Goal: Task Accomplishment & Management: Manage account settings

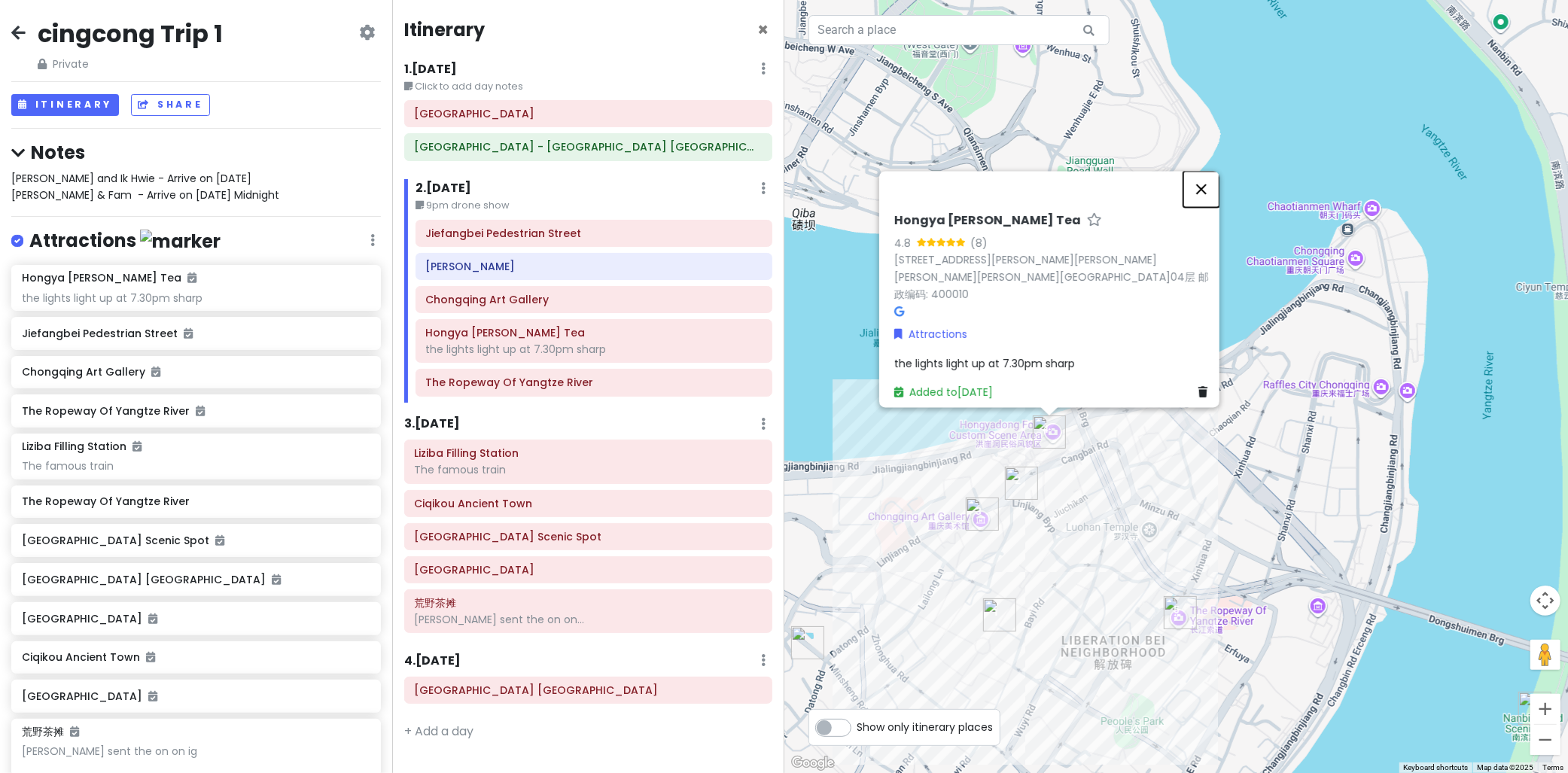
click at [1207, 193] on button "Close" at bounding box center [1202, 189] width 36 height 36
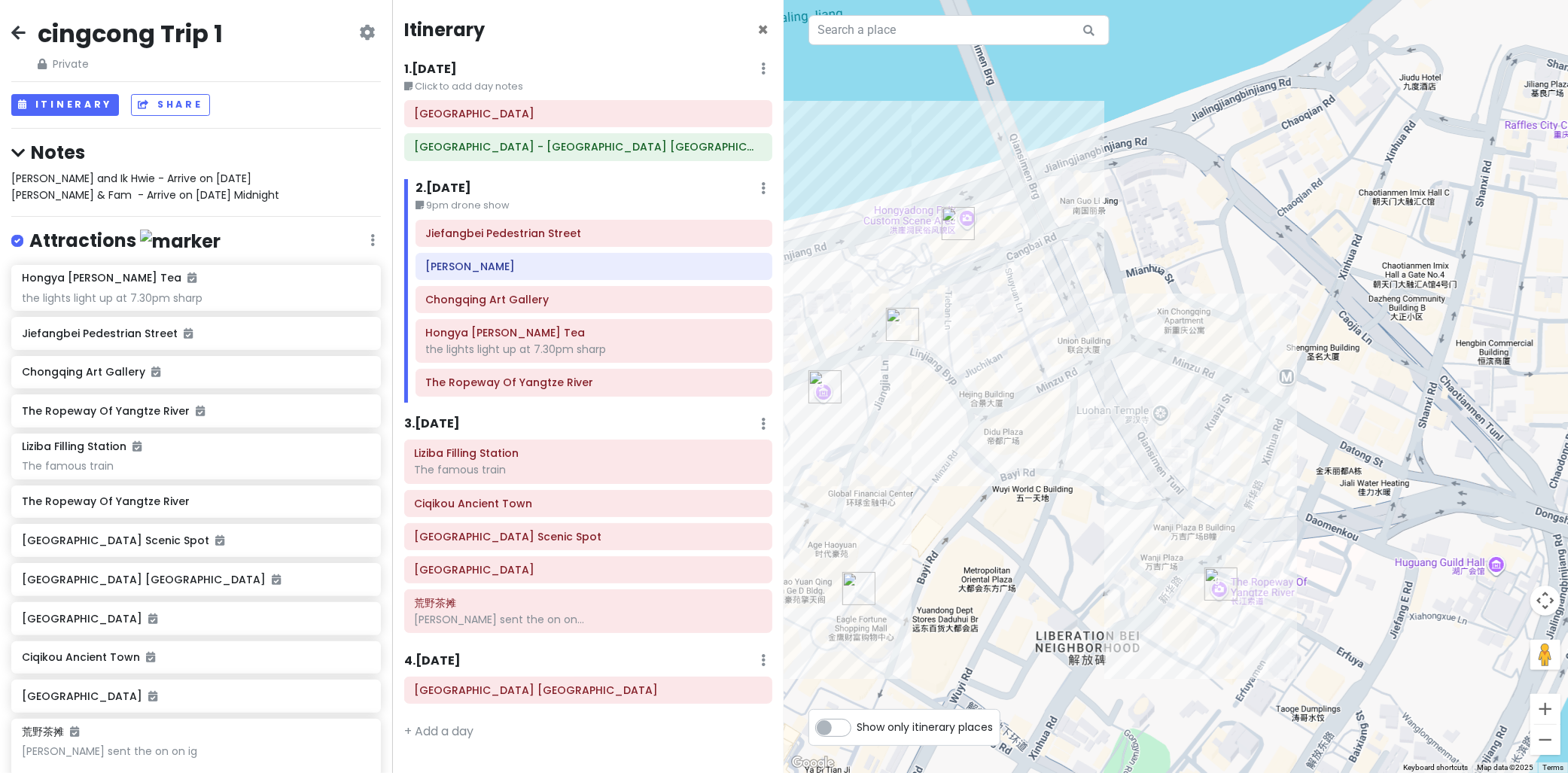
drag, startPoint x: 1271, startPoint y: 467, endPoint x: 1176, endPoint y: 284, distance: 206.2
click at [1176, 284] on div at bounding box center [1177, 386] width 785 height 773
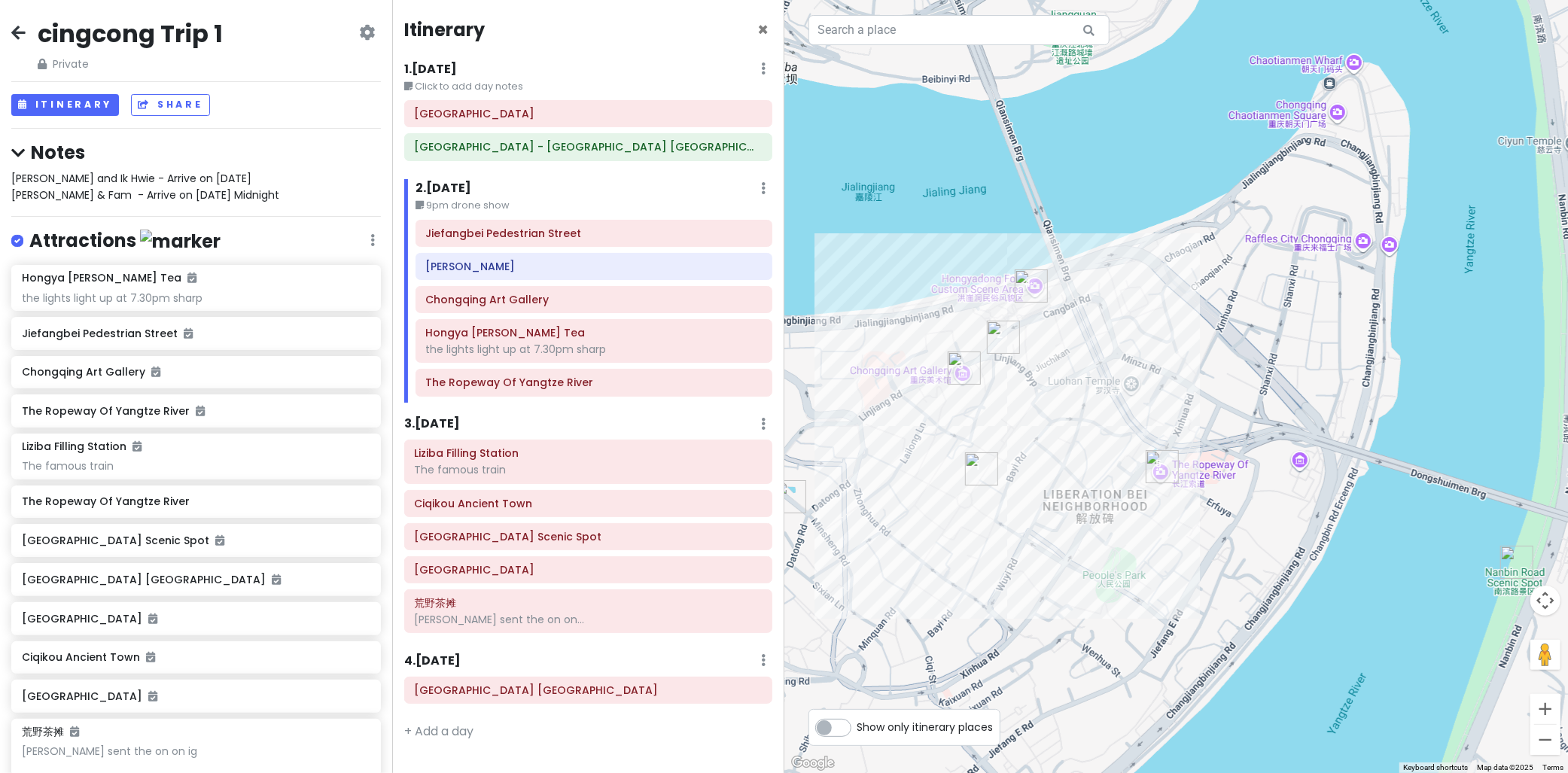
drag, startPoint x: 1318, startPoint y: 287, endPoint x: 1314, endPoint y: 327, distance: 40.2
click at [1315, 327] on div at bounding box center [1177, 386] width 785 height 773
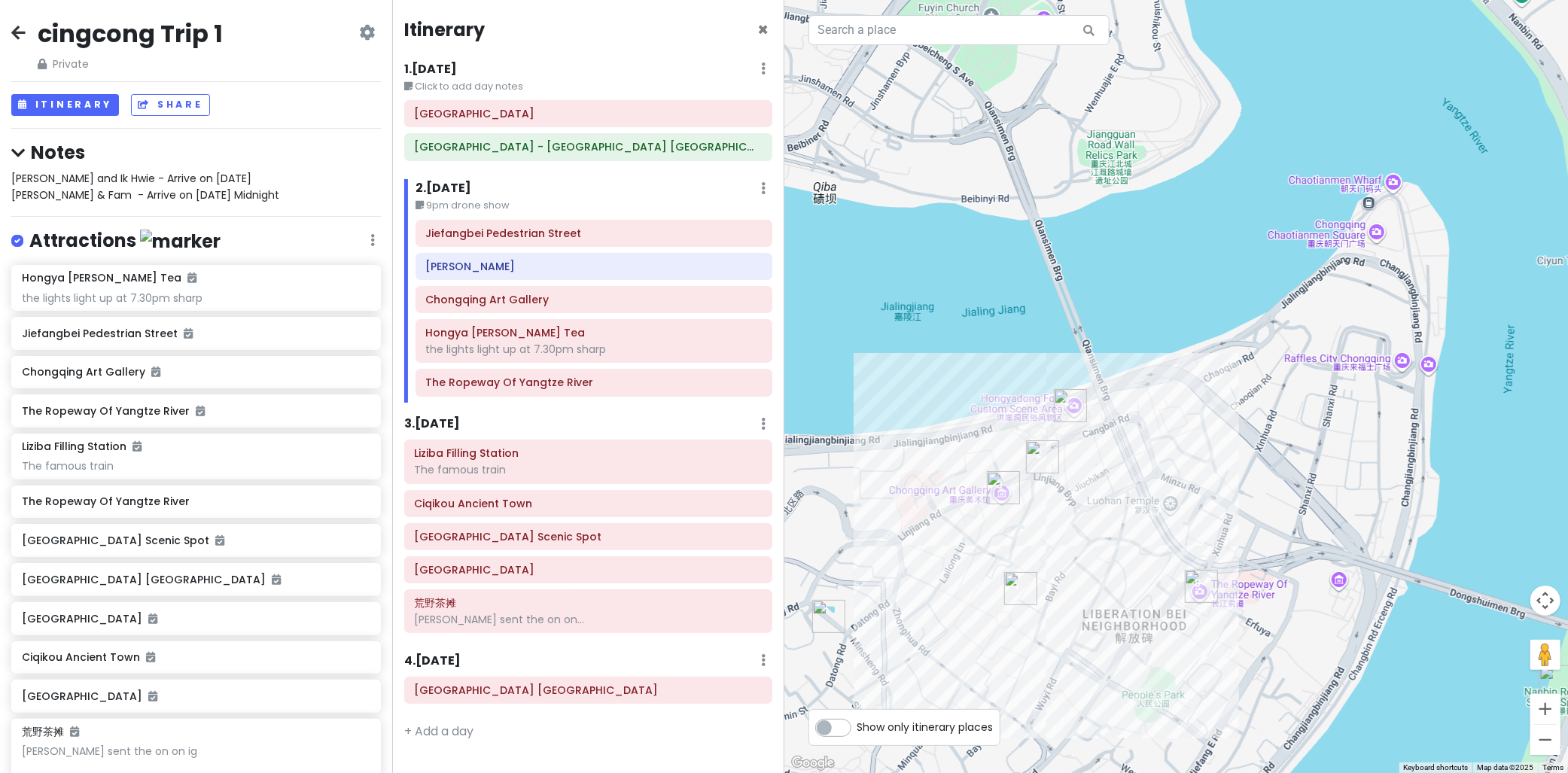
drag, startPoint x: 976, startPoint y: 236, endPoint x: 1011, endPoint y: 231, distance: 35.4
click at [1002, 232] on div at bounding box center [1177, 386] width 785 height 773
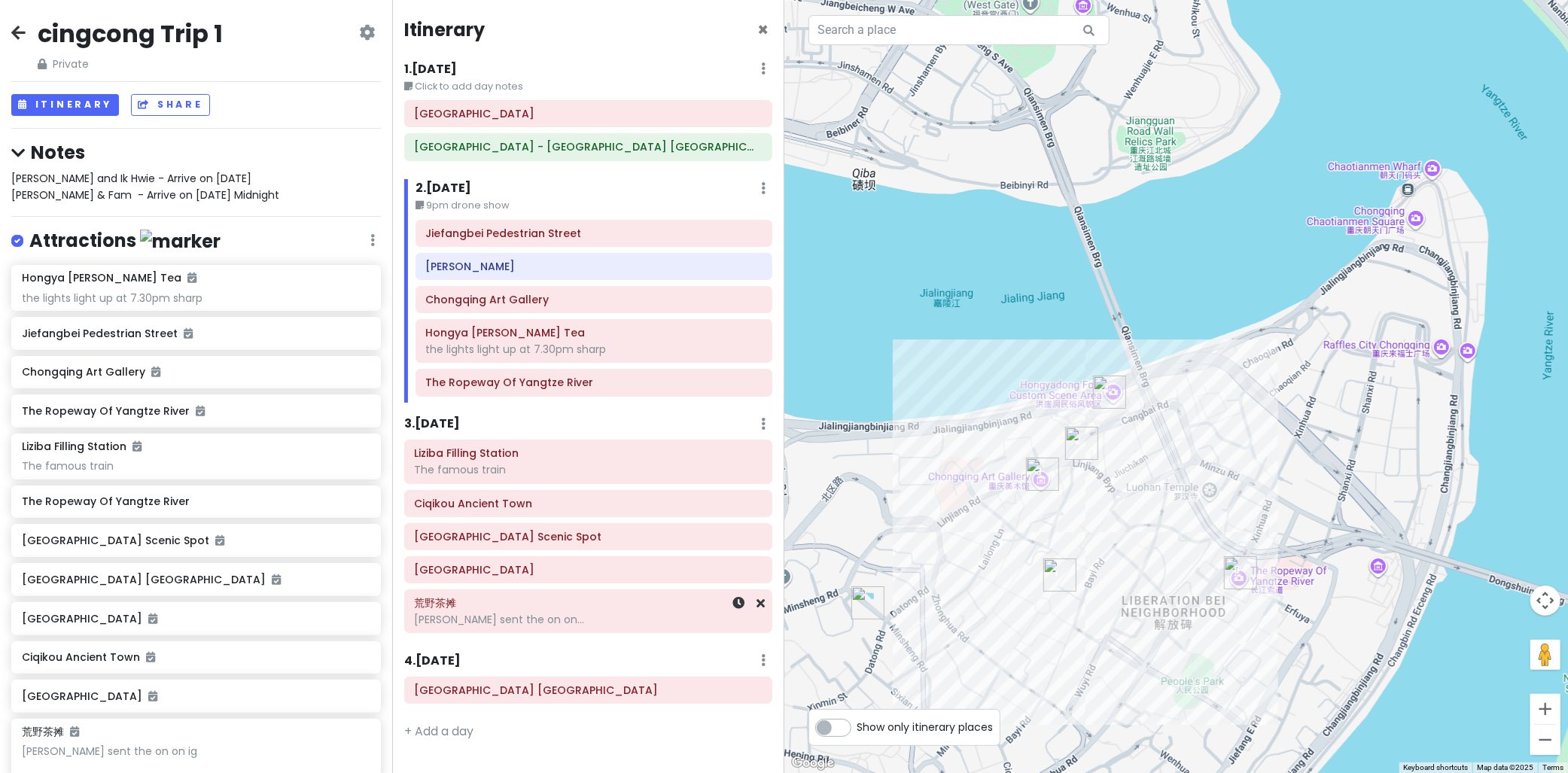
click at [505, 607] on h6 "荒野茶摊" at bounding box center [588, 603] width 347 height 14
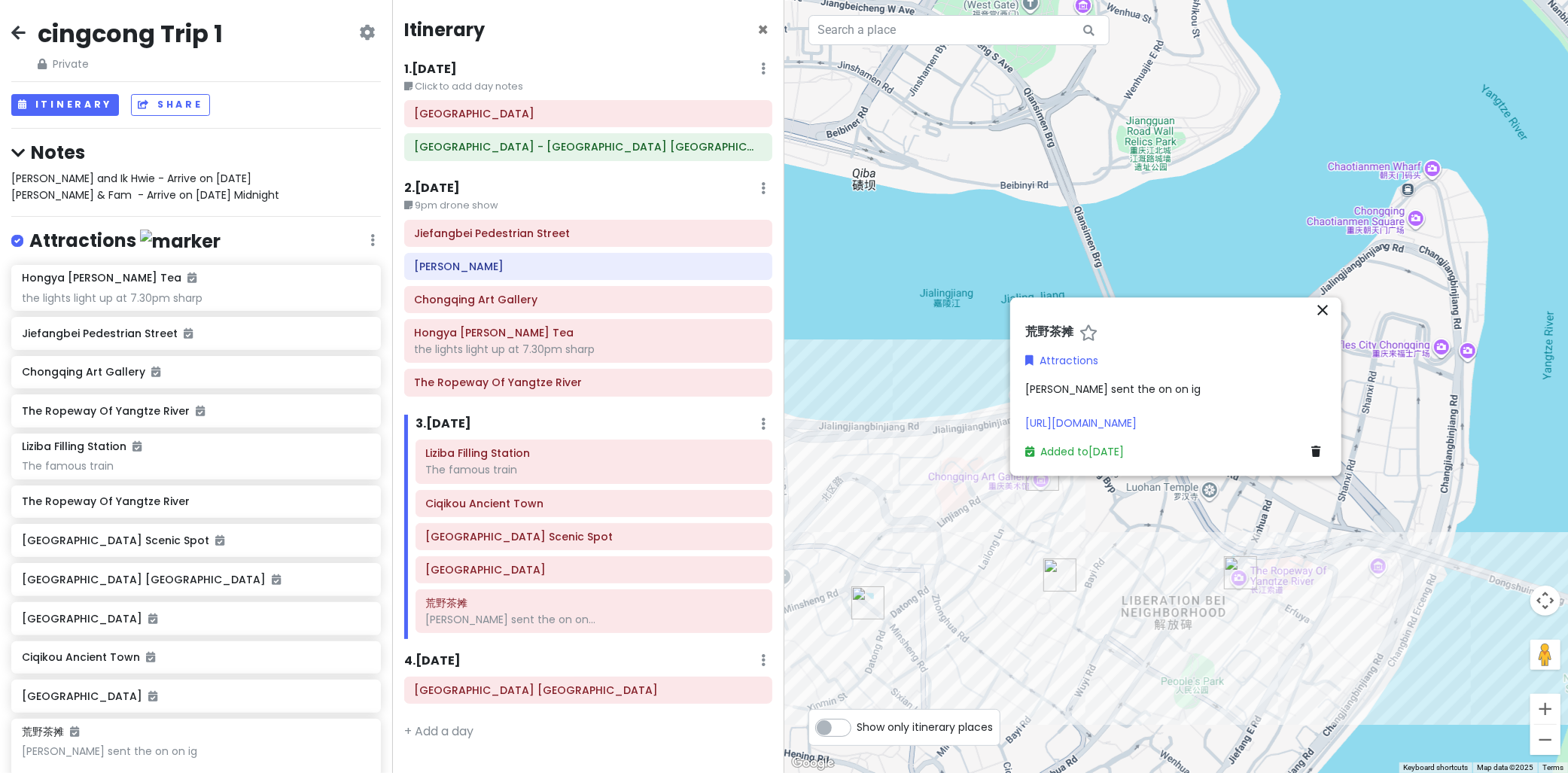
click at [1276, 155] on div at bounding box center [1177, 386] width 785 height 773
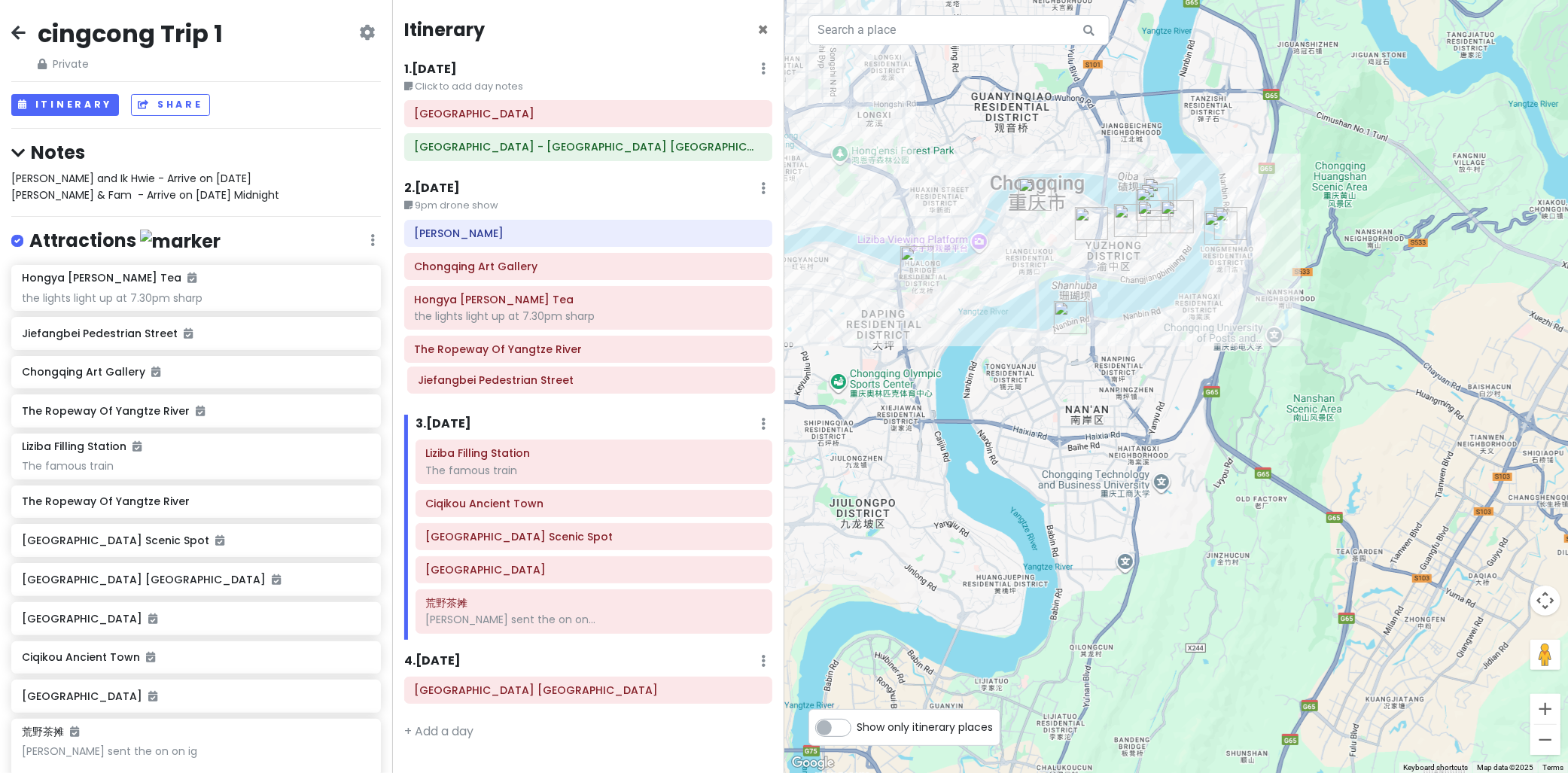
drag, startPoint x: 560, startPoint y: 242, endPoint x: 558, endPoint y: 386, distance: 144.0
click at [558, 386] on div "Jiefangbei Pedestrian Street Yangji Longfu Chongqing Art Gallery Hongya Cave Da…" at bounding box center [589, 311] width 391 height 183
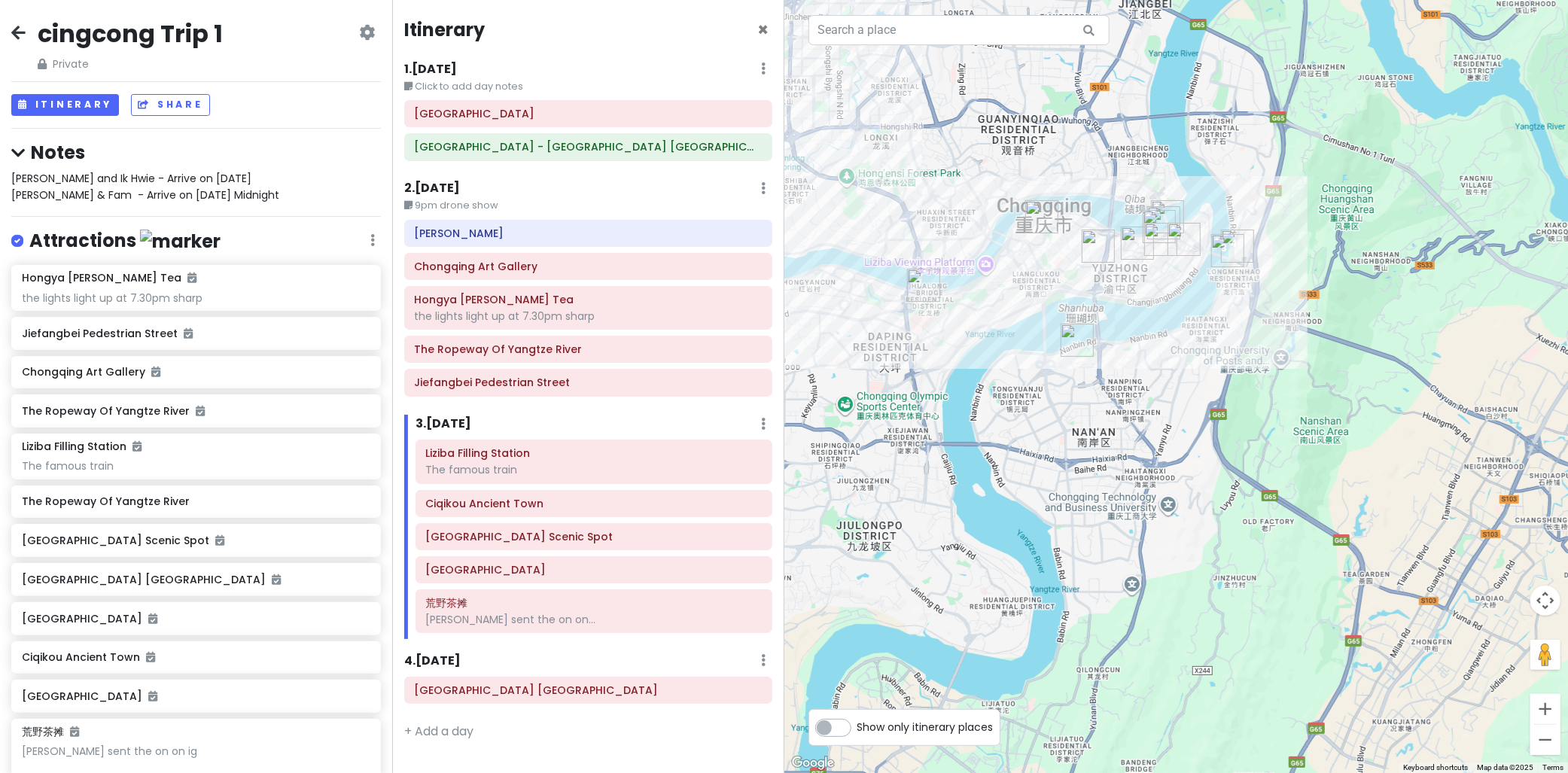
drag, startPoint x: 1078, startPoint y: 365, endPoint x: 1110, endPoint y: 453, distance: 93.6
click at [1107, 455] on div at bounding box center [1177, 386] width 785 height 773
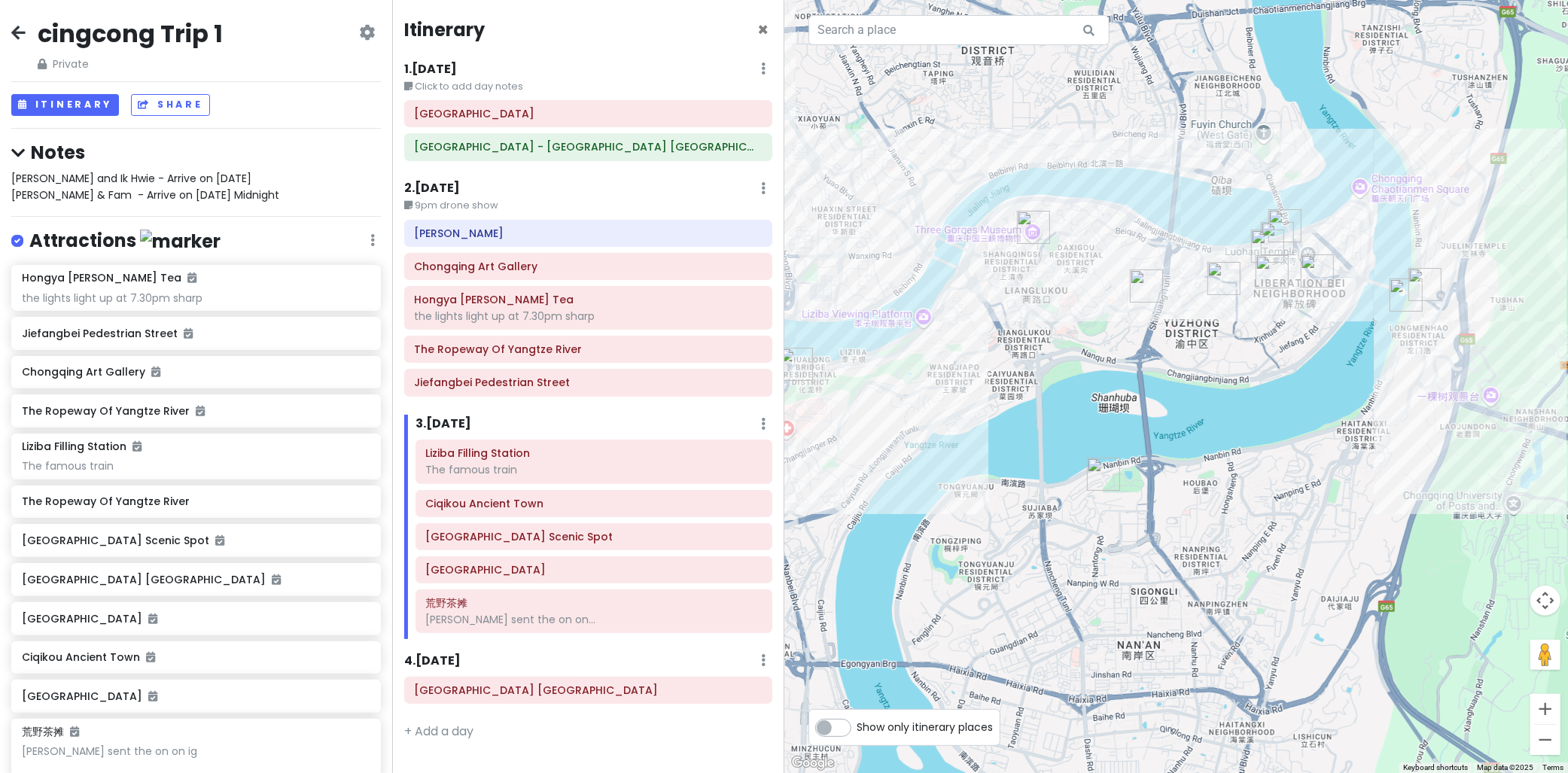
click at [566, 207] on small "9pm drone show" at bounding box center [589, 206] width 368 height 15
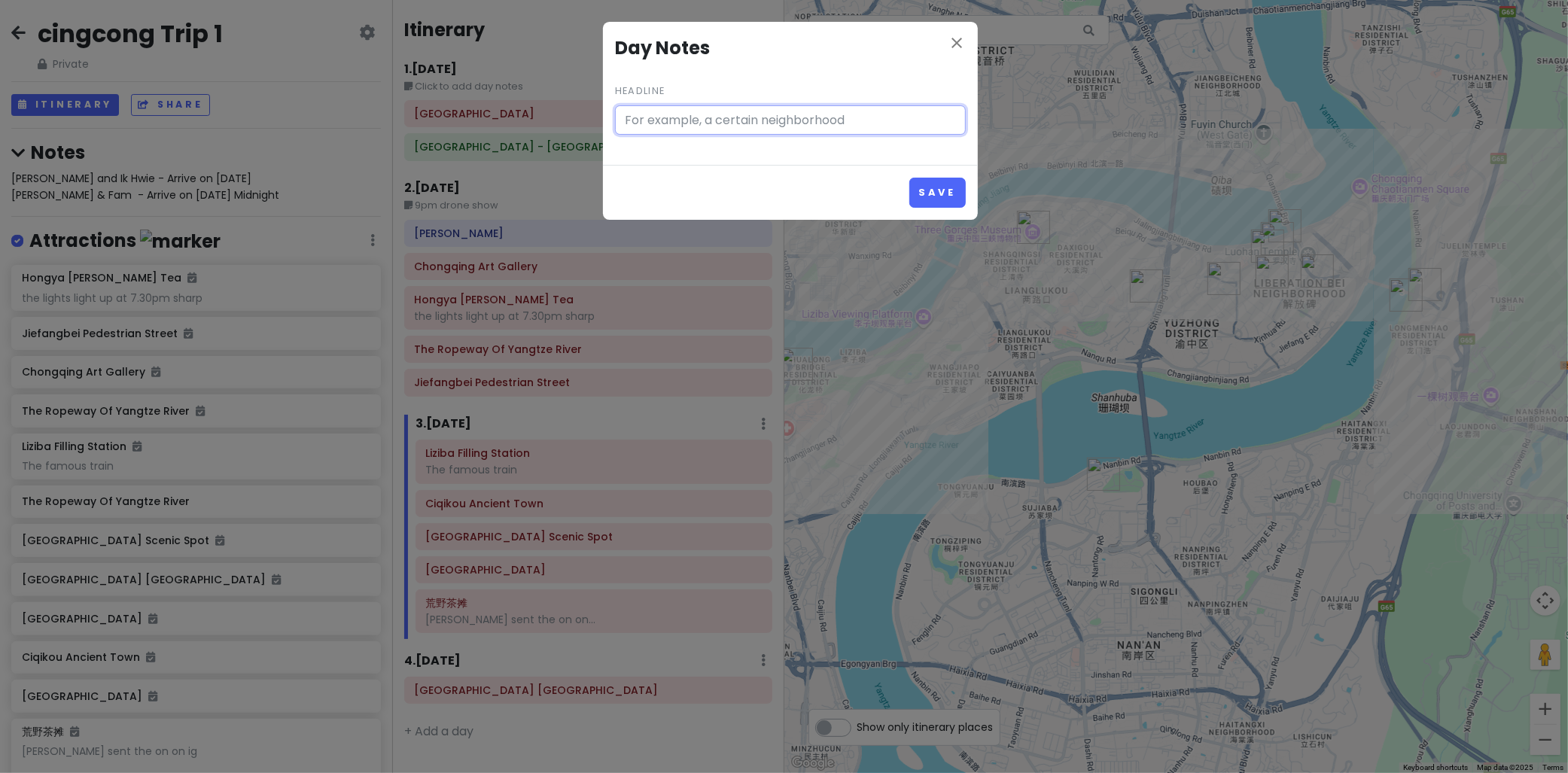
type input "9pm drone show"
click at [964, 41] on icon "close" at bounding box center [956, 42] width 18 height 18
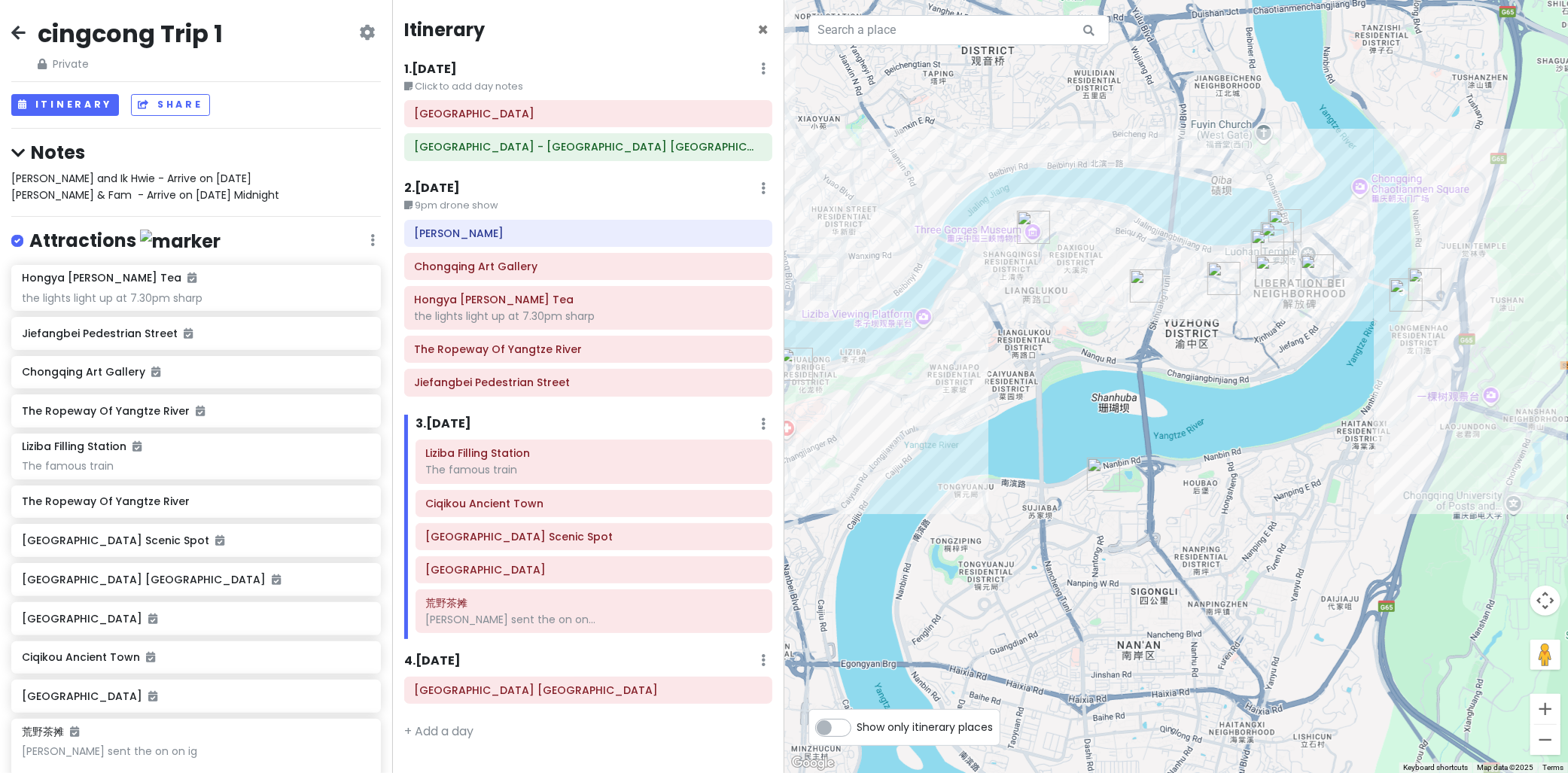
click at [492, 205] on small "9pm drone show" at bounding box center [589, 206] width 368 height 15
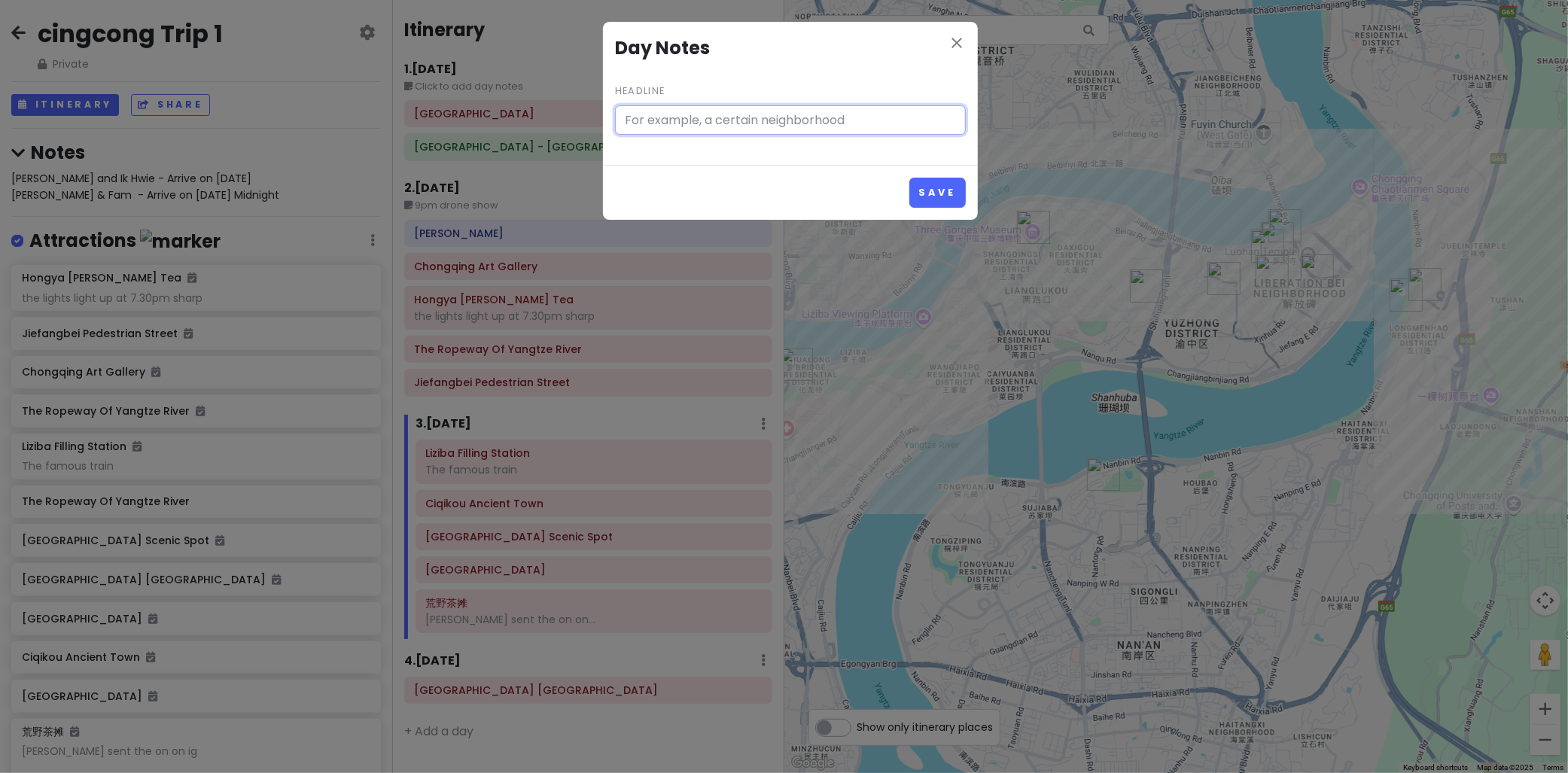
type input "9pm drone show"
drag, startPoint x: 936, startPoint y: 46, endPoint x: 948, endPoint y: 42, distance: 12.6
click at [936, 46] on h4 "Day Notes" at bounding box center [790, 47] width 351 height 29
click at [959, 38] on icon "close" at bounding box center [956, 42] width 18 height 18
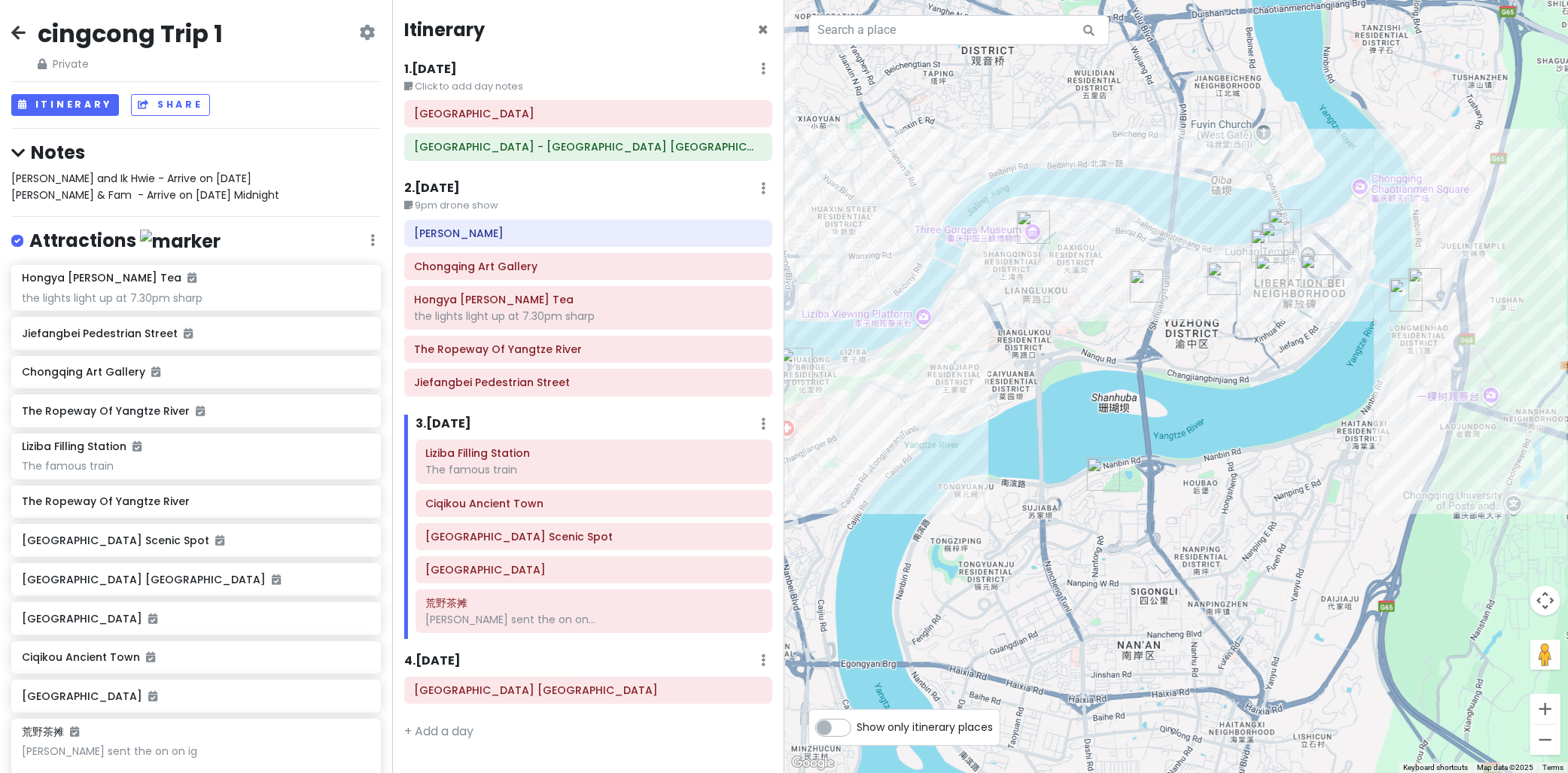
click at [441, 187] on h6 "2 . Sat 10/11" at bounding box center [432, 188] width 56 height 16
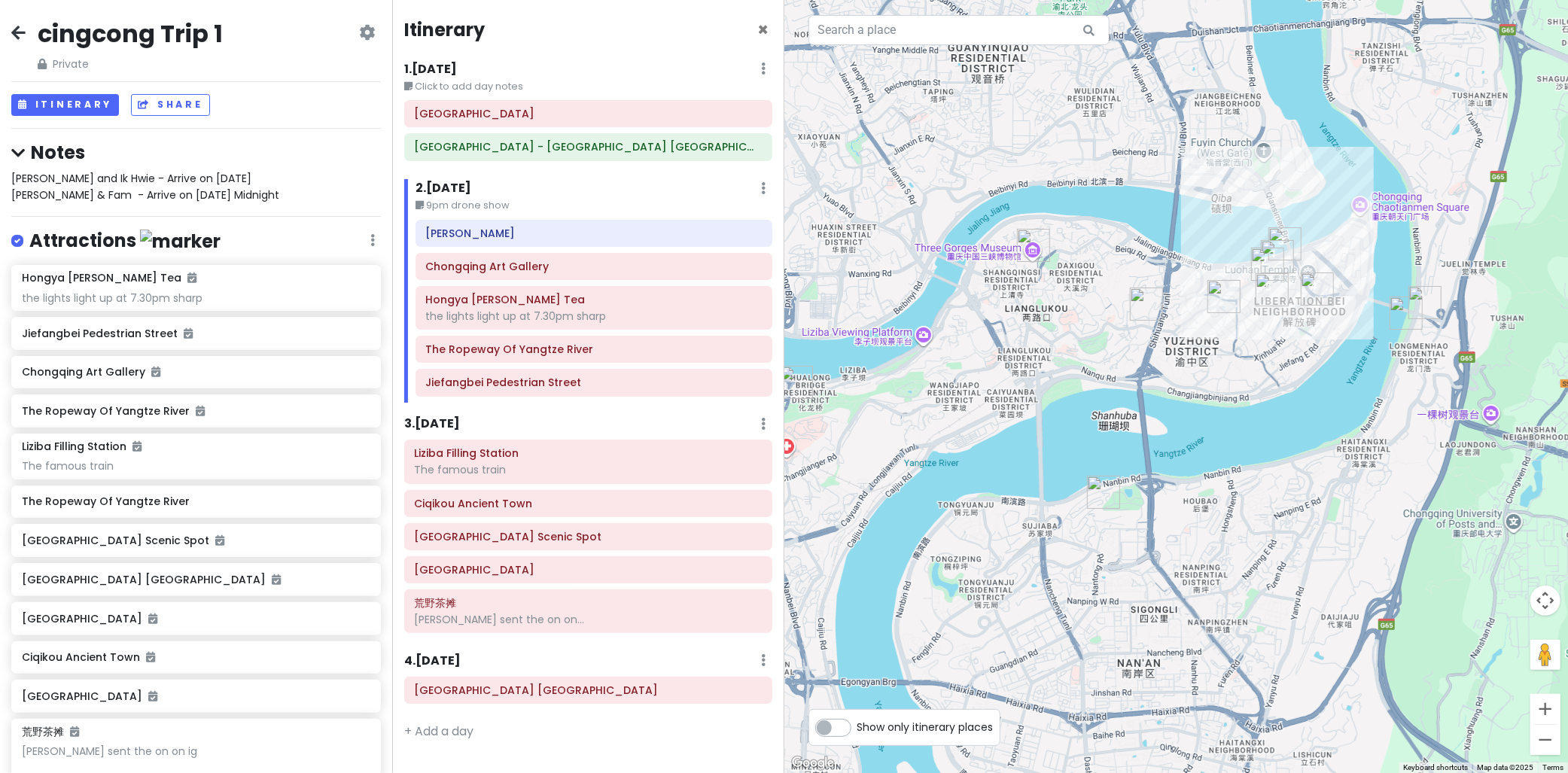
drag, startPoint x: 1127, startPoint y: 470, endPoint x: 1128, endPoint y: 522, distance: 52.0
click at [1128, 522] on div at bounding box center [1177, 386] width 785 height 773
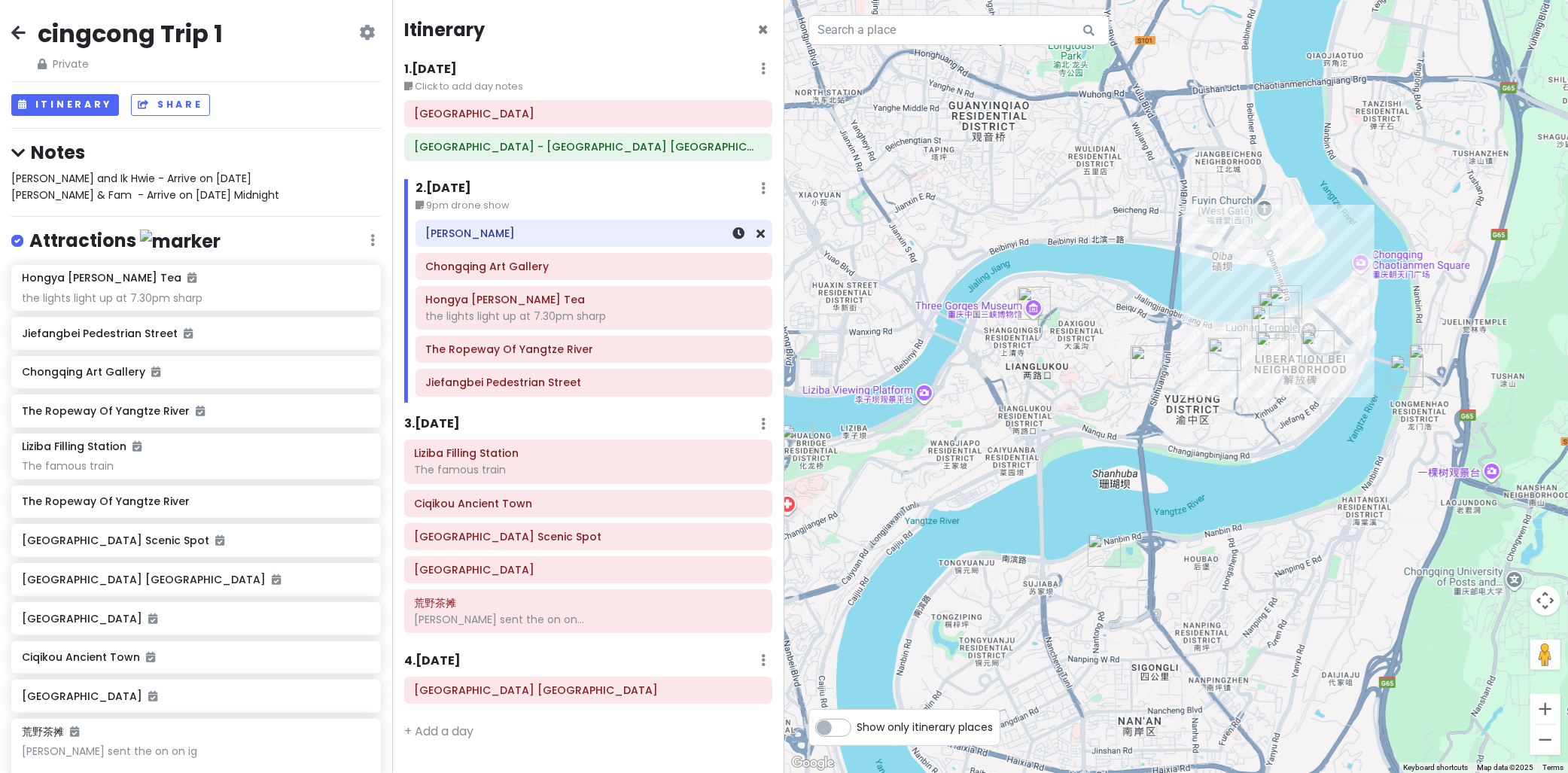
click at [505, 232] on h6 "Yangji Longfu" at bounding box center [593, 233] width 336 height 14
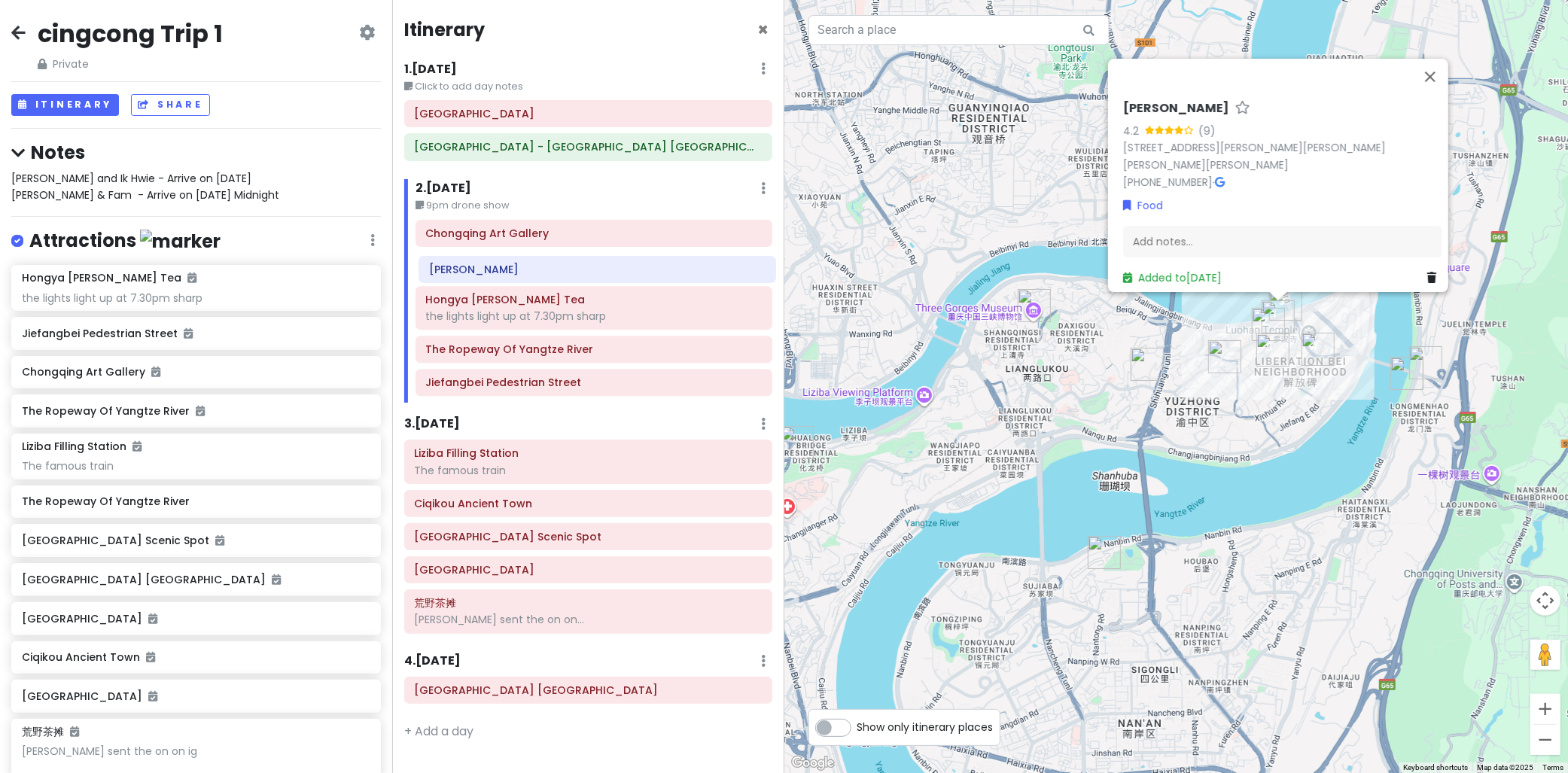
drag, startPoint x: 507, startPoint y: 232, endPoint x: 509, endPoint y: 274, distance: 42.0
click at [509, 274] on div "Yangji Longfu Chongqing Art Gallery Hongya Cave Dawan Tea the lights light up a…" at bounding box center [594, 311] width 379 height 183
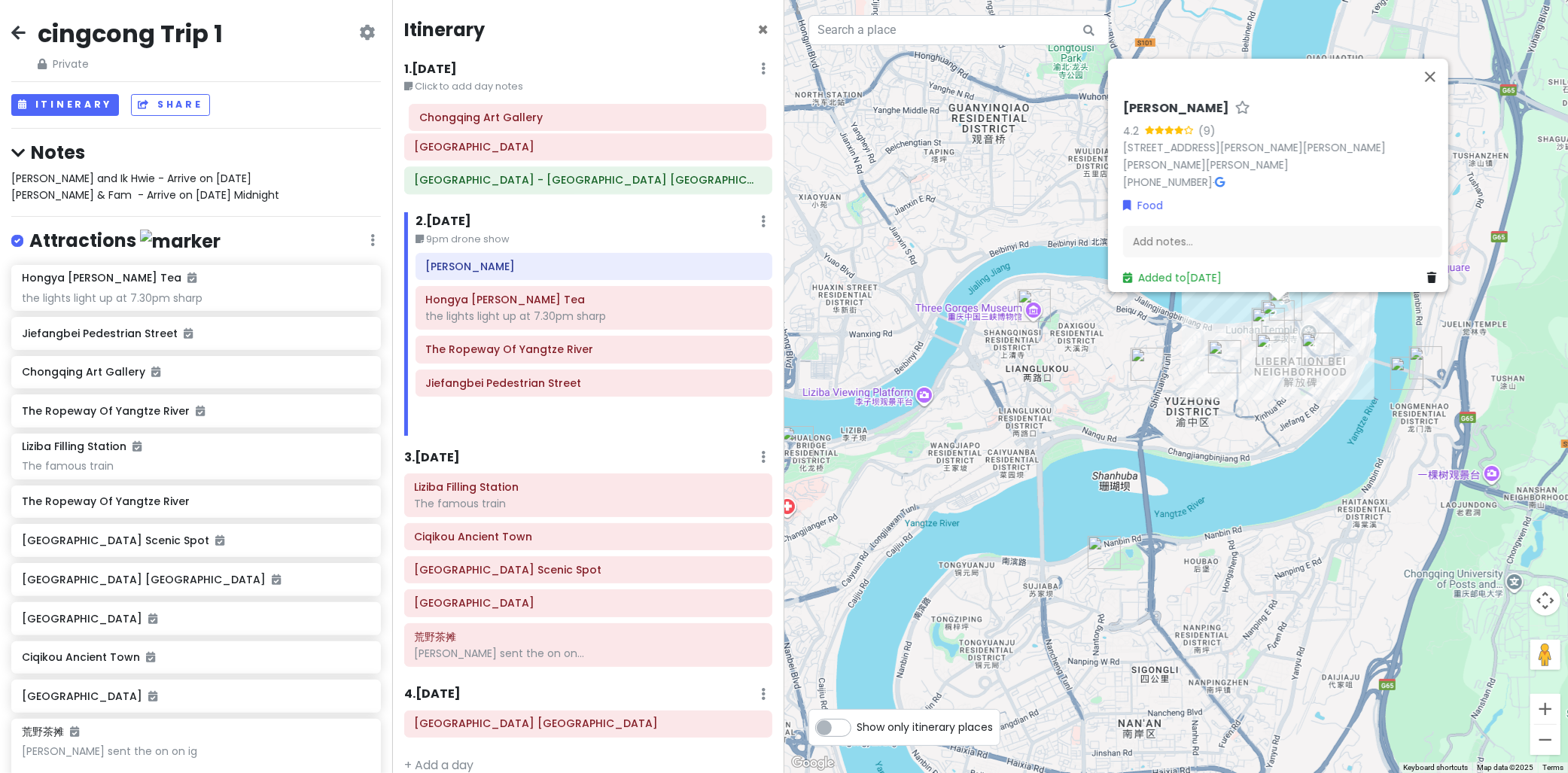
drag, startPoint x: 630, startPoint y: 245, endPoint x: 623, endPoint y: 128, distance: 117.2
click at [623, 128] on div "Itinerary × 1 . Fri 10/10 Edit Day Notes Delete Day Click to add day notes Thre…" at bounding box center [589, 386] width 392 height 773
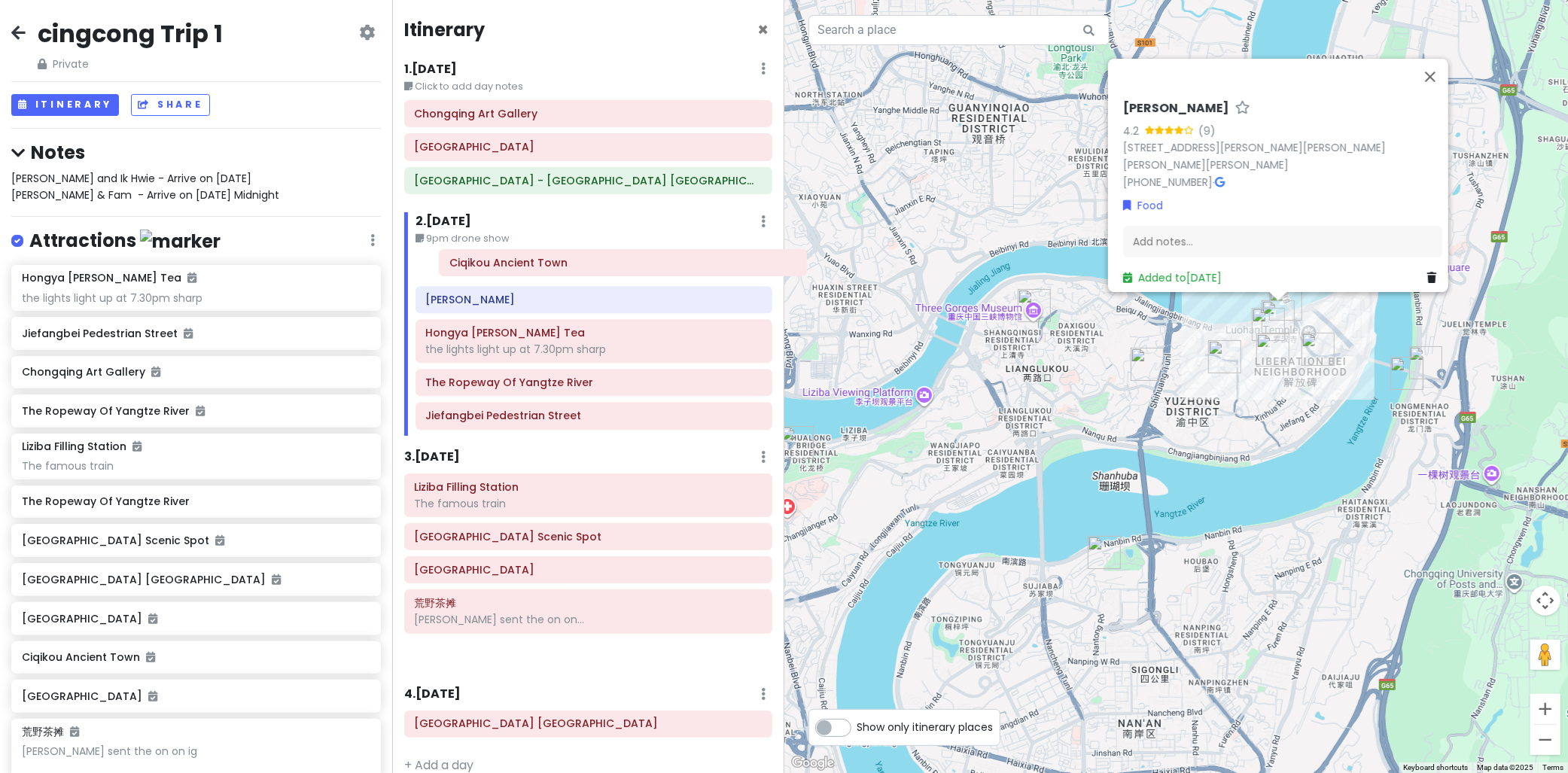
drag, startPoint x: 508, startPoint y: 514, endPoint x: 525, endPoint y: 276, distance: 238.6
click at [527, 276] on div "Itinerary × 1 . Fri 10/10 Edit Day Notes Delete Day Click to add day notes Chon…" at bounding box center [589, 386] width 392 height 773
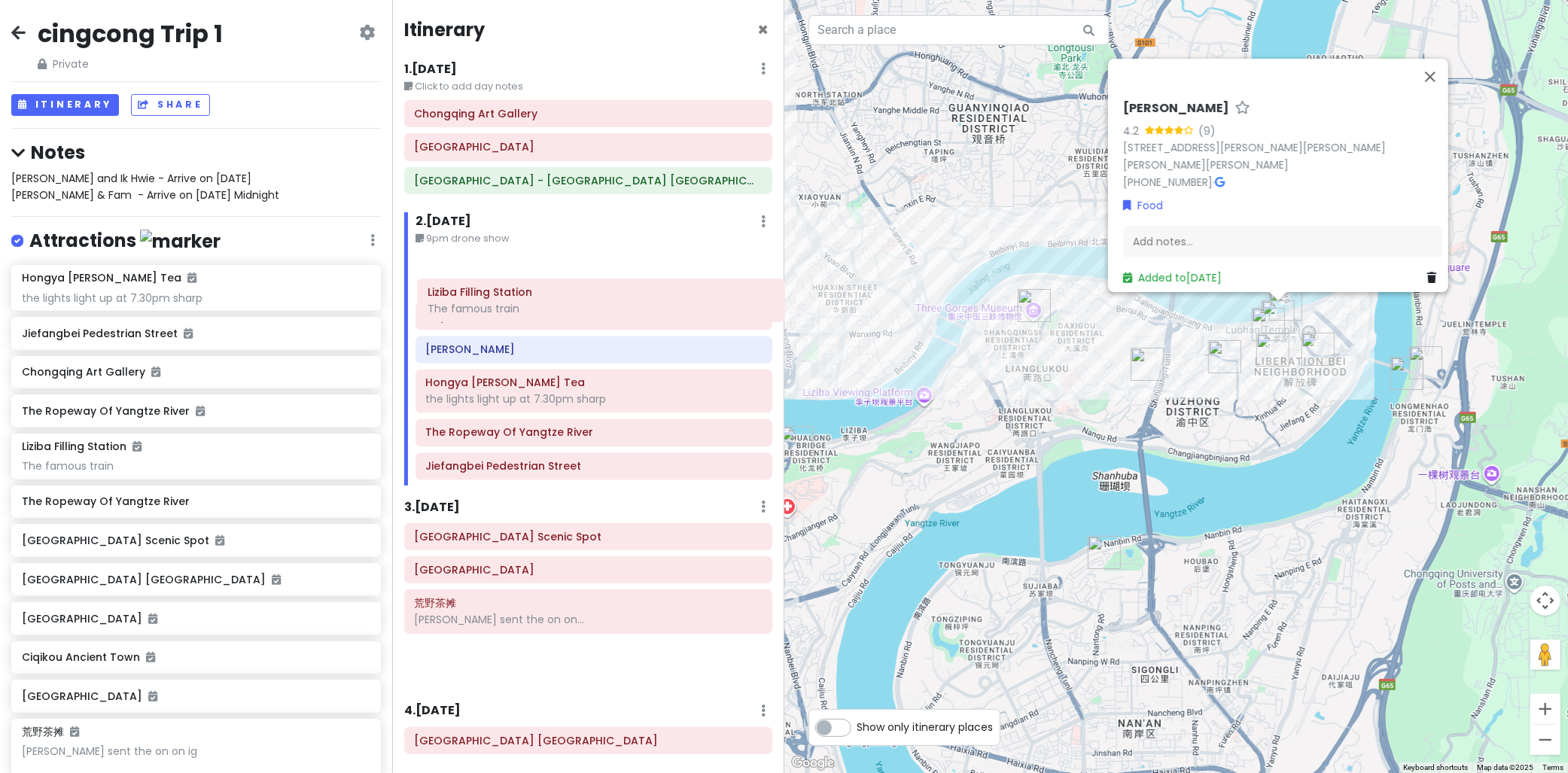
drag, startPoint x: 547, startPoint y: 492, endPoint x: 557, endPoint y: 300, distance: 192.3
click at [557, 300] on div "Itinerary × 1 . Fri 10/10 Edit Day Notes Delete Day Click to add day notes Chon…" at bounding box center [589, 386] width 392 height 773
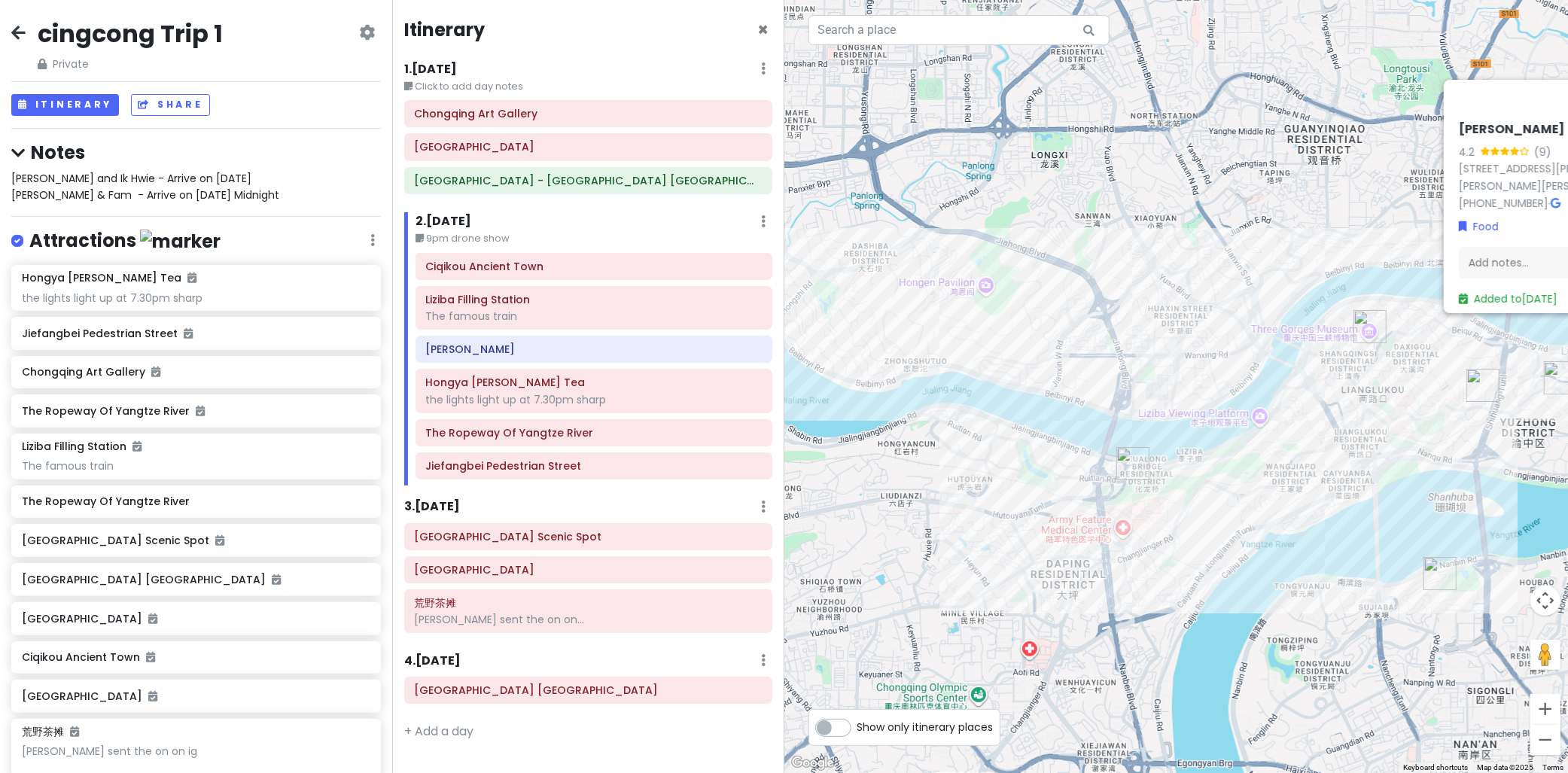
drag, startPoint x: 987, startPoint y: 460, endPoint x: 1304, endPoint y: 489, distance: 318.3
click at [1304, 489] on div "Yangji Longfu 4.2 (9) 32 Lin Jiang Zhi Lu, 32, Yu Zhong Qu, Chong Qing Shi, Chi…" at bounding box center [1177, 386] width 785 height 773
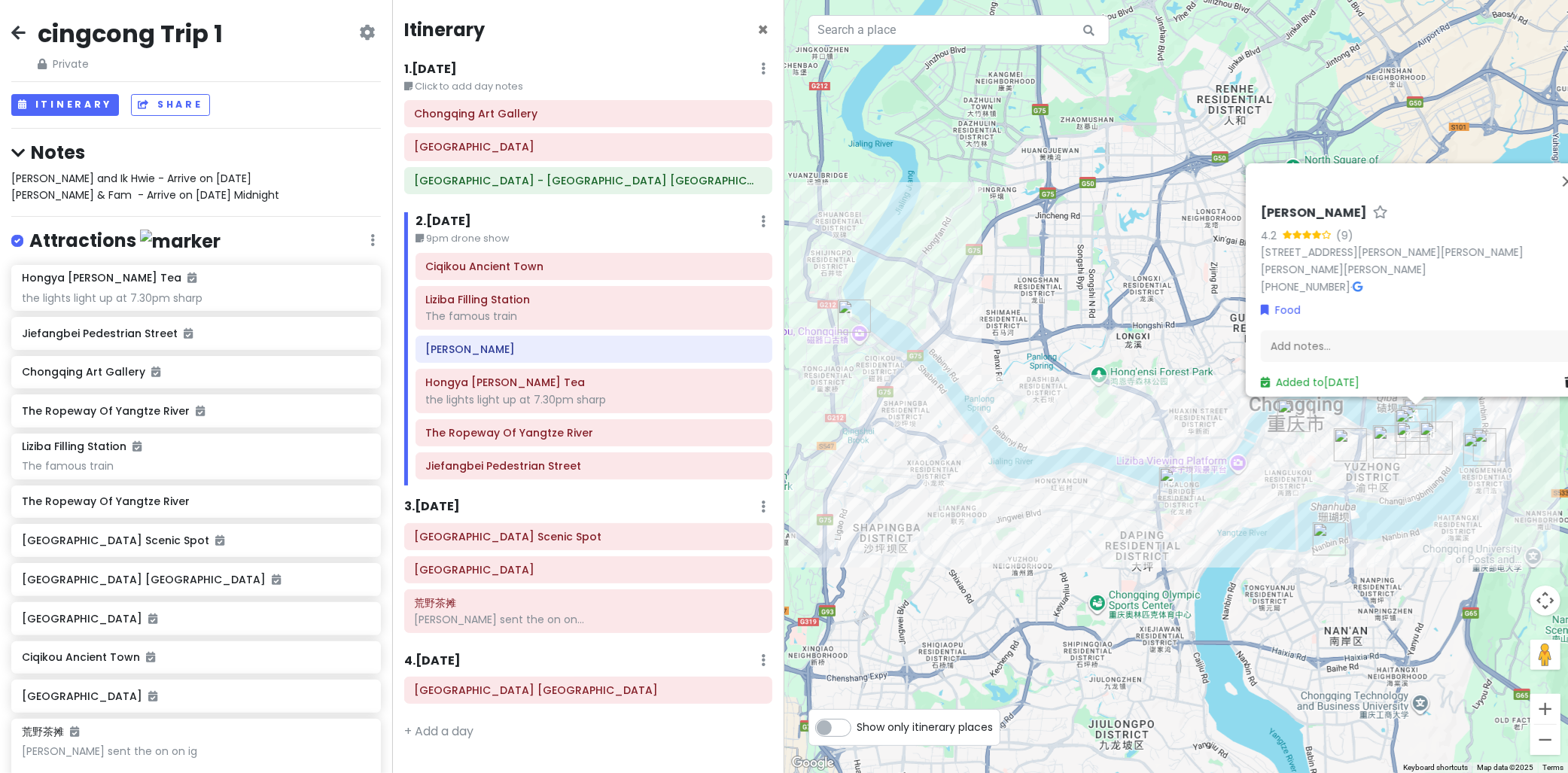
drag, startPoint x: 1325, startPoint y: 474, endPoint x: 1278, endPoint y: 490, distance: 49.6
click at [1281, 490] on div "Yangji Longfu 4.2 (9) 32 Lin Jiang Zhi Lu, 32, Yu Zhong Qu, Chong Qing Shi, Chi…" at bounding box center [1177, 386] width 785 height 773
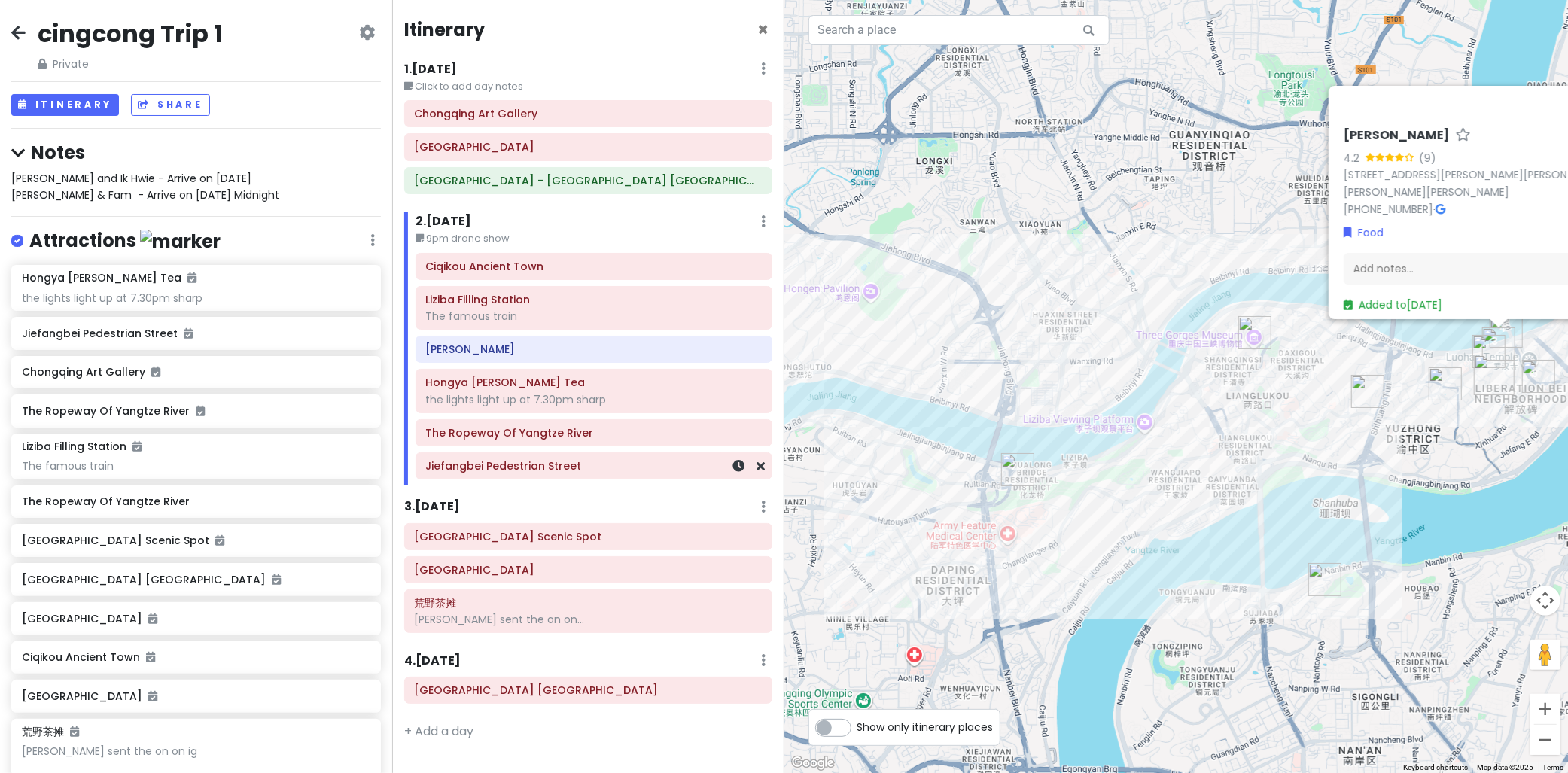
drag, startPoint x: 919, startPoint y: 502, endPoint x: 683, endPoint y: 440, distance: 244.0
click at [735, 472] on div "cingcong Trip 1 Private Change Dates Make a Copy Delete Trip Go Pro ⚡️ Give Fee…" at bounding box center [784, 386] width 1568 height 773
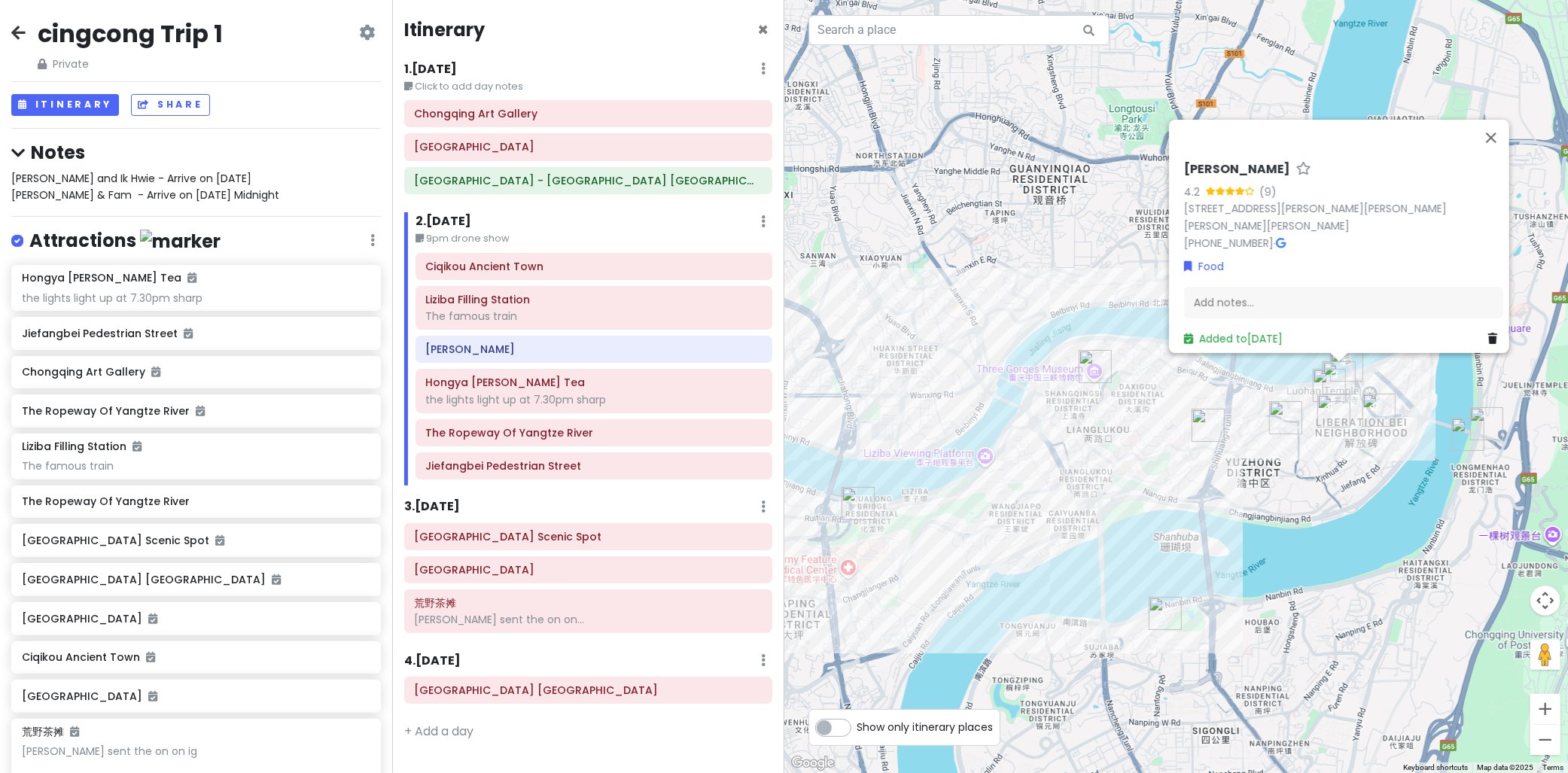
drag, startPoint x: 1100, startPoint y: 479, endPoint x: 942, endPoint y: 513, distance: 161.6
click at [942, 513] on div "Yangji Longfu 4.2 (9) 32 Lin Jiang Zhi Lu, 32, Yu Zhong Qu, Chong Qing Shi, Chi…" at bounding box center [1177, 386] width 785 height 773
drag, startPoint x: 999, startPoint y: 575, endPoint x: 1074, endPoint y: 535, distance: 85.0
click at [1074, 535] on div "Yangji Longfu 4.2 (9) 32 Lin Jiang Zhi Lu, 32, Yu Zhong Qu, Chong Qing Shi, Chi…" at bounding box center [1177, 386] width 785 height 773
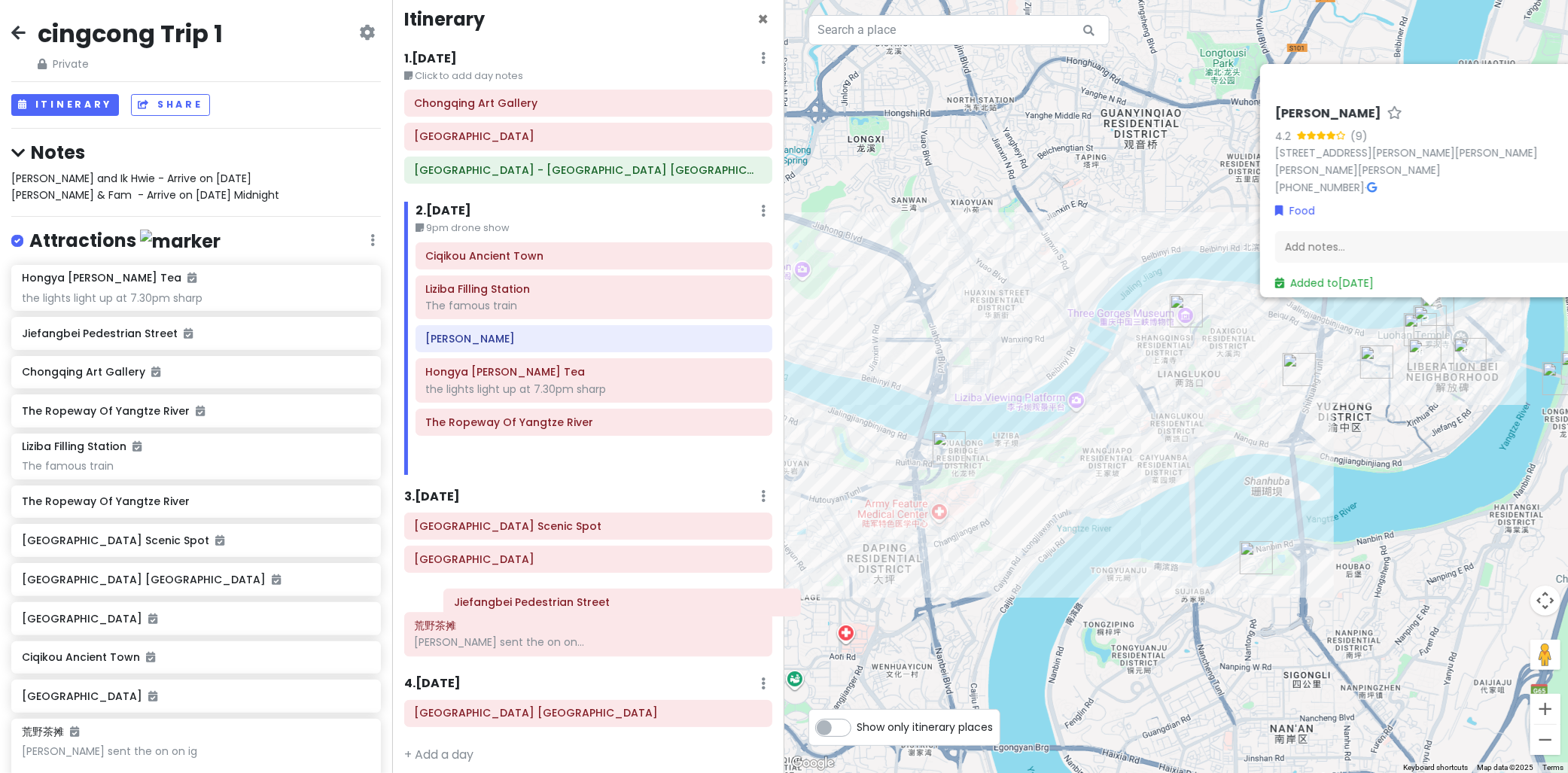
scroll to position [33, 0]
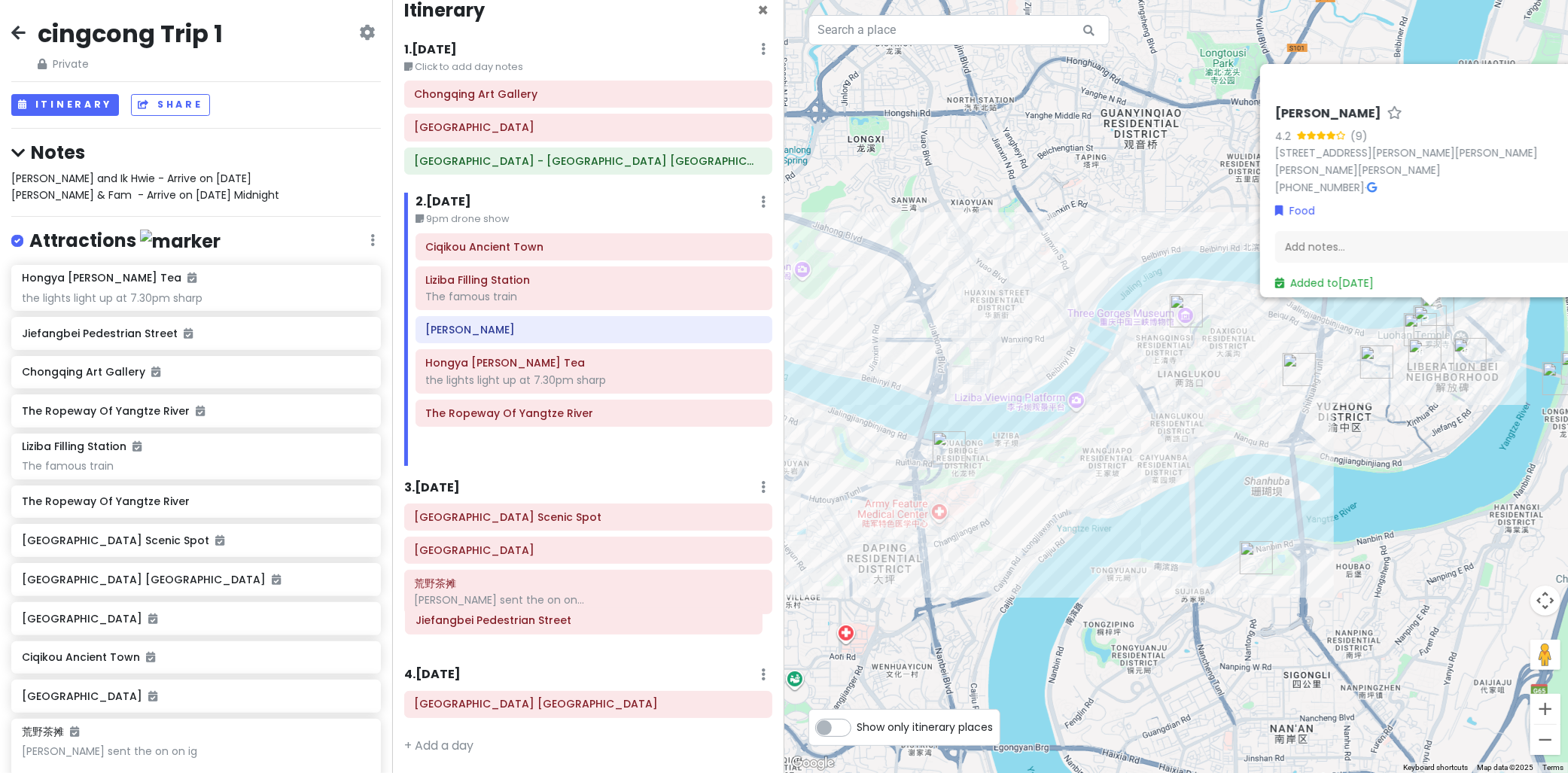
drag, startPoint x: 504, startPoint y: 461, endPoint x: 498, endPoint y: 613, distance: 152.1
click at [495, 614] on div "Itinerary × 1 . Fri 10/10 Edit Day Notes Delete Day Click to add day notes Chon…" at bounding box center [589, 386] width 392 height 773
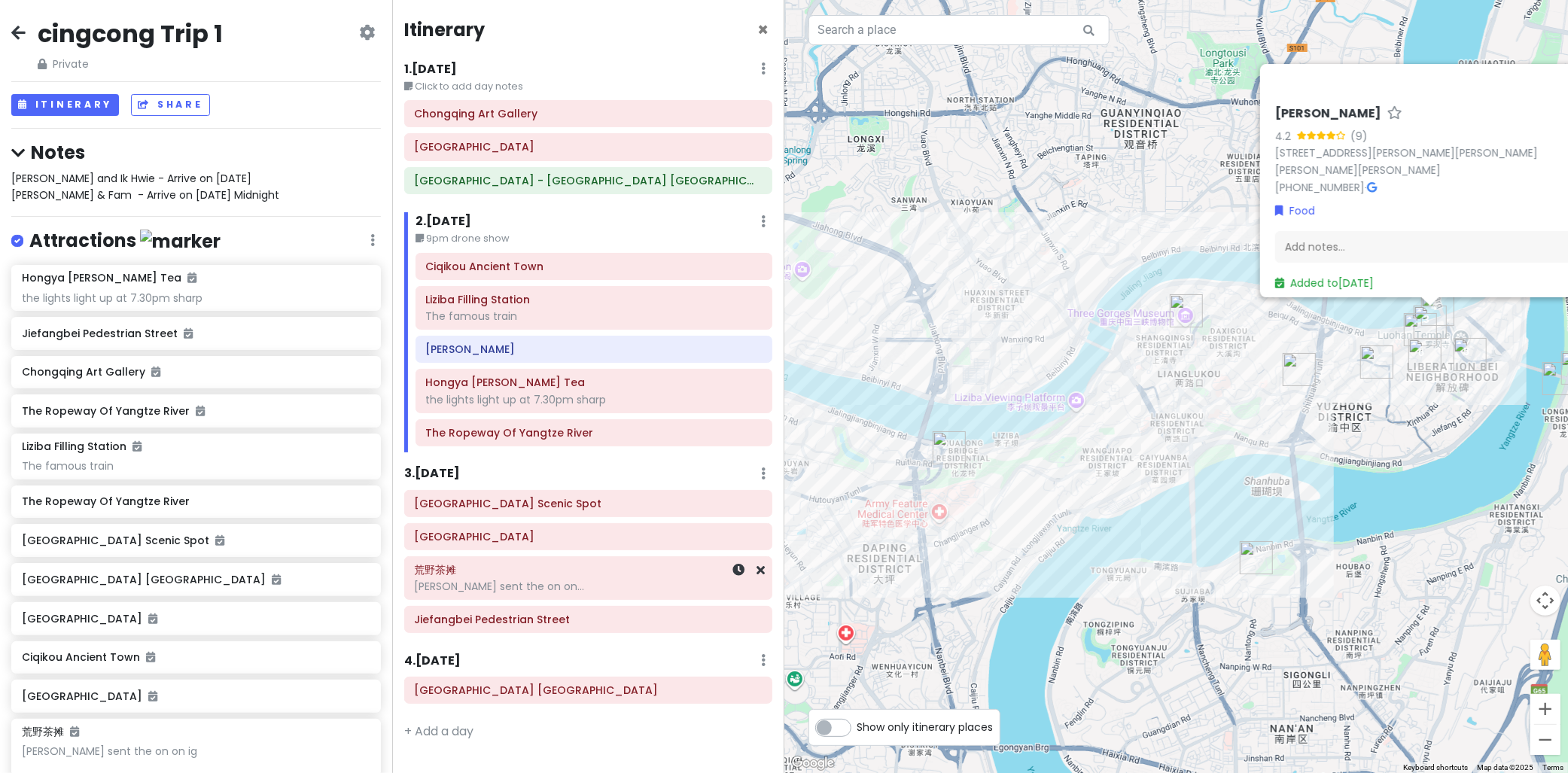
scroll to position [0, 0]
click at [512, 577] on h6 "荒野茶摊" at bounding box center [588, 570] width 347 height 14
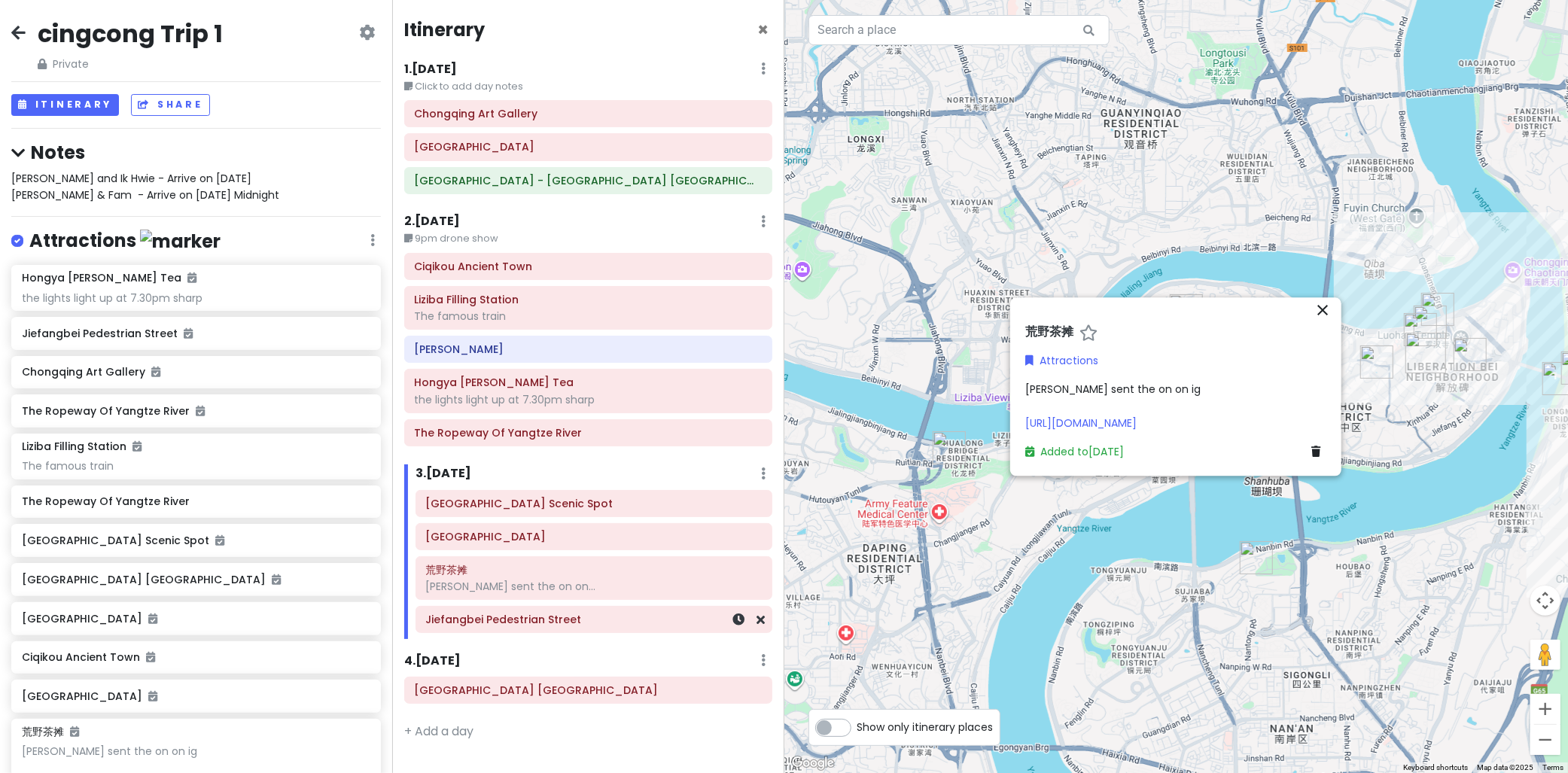
click at [523, 626] on h6 "Jiefangbei Pedestrian Street" at bounding box center [593, 620] width 336 height 14
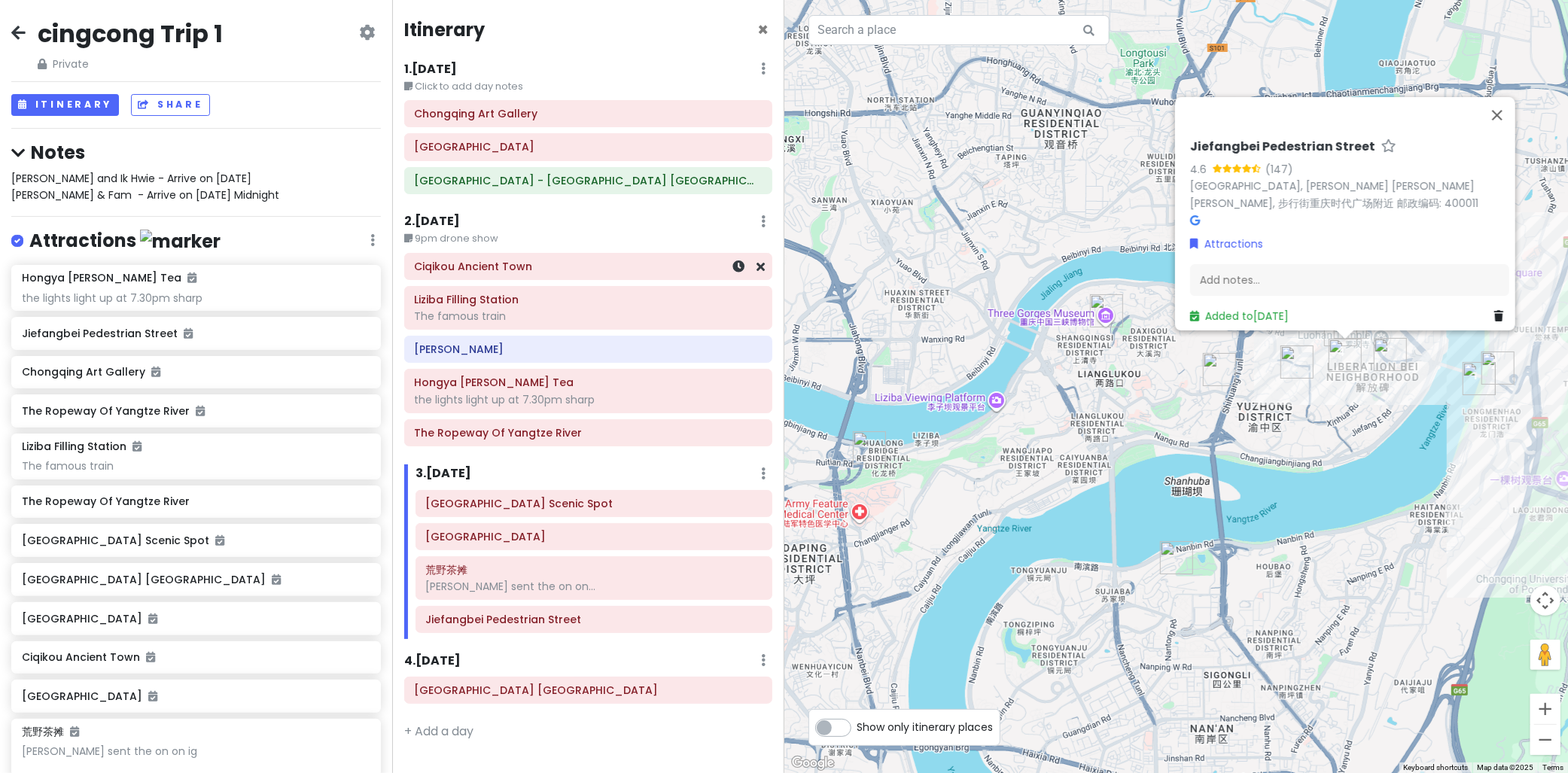
click at [565, 275] on div "Ciqikou Ancient Town" at bounding box center [588, 266] width 347 height 21
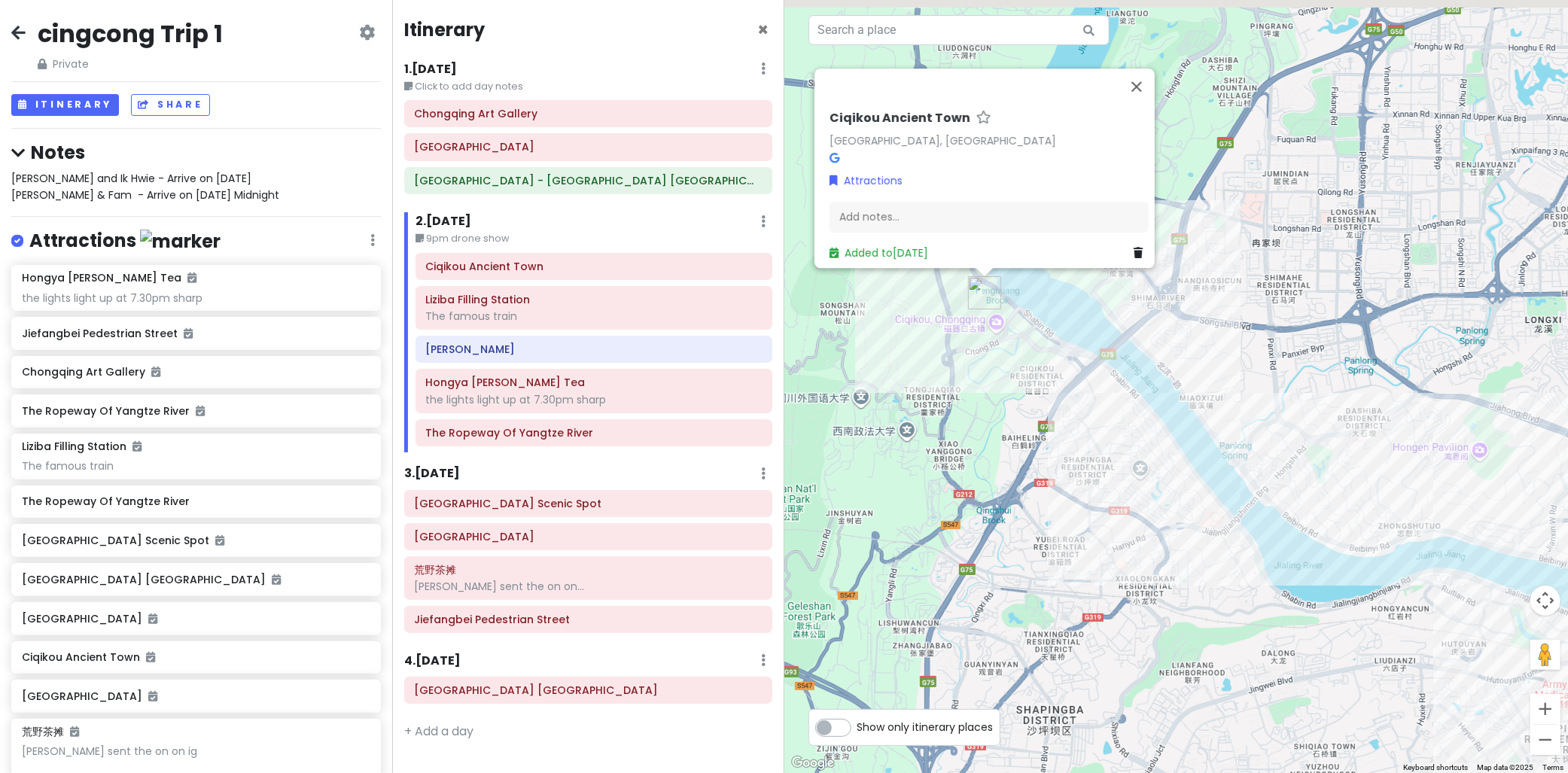
drag, startPoint x: 1221, startPoint y: 530, endPoint x: 1107, endPoint y: 544, distance: 114.9
click at [1108, 544] on div "Ciqikou Ancient Town Shapingba District, China Attractions Add notes... Added t…" at bounding box center [1177, 386] width 785 height 773
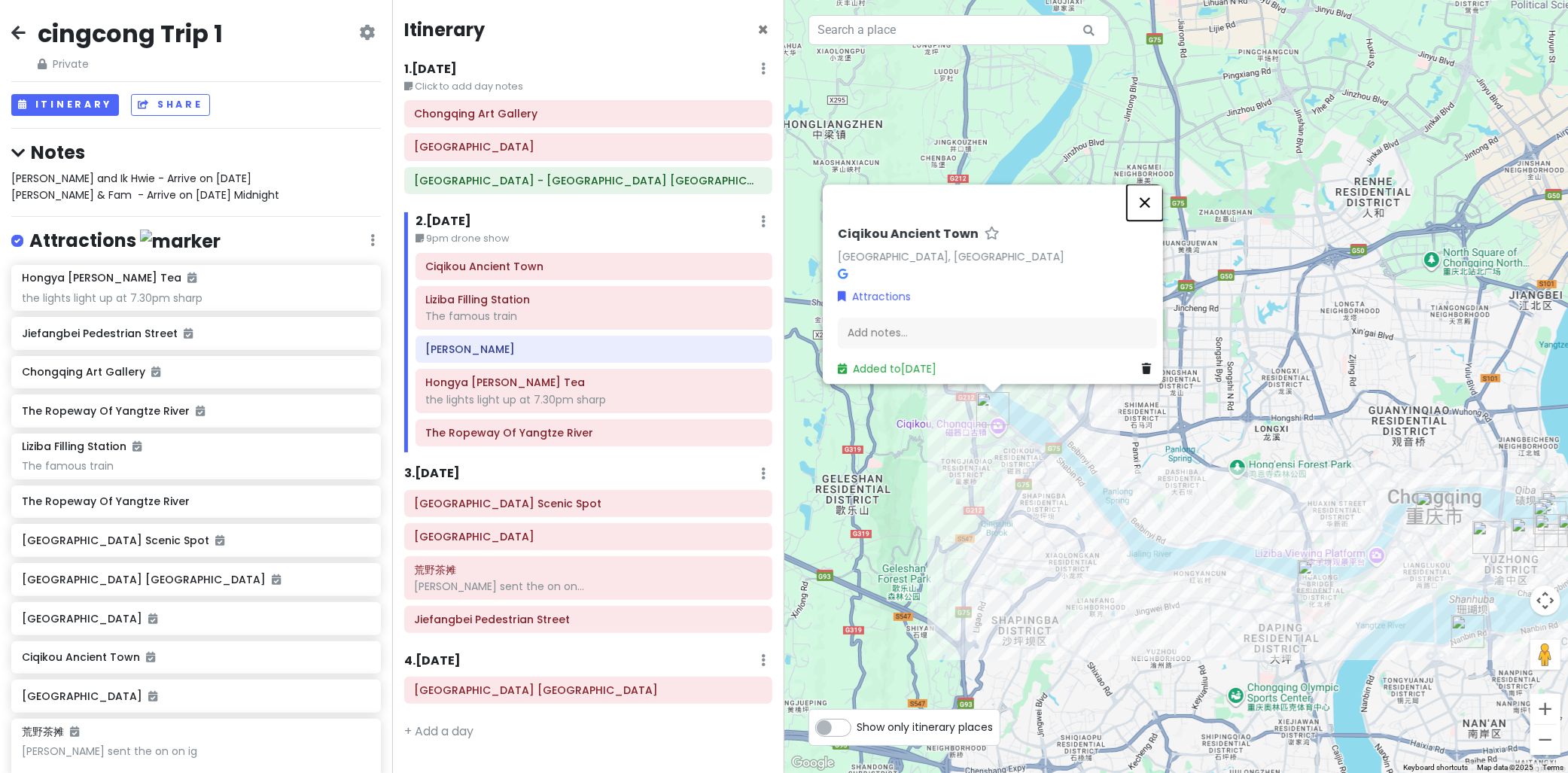
click at [1156, 204] on button "Close" at bounding box center [1145, 202] width 36 height 36
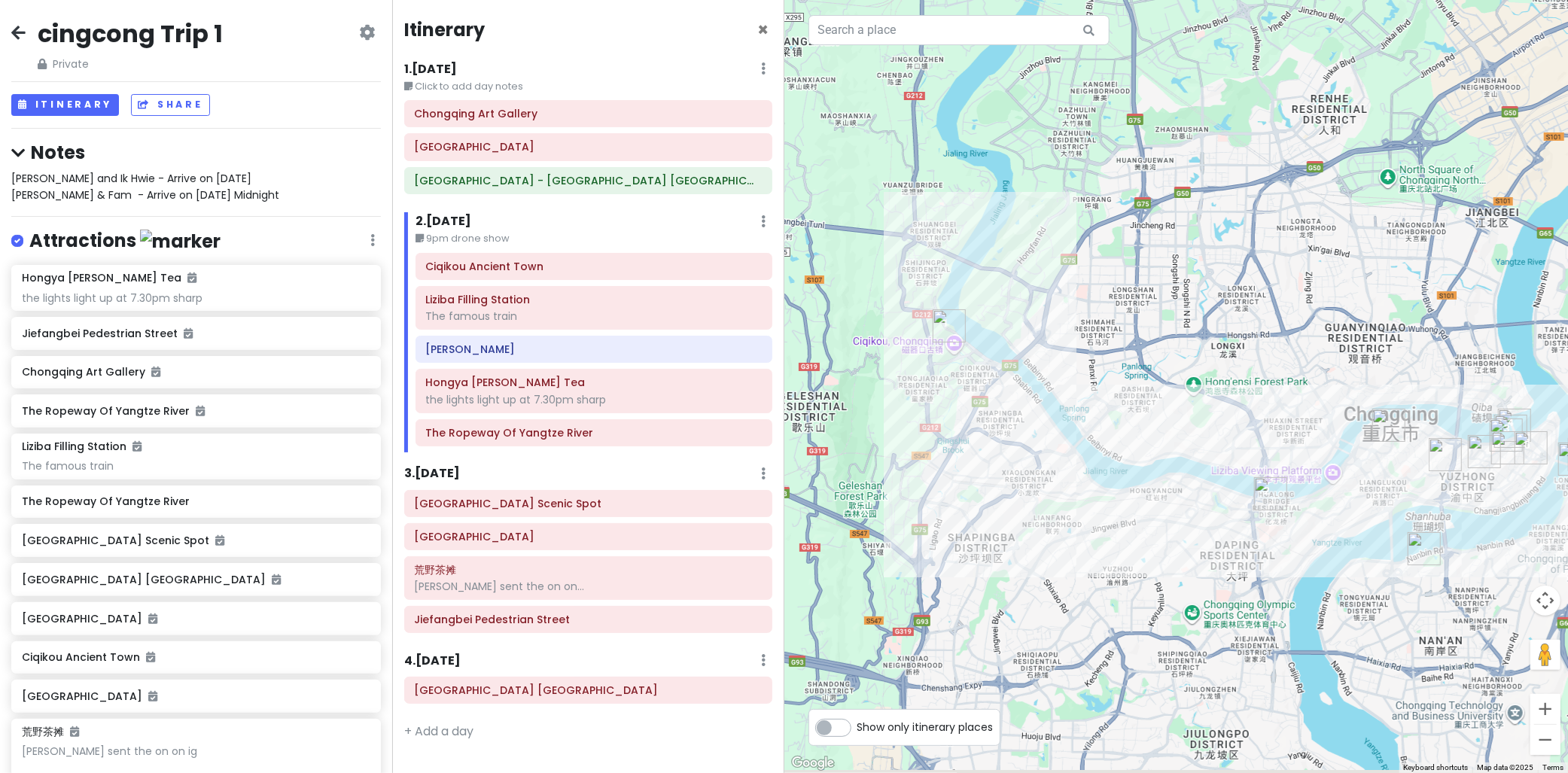
drag, startPoint x: 1269, startPoint y: 386, endPoint x: 1224, endPoint y: 302, distance: 95.3
click at [1224, 302] on div at bounding box center [1177, 386] width 785 height 773
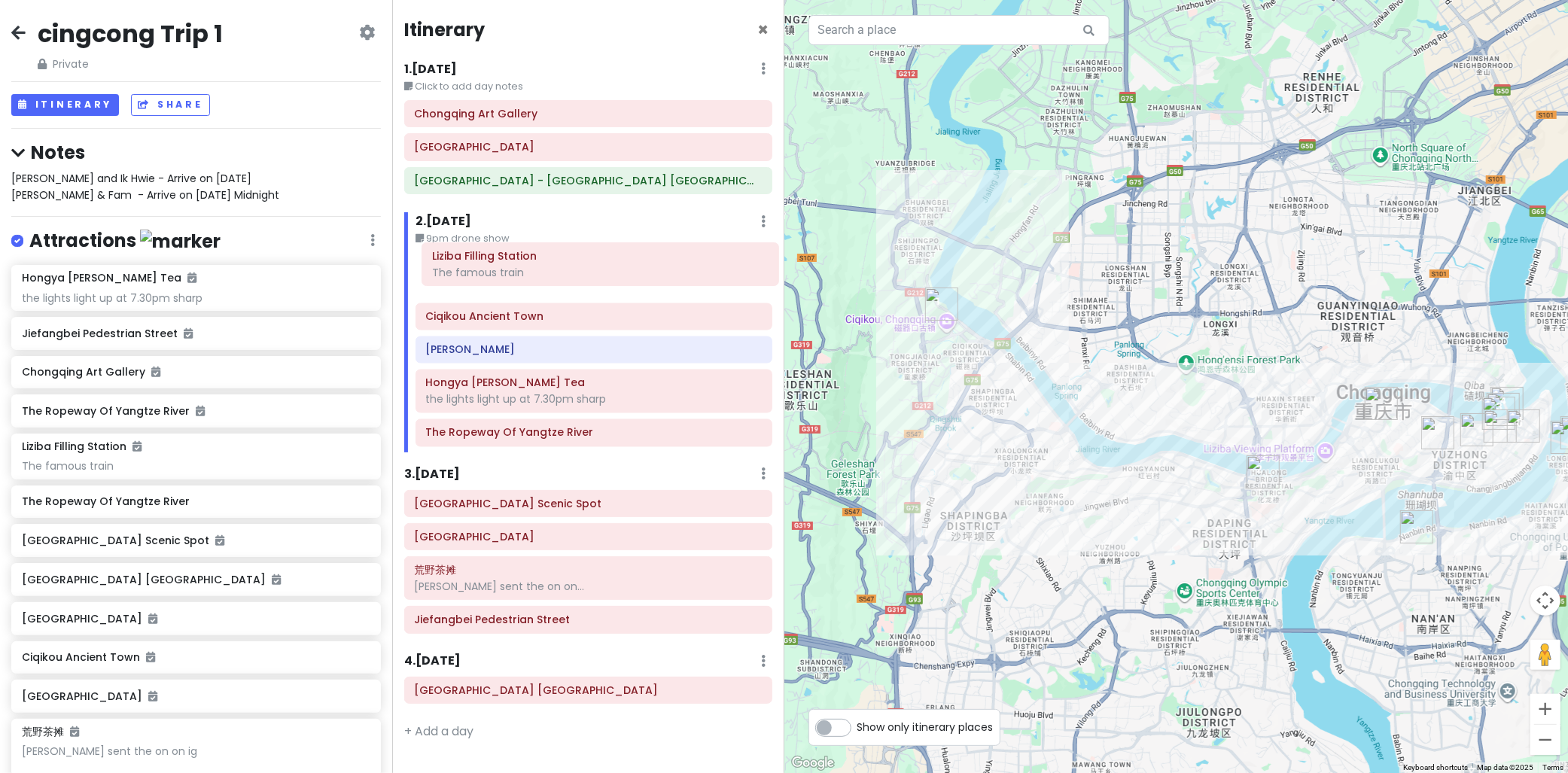
drag, startPoint x: 498, startPoint y: 311, endPoint x: 491, endPoint y: 273, distance: 38.6
click at [491, 273] on div "Ciqikou Ancient Town Liziba Filling Station The famous train Yangji Longfu Hong…" at bounding box center [594, 353] width 379 height 200
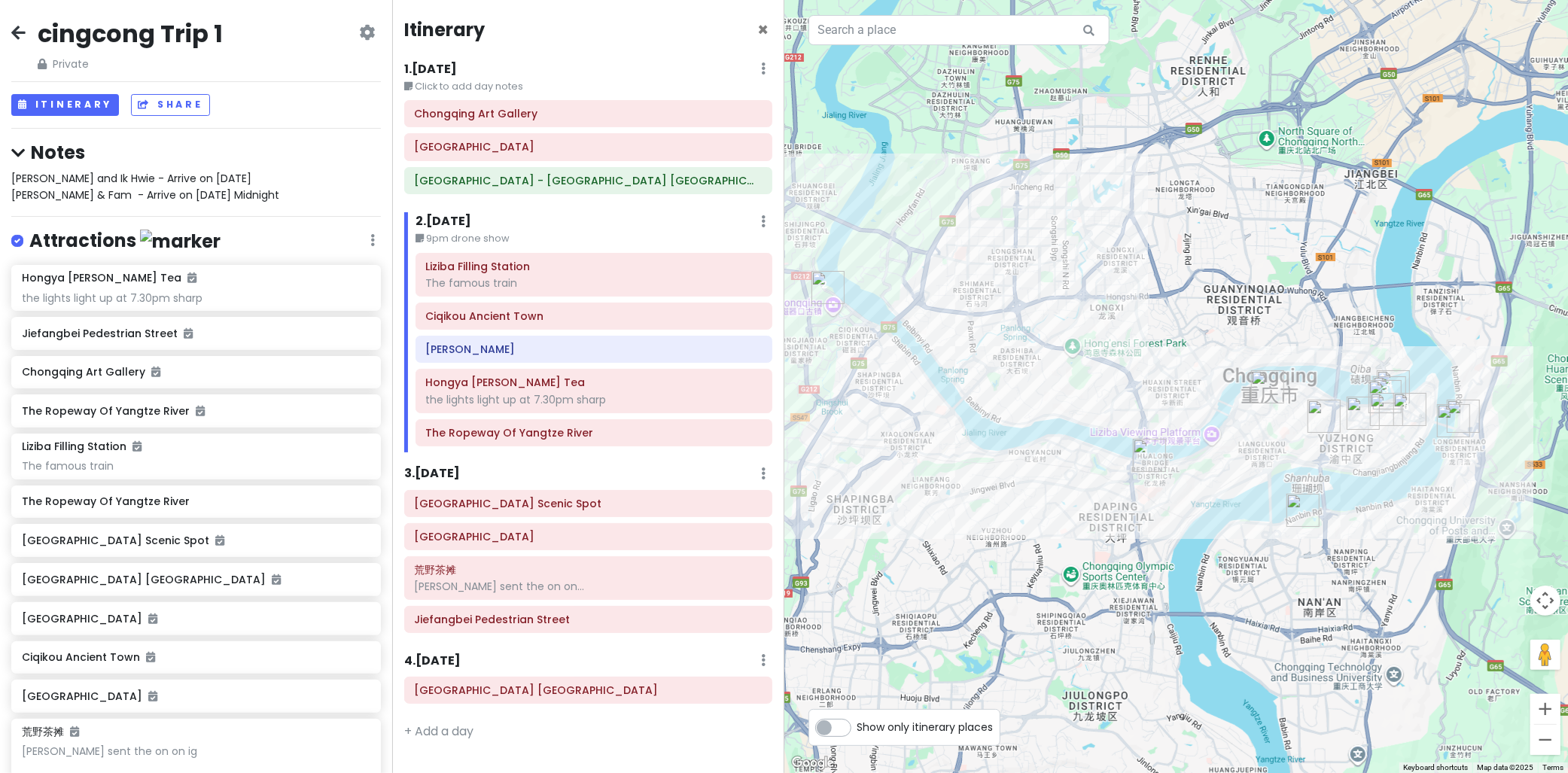
drag, startPoint x: 1239, startPoint y: 389, endPoint x: 1122, endPoint y: 372, distance: 118.2
click at [1122, 372] on div at bounding box center [1177, 386] width 785 height 773
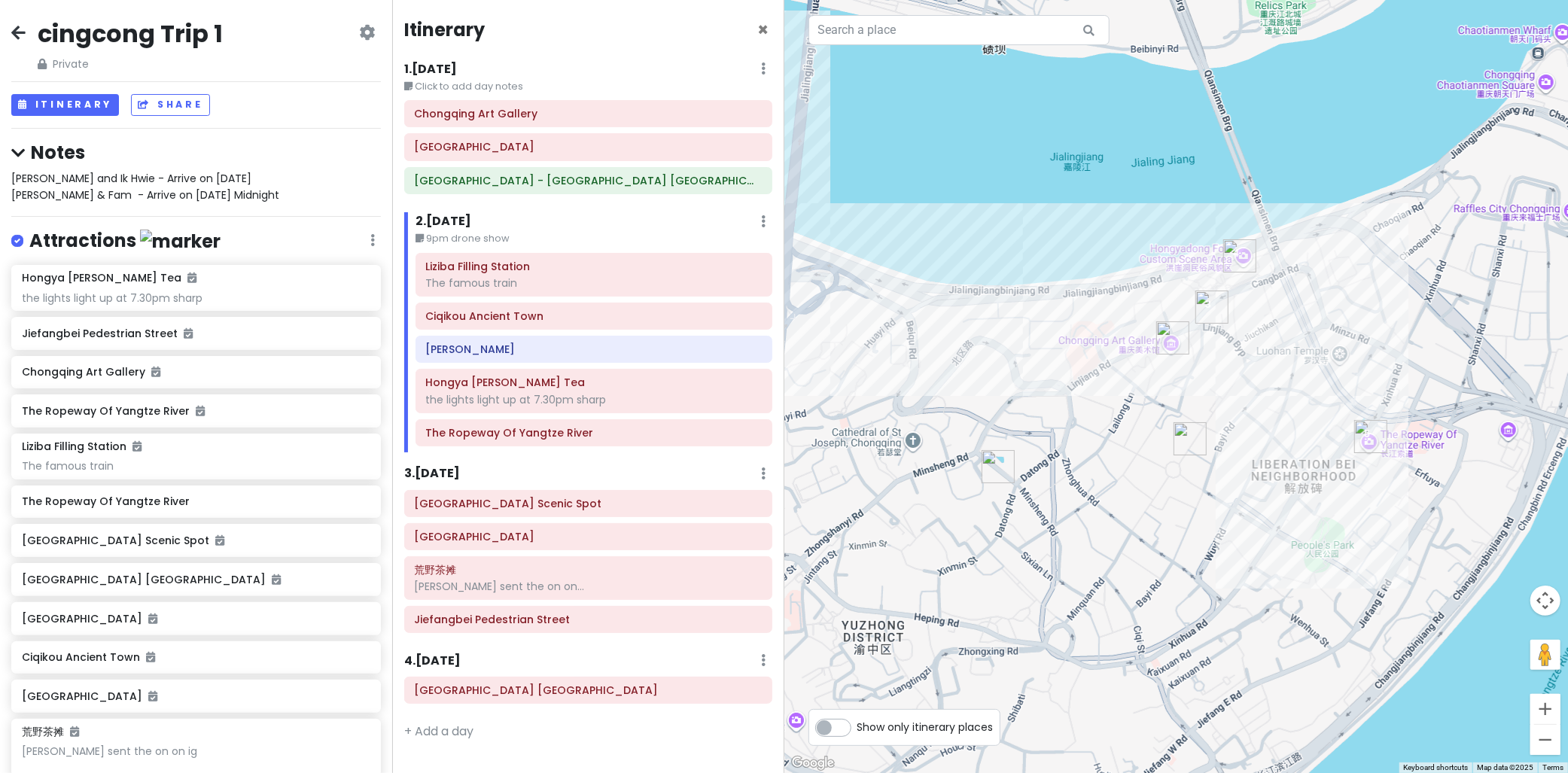
drag, startPoint x: 1473, startPoint y: 314, endPoint x: 1333, endPoint y: 341, distance: 142.6
click at [1333, 340] on div at bounding box center [1177, 386] width 785 height 773
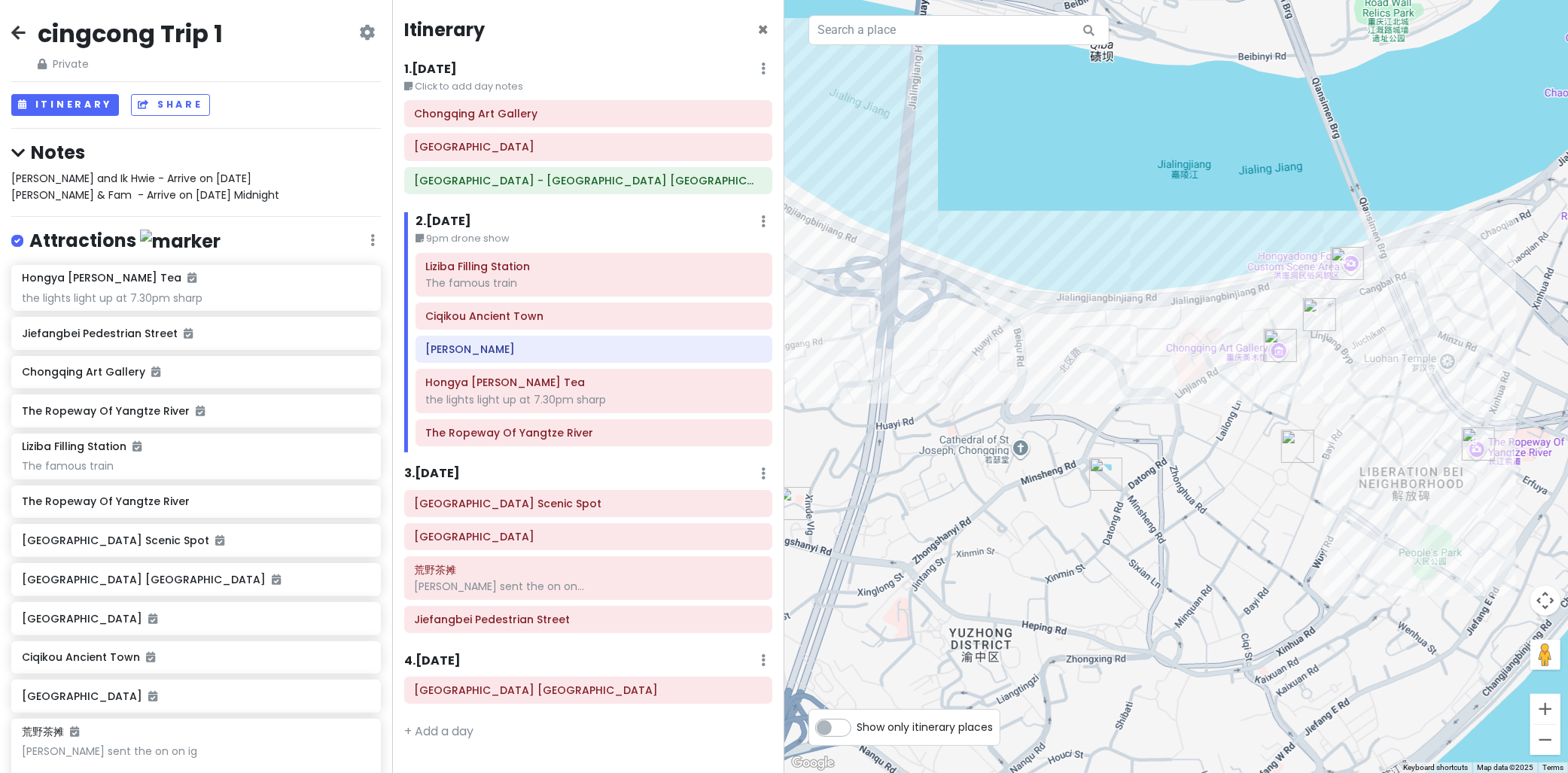
drag, startPoint x: 1088, startPoint y: 471, endPoint x: 1209, endPoint y: 473, distance: 121.0
click at [1209, 473] on div at bounding box center [1177, 386] width 785 height 773
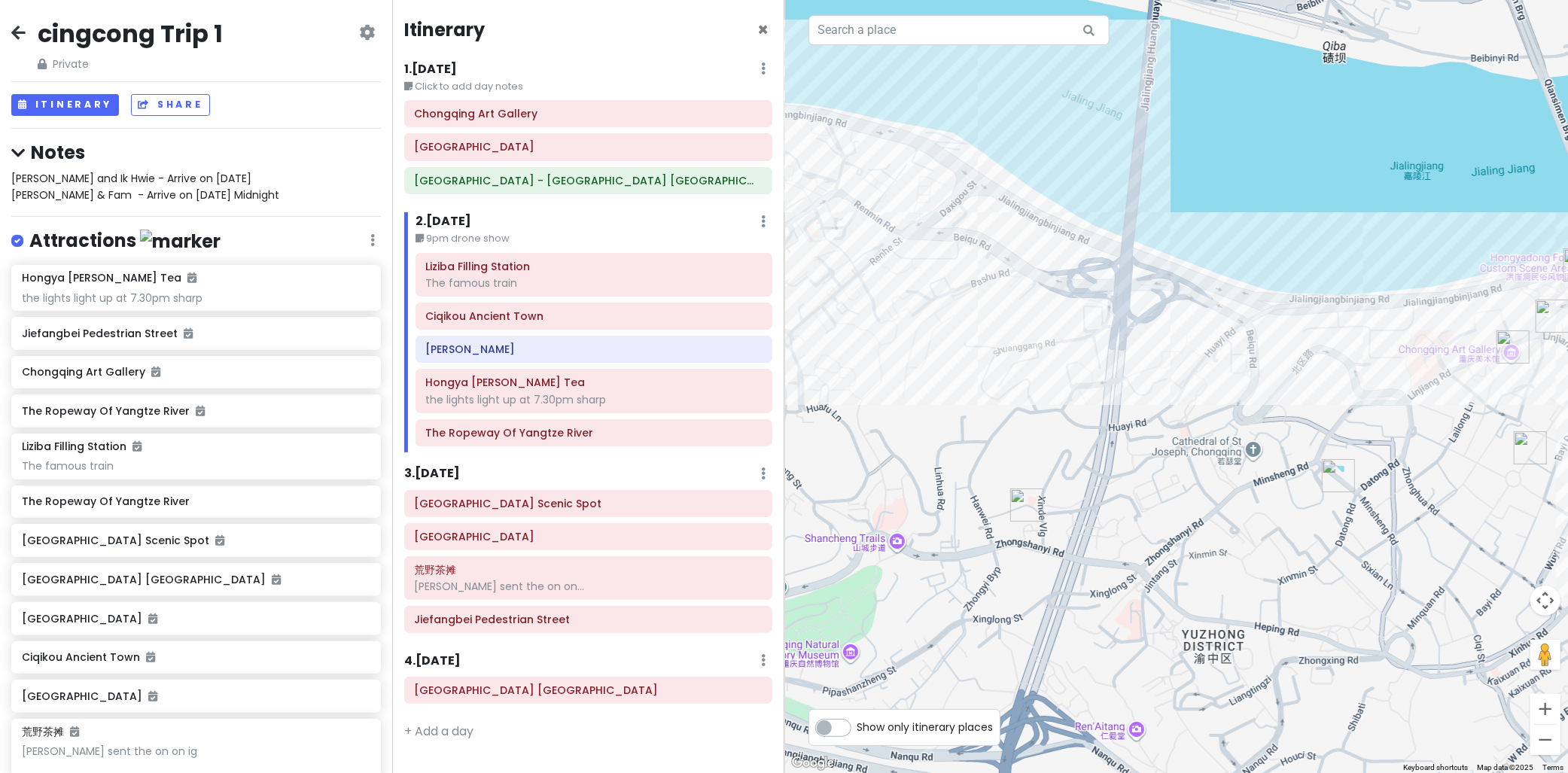
drag, startPoint x: 1056, startPoint y: 425, endPoint x: 1189, endPoint y: 409, distance: 134.0
click at [1189, 409] on div at bounding box center [1177, 386] width 785 height 773
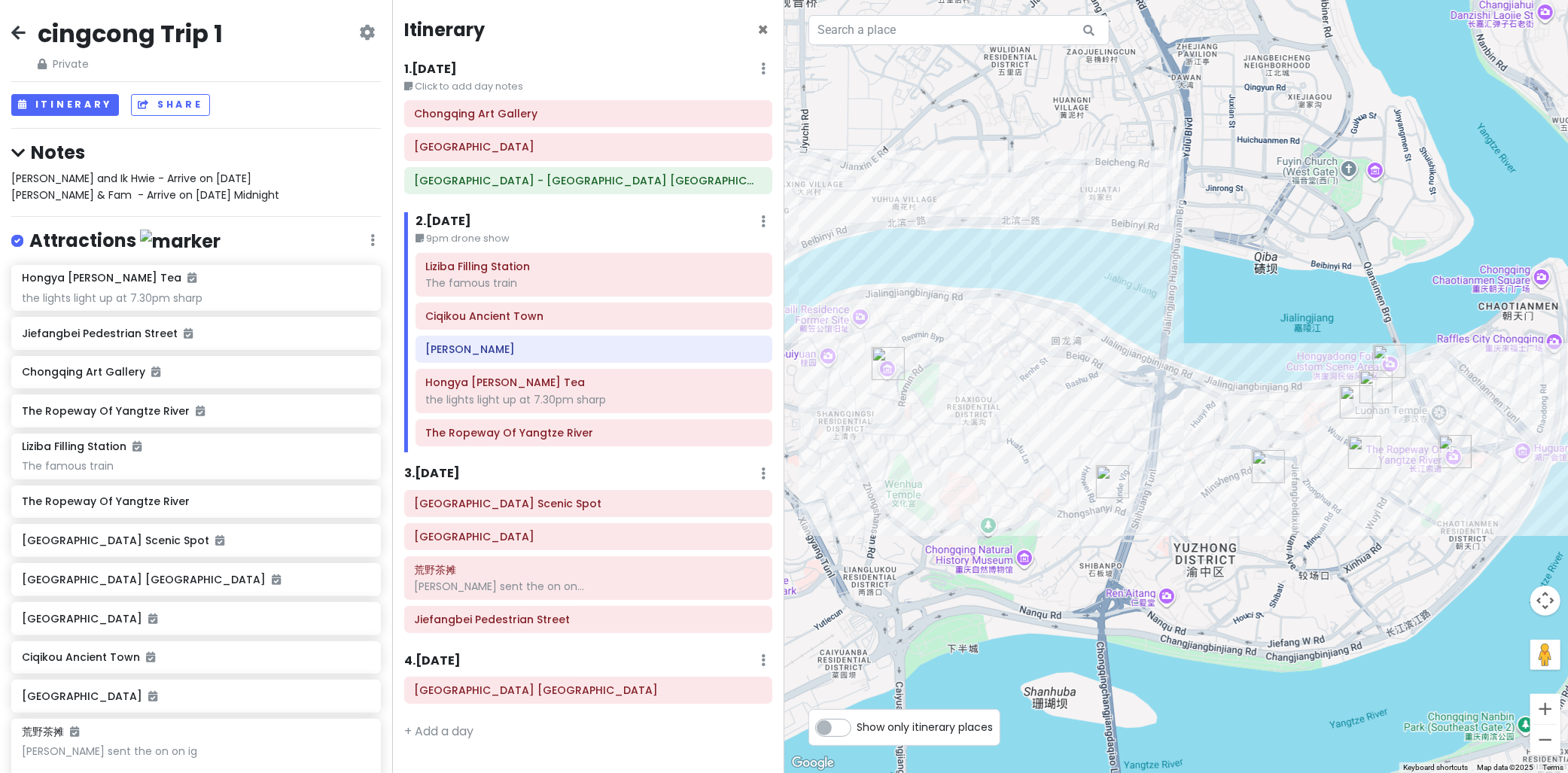
click at [1110, 484] on img "Xiaomian Mr." at bounding box center [1113, 482] width 33 height 33
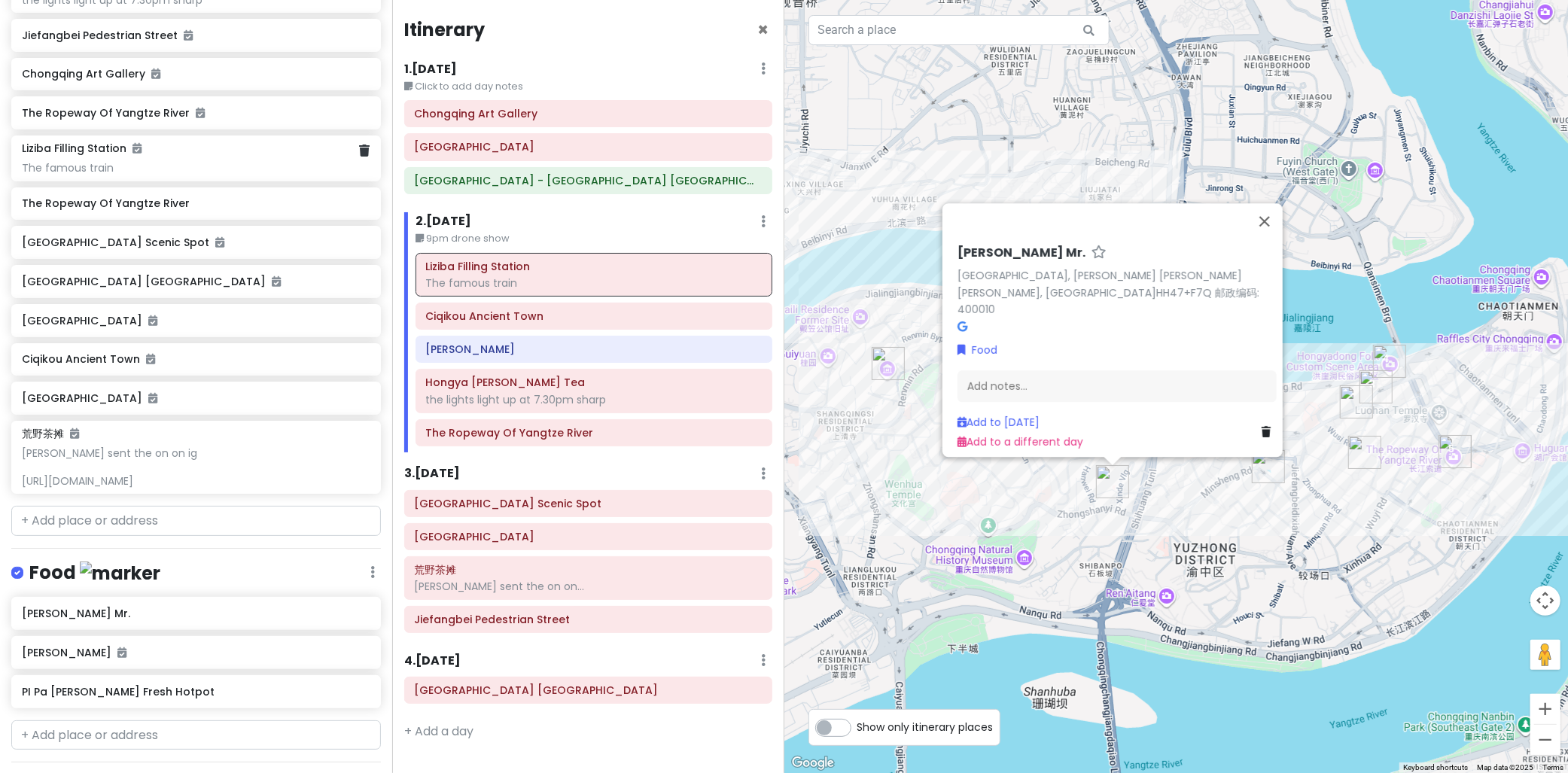
scroll to position [501, 0]
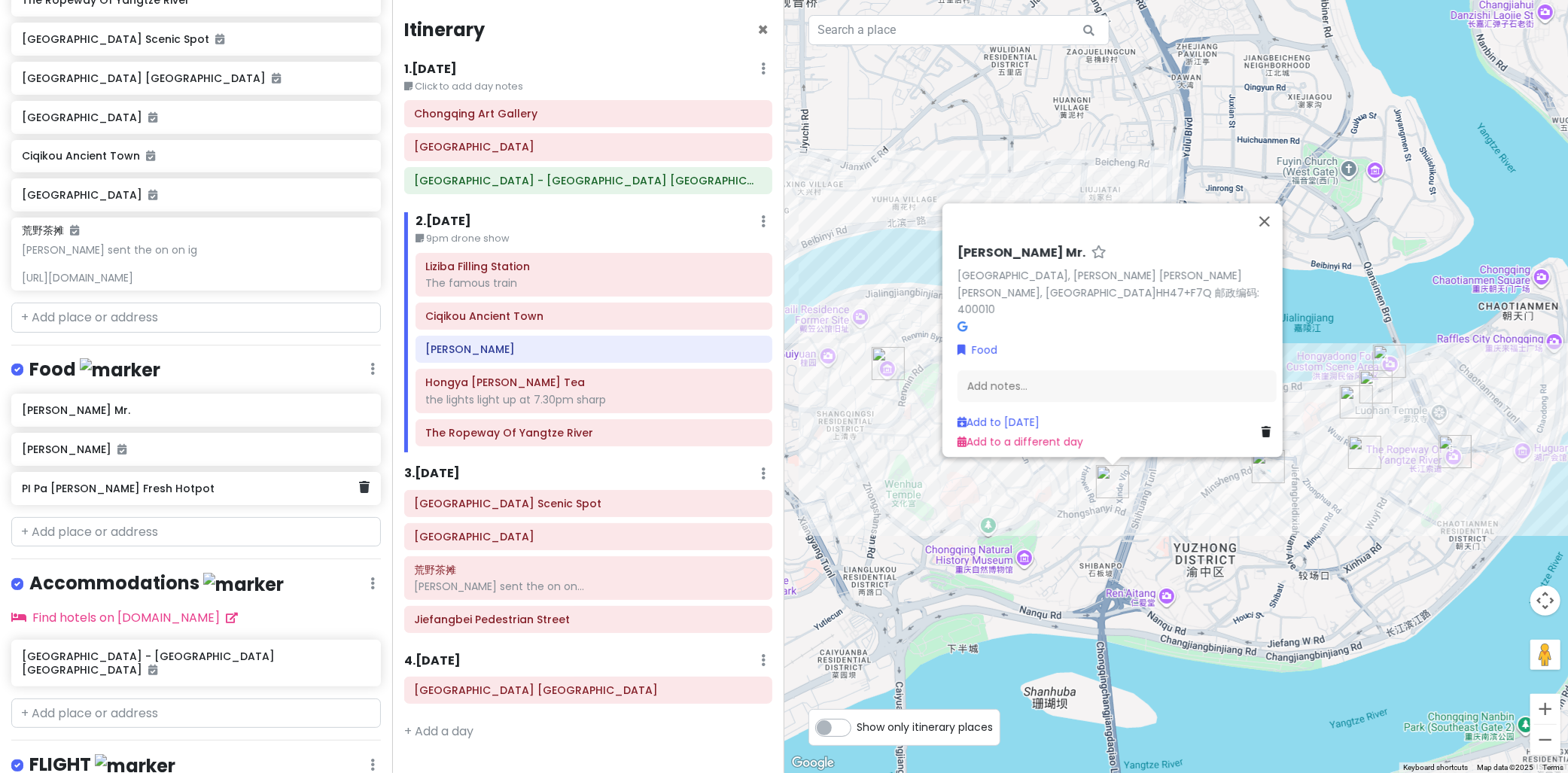
click at [197, 486] on h6 "PI Pa Yuan Shi Wei Fresh Hotpot" at bounding box center [190, 488] width 338 height 14
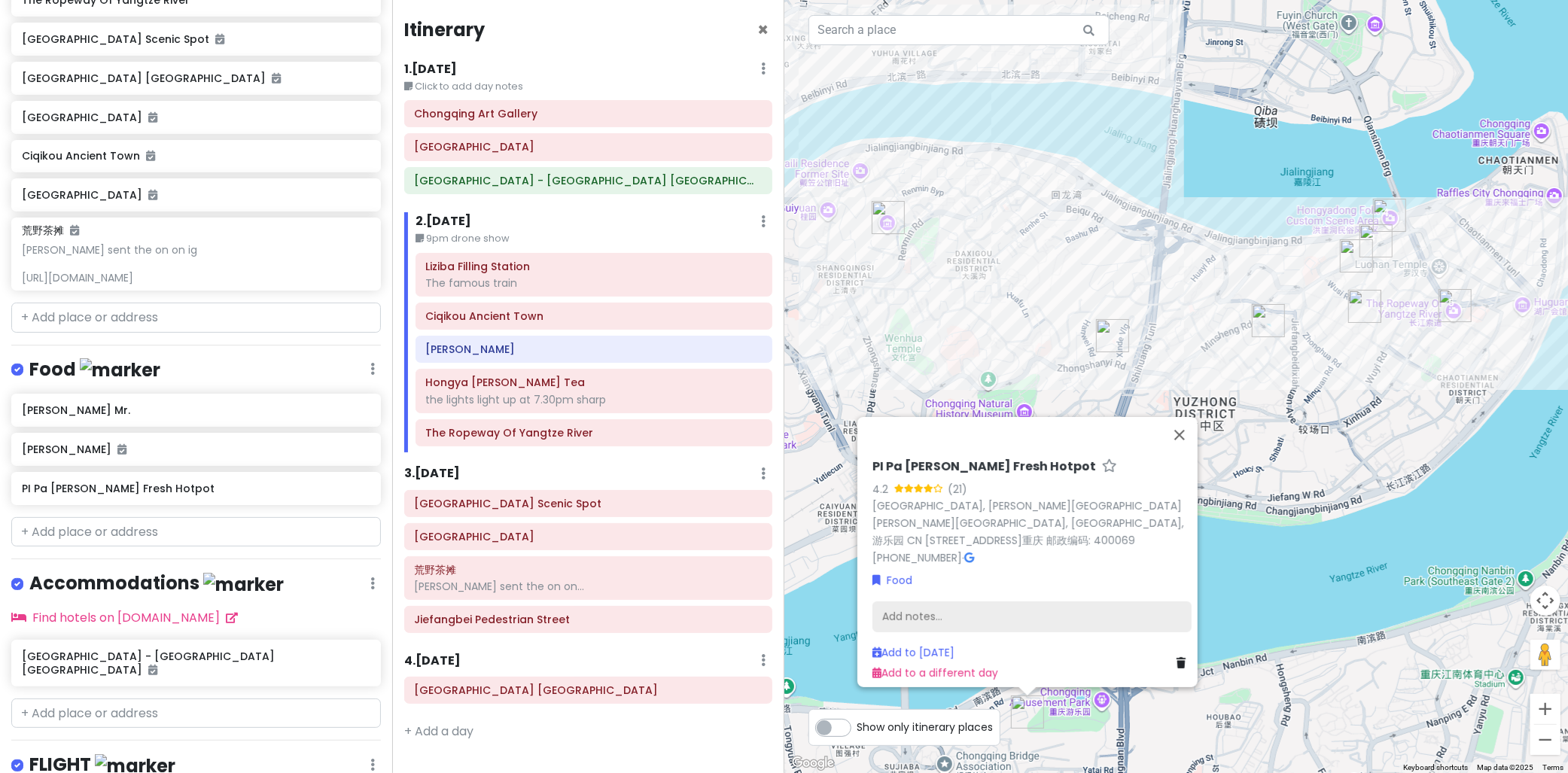
click at [1011, 604] on div "Add notes..." at bounding box center [1031, 617] width 319 height 32
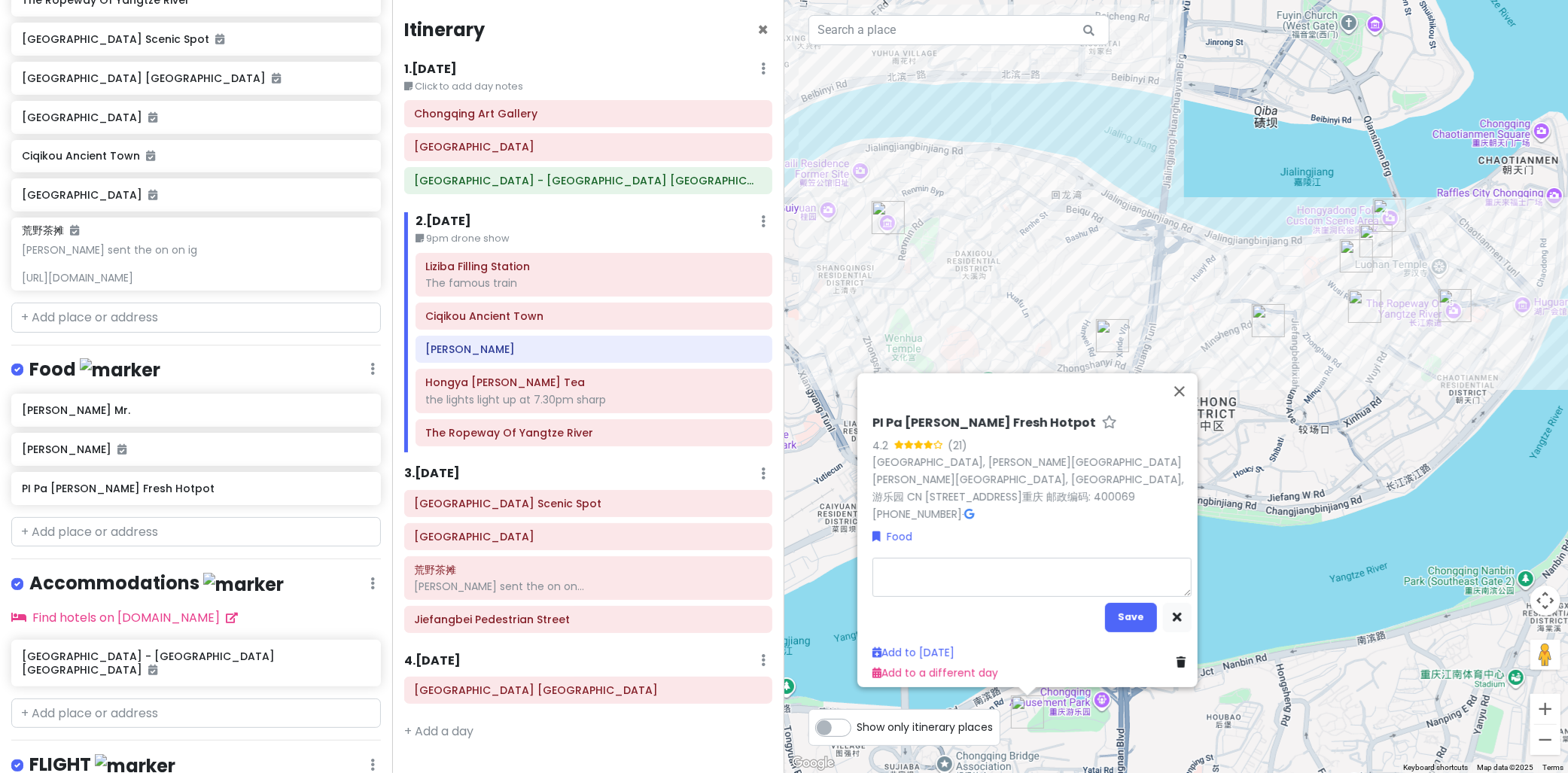
type textarea "x"
type textarea "B"
type textarea "x"
type textarea "Bi"
type textarea "x"
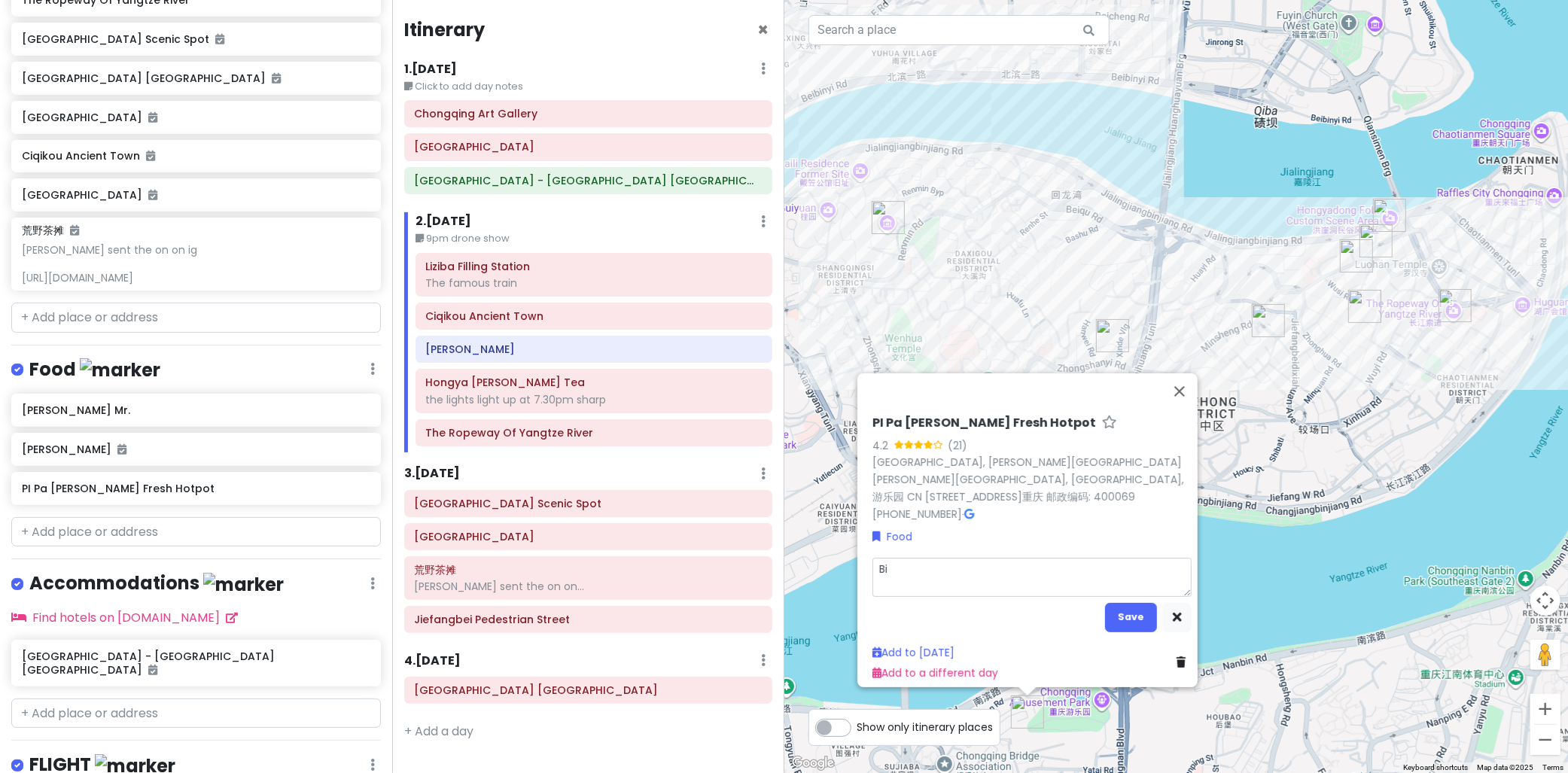
type textarea "Big"
type textarea "x"
type textarea "Bigg"
type textarea "x"
type textarea "Bigge"
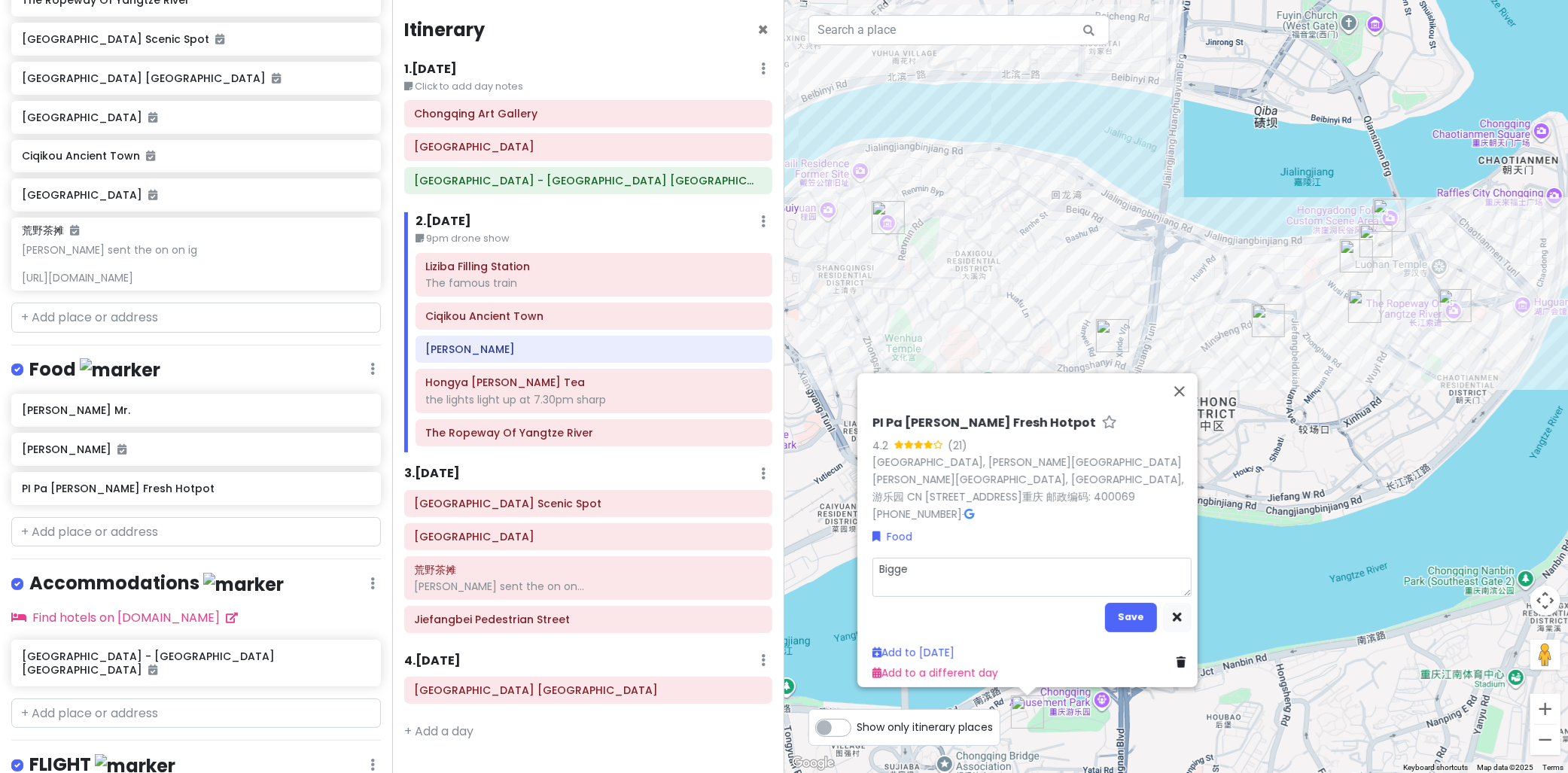
type textarea "x"
type textarea "Bigges"
type textarea "x"
type textarea "Biggest"
type textarea "x"
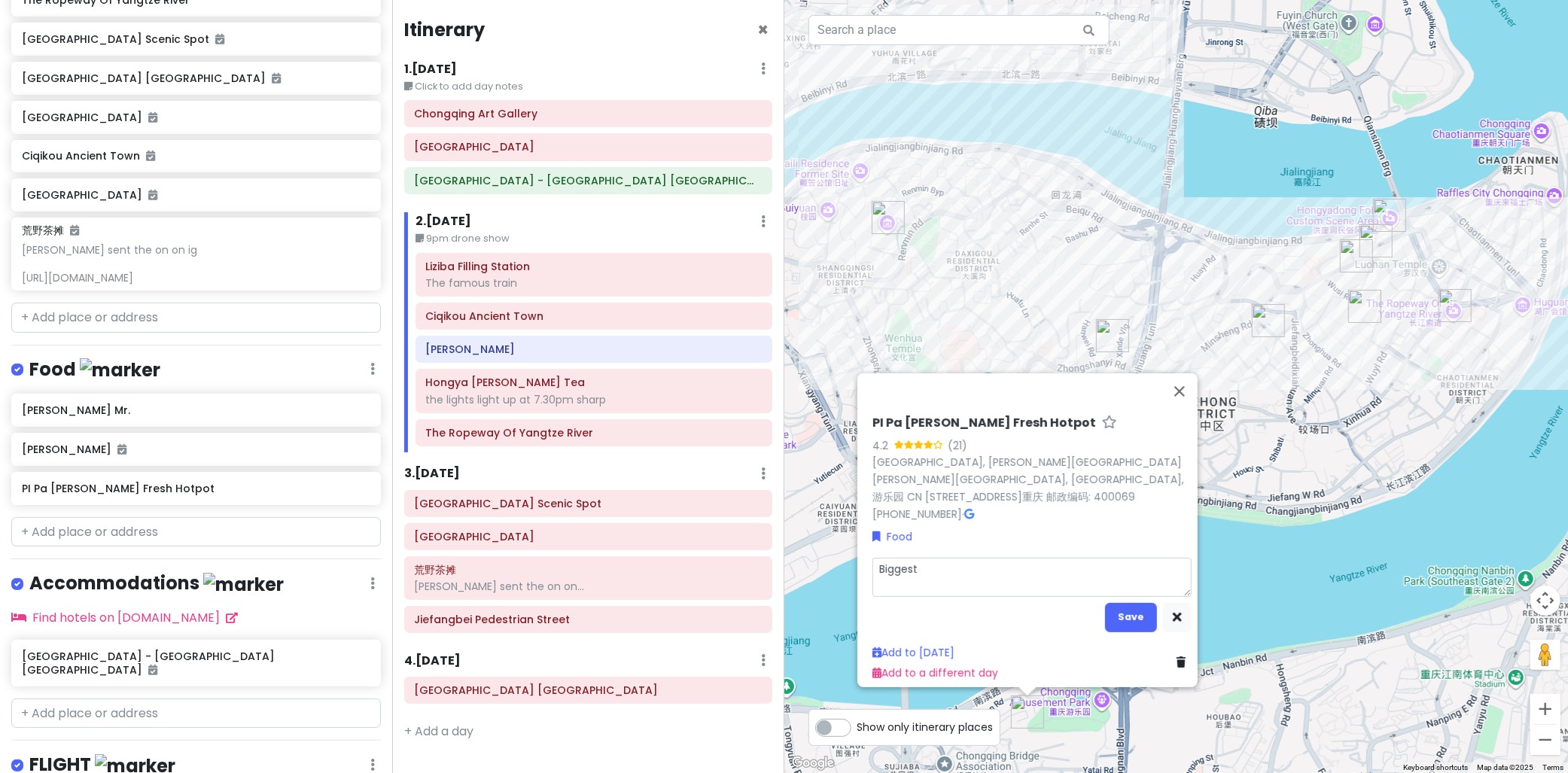
type textarea "Biggest"
type textarea "x"
type textarea "Biggest h"
type textarea "x"
type textarea "Biggest ho"
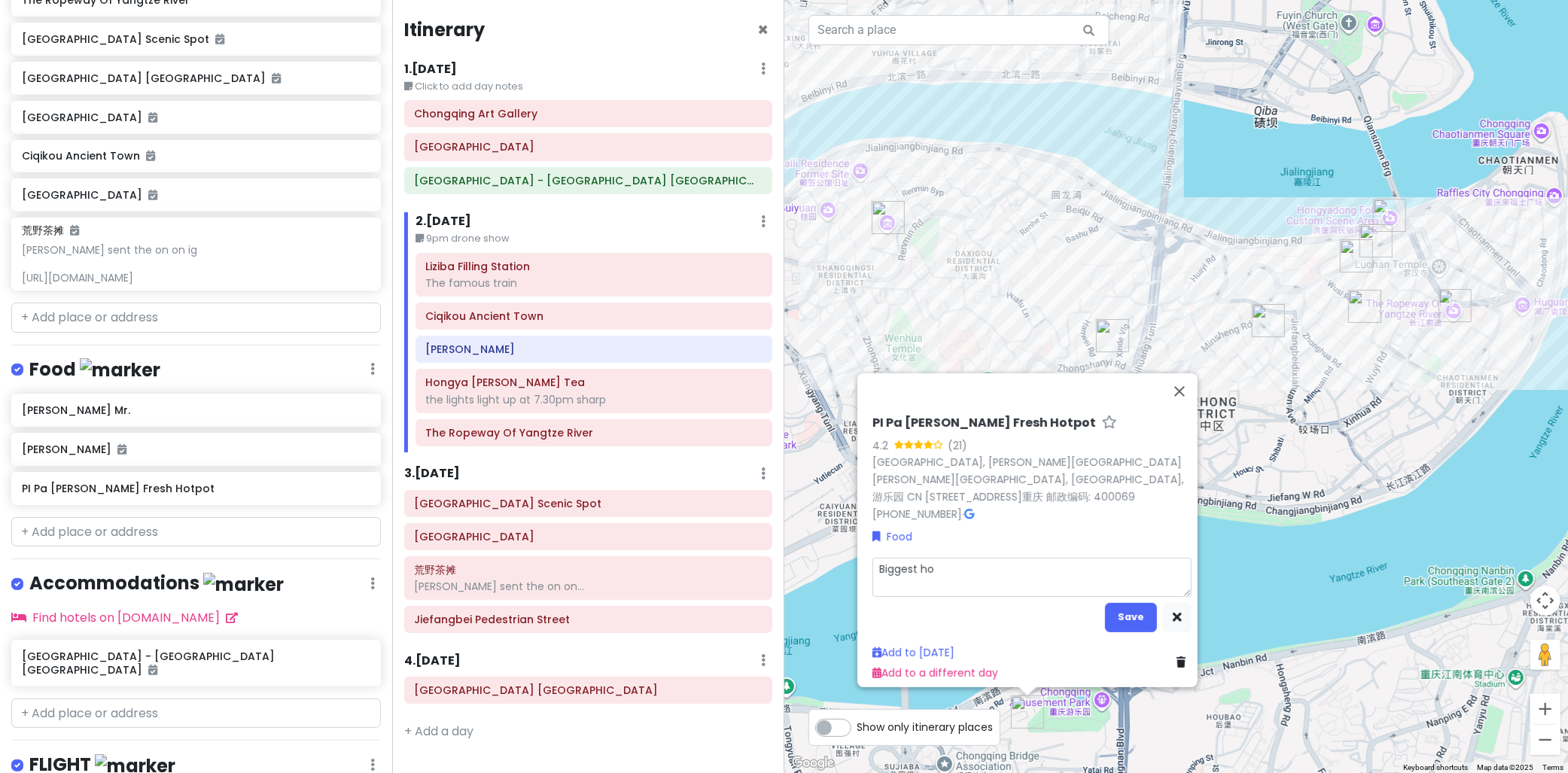
type textarea "x"
type textarea "Biggest hot"
type textarea "x"
type textarea "Biggest hot"
type textarea "x"
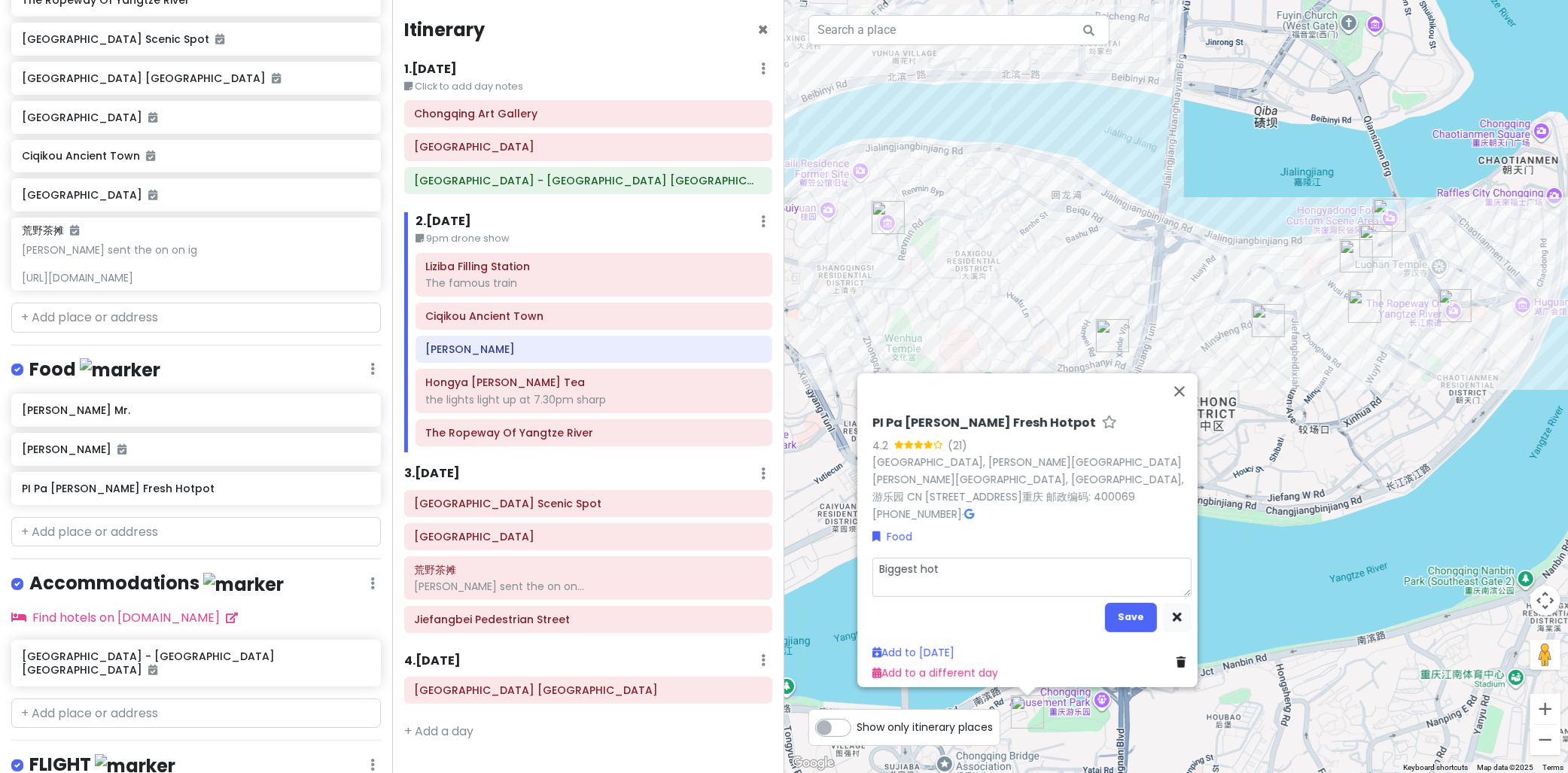
type textarea "Biggest hot p"
type textarea "x"
type textarea "Biggest hot pi"
type textarea "x"
type textarea "Biggest hot pit"
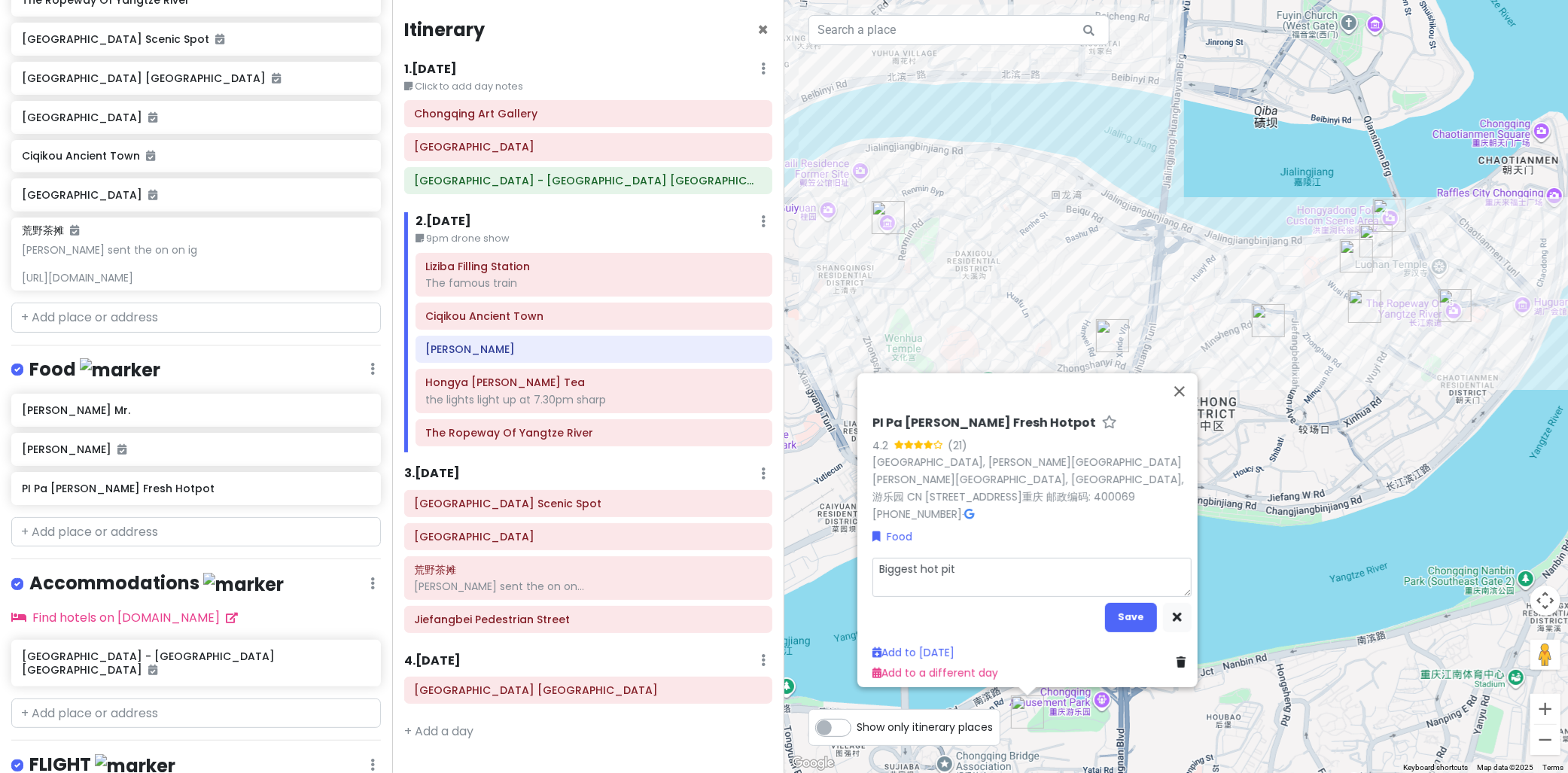
type textarea "x"
type textarea "Biggest hot pi"
type textarea "x"
type textarea "Biggest hot p"
type textarea "x"
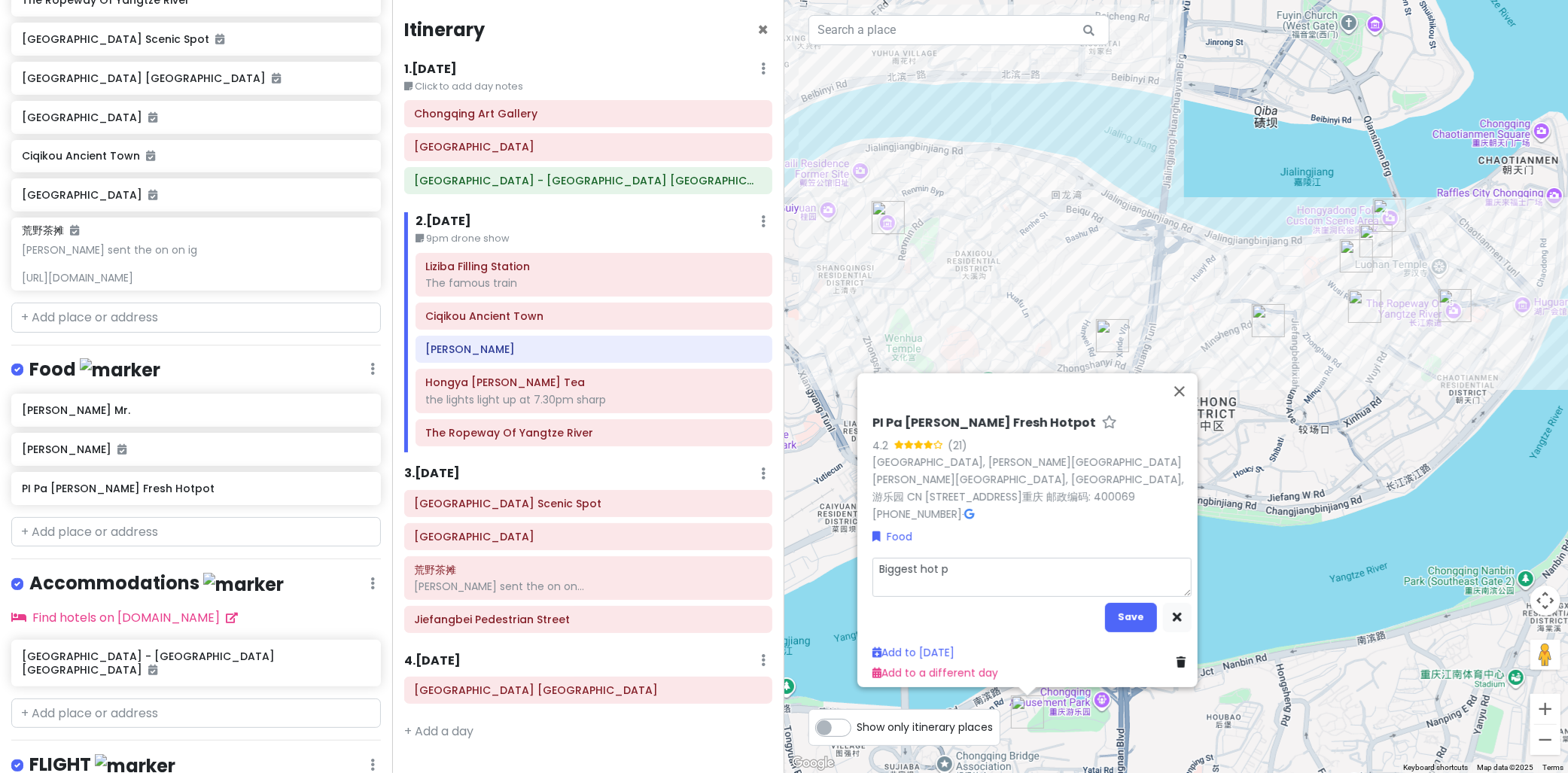
type textarea "Biggest hot po"
type textarea "x"
type textarea "Biggest hot pot"
type textarea "x"
type textarea "Biggest hot pot"
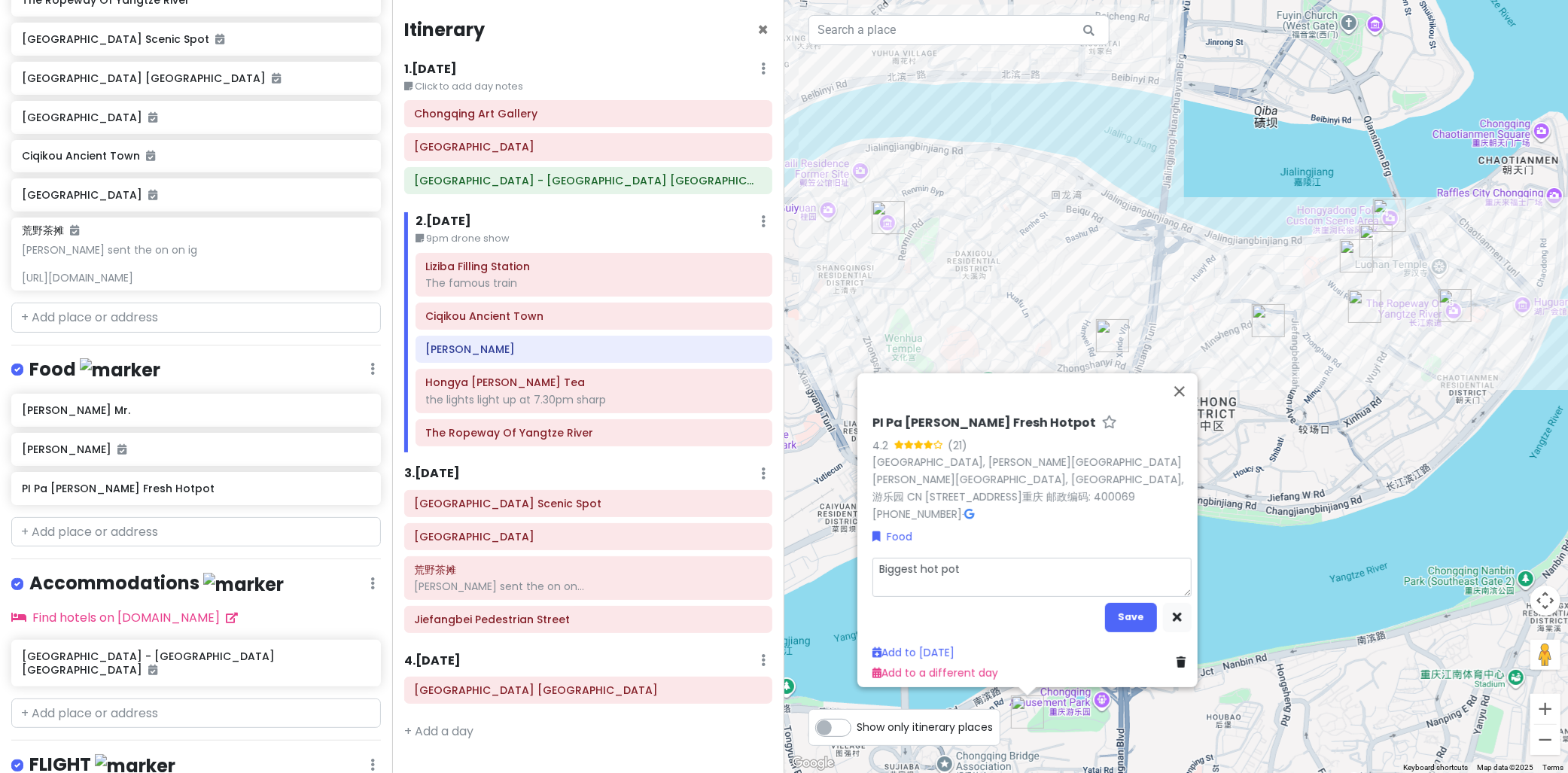
type textarea "x"
type textarea "Biggest hot pot r"
type textarea "x"
type textarea "Biggest hot pot re"
type textarea "x"
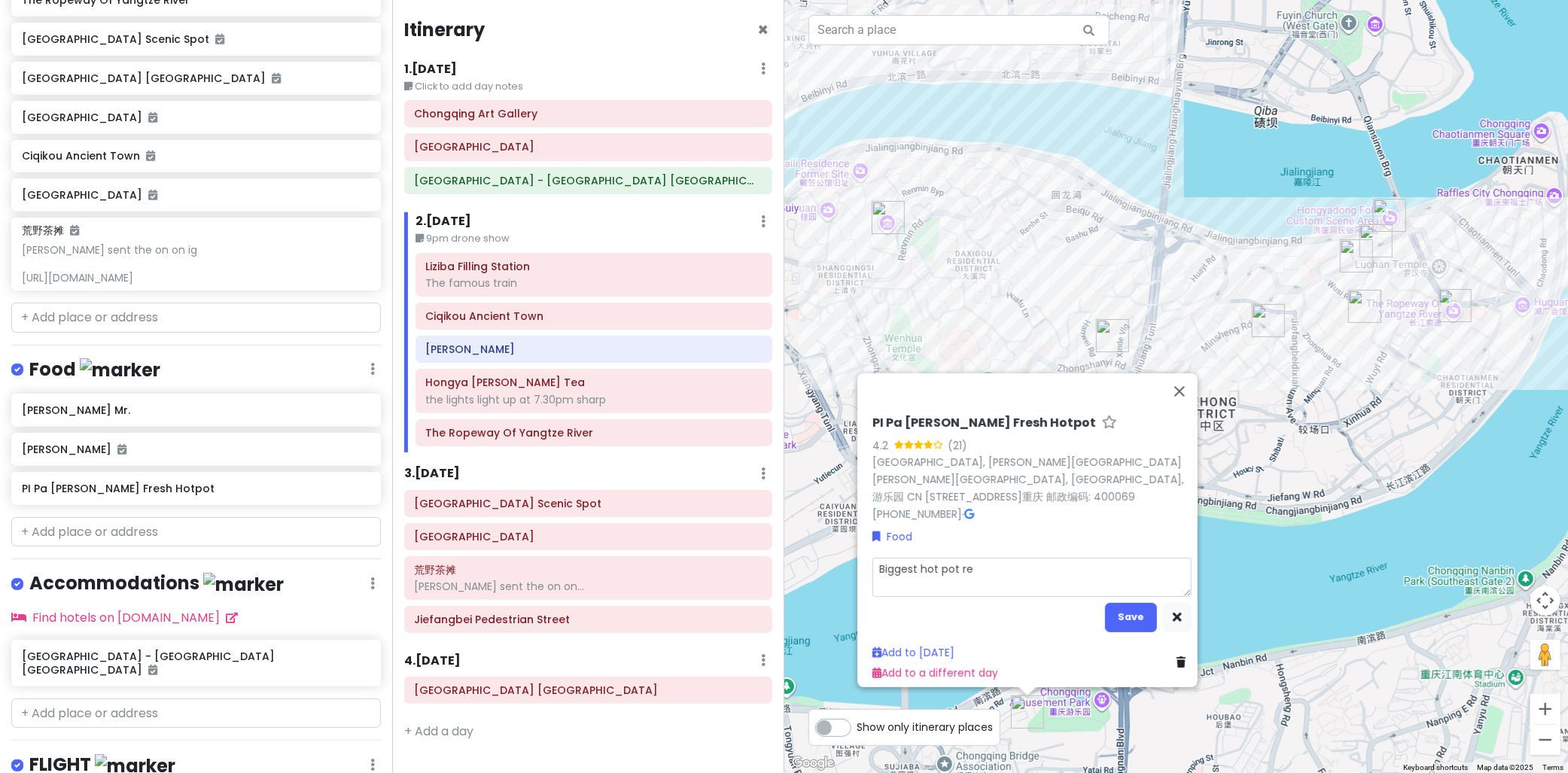
type textarea "Biggest hot pot res"
type textarea "x"
type textarea "Biggest hot pot rest"
type textarea "x"
type textarea "Biggest hot pot resta"
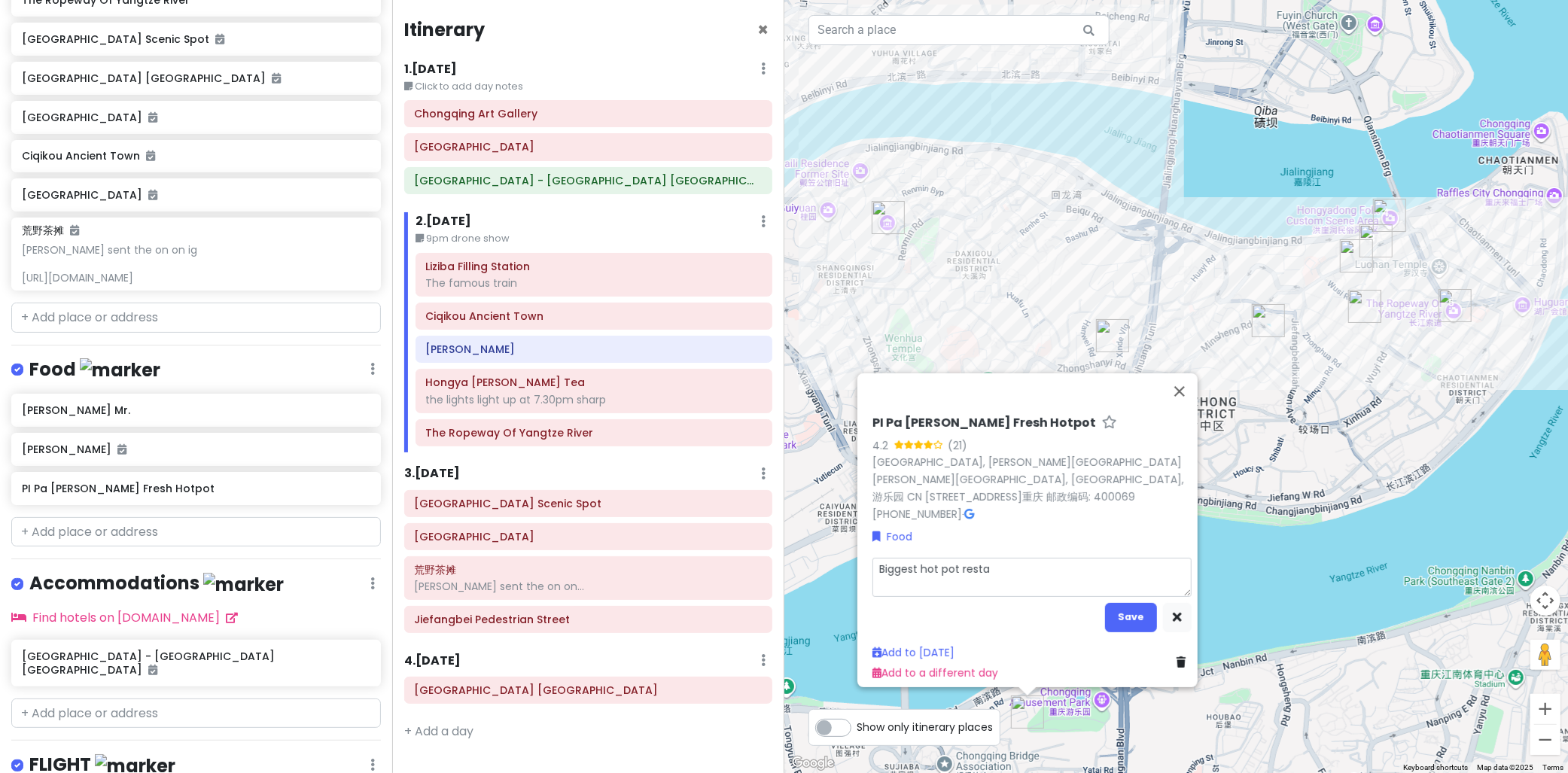
type textarea "x"
type textarea "Biggest hot pot restau"
type textarea "x"
type textarea "Biggest hot pot restaur"
type textarea "x"
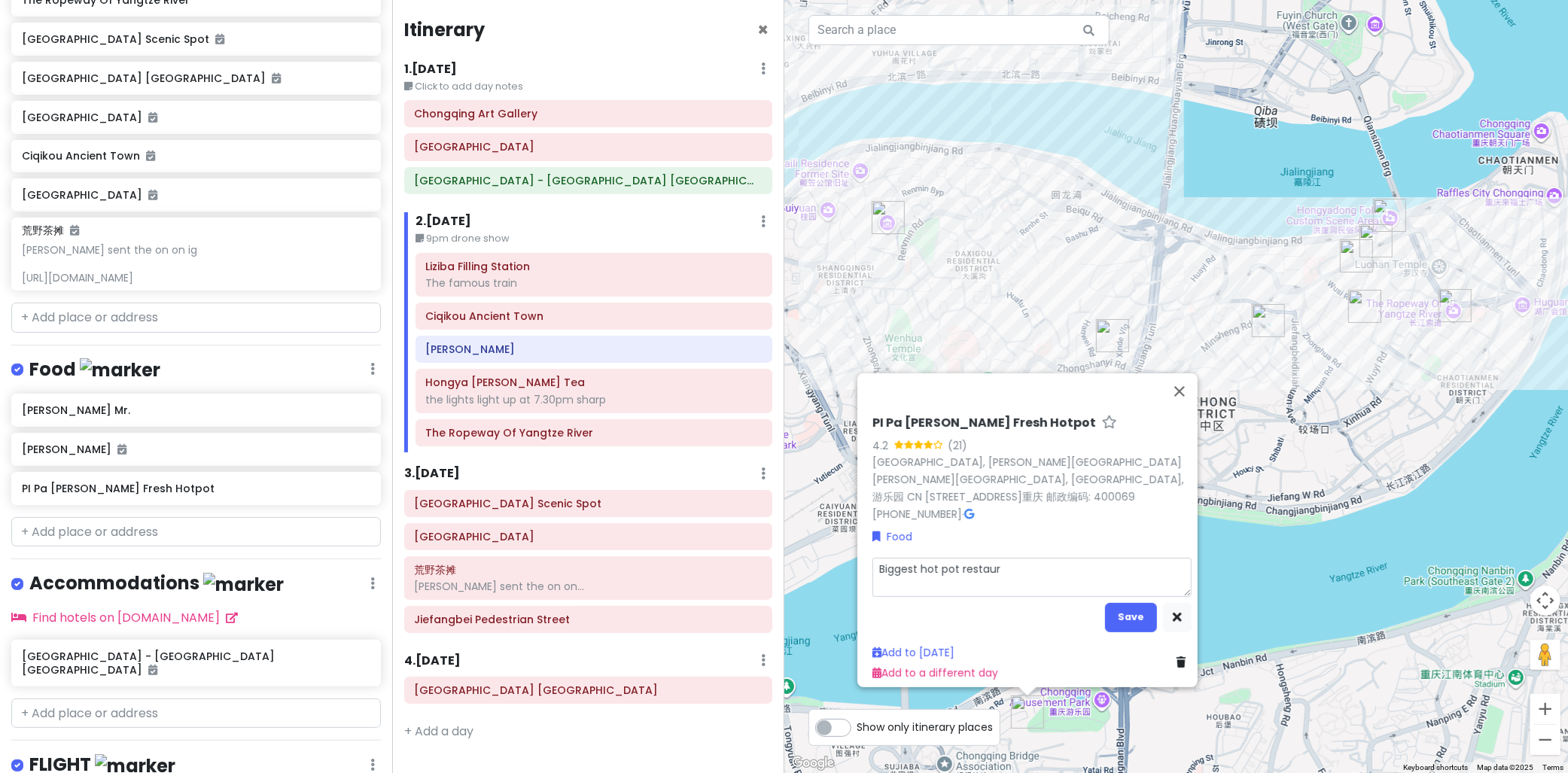
type textarea "Biggest hot pot restaura"
type textarea "x"
type textarea "Biggest hot pot restauran"
type textarea "x"
type textarea "Biggest hot pot restaurant"
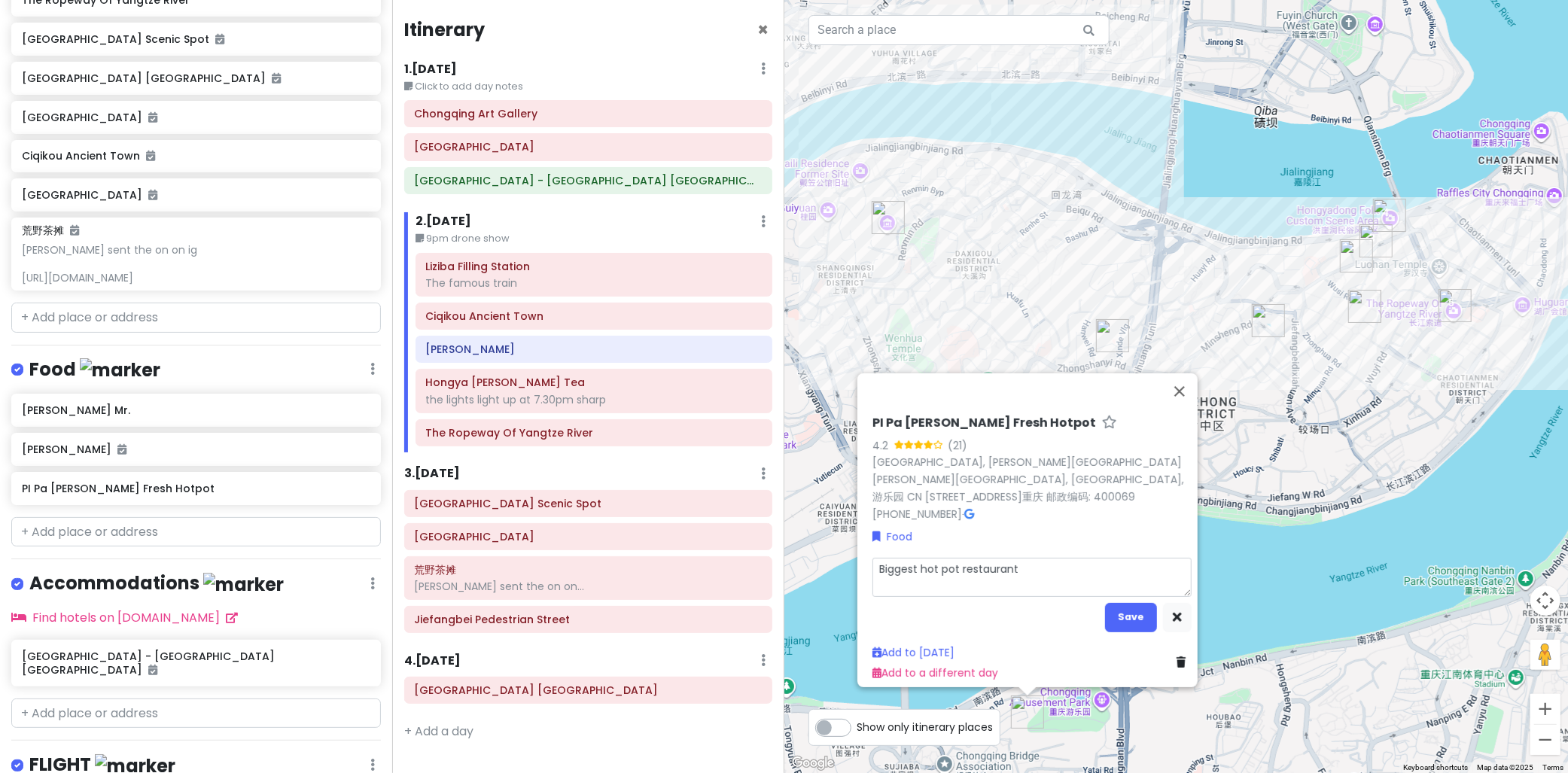
type textarea "x"
type textarea "Biggest hot pot restaurant"
click at [1141, 604] on button "Save" at bounding box center [1132, 618] width 52 height 30
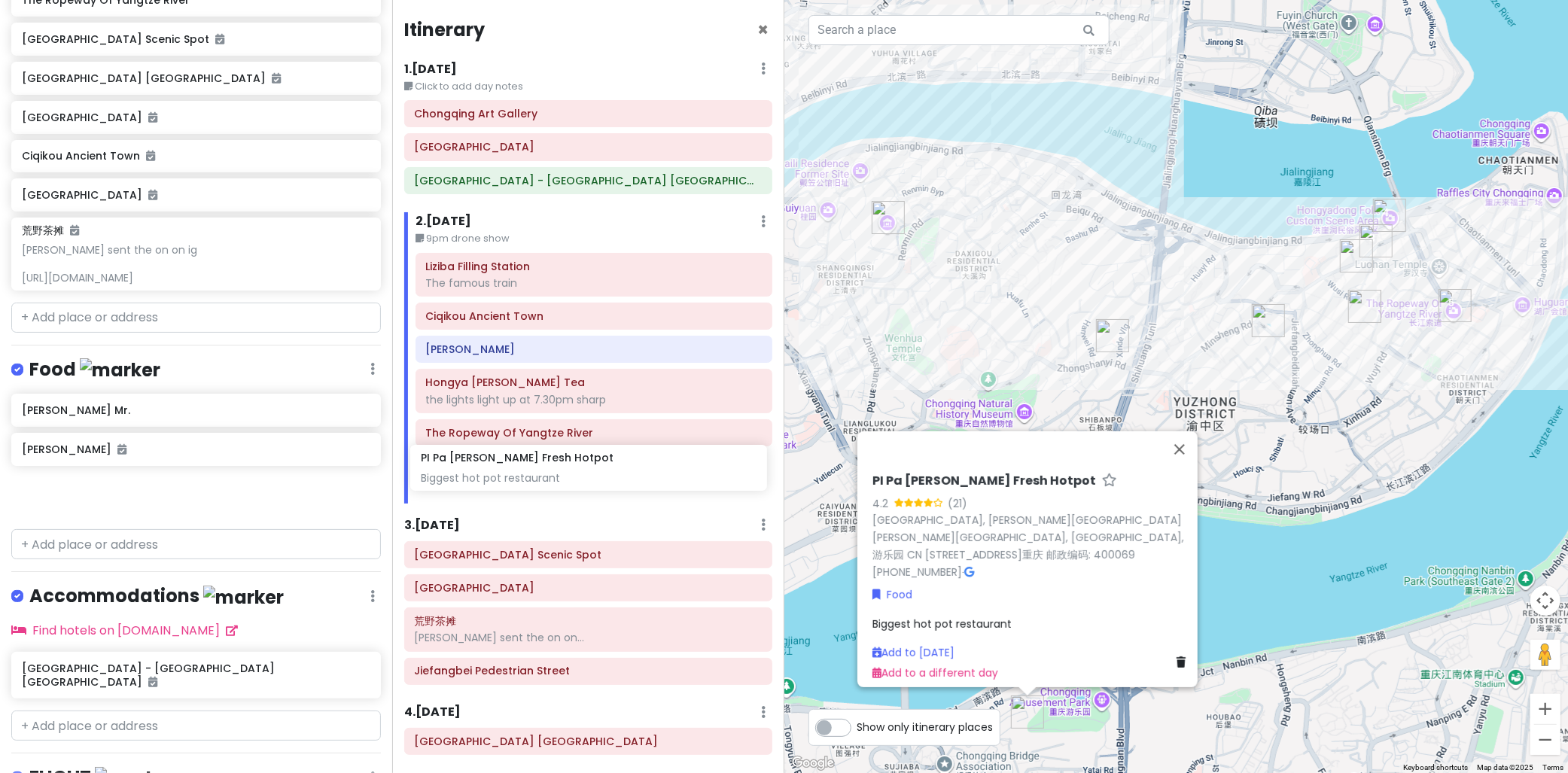
drag, startPoint x: 105, startPoint y: 499, endPoint x: 510, endPoint y: 473, distance: 405.8
click at [504, 474] on div "cingcong Trip 1 Private Change Dates Make a Copy Delete Trip Go Pro ⚡️ Give Fee…" at bounding box center [784, 386] width 1568 height 773
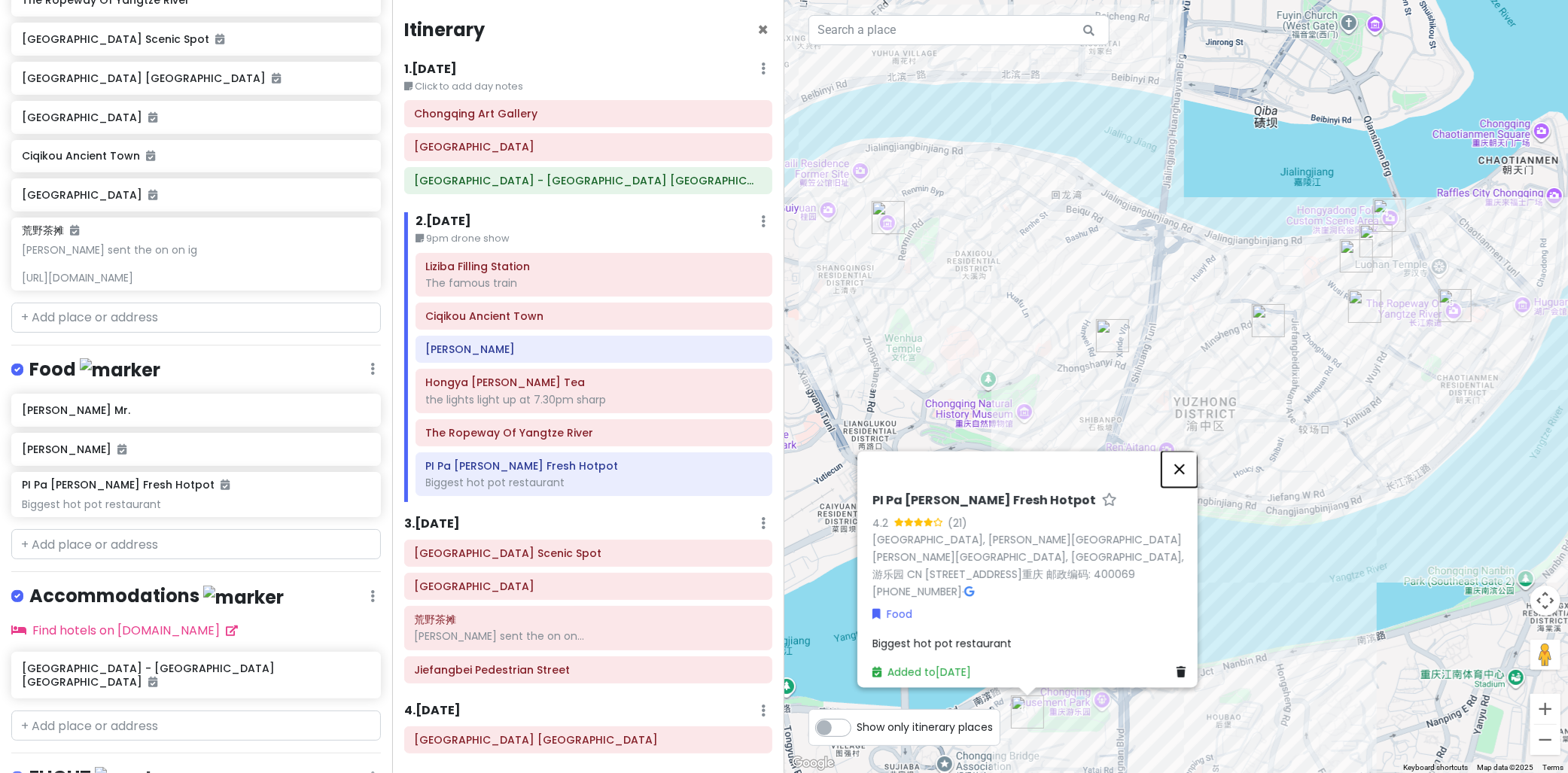
click at [1183, 479] on button "Close" at bounding box center [1179, 469] width 36 height 36
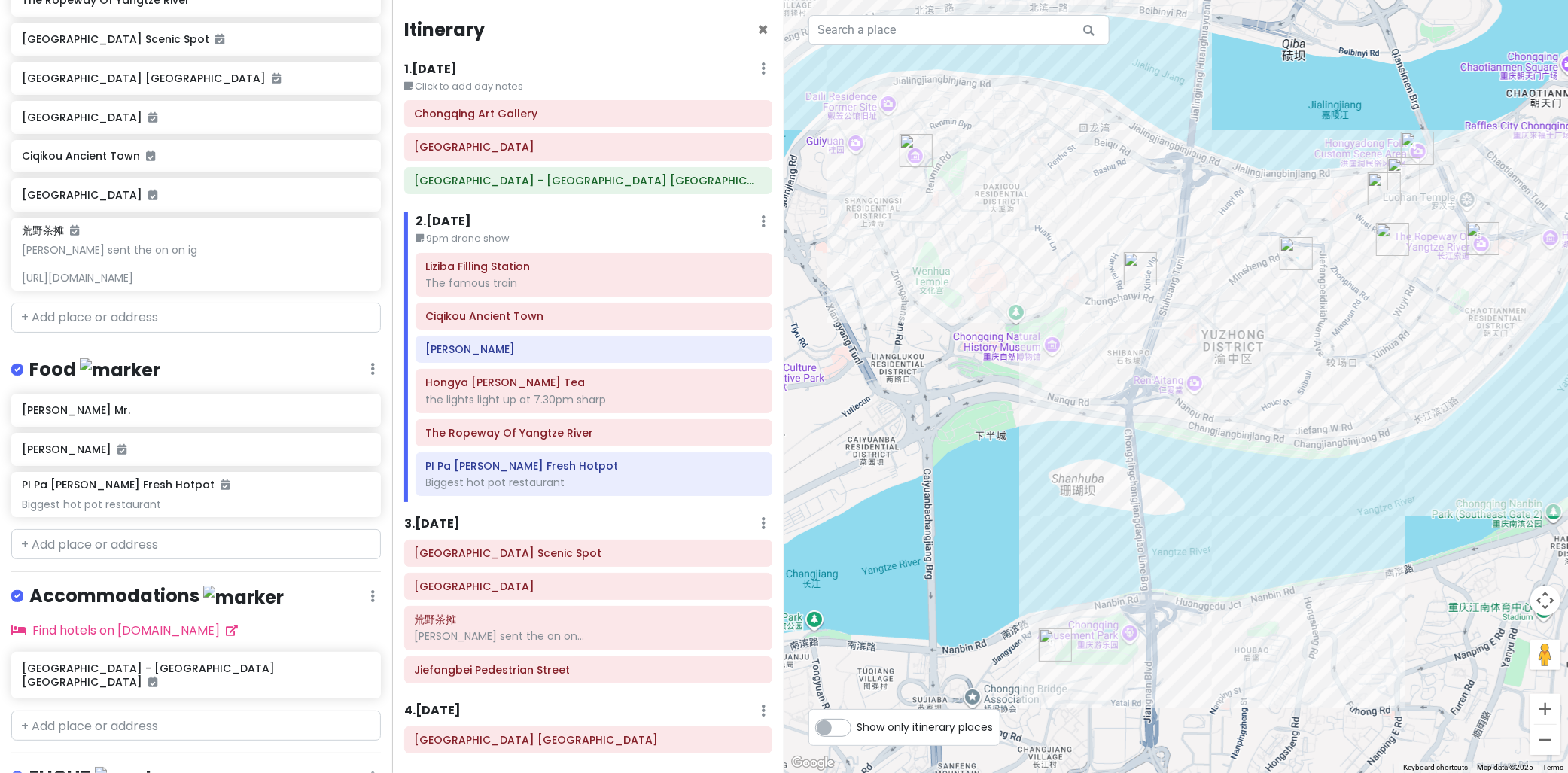
drag, startPoint x: 1271, startPoint y: 566, endPoint x: 1298, endPoint y: 502, distance: 69.5
click at [1298, 502] on div at bounding box center [1177, 386] width 785 height 773
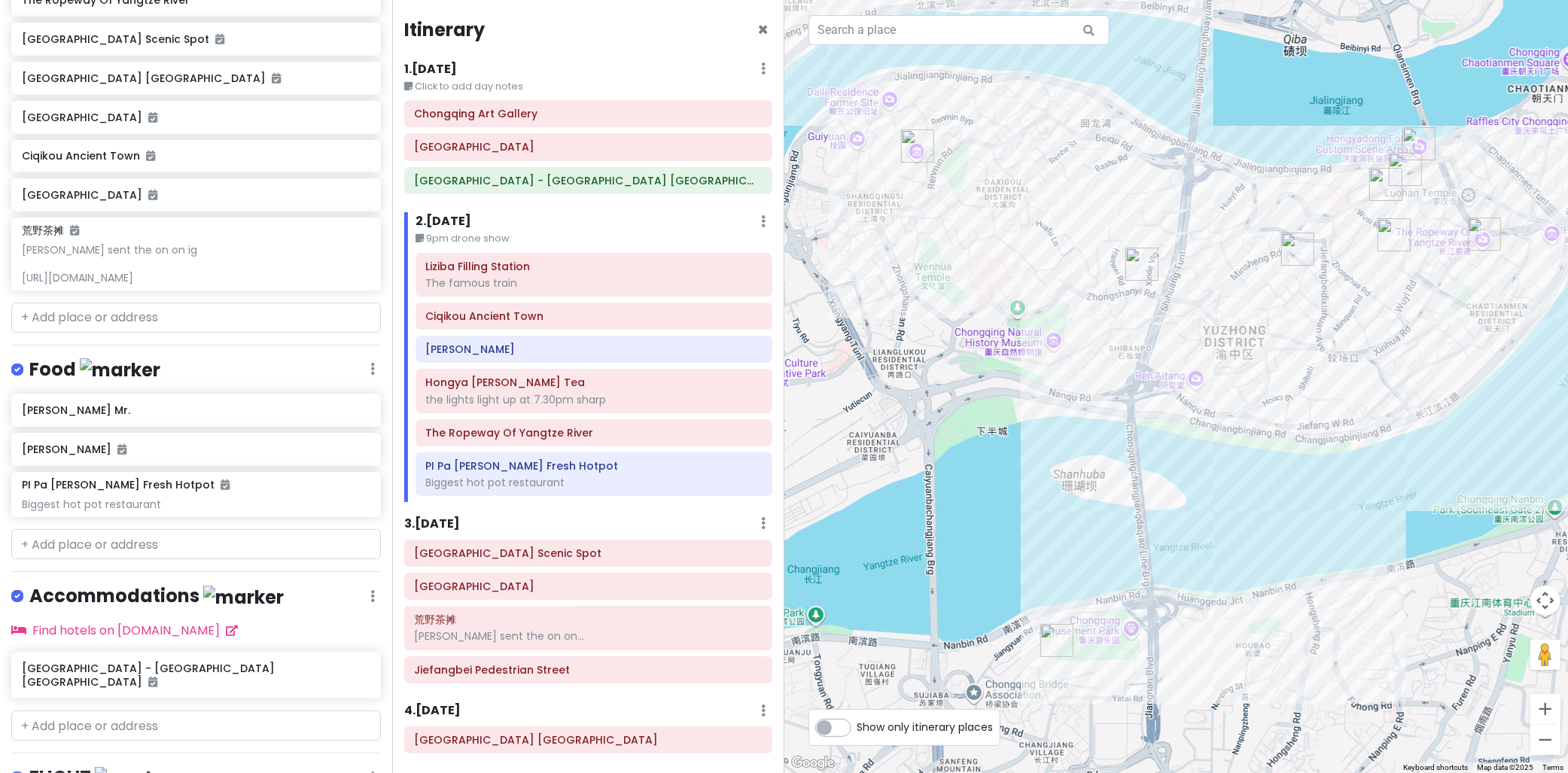
click at [1058, 636] on img "PI Pa Yuan Shi Wei Fresh Hotpot" at bounding box center [1057, 641] width 33 height 33
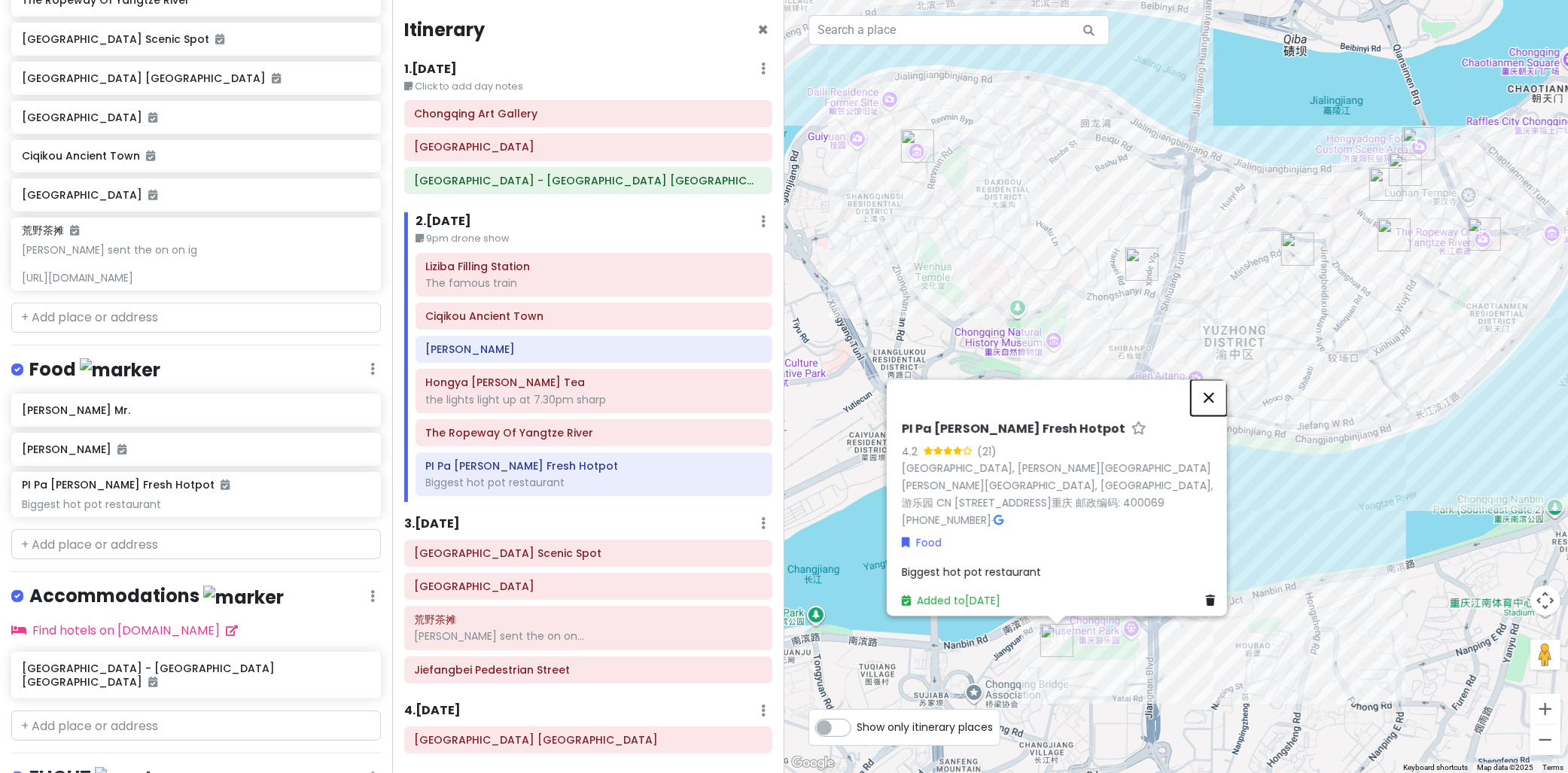
click at [1226, 410] on button "Close" at bounding box center [1209, 397] width 36 height 36
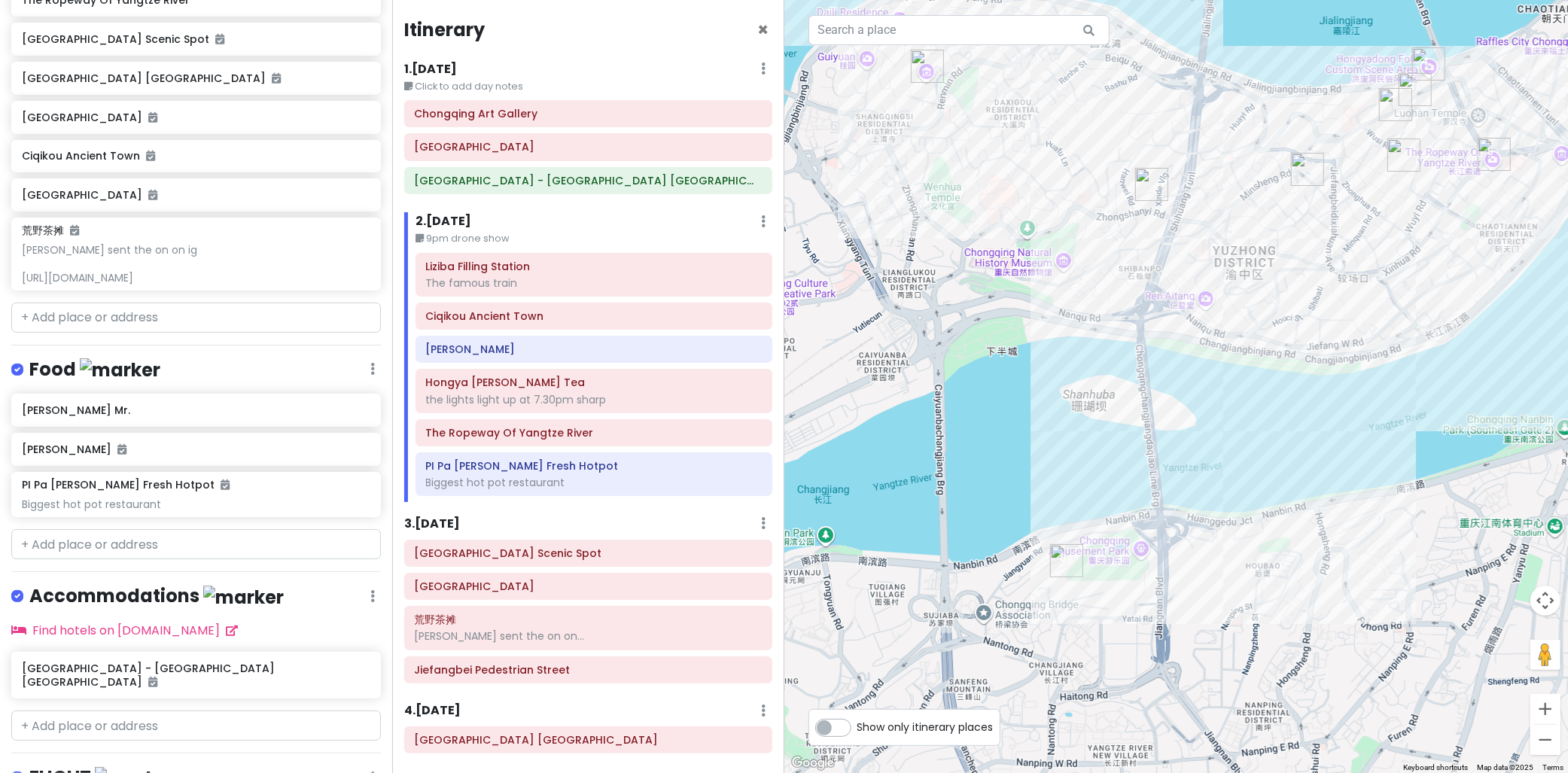
drag, startPoint x: 1349, startPoint y: 533, endPoint x: 1357, endPoint y: 440, distance: 93.3
click at [1371, 434] on div at bounding box center [1177, 386] width 785 height 773
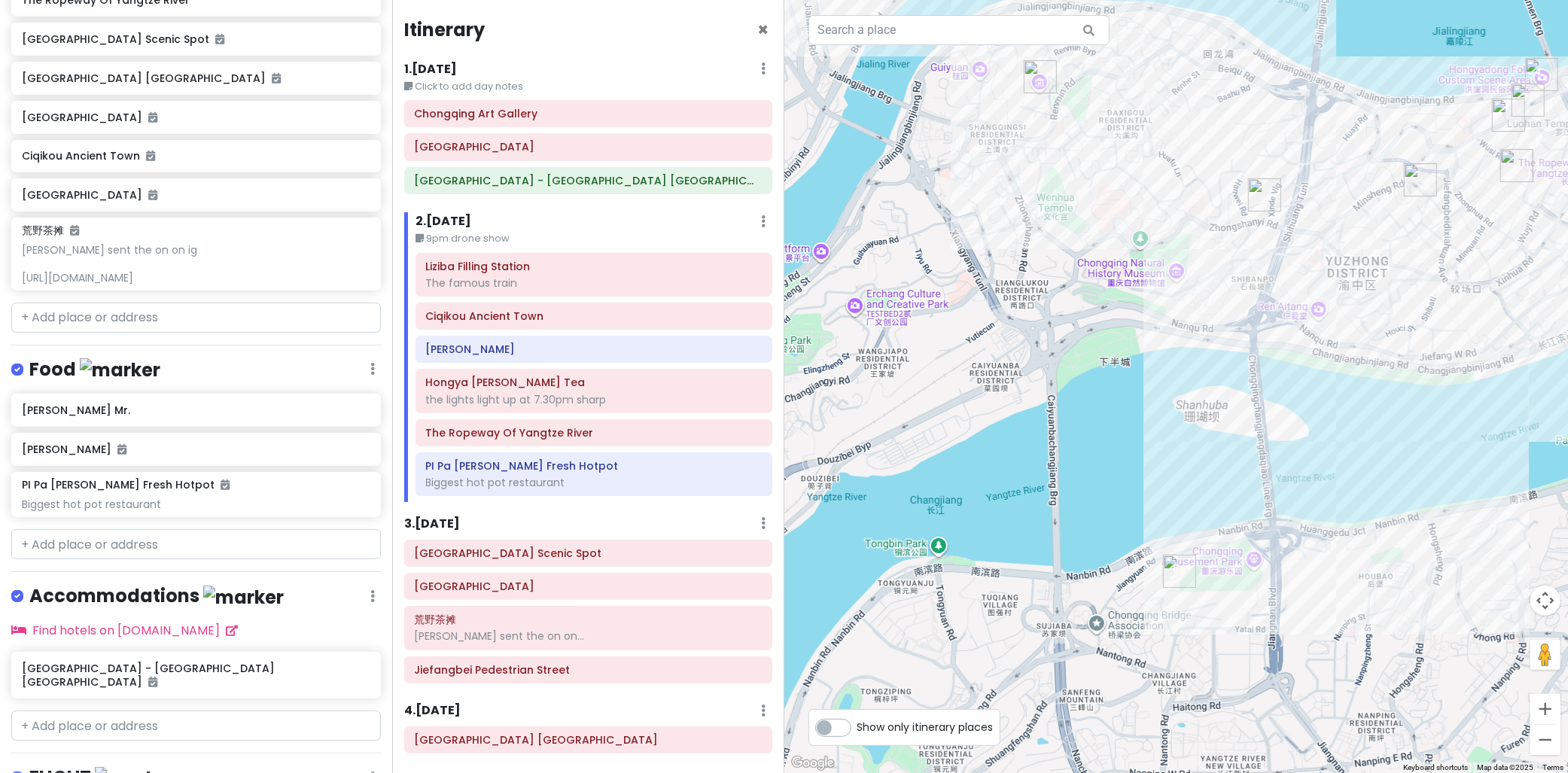
drag, startPoint x: 1192, startPoint y: 397, endPoint x: 917, endPoint y: 516, distance: 299.6
click at [1014, 500] on div at bounding box center [1177, 386] width 785 height 773
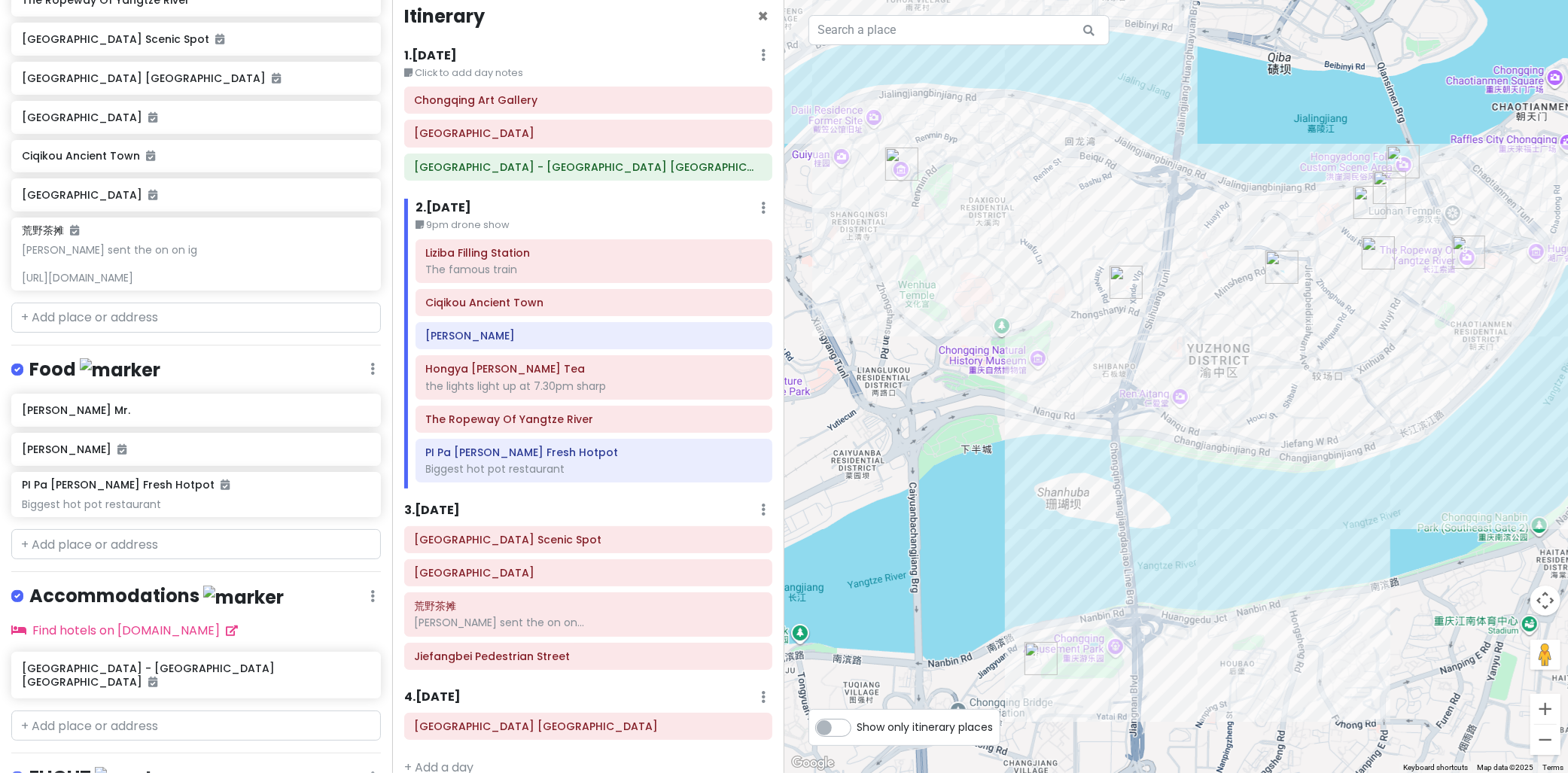
scroll to position [37, 0]
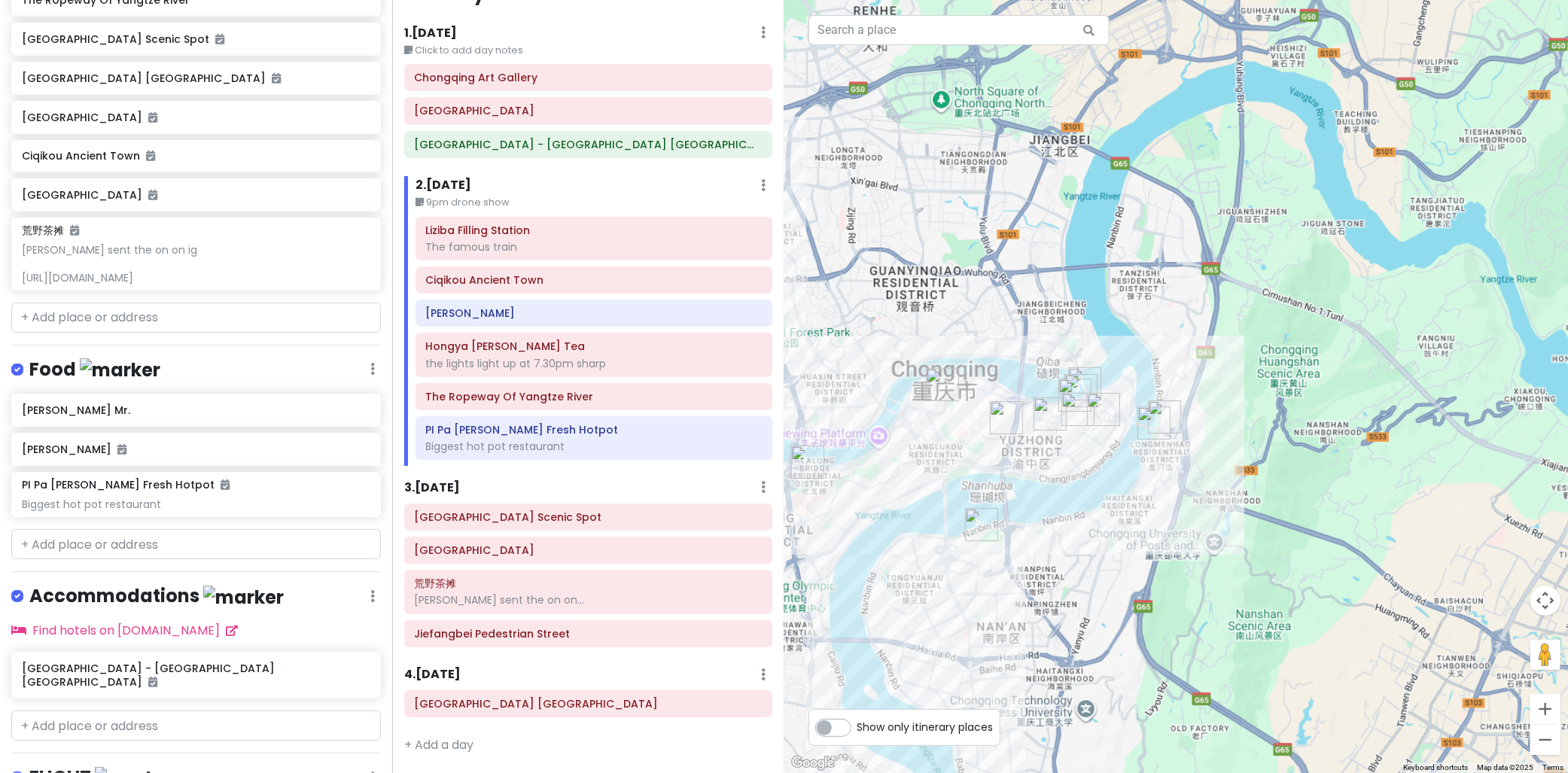
drag, startPoint x: 1280, startPoint y: 463, endPoint x: 1206, endPoint y: 472, distance: 74.5
click at [1110, 449] on div at bounding box center [1177, 386] width 785 height 773
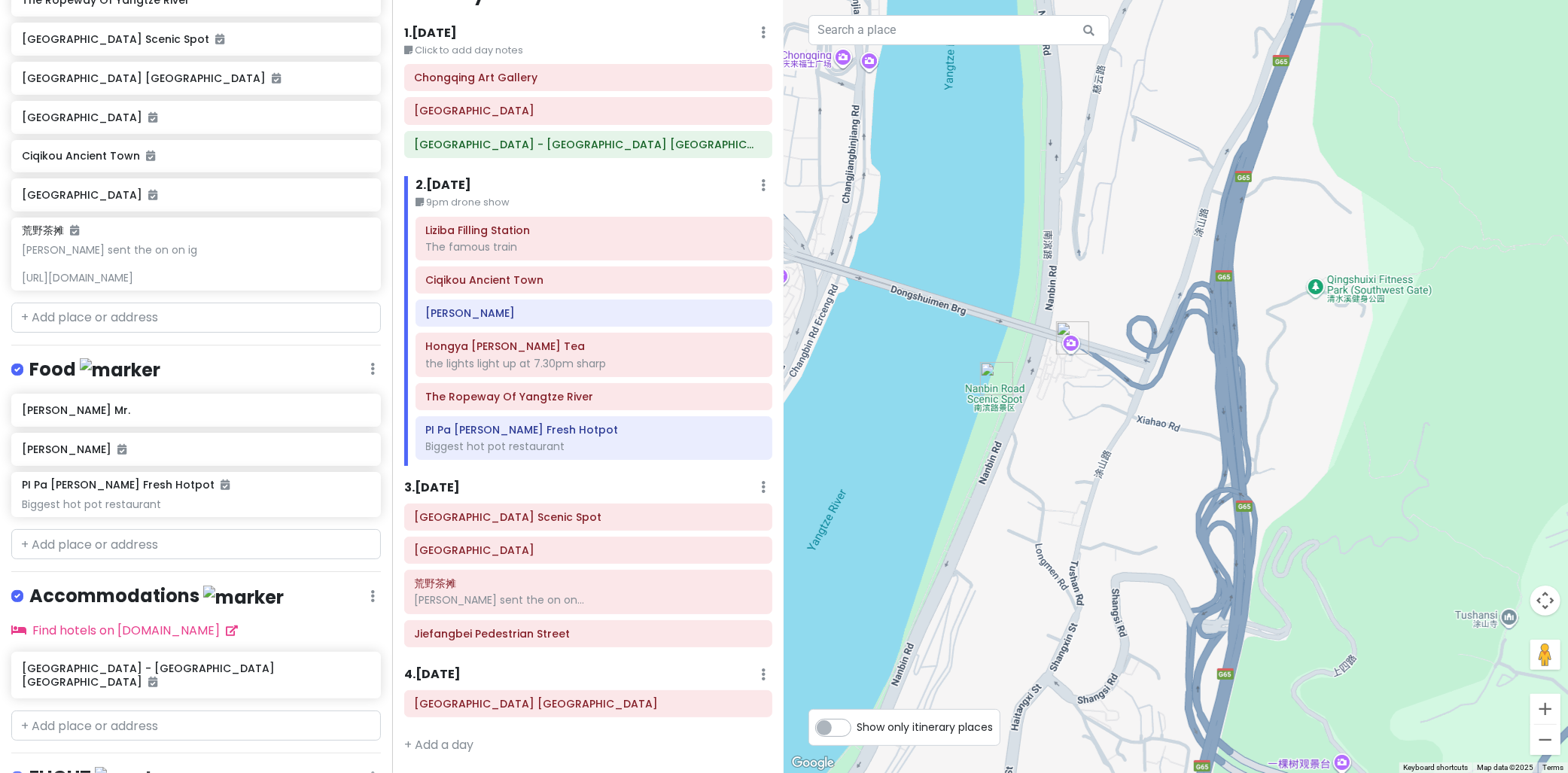
drag, startPoint x: 1143, startPoint y: 465, endPoint x: 1147, endPoint y: 492, distance: 27.3
click at [1147, 492] on div at bounding box center [1177, 386] width 785 height 773
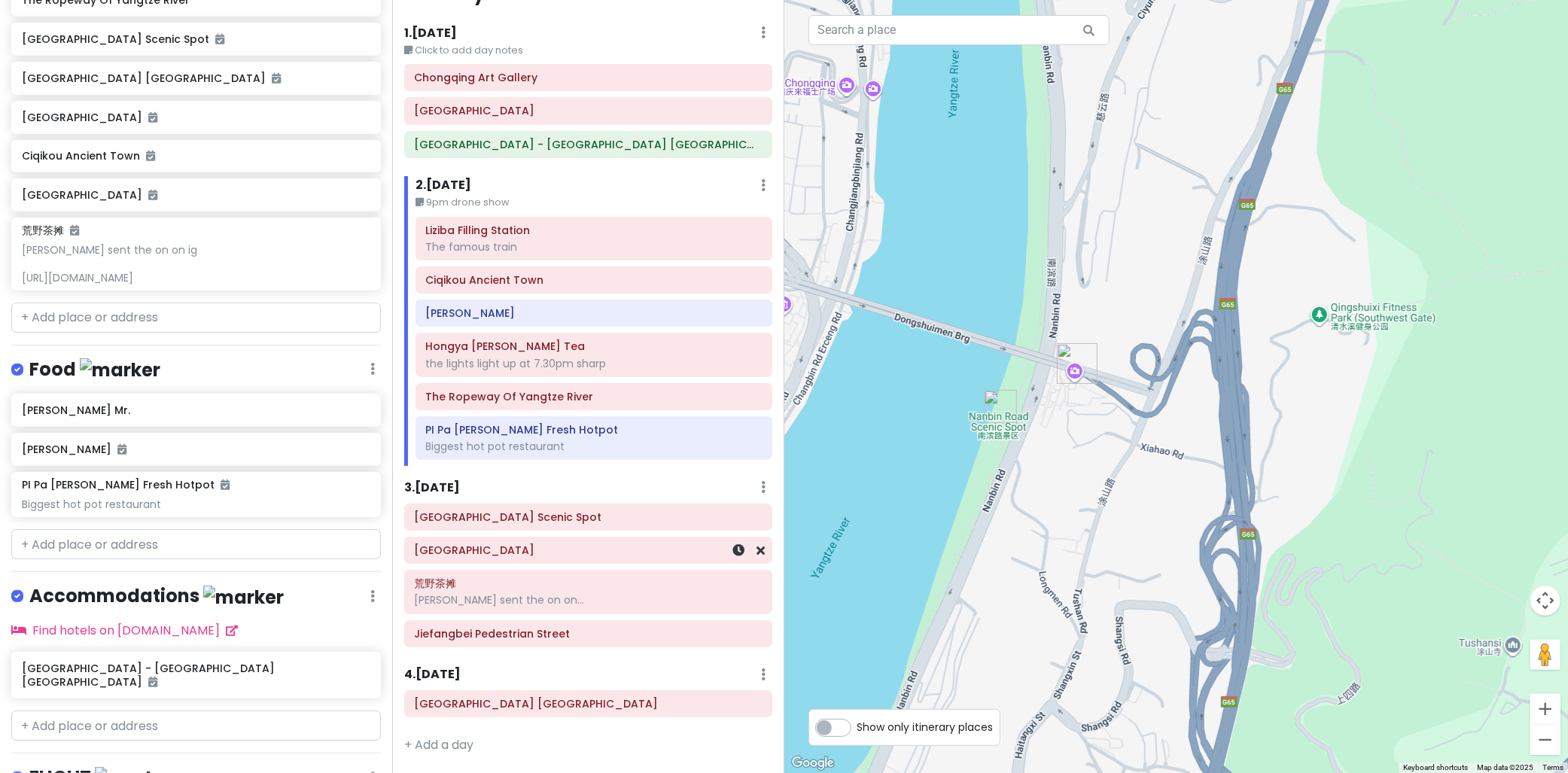
click at [582, 550] on h6 "Longmenhao Old Street" at bounding box center [588, 551] width 347 height 14
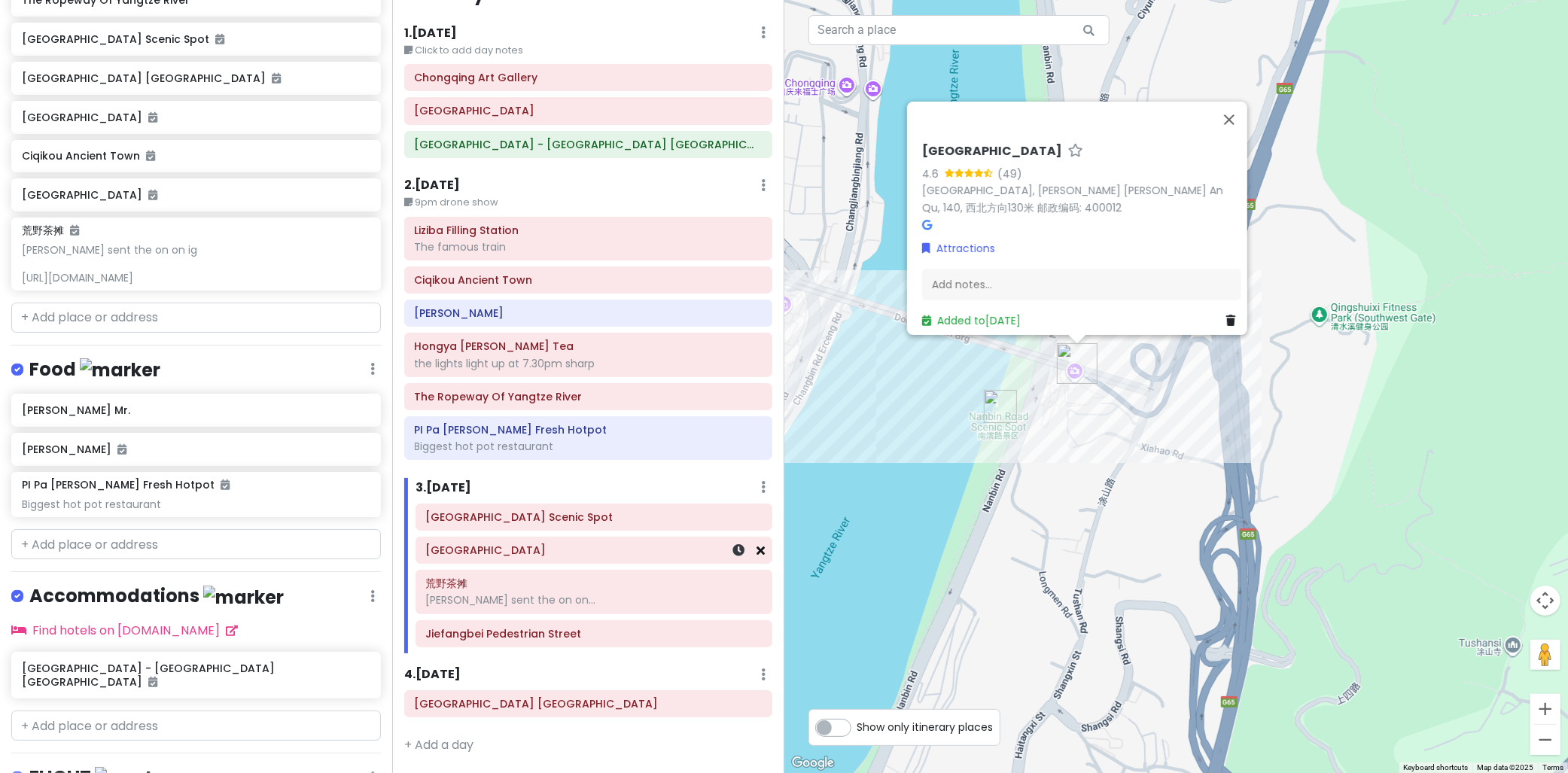
click at [757, 555] on icon at bounding box center [761, 550] width 8 height 12
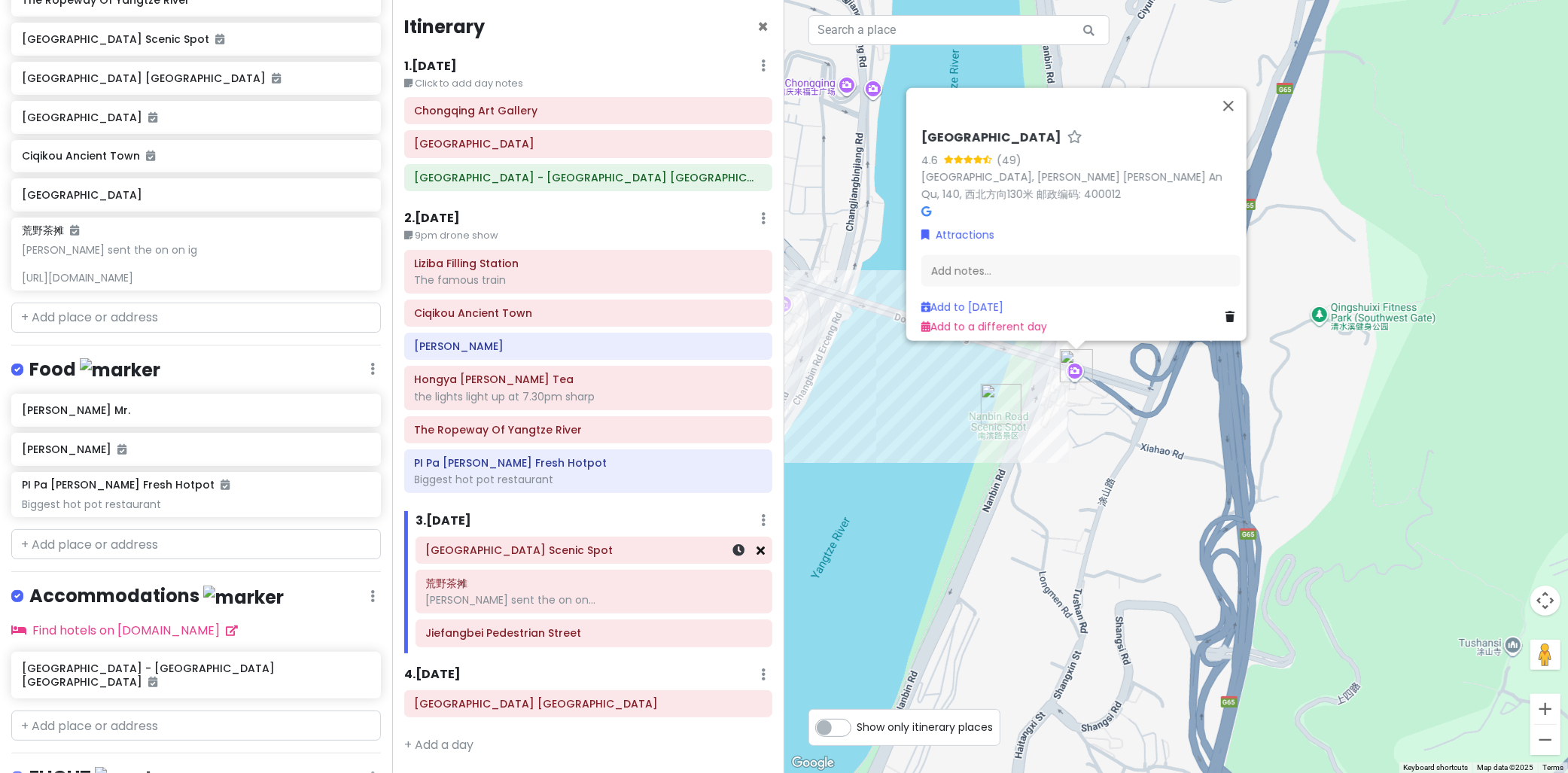
click at [757, 553] on icon at bounding box center [761, 550] width 8 height 12
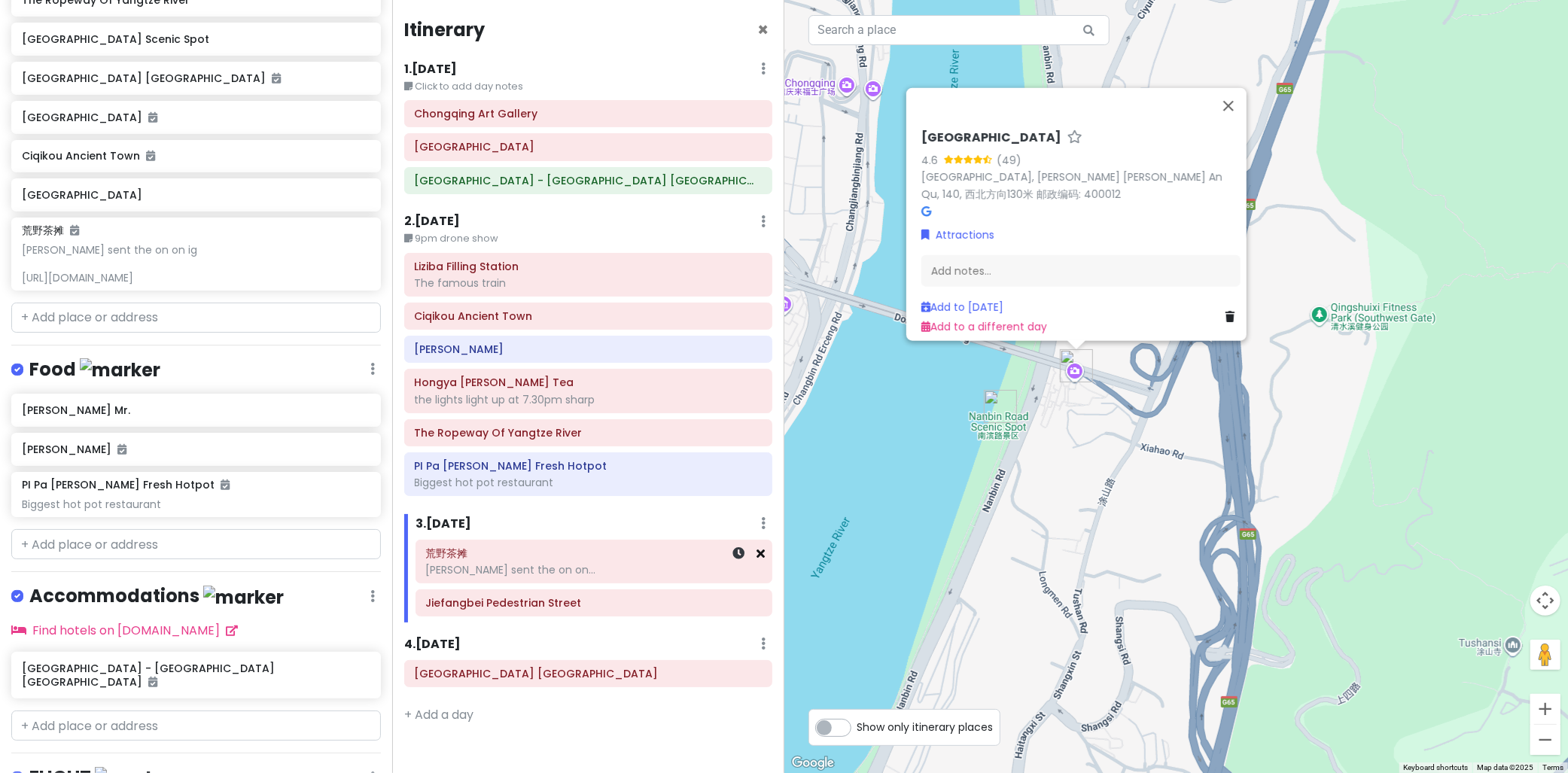
click at [758, 561] on link at bounding box center [761, 553] width 8 height 18
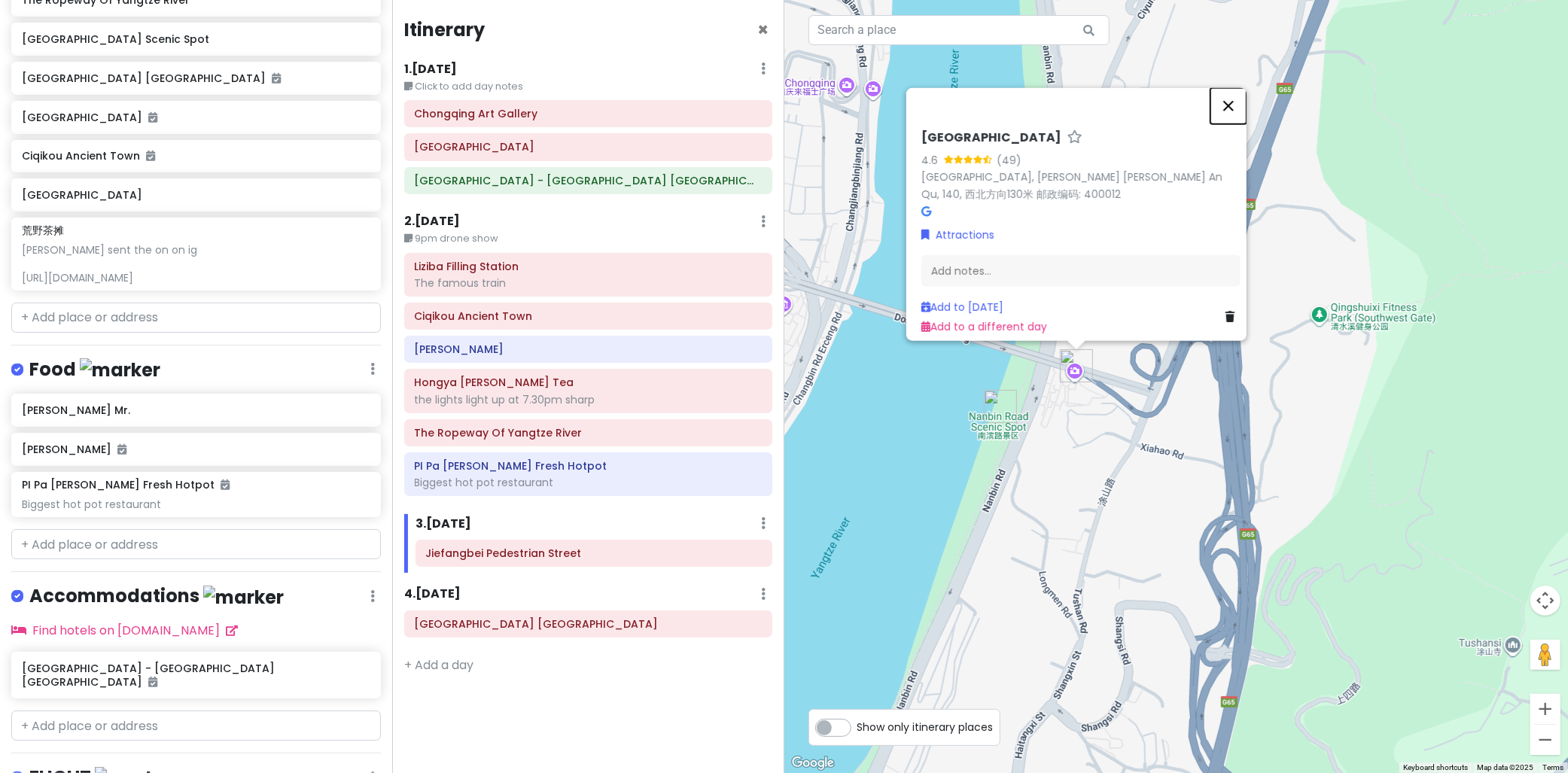
click at [1231, 112] on button "Close" at bounding box center [1229, 105] width 36 height 36
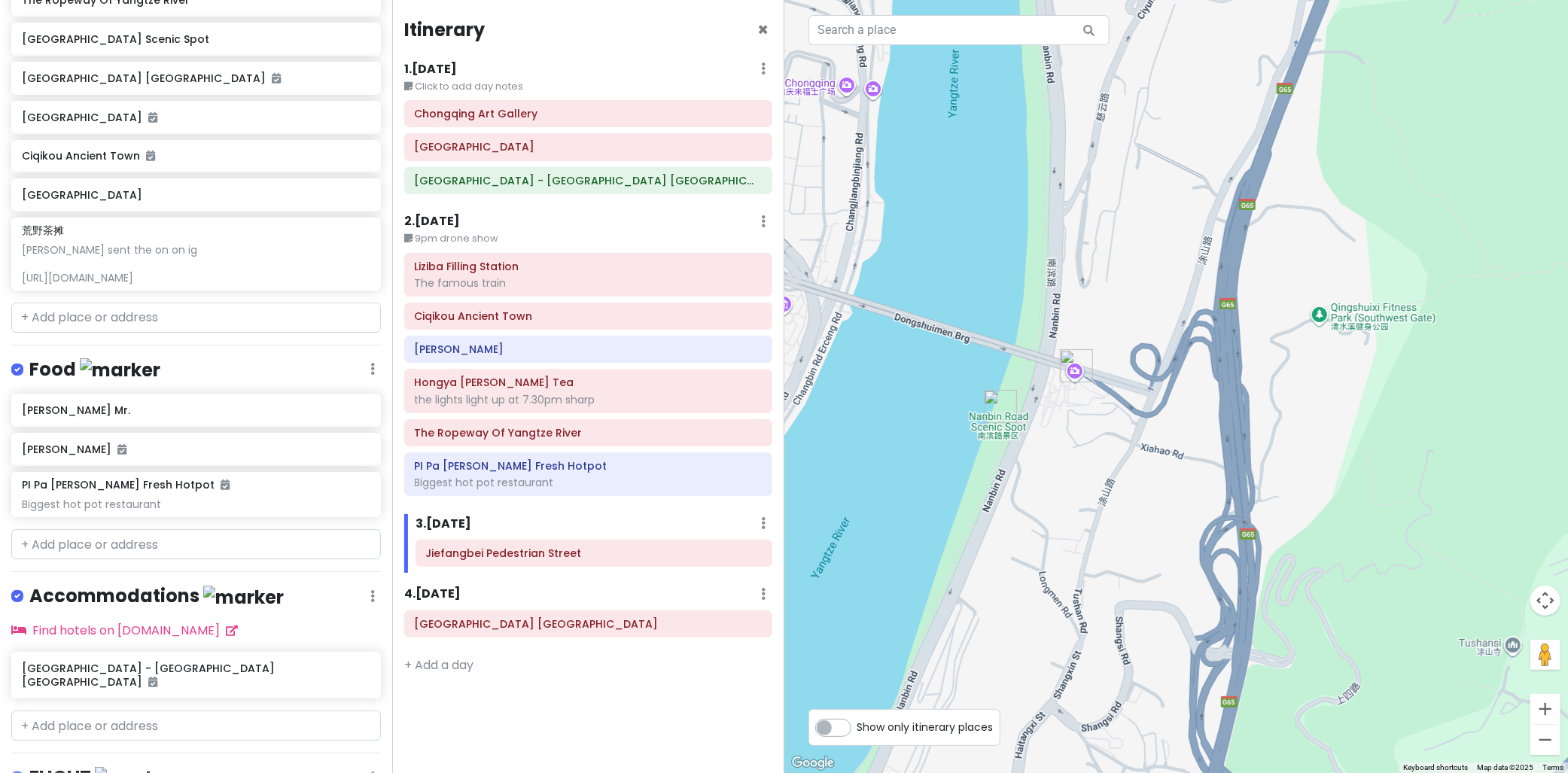
drag, startPoint x: 962, startPoint y: 404, endPoint x: 1054, endPoint y: 380, distance: 95.1
click at [1048, 381] on div at bounding box center [1177, 386] width 785 height 773
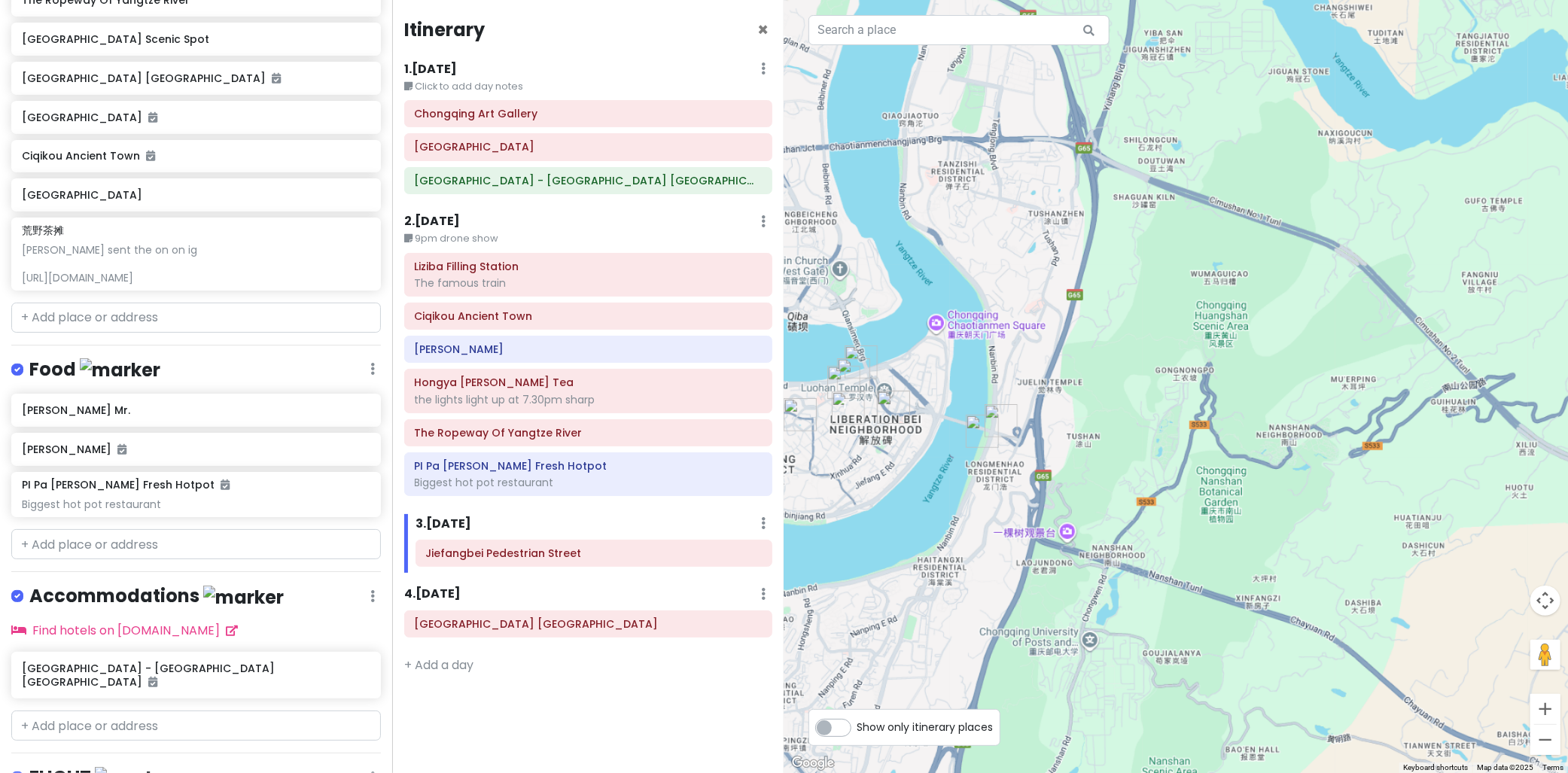
drag, startPoint x: 938, startPoint y: 418, endPoint x: 637, endPoint y: 462, distance: 304.2
click at [838, 474] on div at bounding box center [1177, 386] width 785 height 773
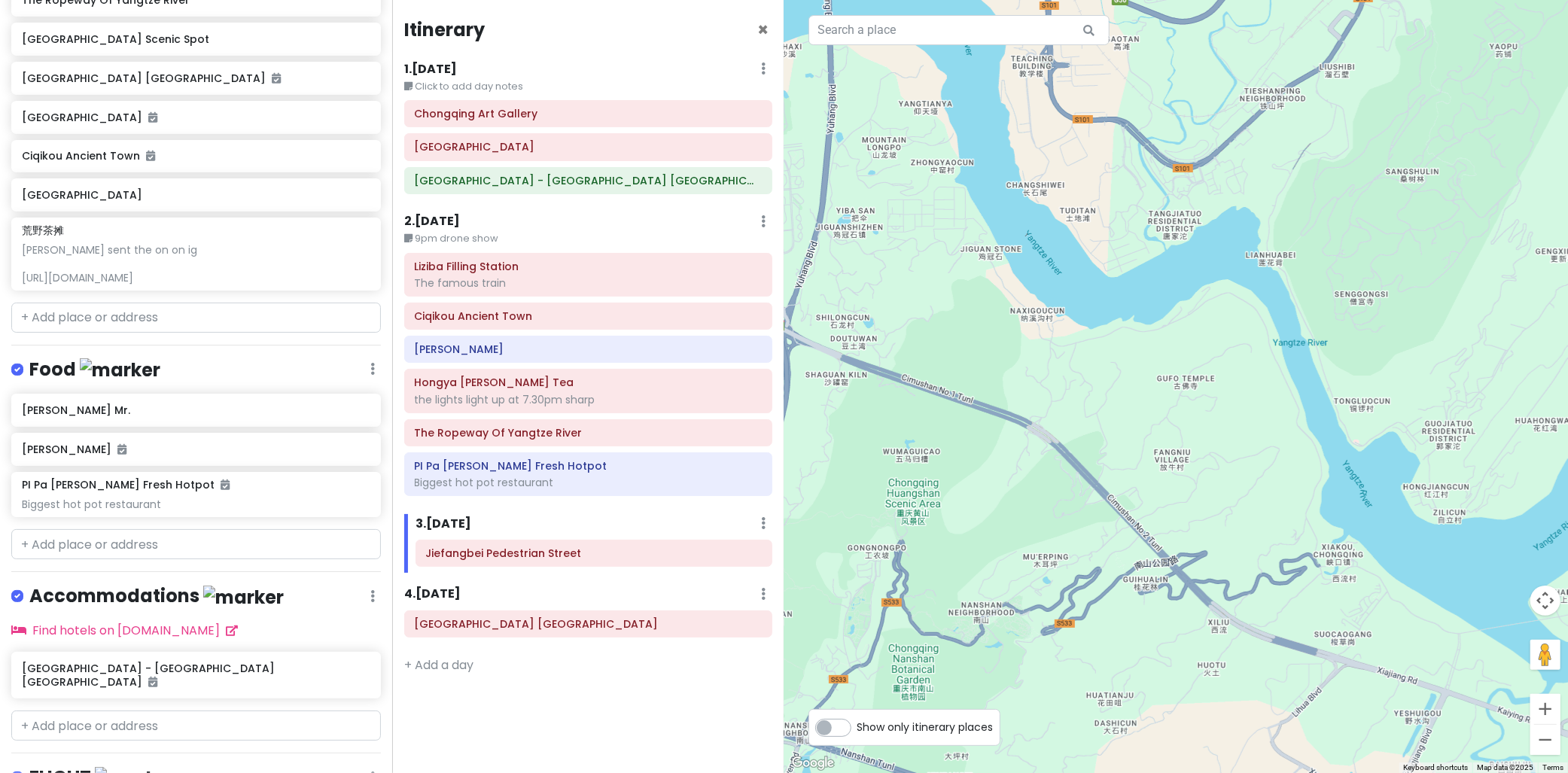
drag, startPoint x: 496, startPoint y: 528, endPoint x: 461, endPoint y: 528, distance: 35.0
click at [495, 528] on div "3 . Sun 10/12 Add Day Notes Delete Day" at bounding box center [594, 527] width 357 height 26
click at [457, 516] on h6 "3 . Sun 10/12" at bounding box center [444, 524] width 56 height 16
click at [459, 522] on h6 "3 . Sun 10/12" at bounding box center [432, 524] width 56 height 16
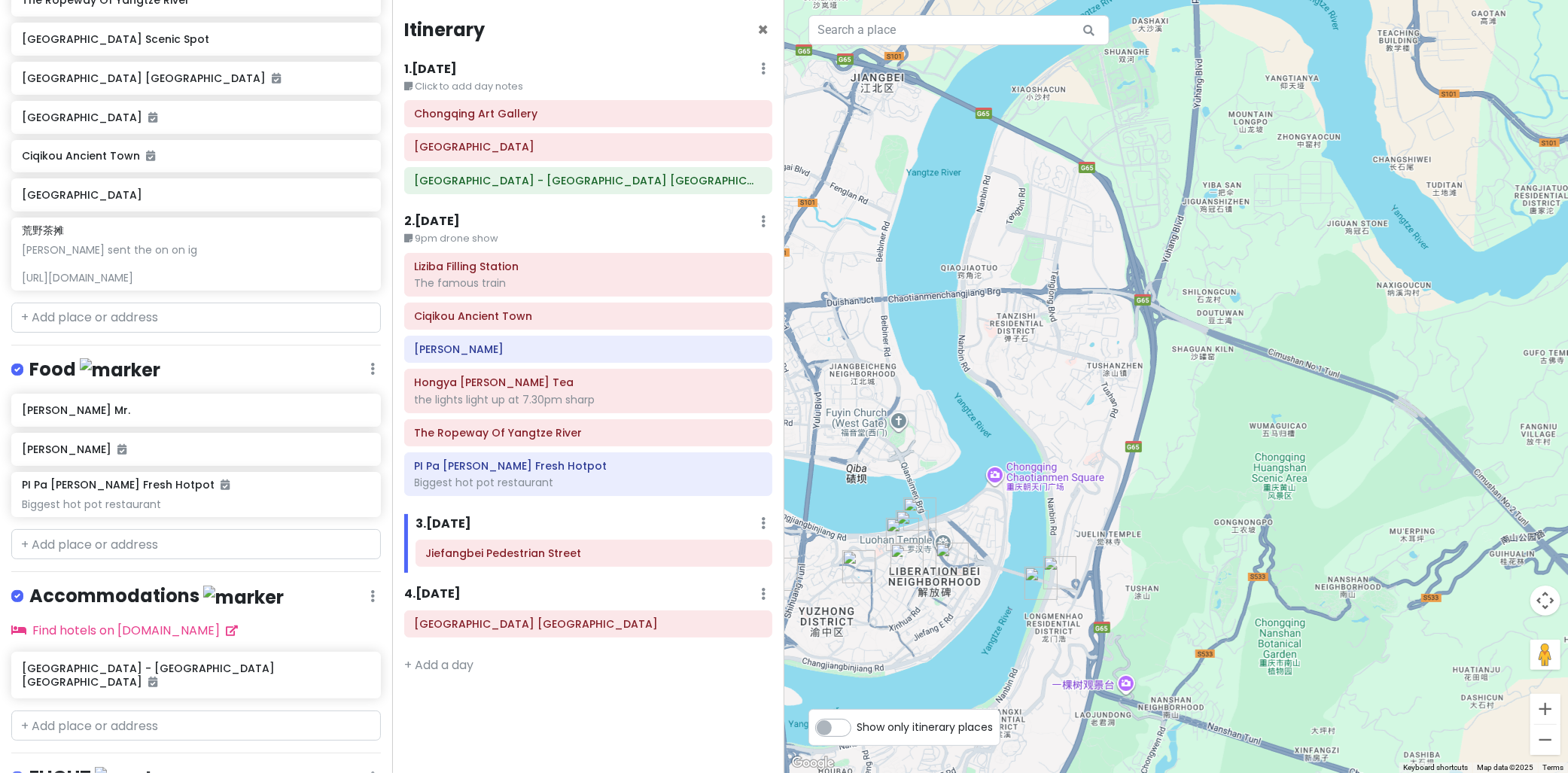
drag, startPoint x: 989, startPoint y: 500, endPoint x: 1359, endPoint y: 472, distance: 371.1
click at [1359, 472] on div at bounding box center [1177, 386] width 785 height 773
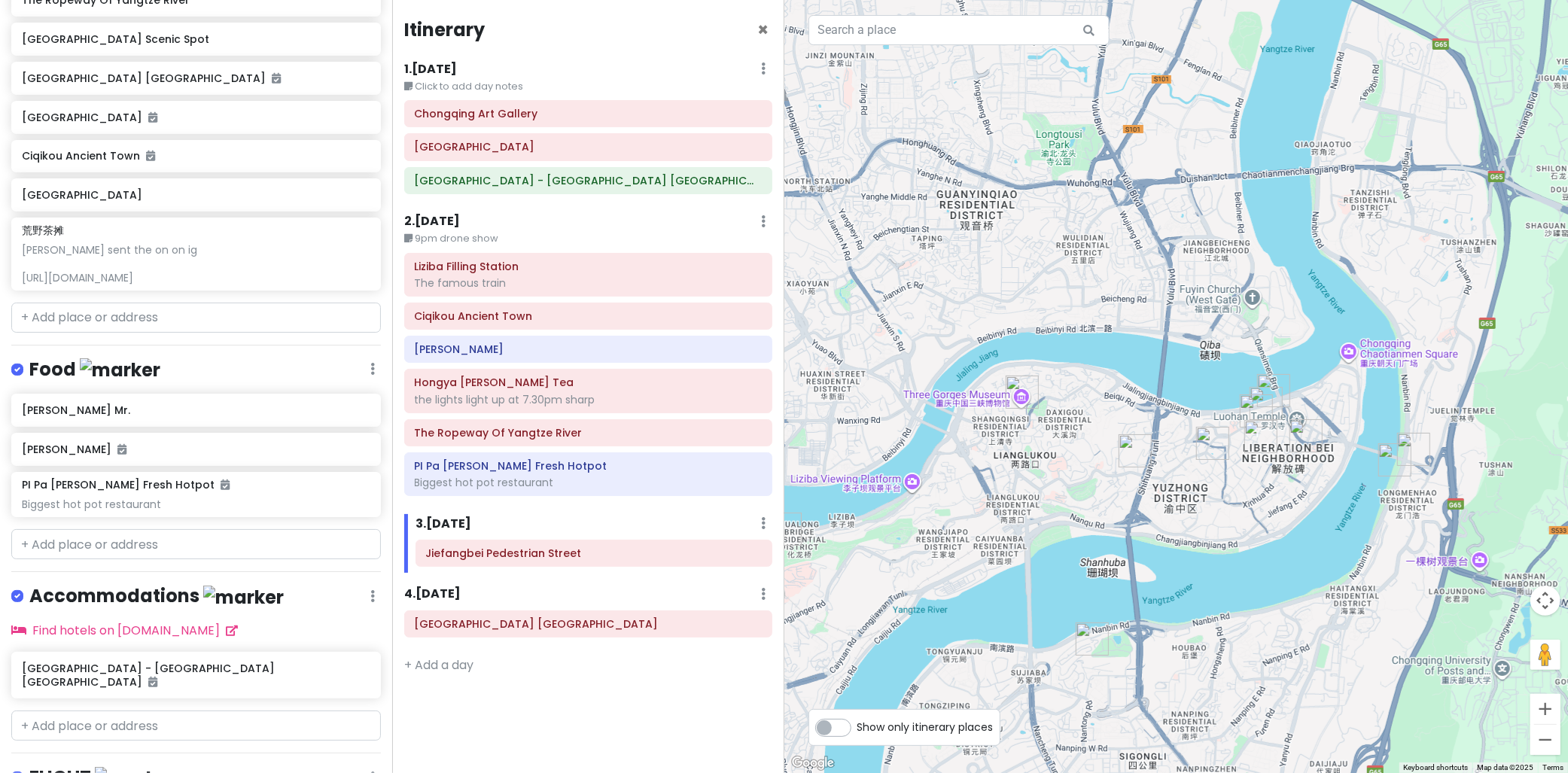
drag, startPoint x: 1070, startPoint y: 462, endPoint x: 892, endPoint y: 347, distance: 211.9
click at [892, 347] on div at bounding box center [1177, 386] width 785 height 773
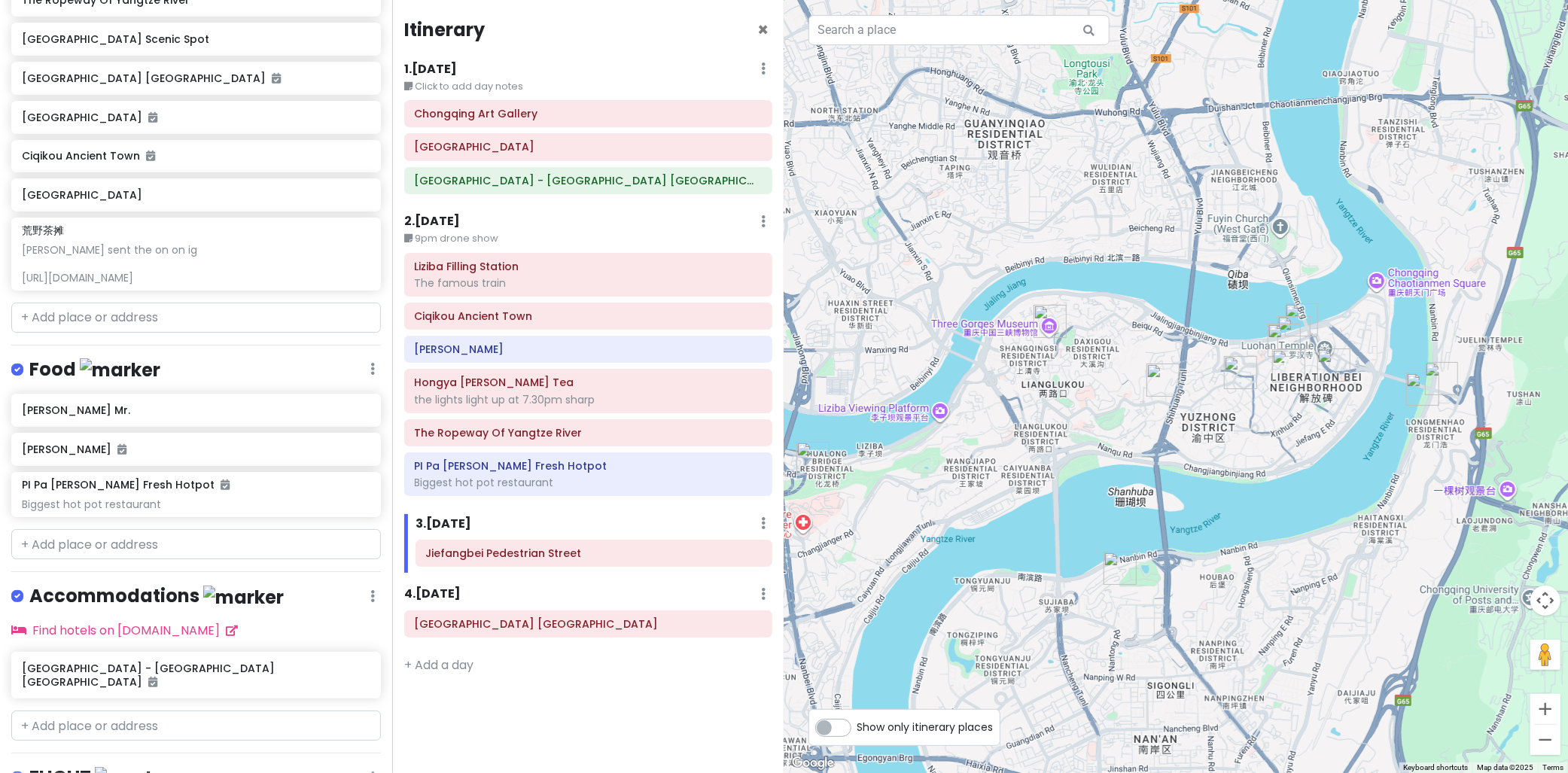
drag, startPoint x: 1110, startPoint y: 407, endPoint x: 1209, endPoint y: 394, distance: 99.8
click at [1208, 394] on div at bounding box center [1177, 386] width 785 height 773
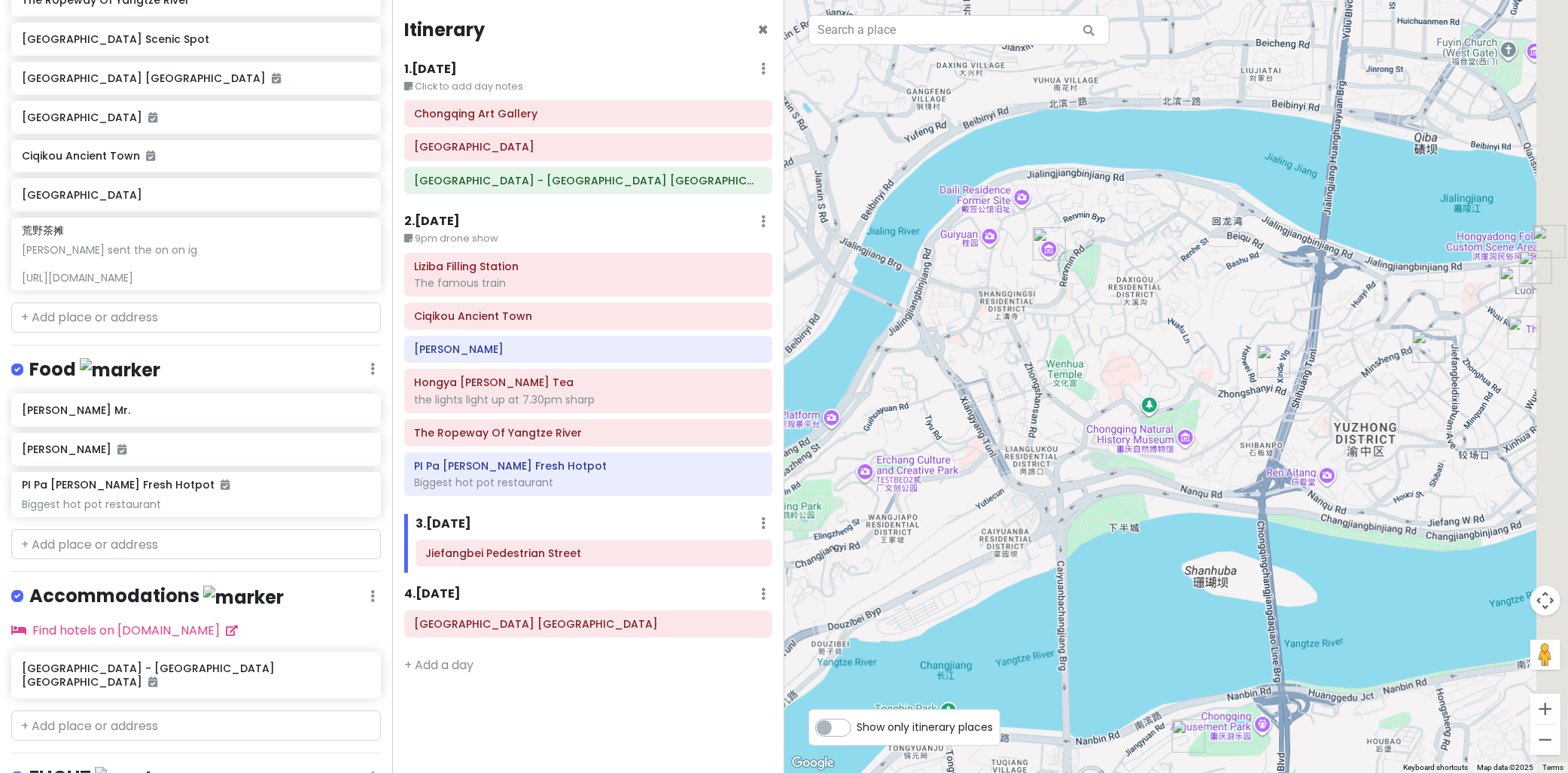
drag, startPoint x: 1409, startPoint y: 406, endPoint x: 1200, endPoint y: 456, distance: 214.9
click at [1200, 454] on div at bounding box center [1177, 386] width 785 height 773
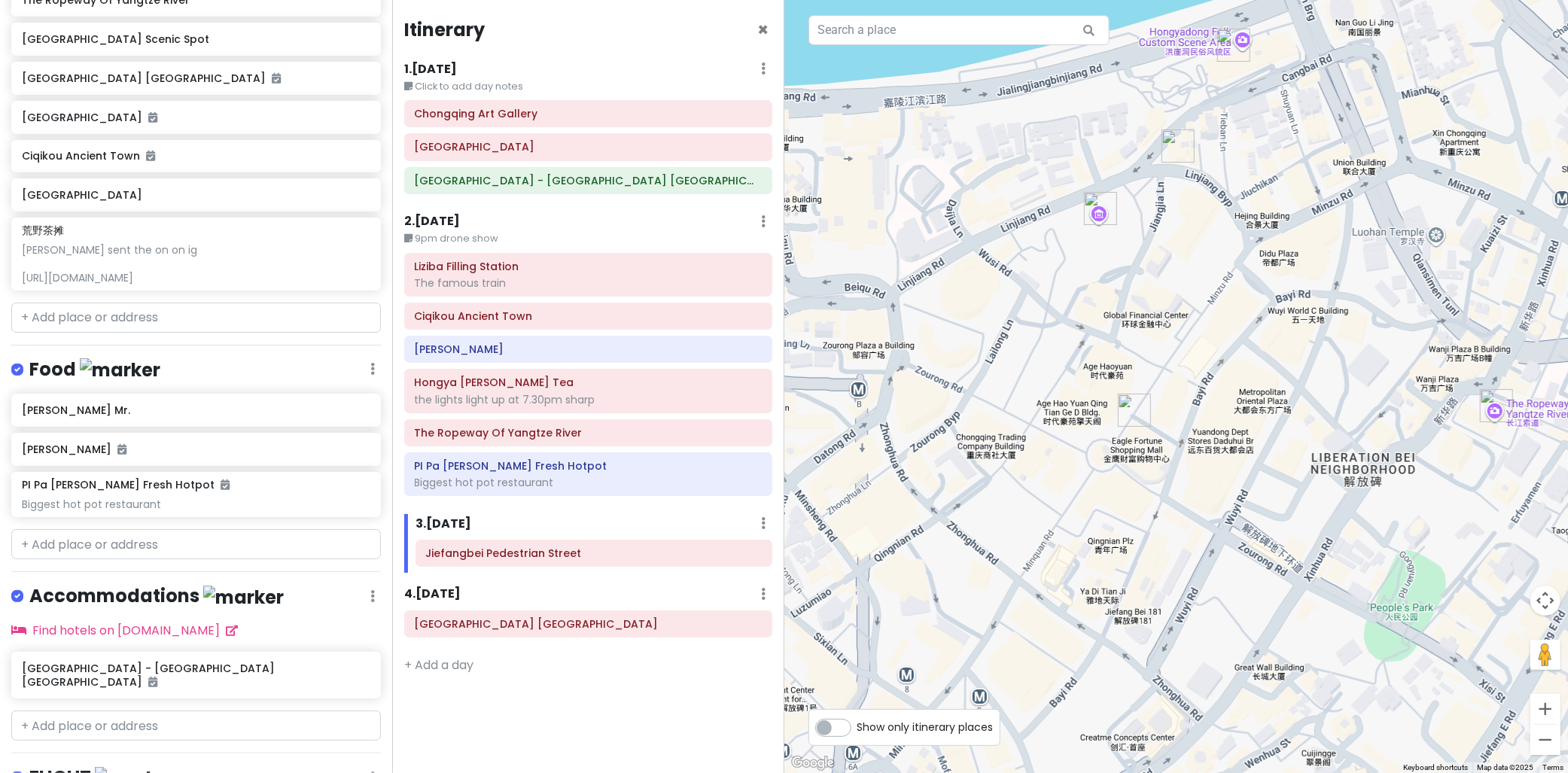
click at [1127, 417] on img "Jiefangbei Pedestrian Street" at bounding box center [1135, 410] width 33 height 33
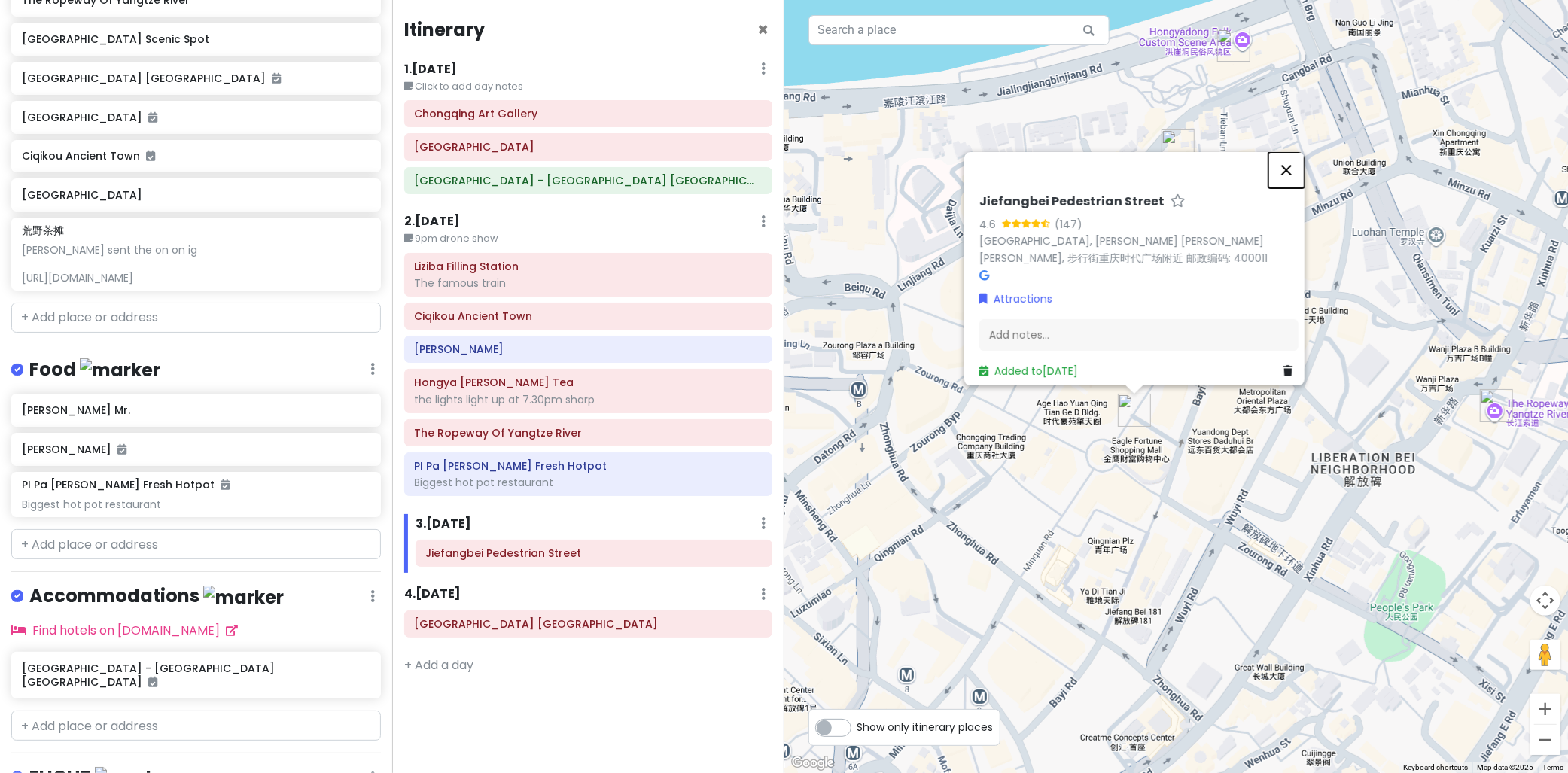
click at [1293, 161] on button "Close" at bounding box center [1286, 170] width 36 height 36
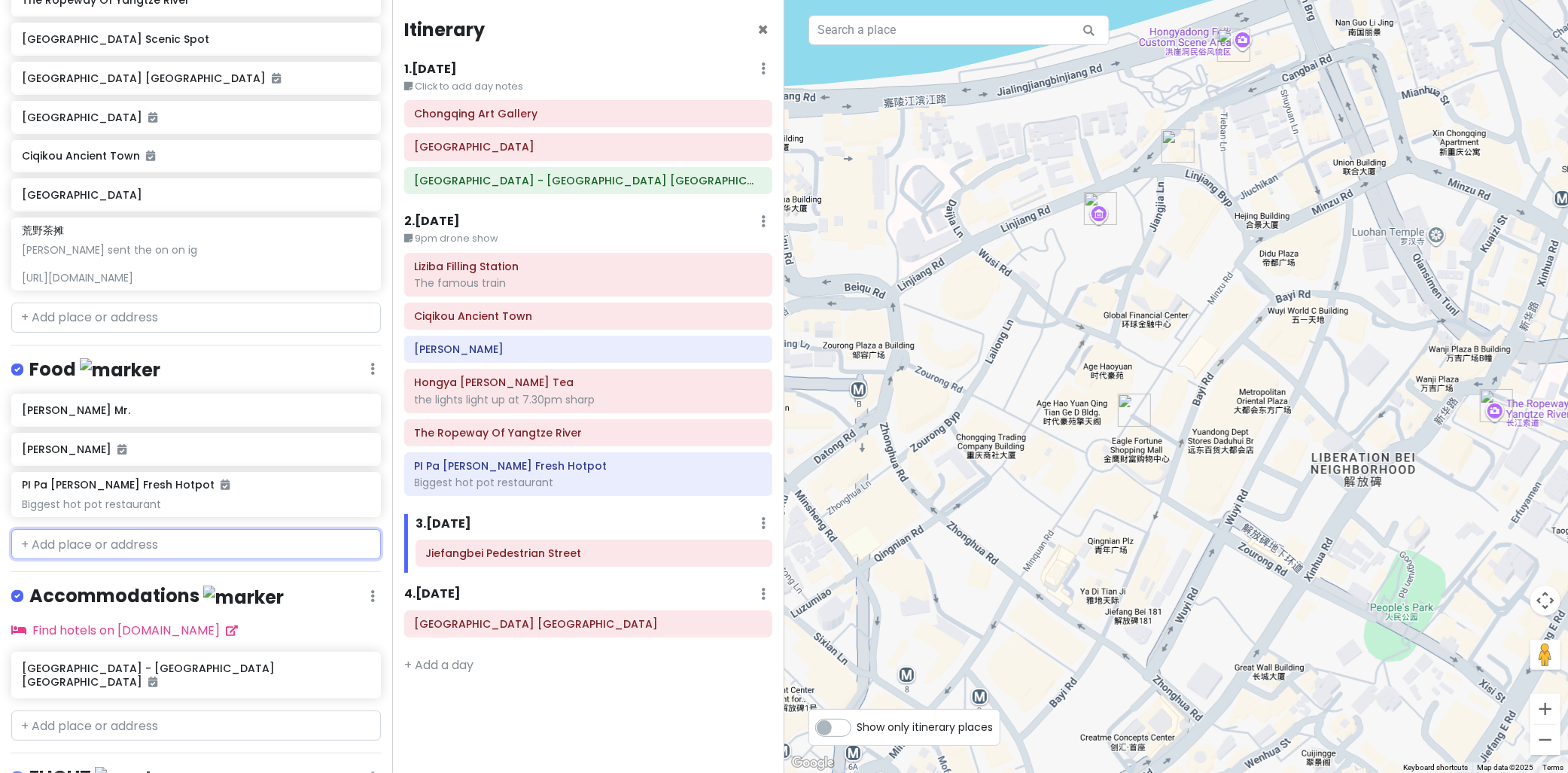
click at [104, 544] on input "text" at bounding box center [196, 544] width 370 height 30
click at [116, 317] on input "text" at bounding box center [196, 317] width 370 height 30
paste input "[GEOGRAPHIC_DATA] Chongqing Jiefangbei"
type input "[GEOGRAPHIC_DATA] Chongqing Jiefangbei"
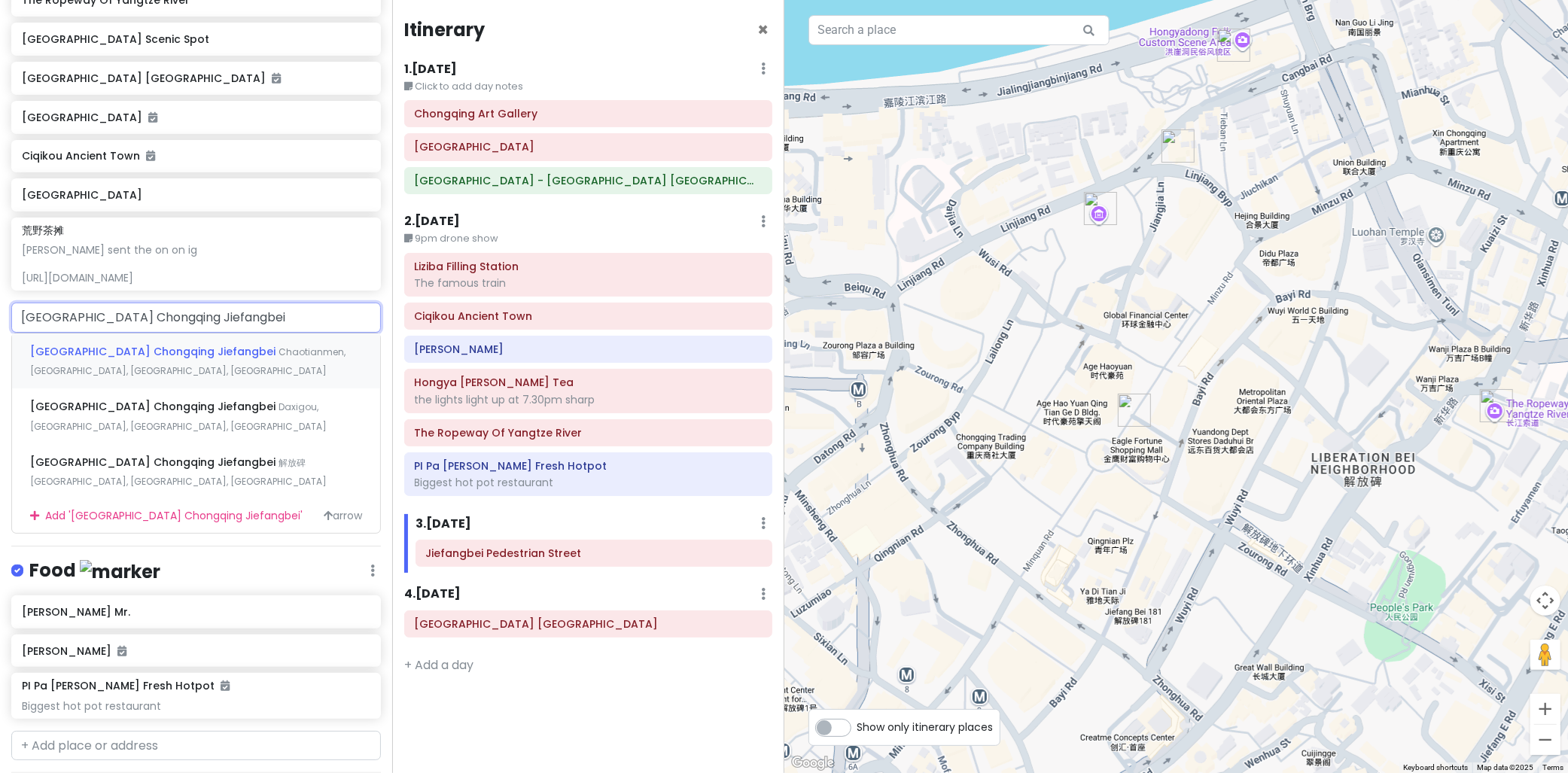
click at [132, 356] on div "[GEOGRAPHIC_DATA] [GEOGRAPHIC_DATA] Jiefangbei [GEOGRAPHIC_DATA], [GEOGRAPHIC_D…" at bounding box center [196, 362] width 368 height 56
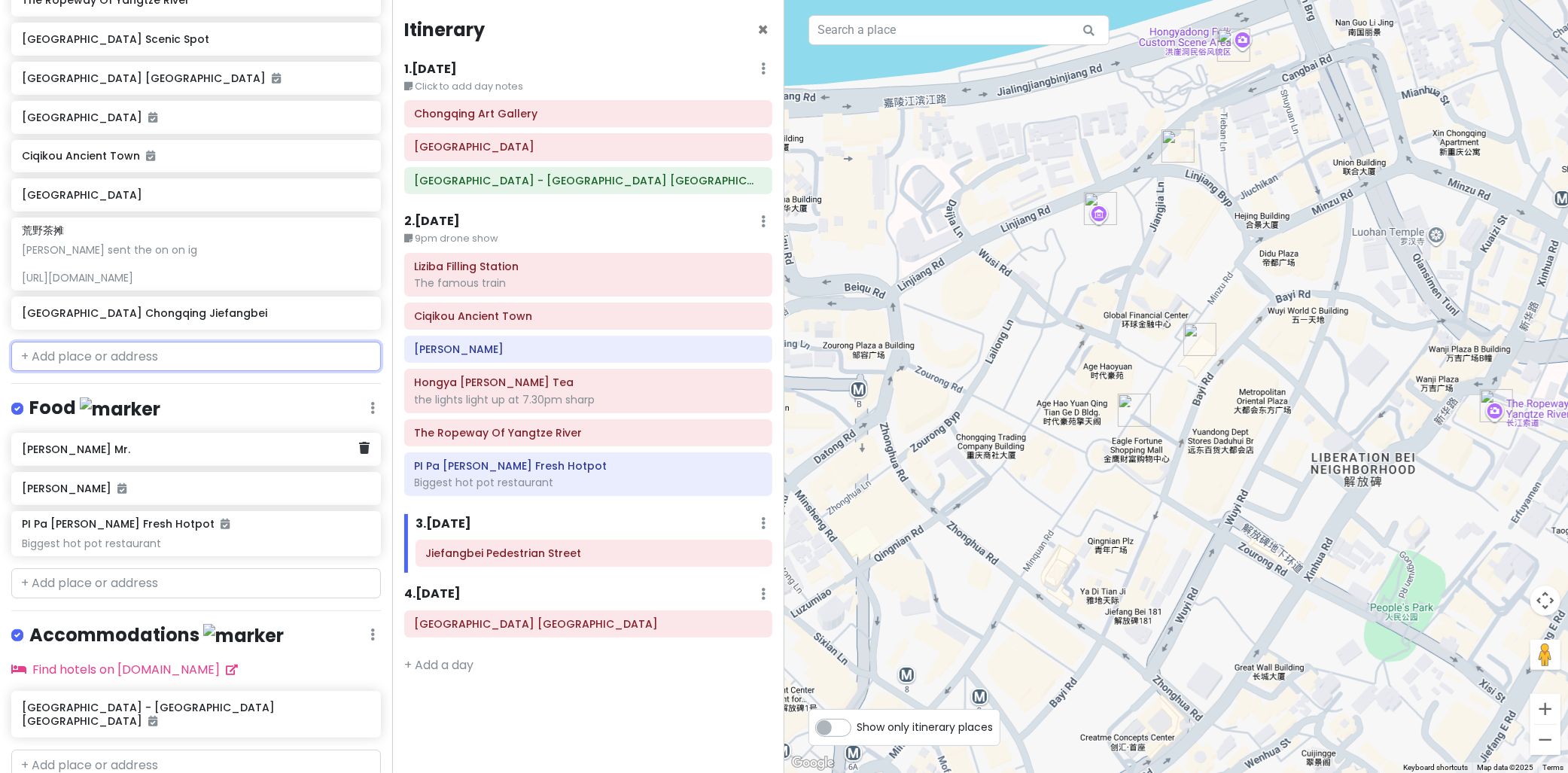
scroll to position [540, 0]
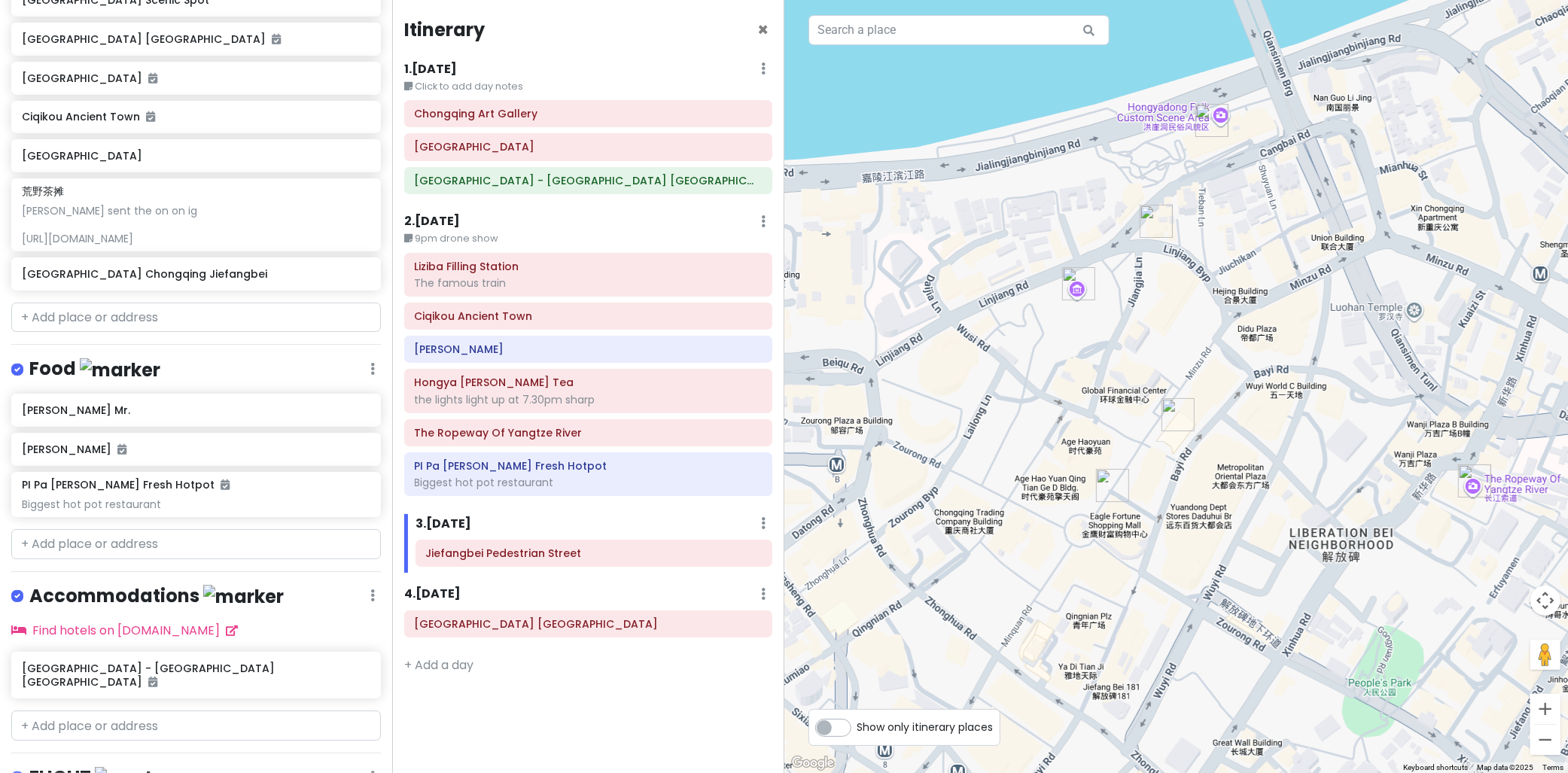
drag, startPoint x: 1119, startPoint y: 393, endPoint x: 1082, endPoint y: 481, distance: 95.5
click at [1090, 477] on div at bounding box center [1177, 386] width 785 height 773
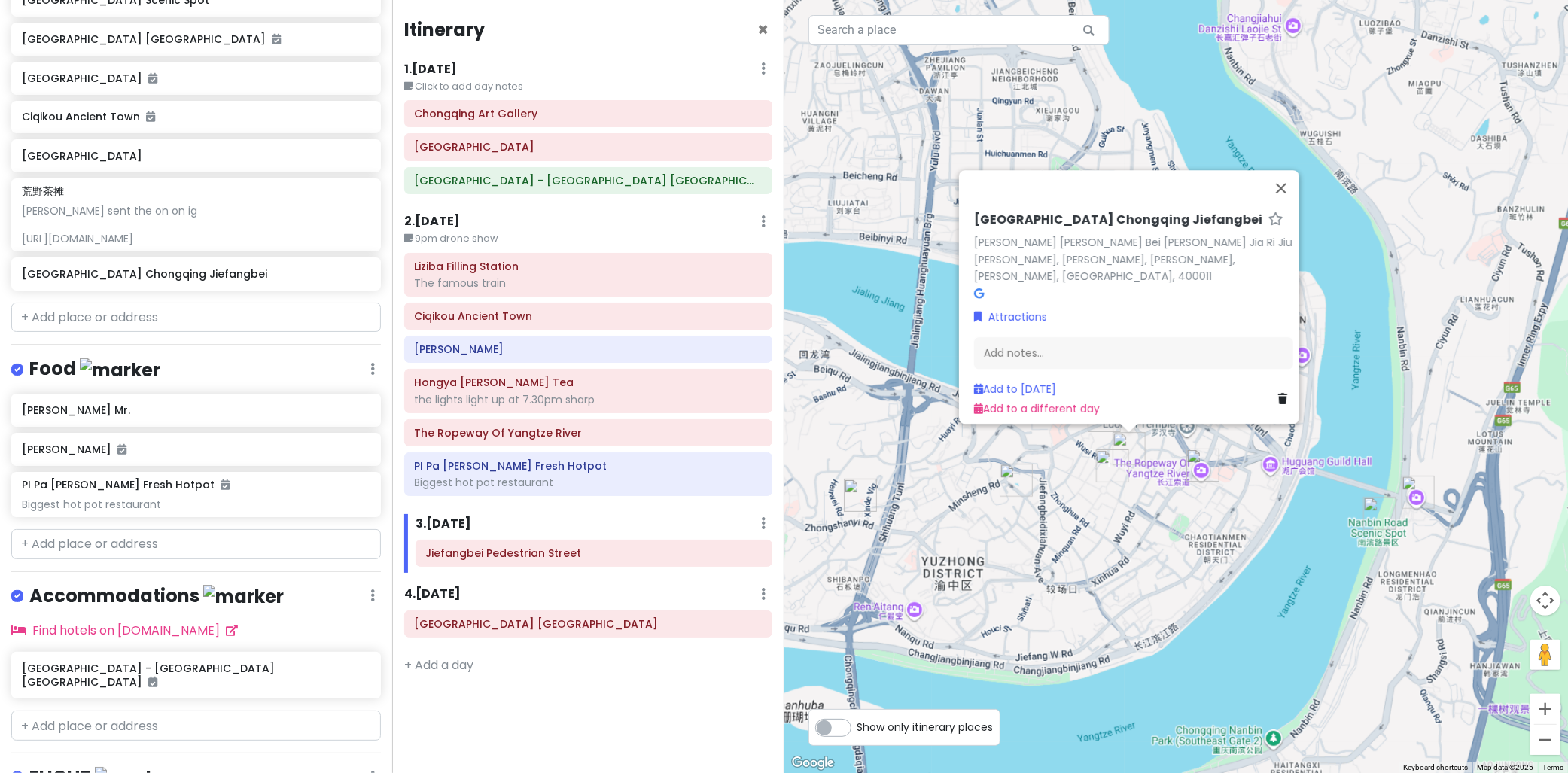
click at [1115, 525] on div "Crowne Plaza Chongqing Jiefangbei Chong Qing Jie Fang Bei Huang Guan Jia Ri Jiu…" at bounding box center [1177, 386] width 785 height 773
click at [146, 488] on div "PI Pa Yuan Shi Wei Fresh Hotpot Biggest hot pot restaurant" at bounding box center [195, 495] width 348 height 33
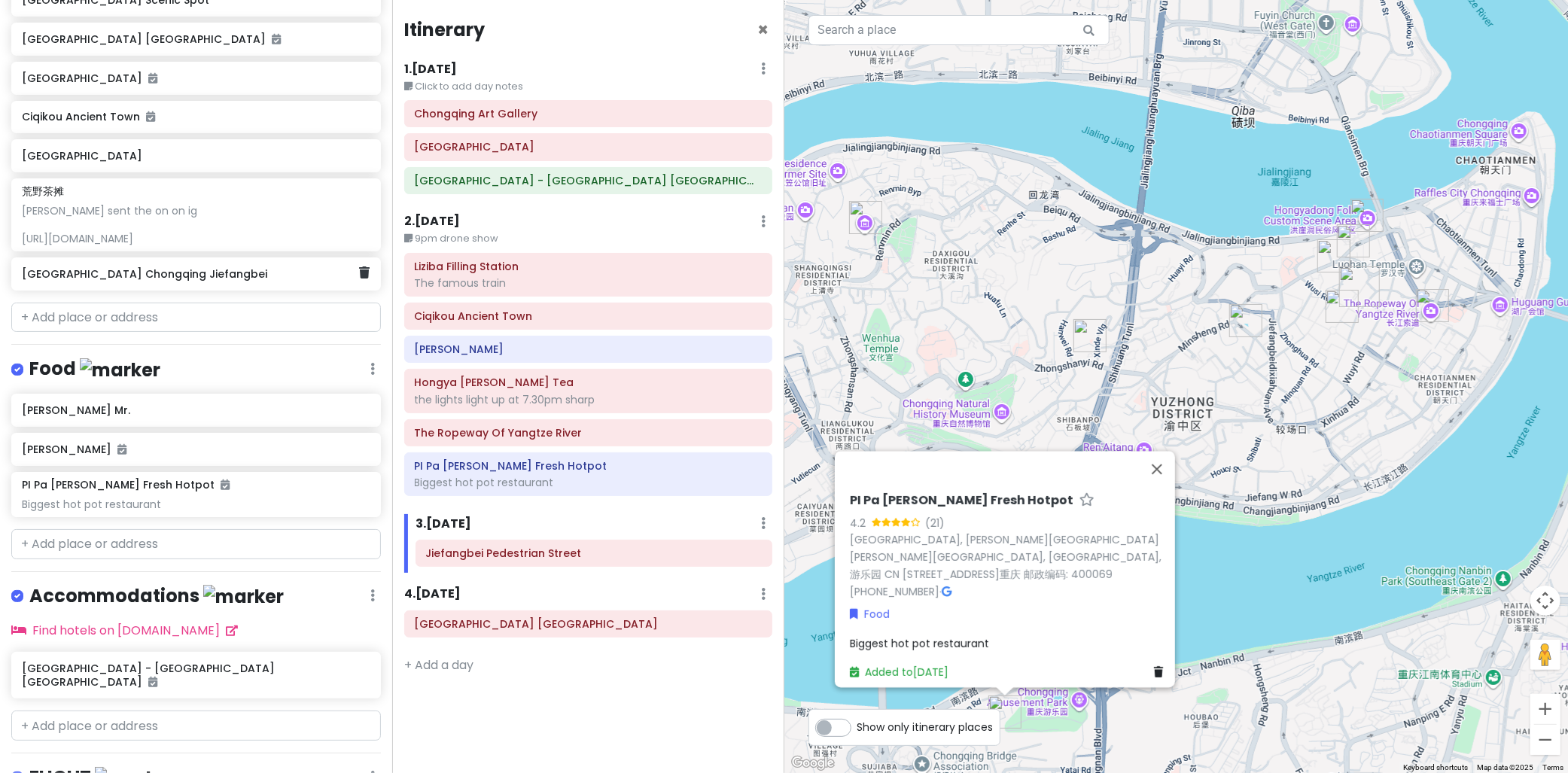
click at [107, 273] on h6 "[GEOGRAPHIC_DATA] Chongqing Jiefangbei" at bounding box center [190, 273] width 338 height 14
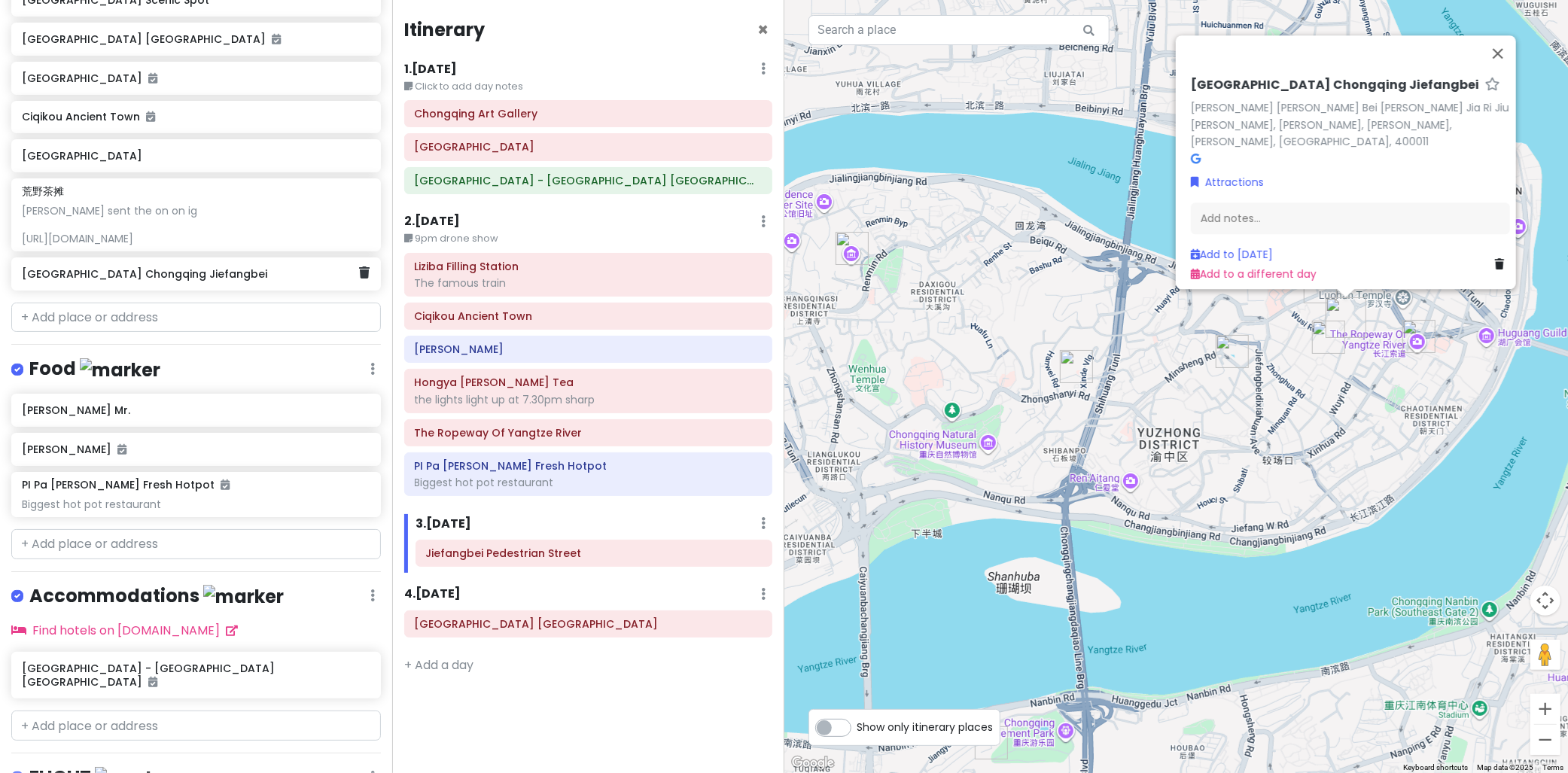
click at [107, 273] on h6 "[GEOGRAPHIC_DATA] Chongqing Jiefangbei" at bounding box center [190, 273] width 338 height 14
drag, startPoint x: 1172, startPoint y: 384, endPoint x: 1038, endPoint y: 441, distance: 145.6
click at [1038, 441] on div "Crowne Plaza Chongqing Jiefangbei Chong Qing Jie Fang Bei Huang Guan Jia Ri Jiu…" at bounding box center [1177, 386] width 785 height 773
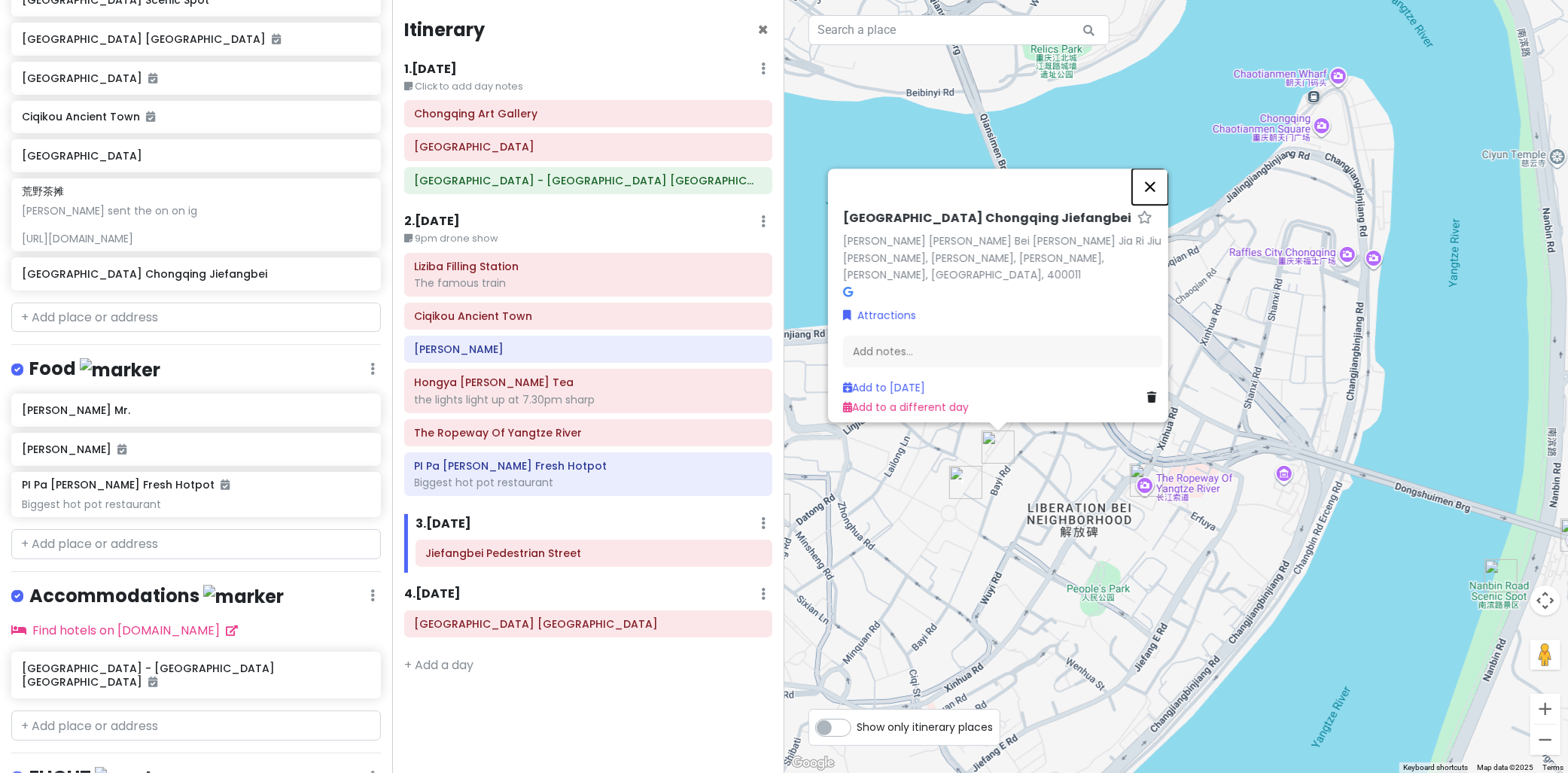
click at [1160, 192] on button "Close" at bounding box center [1150, 186] width 36 height 36
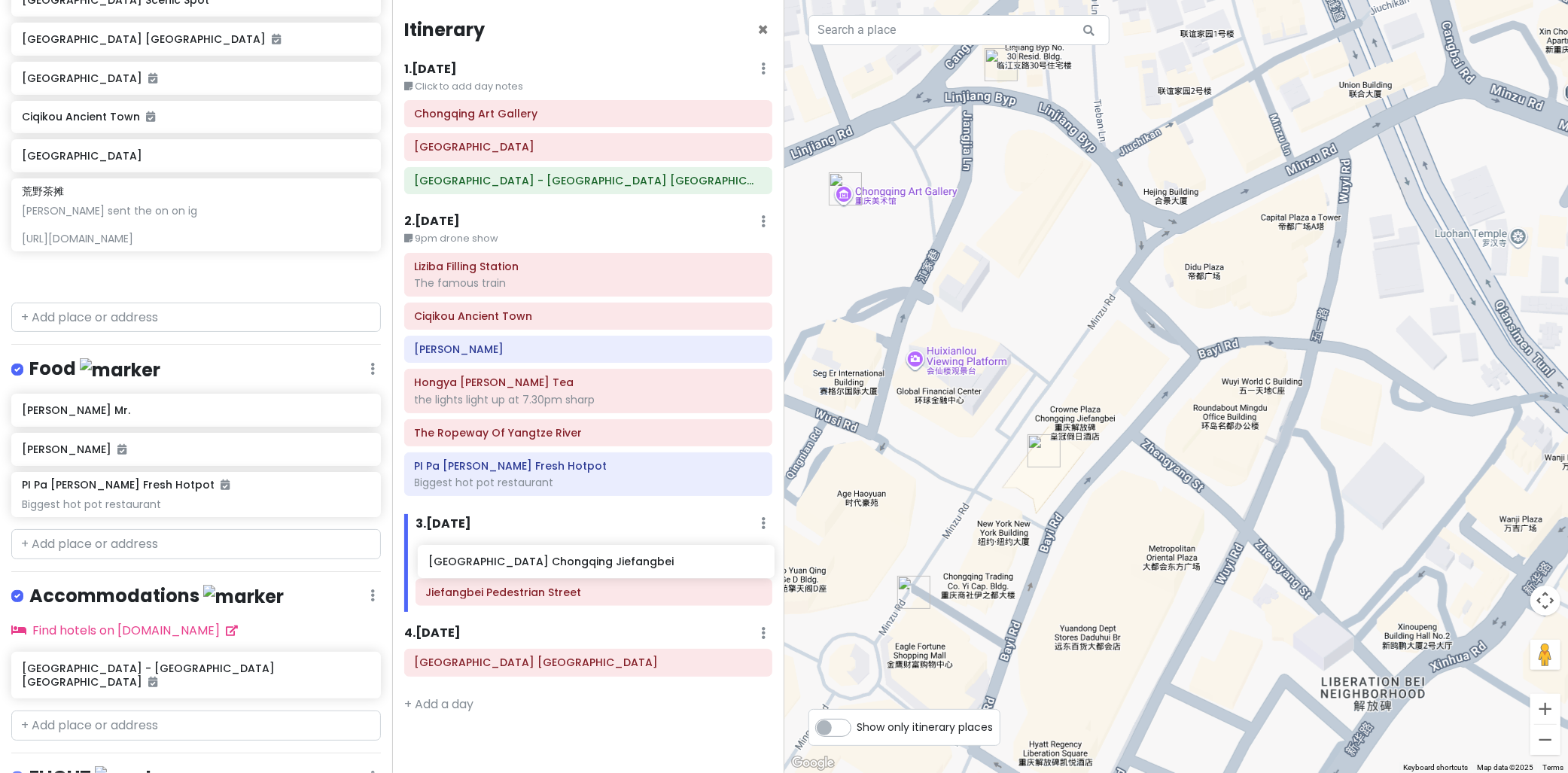
drag, startPoint x: 113, startPoint y: 273, endPoint x: 516, endPoint y: 553, distance: 490.7
click at [513, 556] on div "cingcong Trip 1 Private Change Dates Make a Copy Delete Trip Go Pro ⚡️ Give Fee…" at bounding box center [784, 386] width 1568 height 773
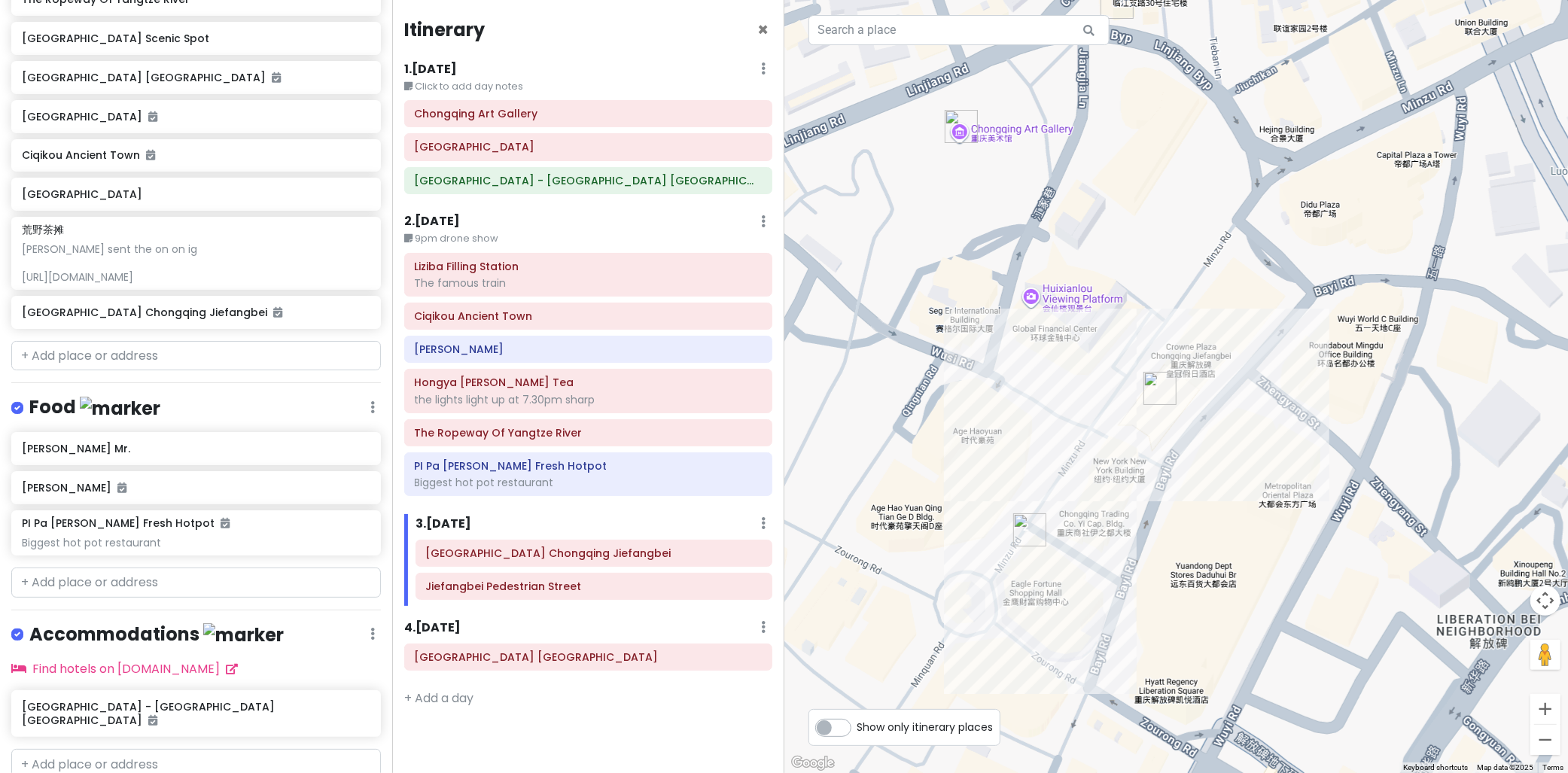
drag, startPoint x: 1103, startPoint y: 606, endPoint x: 1220, endPoint y: 543, distance: 132.9
click at [1220, 543] on div at bounding box center [1177, 386] width 785 height 773
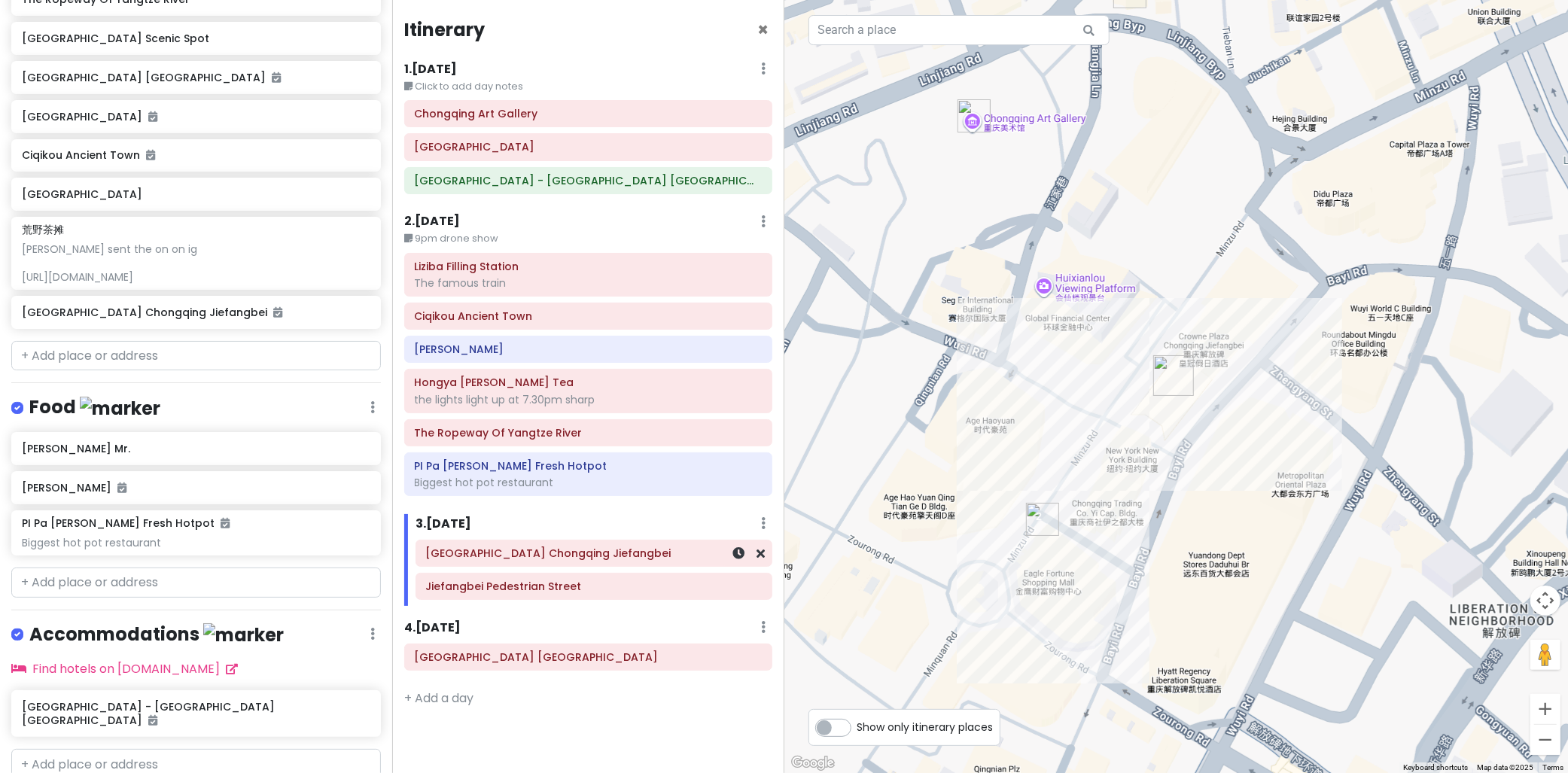
click at [688, 557] on h6 "[GEOGRAPHIC_DATA] Chongqing Jiefangbei" at bounding box center [593, 553] width 336 height 14
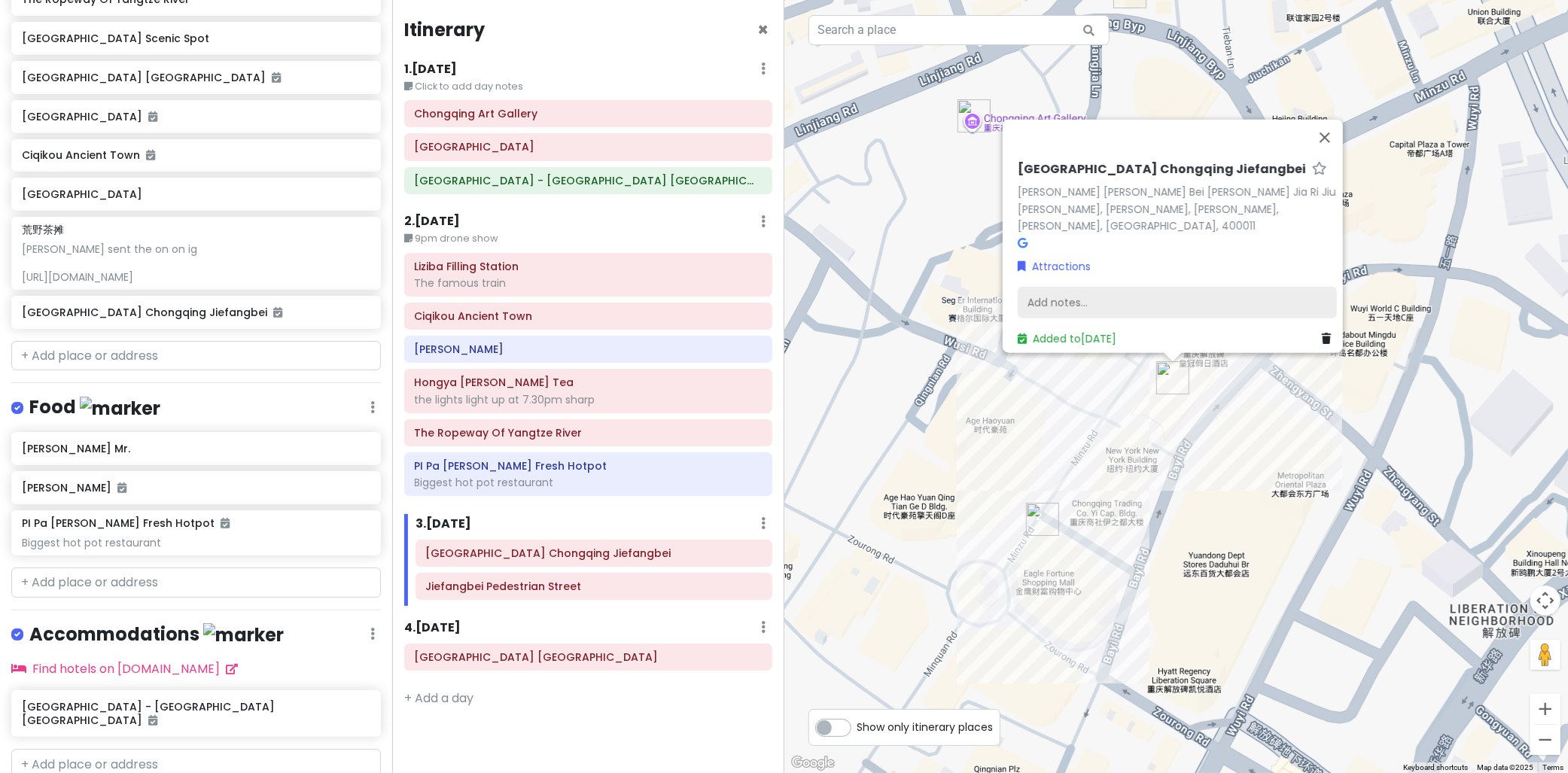
click at [1096, 300] on div "Add notes..." at bounding box center [1177, 302] width 319 height 32
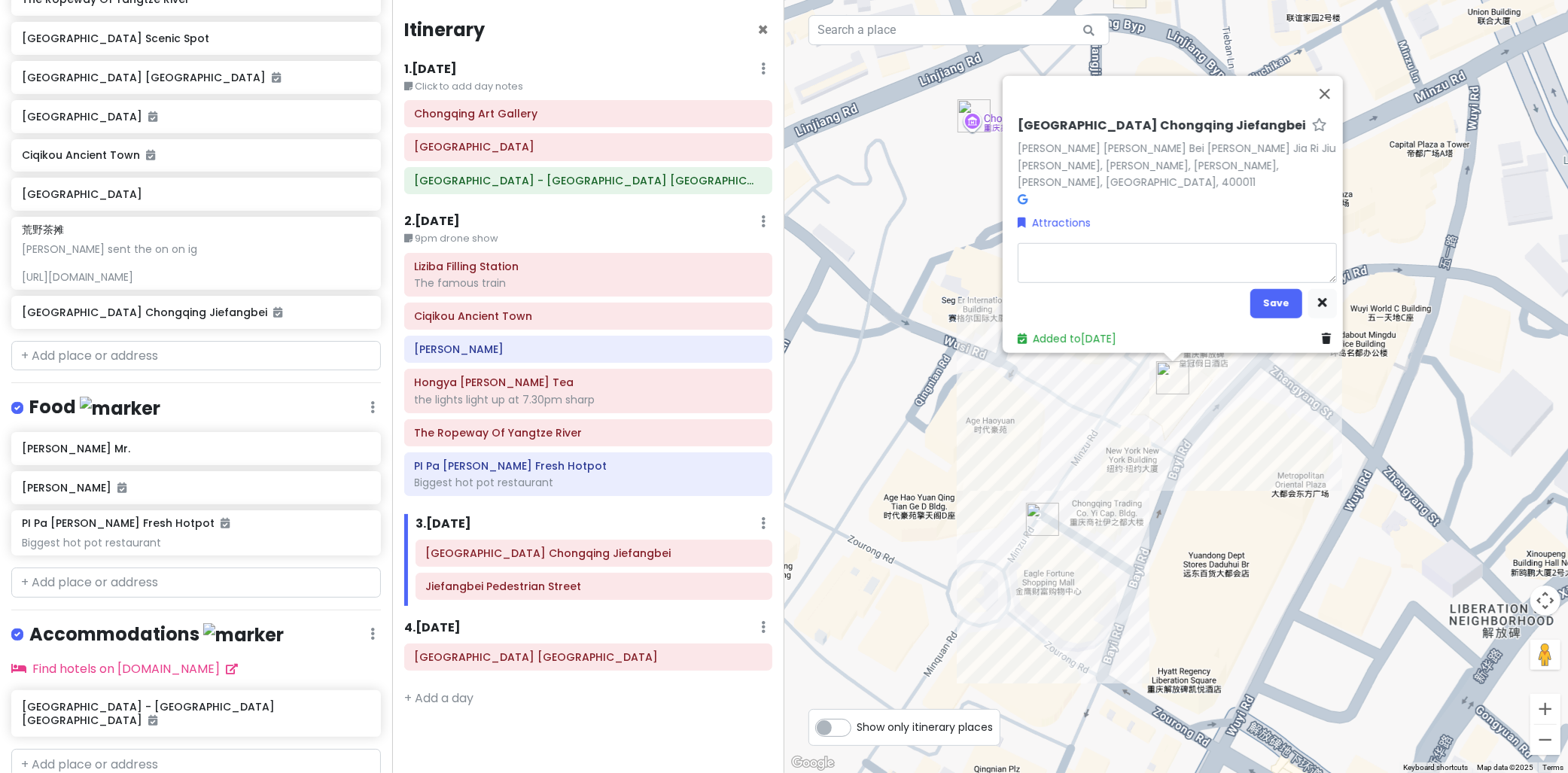
type textarea "x"
type textarea "M"
type textarea "x"
type textarea "Me"
type textarea "x"
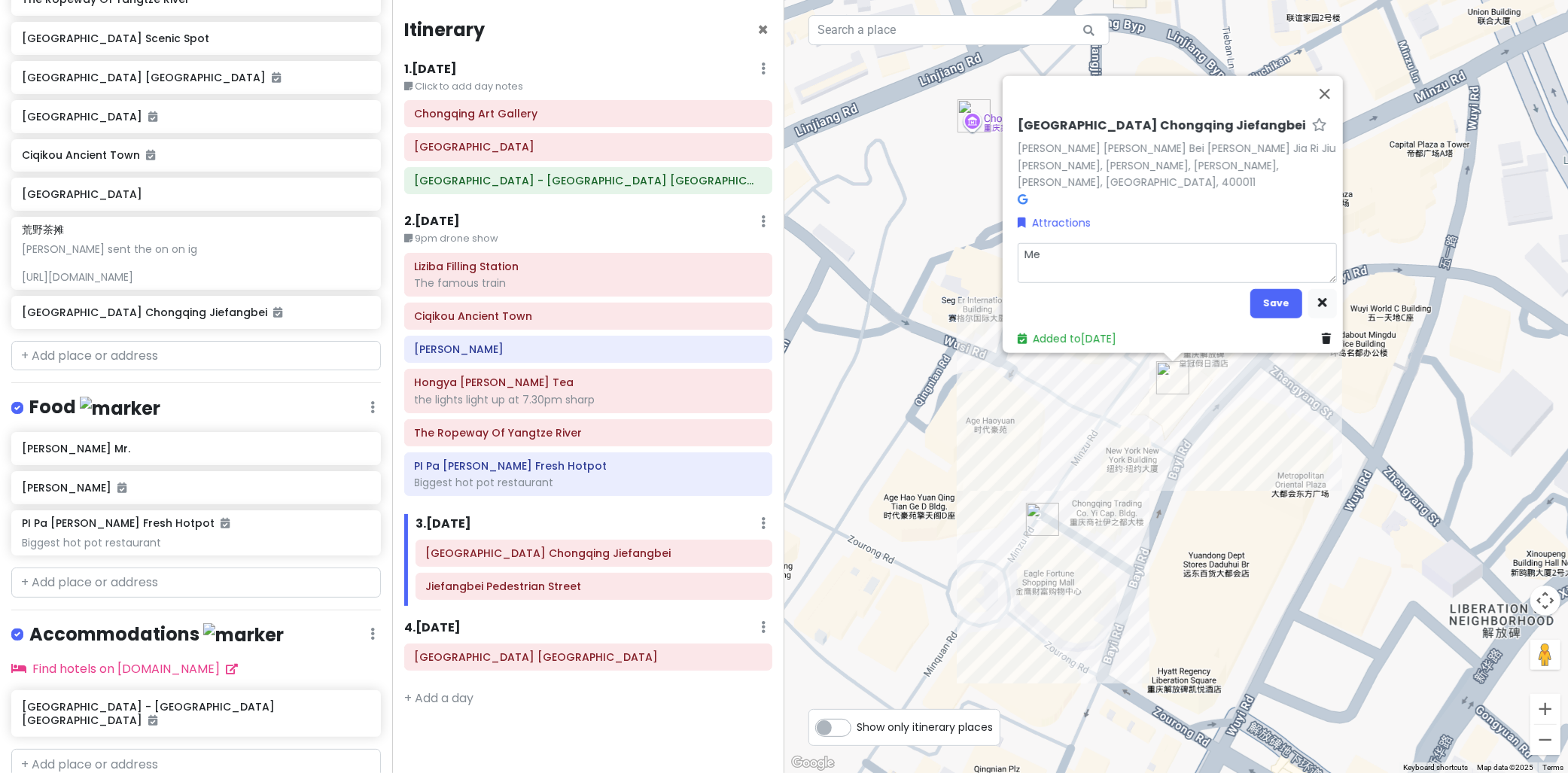
type textarea "Mee"
type textarea "x"
type textarea "Meet"
type textarea "x"
type textarea "Meetu"
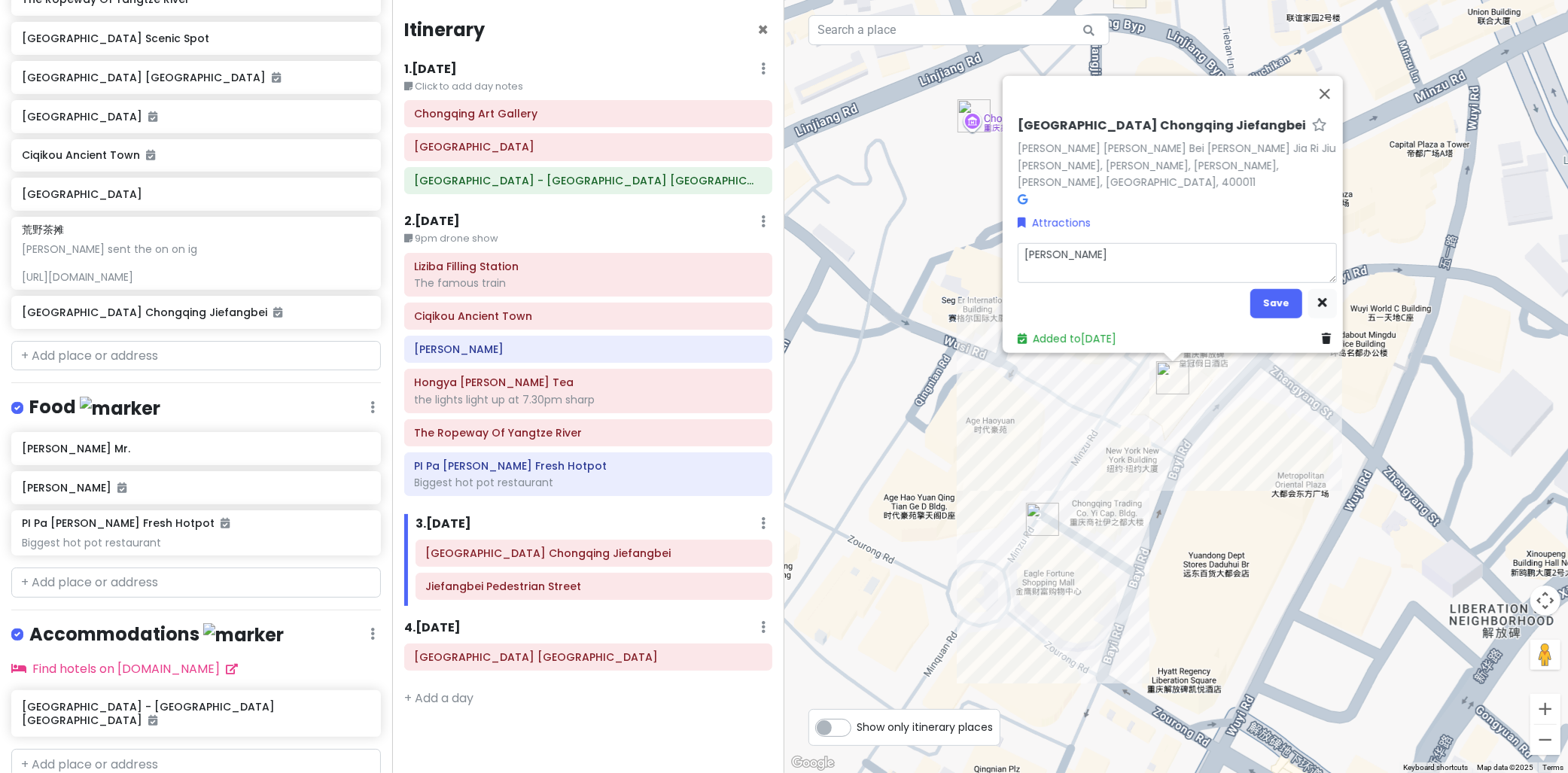
type textarea "x"
type textarea "Meetup"
type textarea "x"
type textarea "Meetup"
type textarea "x"
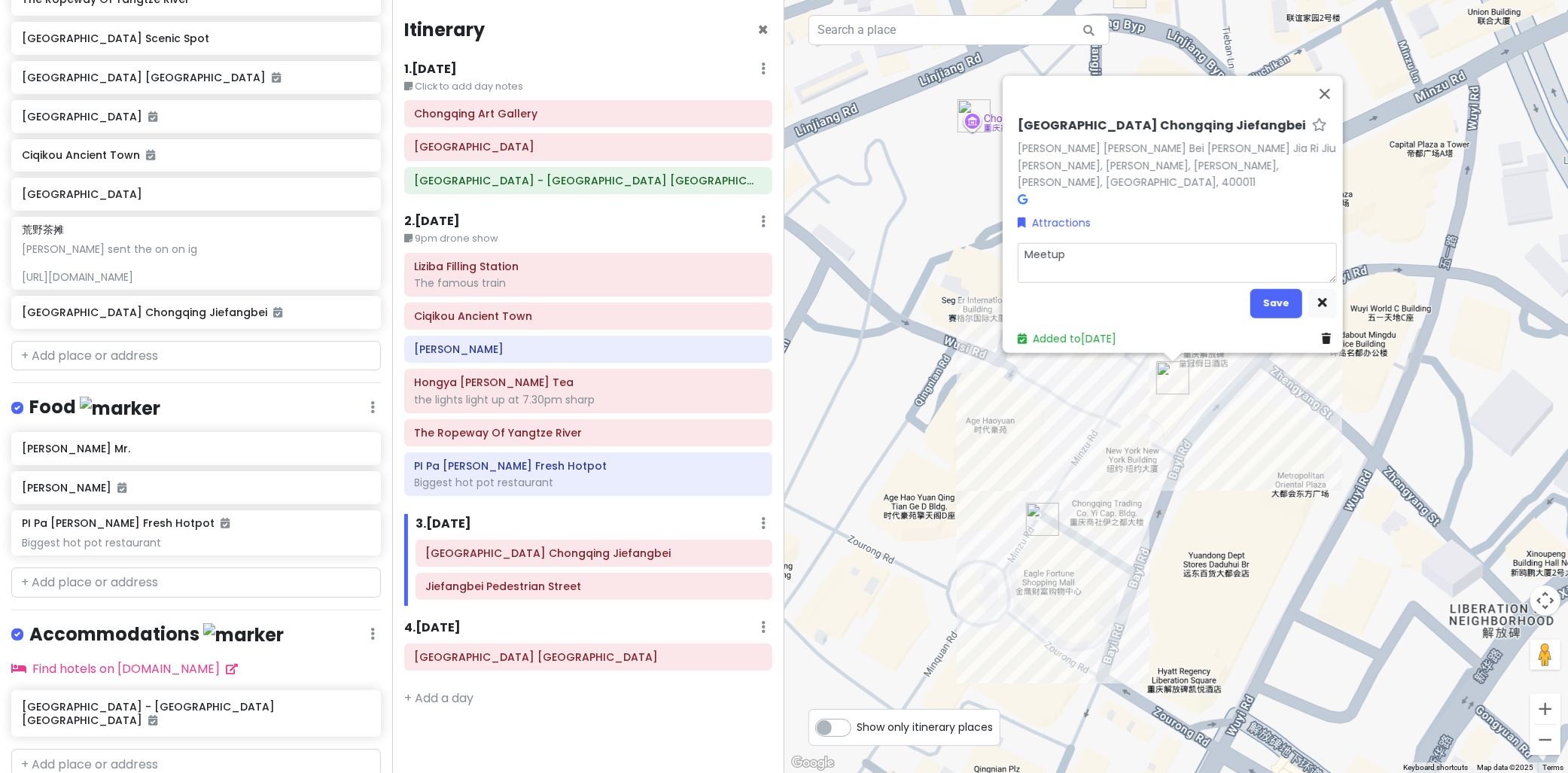
type textarea "Meetup p"
type textarea "x"
type textarea "Meetup po"
type textarea "x"
type textarea "Meetup poi"
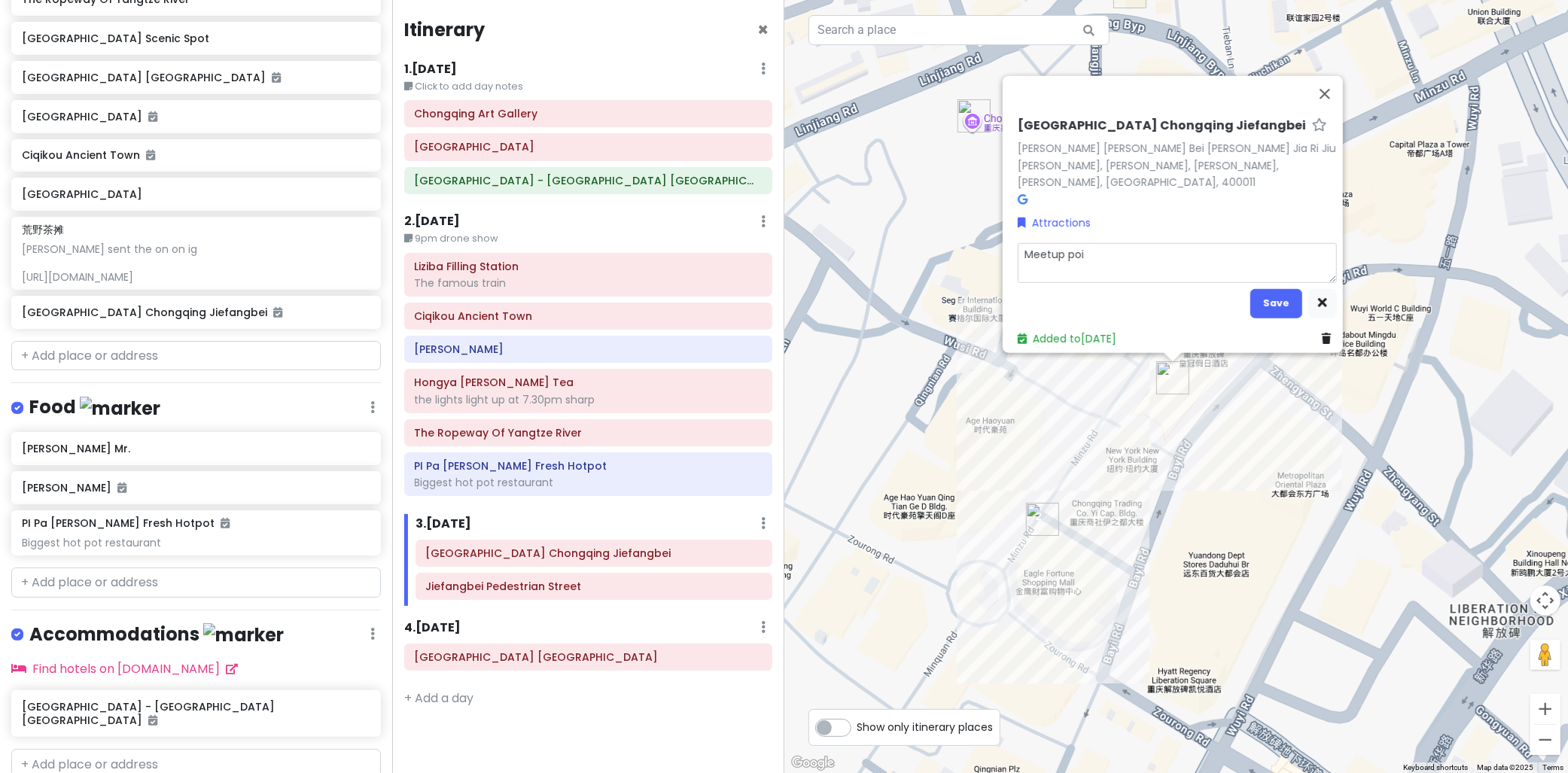
type textarea "x"
type textarea "Meetup poin"
type textarea "x"
type textarea "Meetup point"
type textarea "x"
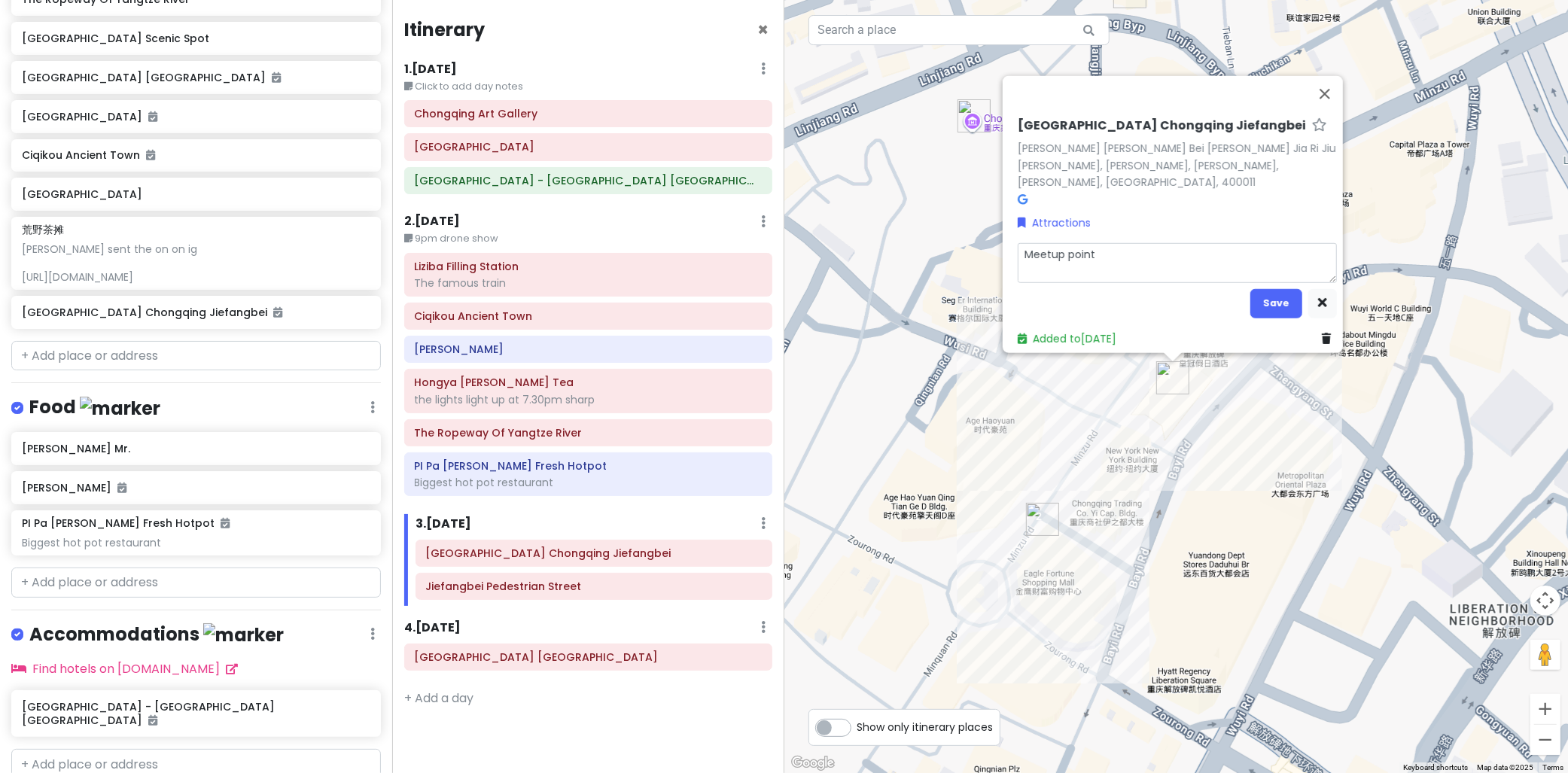
type textarea "Meetup point"
type textarea "x"
type textarea "Meetup point f"
type textarea "x"
type textarea "Meetup point fo"
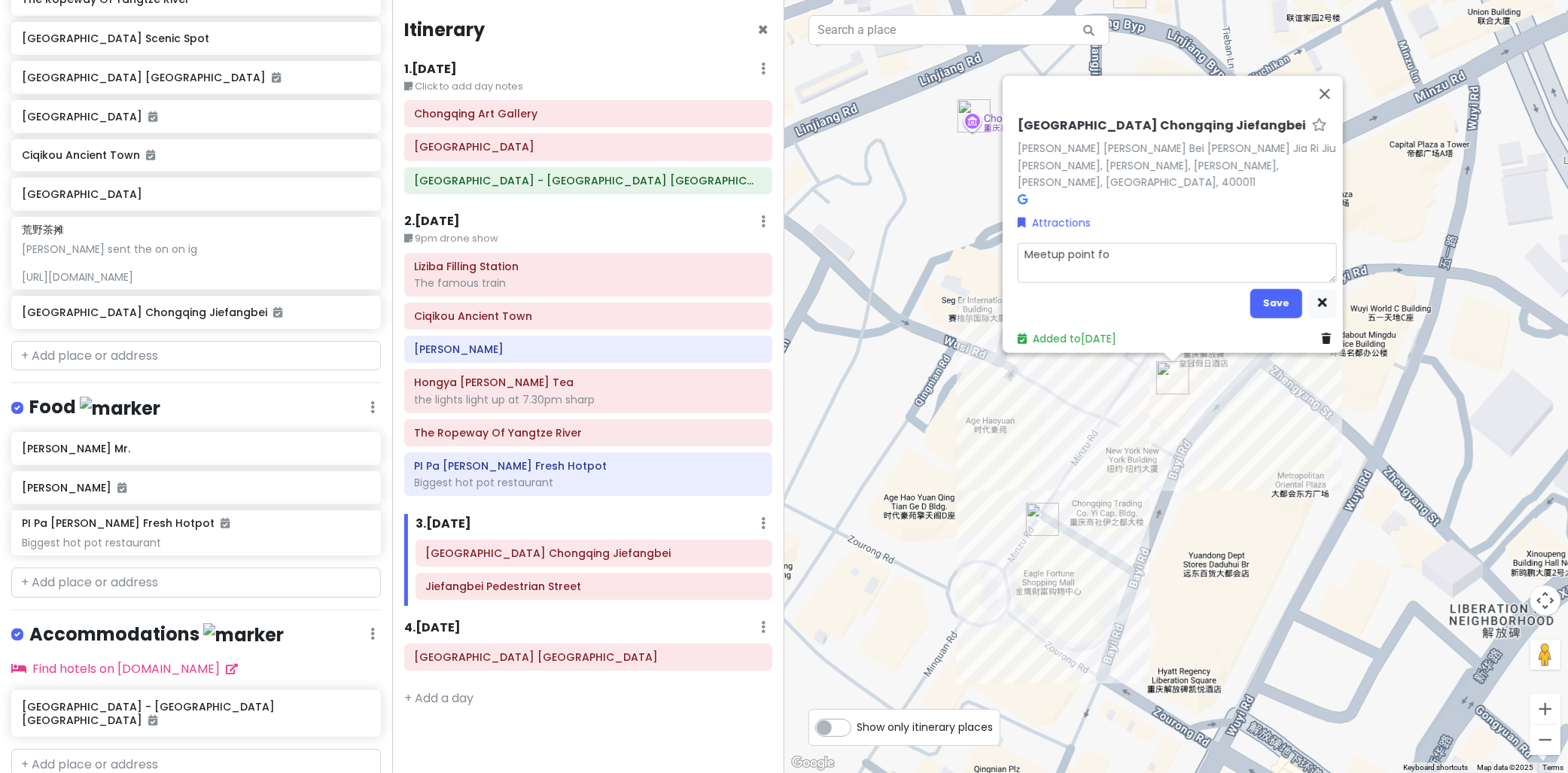
type textarea "x"
type textarea "Meetup point for"
type textarea "x"
type textarea "Meetup point for"
type textarea "x"
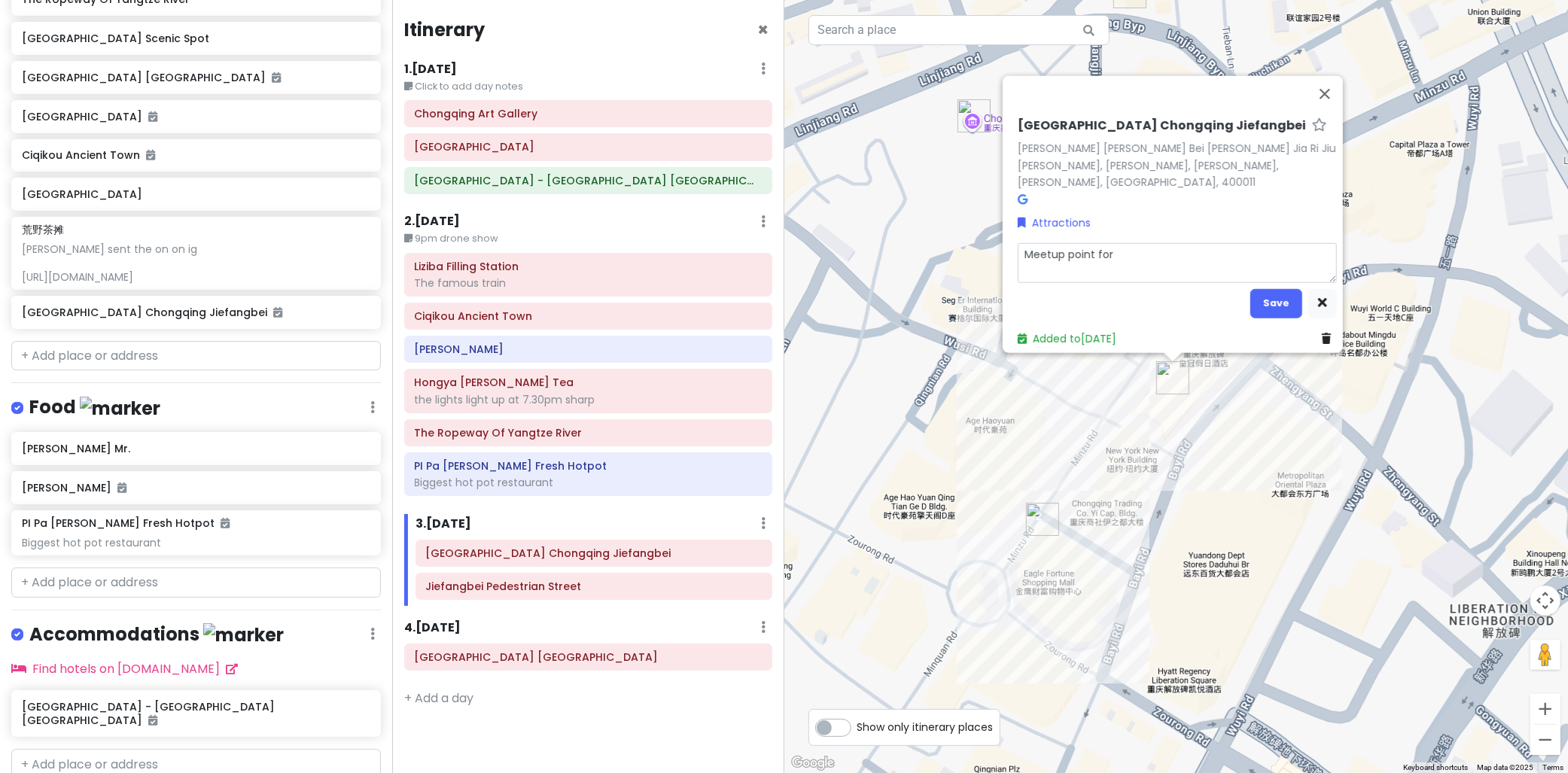
type textarea "Meetup point for t"
type textarea "x"
type textarea "Meetup point for to"
type textarea "x"
type textarea "Meetup point for tou"
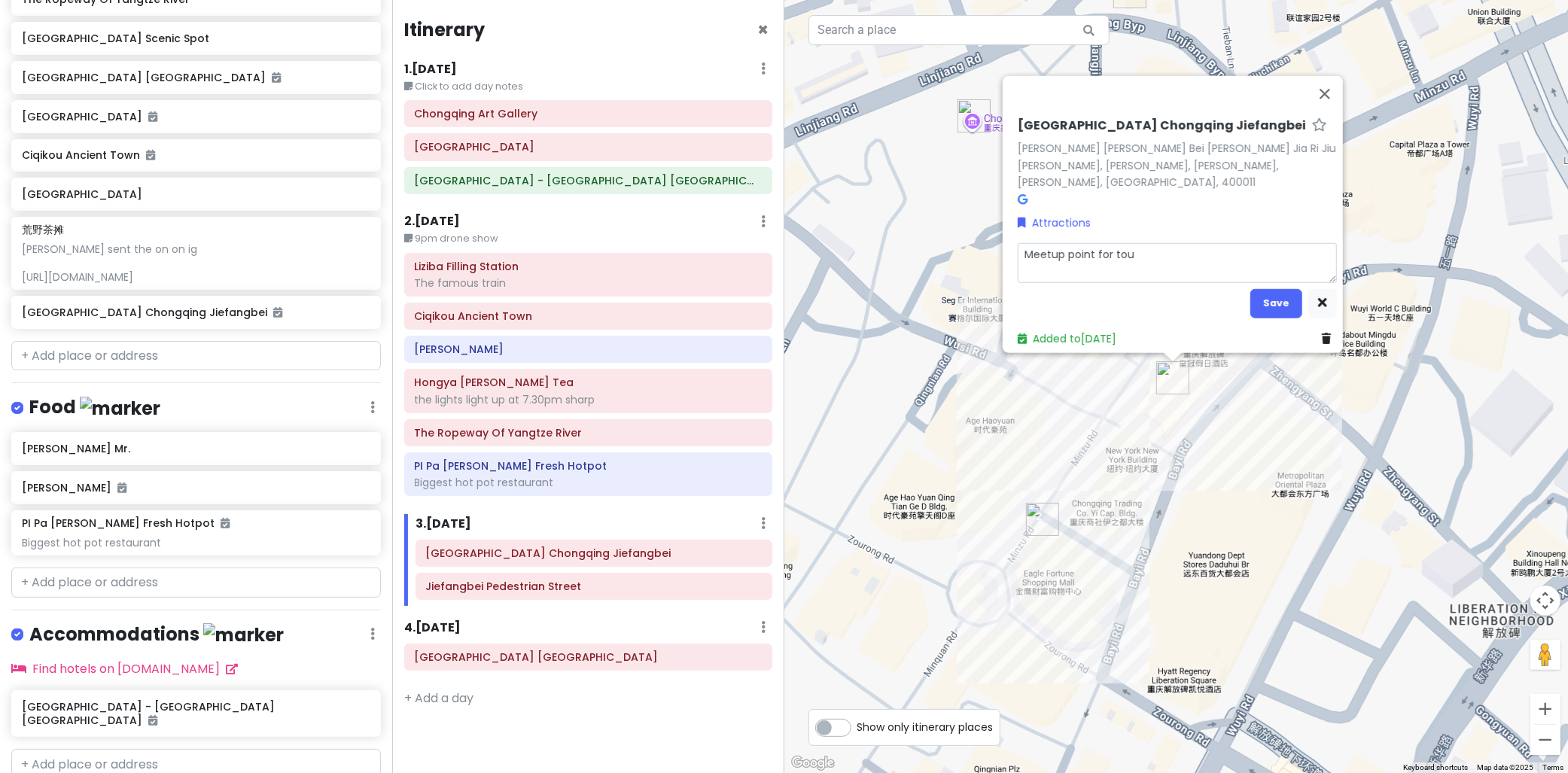
type textarea "x"
type textarea "Meetup point for toue"
type textarea "x"
type textarea "Meetup point for touer"
type textarea "x"
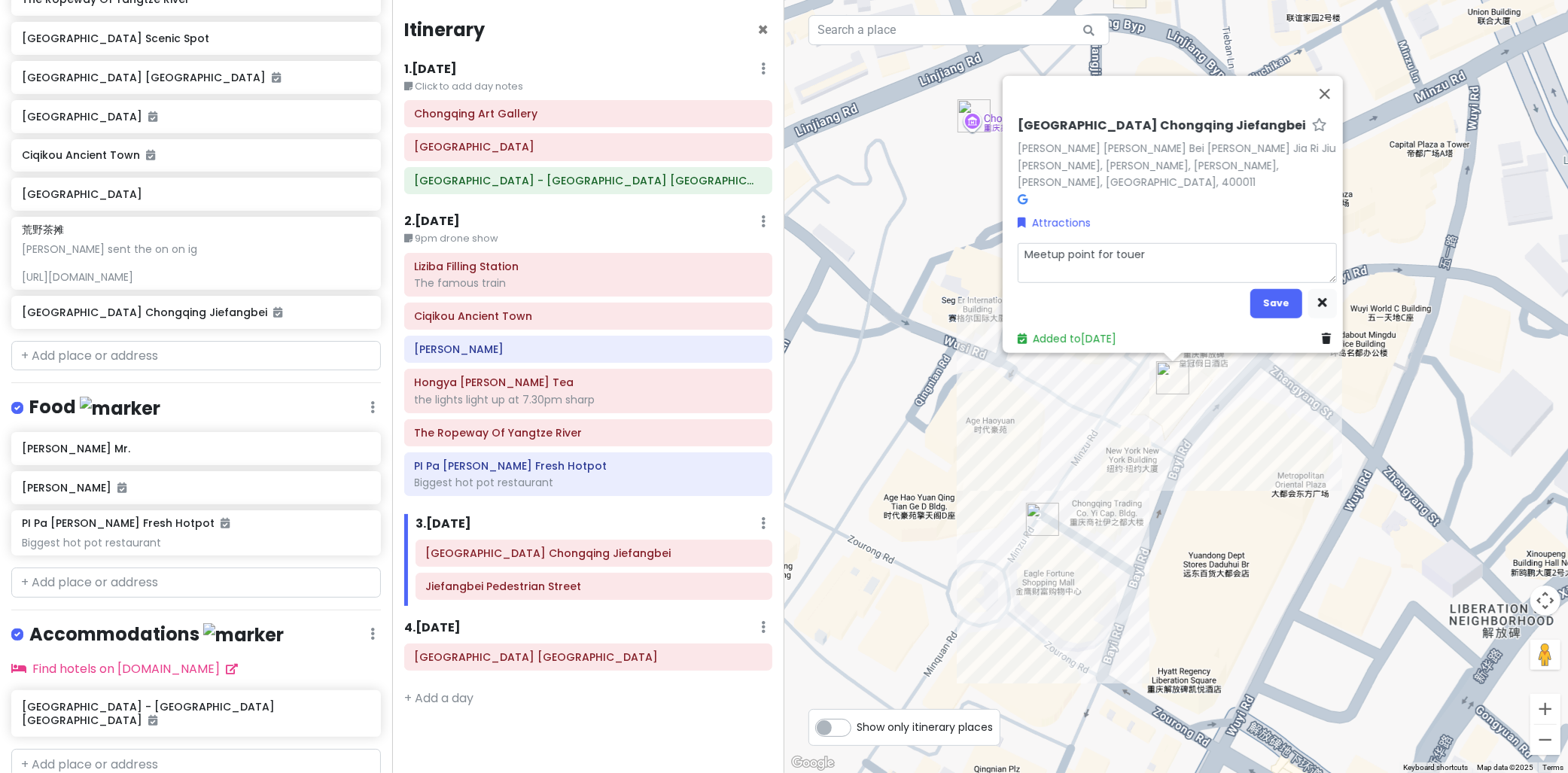
type textarea "Meetup point for toue"
type textarea "x"
type textarea "Meetup point for tou"
type textarea "x"
type textarea "Meetup point for tour"
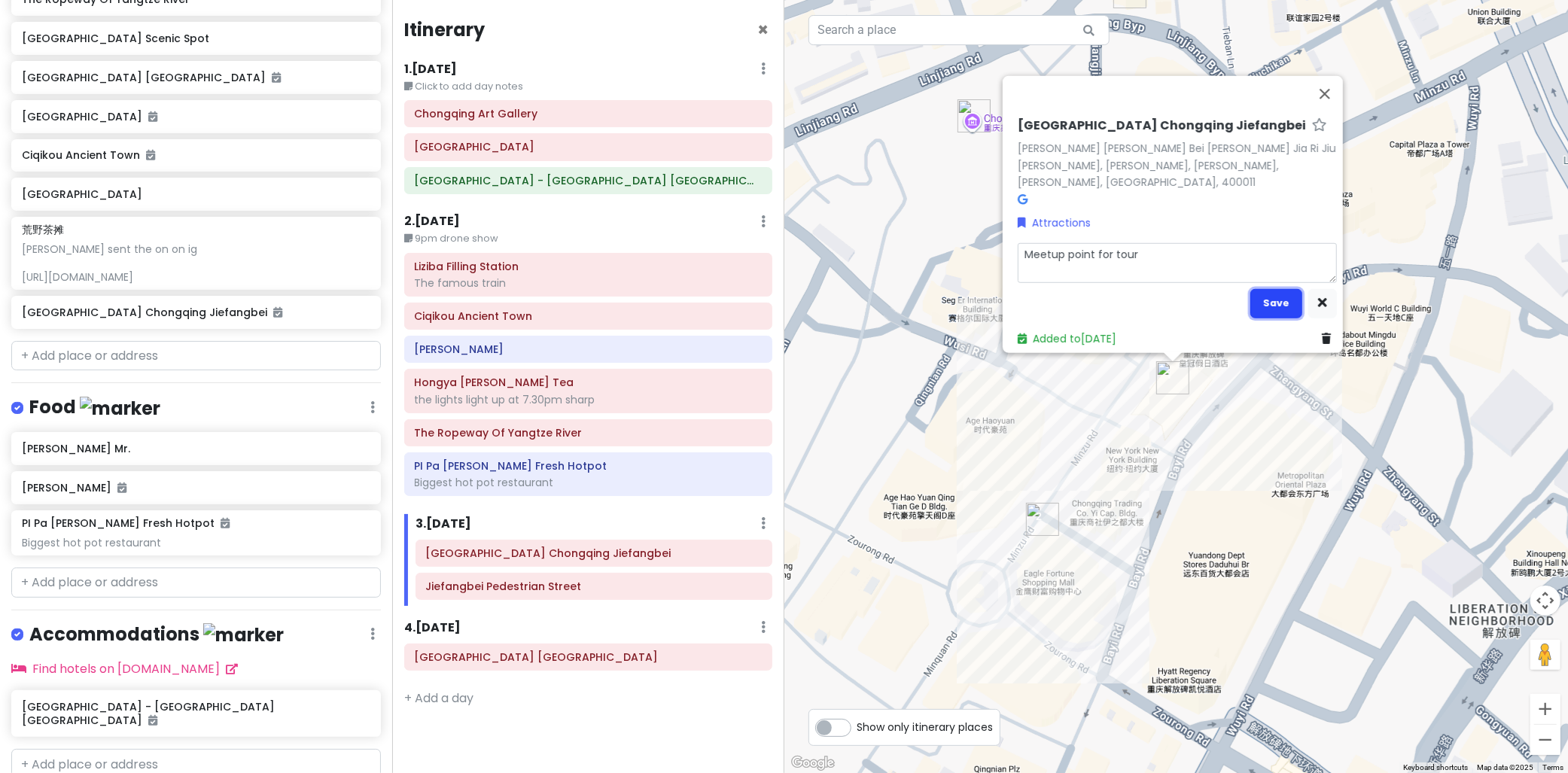
click at [1257, 295] on button "Save" at bounding box center [1277, 303] width 52 height 30
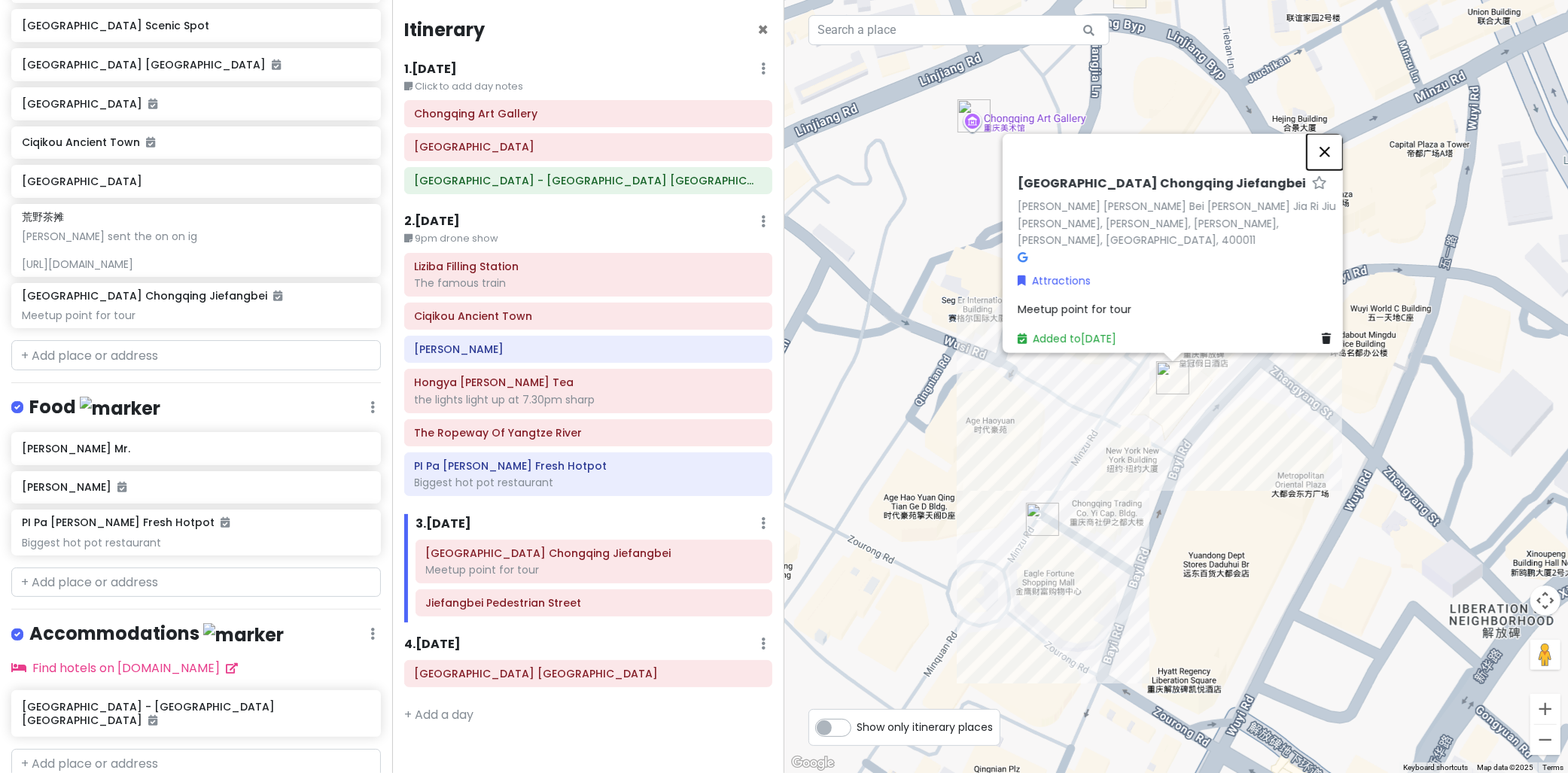
click at [1328, 167] on button "Close" at bounding box center [1325, 151] width 36 height 36
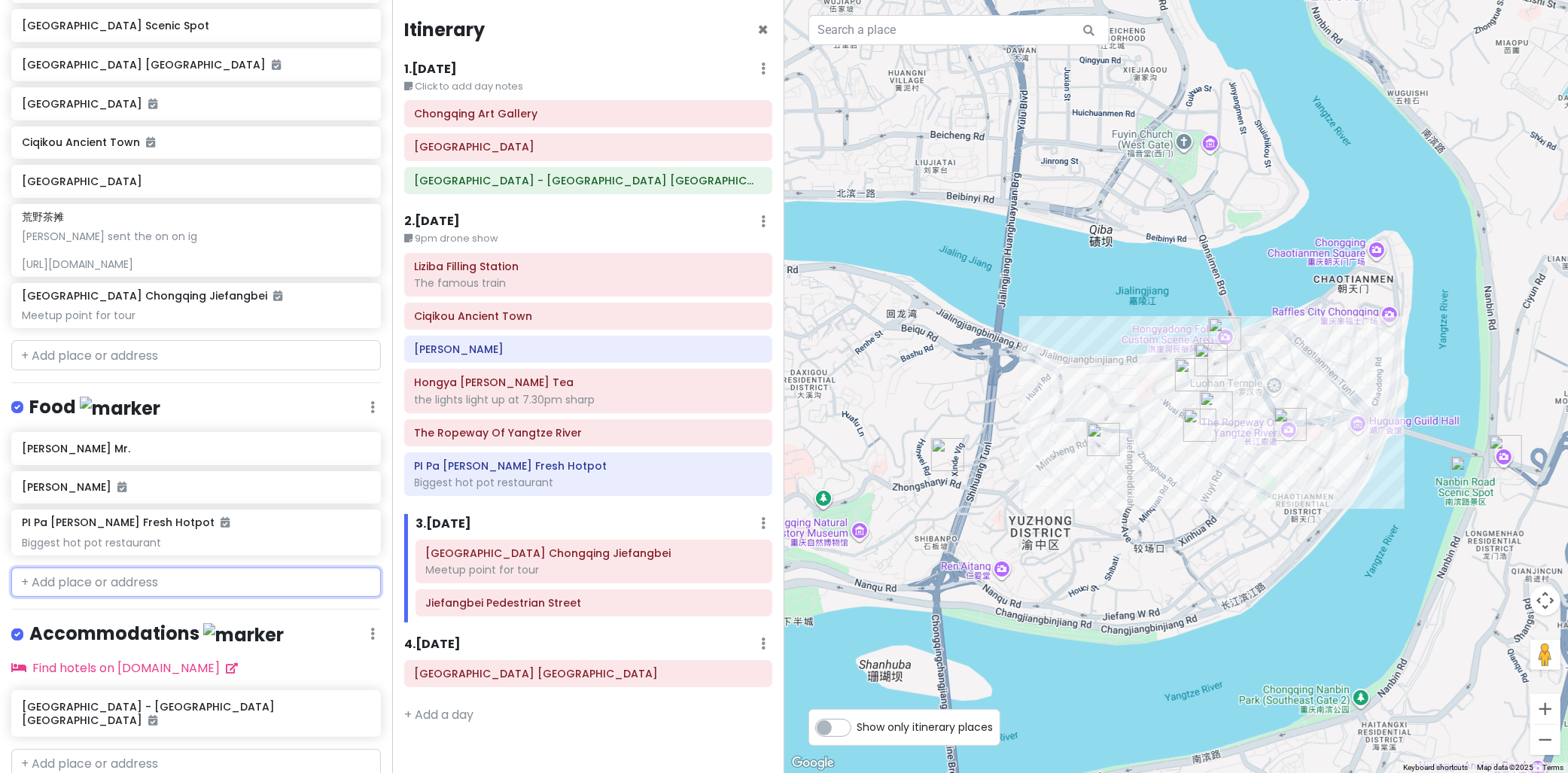
click at [243, 576] on input "text" at bounding box center [196, 582] width 370 height 30
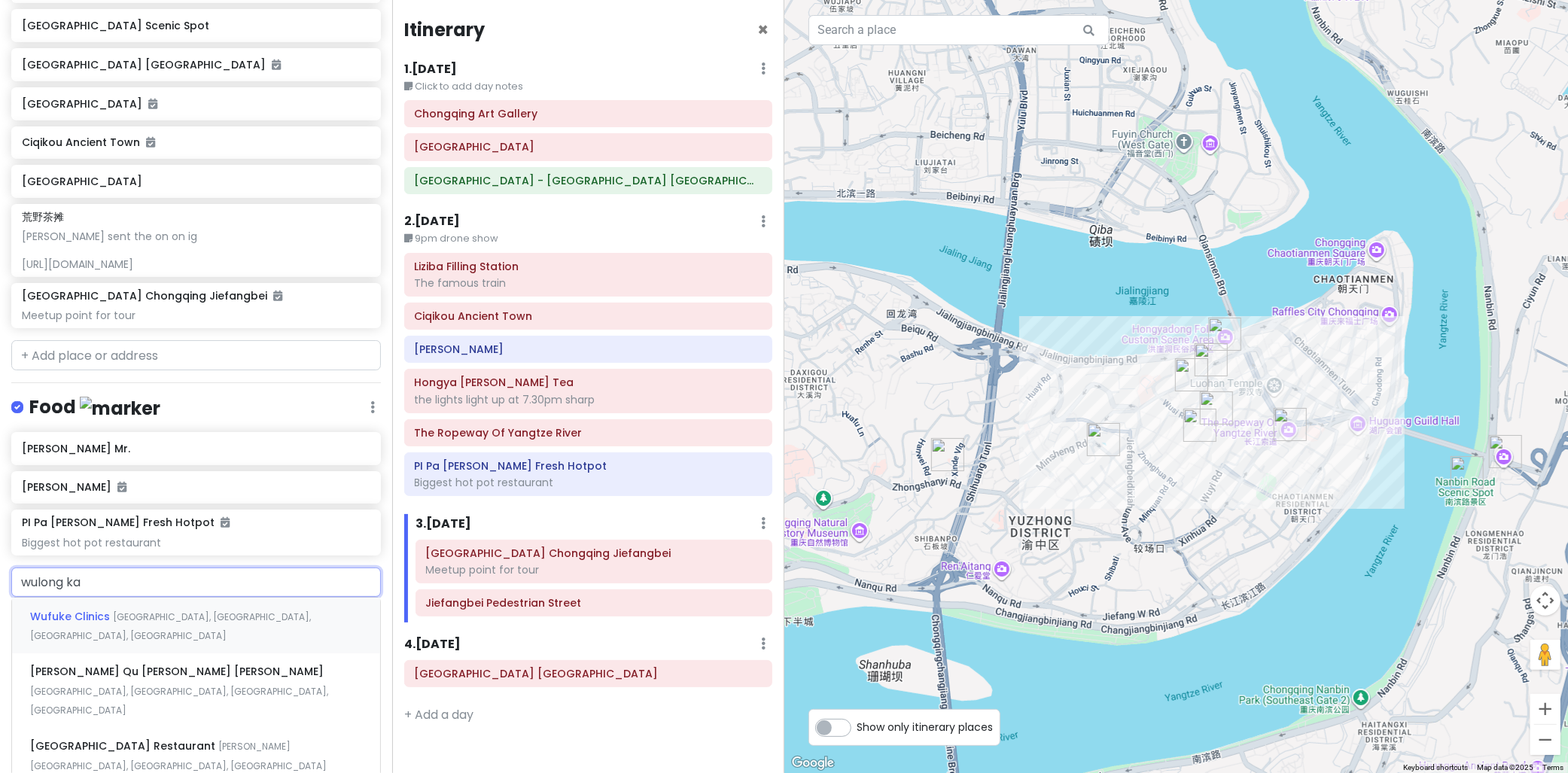
type input "wulong kar"
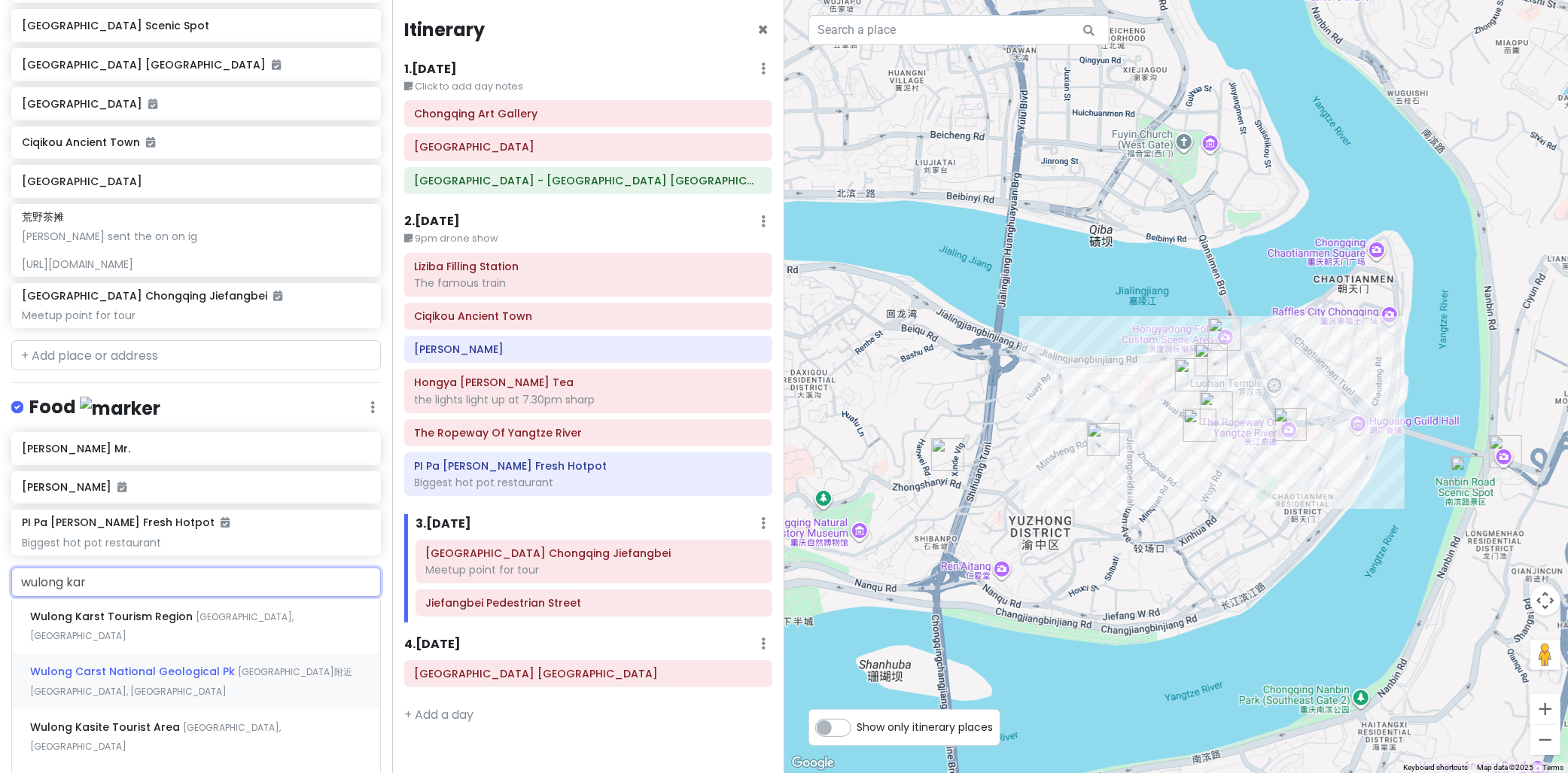
click at [177, 664] on span "Wulong Carst National Geological Pk" at bounding box center [133, 672] width 207 height 15
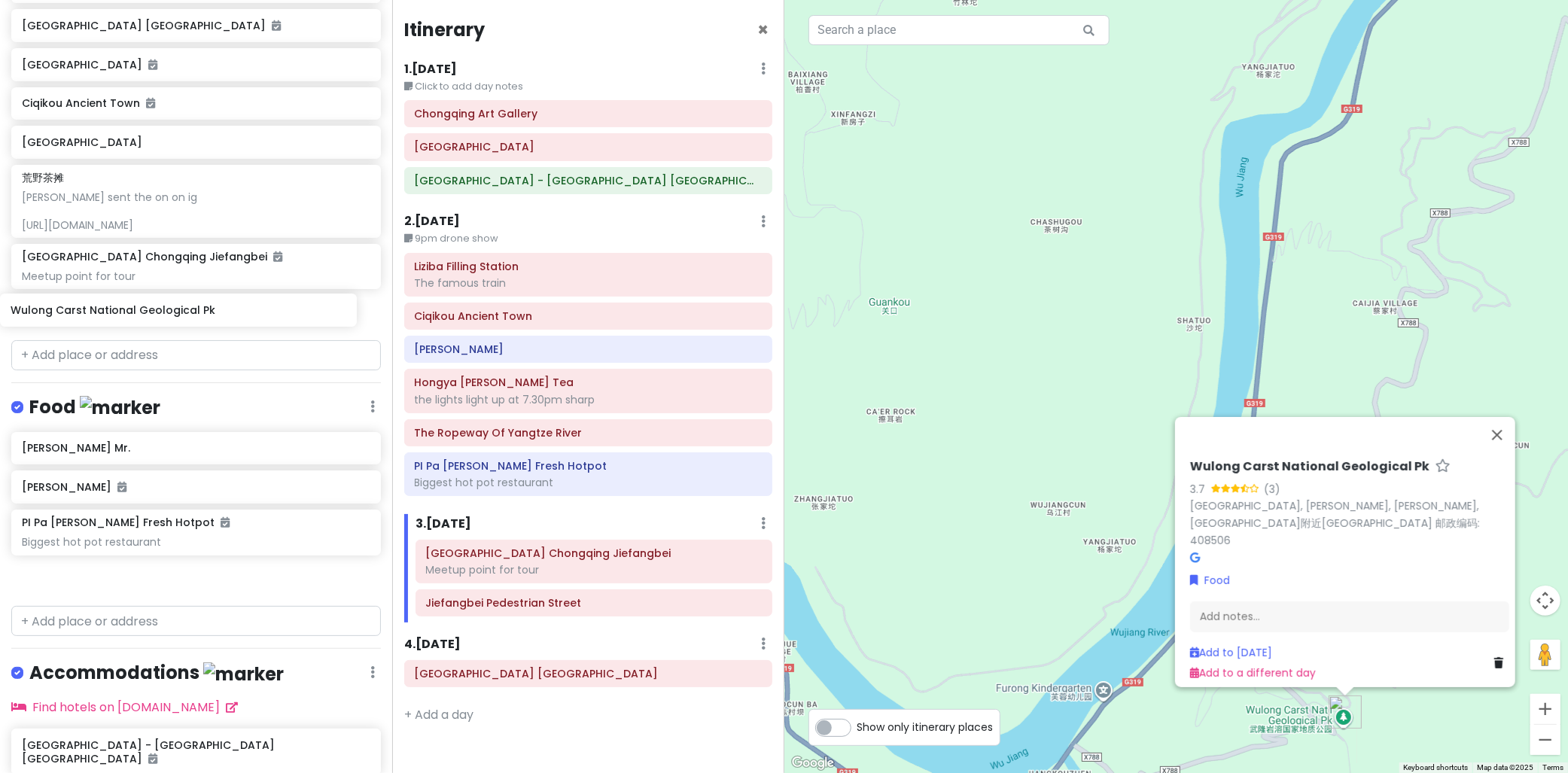
drag, startPoint x: 145, startPoint y: 582, endPoint x: 140, endPoint y: 328, distance: 254.0
click at [136, 331] on div "cingcong Trip 1 Private Change Dates Make a Copy Delete Trip Go Pro ⚡️ Give Fee…" at bounding box center [196, 386] width 392 height 773
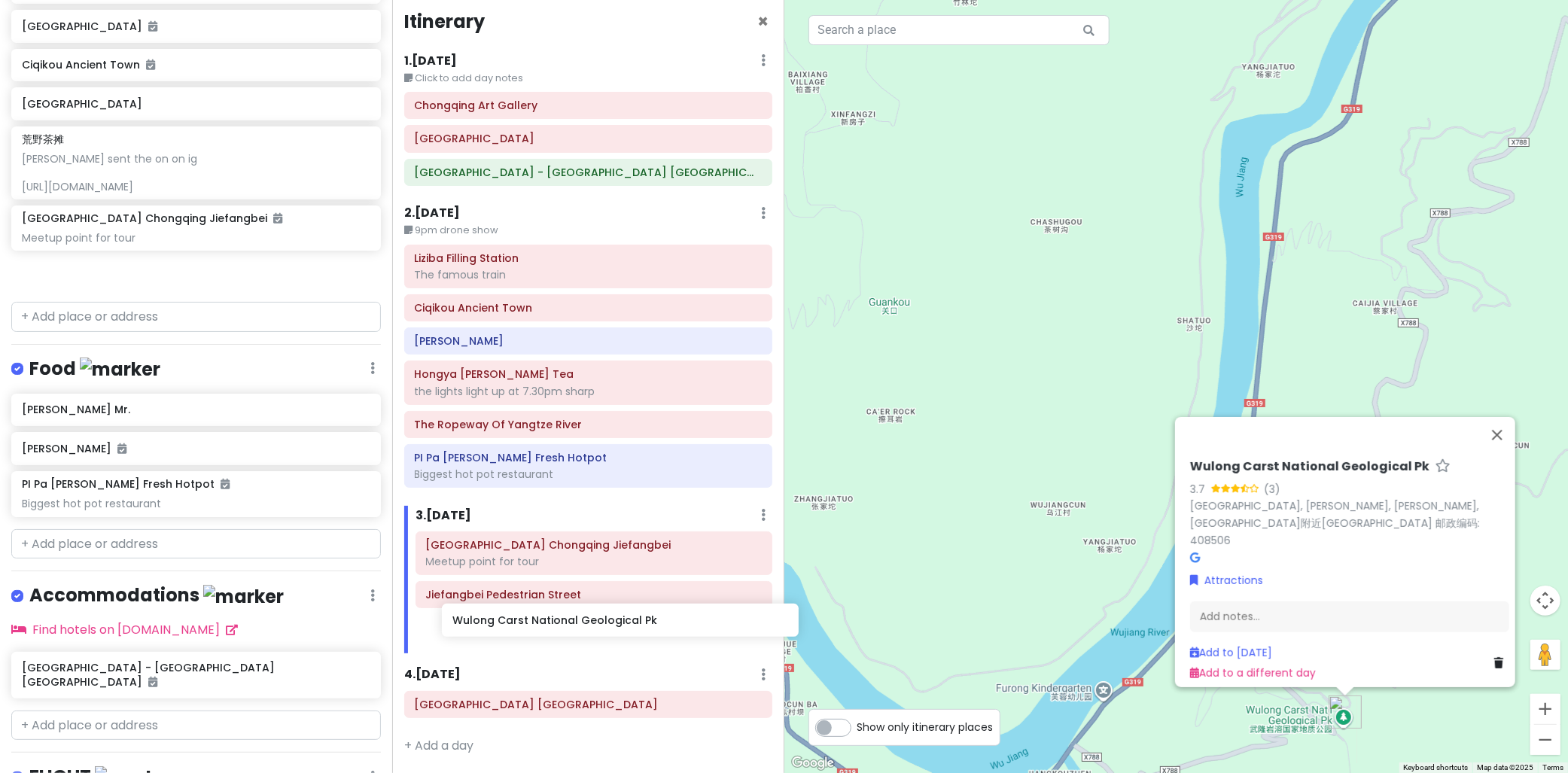
scroll to position [22, 0]
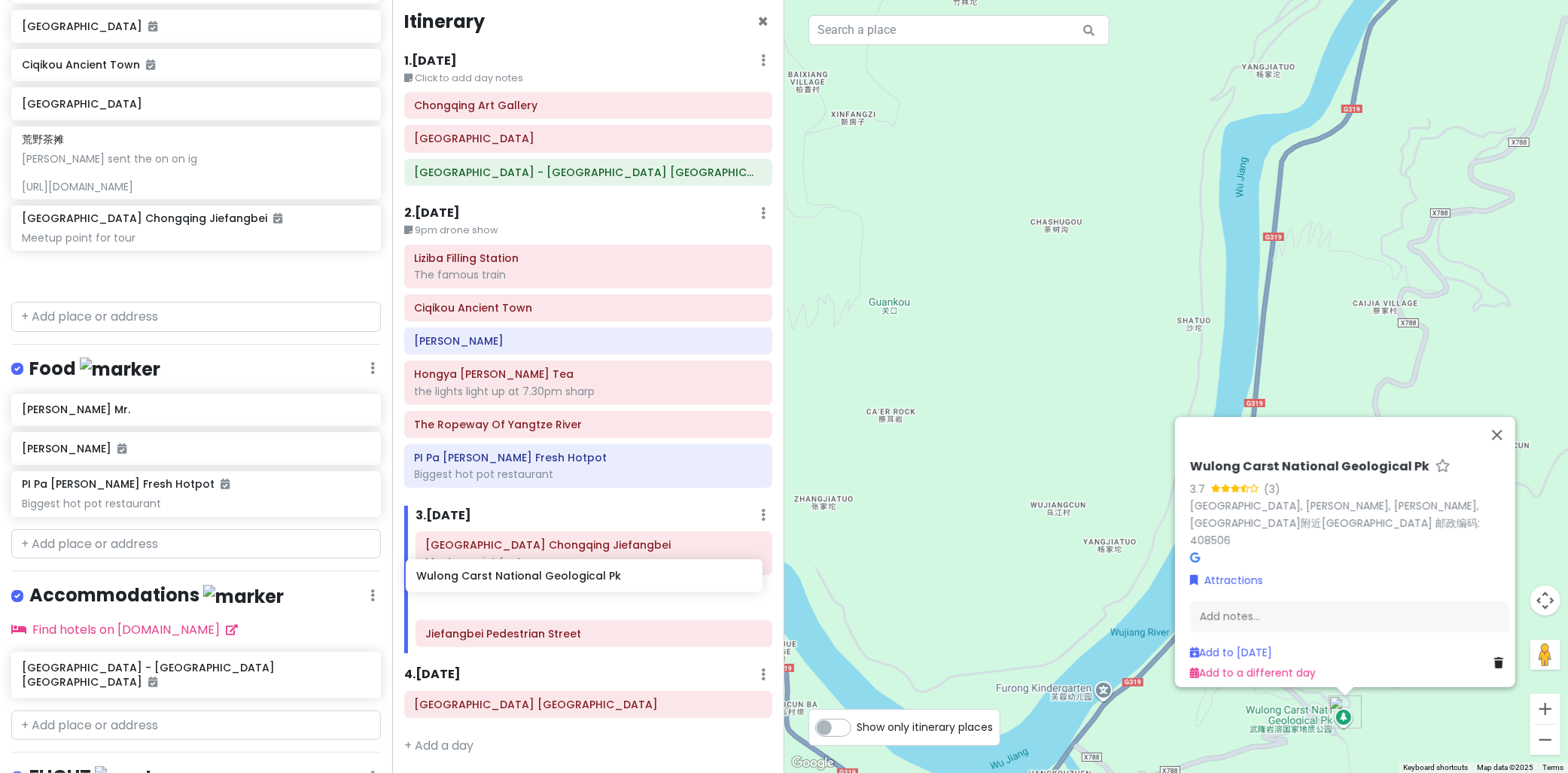
drag, startPoint x: 144, startPoint y: 276, endPoint x: 543, endPoint y: 581, distance: 502.2
click at [543, 581] on div "cingcong Trip 1 Private Change Dates Make a Copy Delete Trip Go Pro ⚡️ Give Fee…" at bounding box center [784, 386] width 1568 height 773
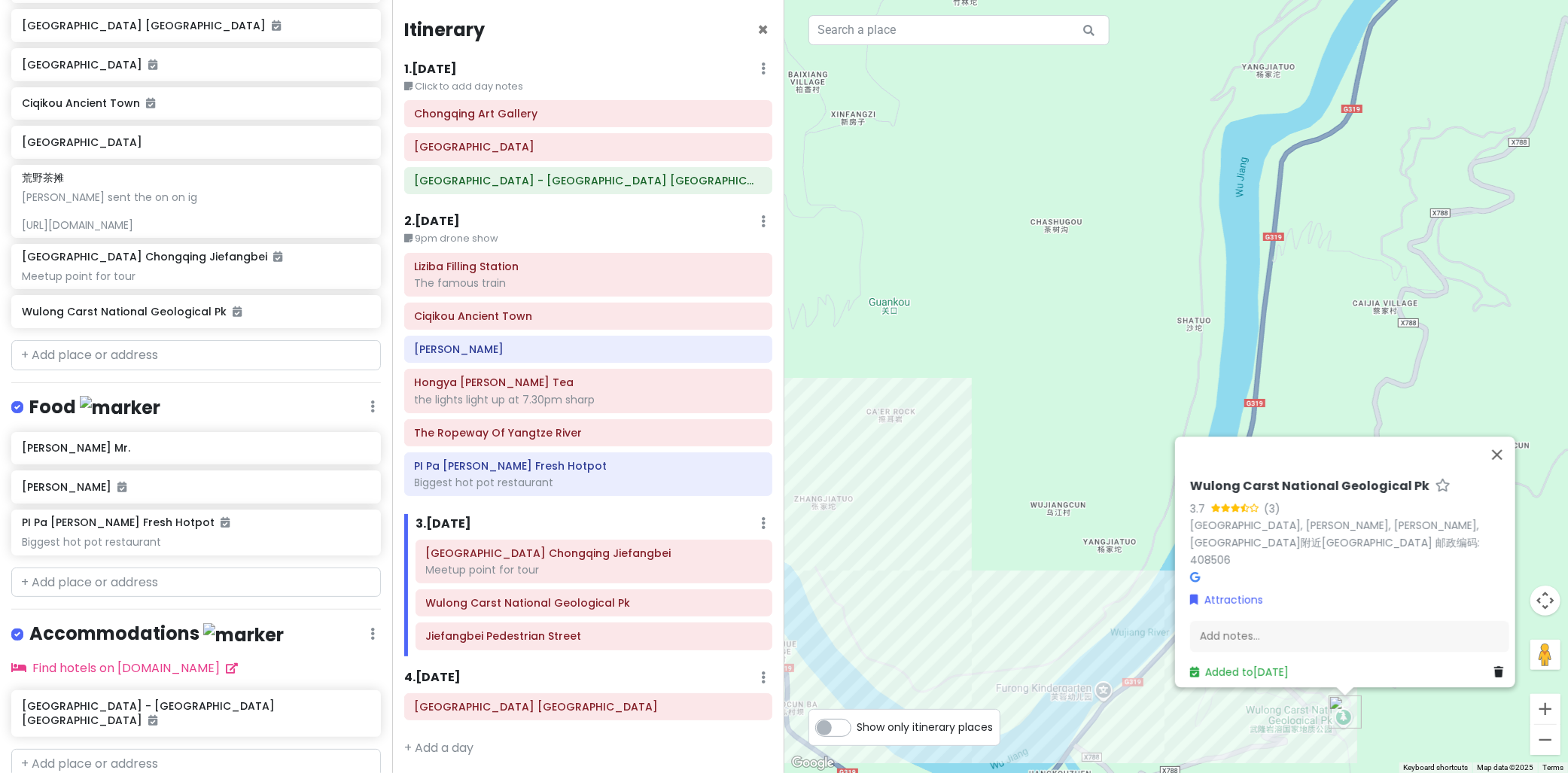
scroll to position [553, 0]
click at [1510, 465] on button "Close" at bounding box center [1497, 455] width 36 height 36
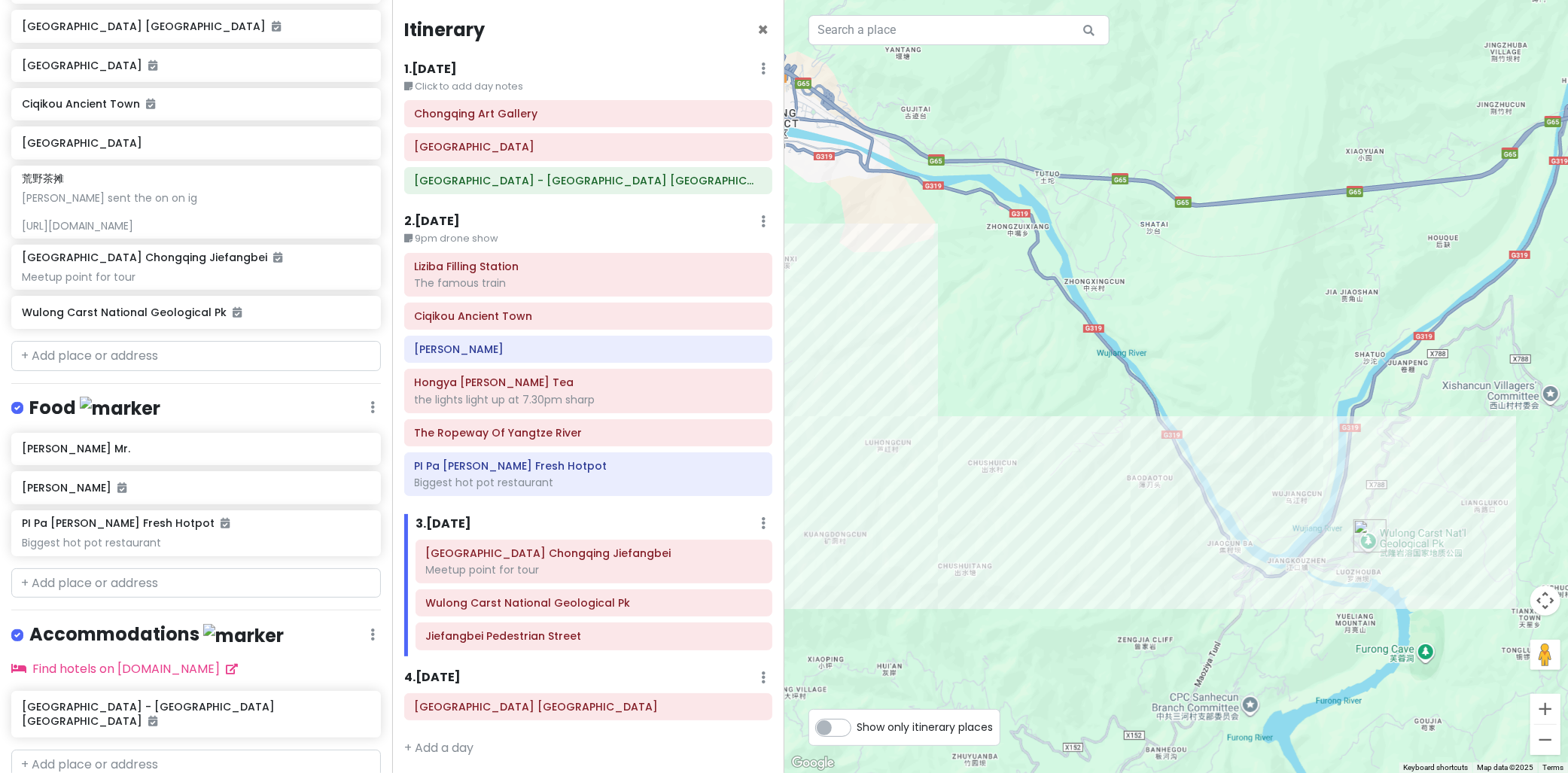
drag, startPoint x: 1208, startPoint y: 601, endPoint x: 1328, endPoint y: 500, distance: 156.8
click at [1328, 500] on div at bounding box center [1177, 386] width 785 height 773
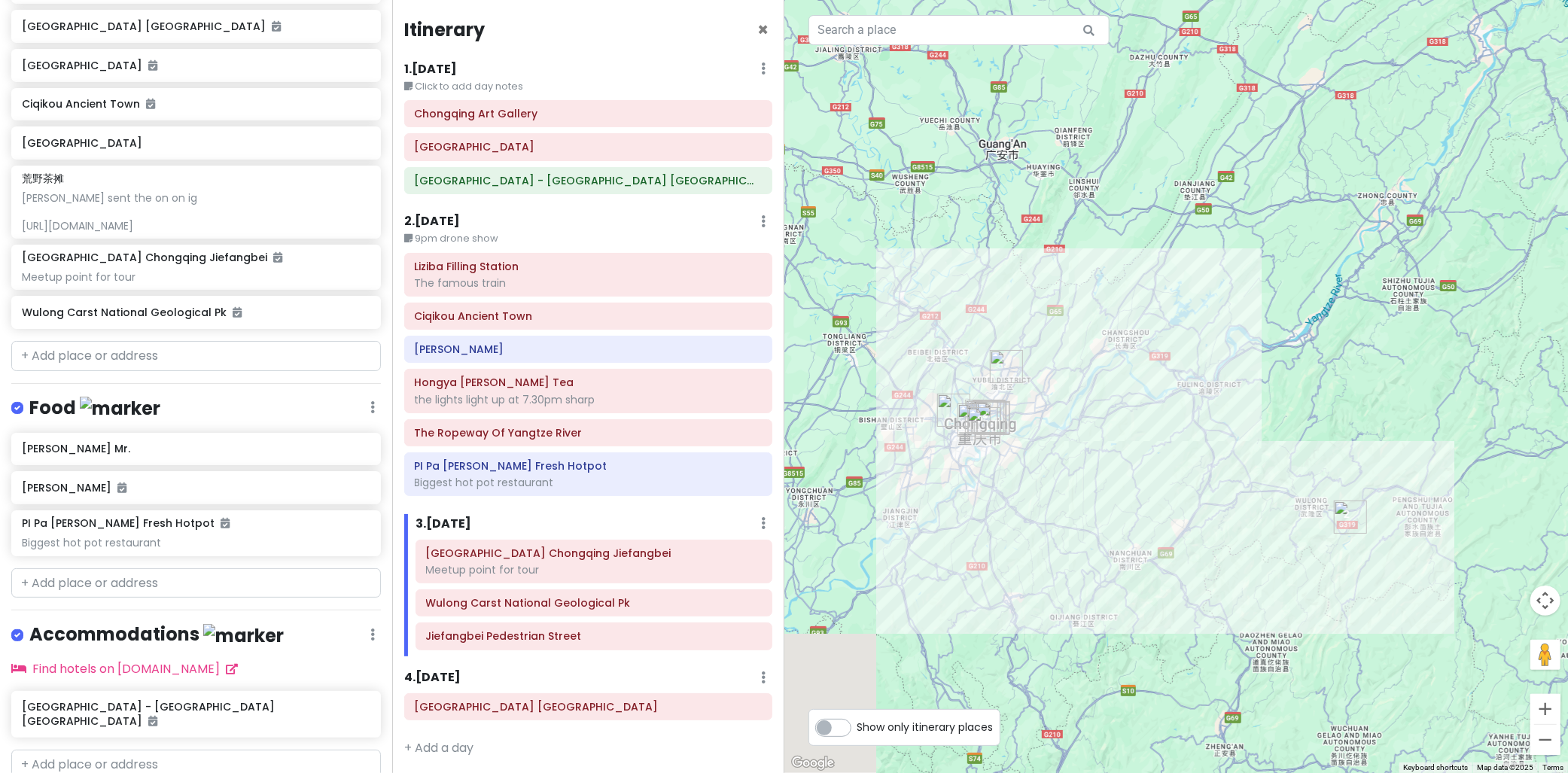
drag, startPoint x: 1252, startPoint y: 560, endPoint x: 1282, endPoint y: 566, distance: 30.6
click at [1282, 566] on div at bounding box center [1177, 386] width 785 height 773
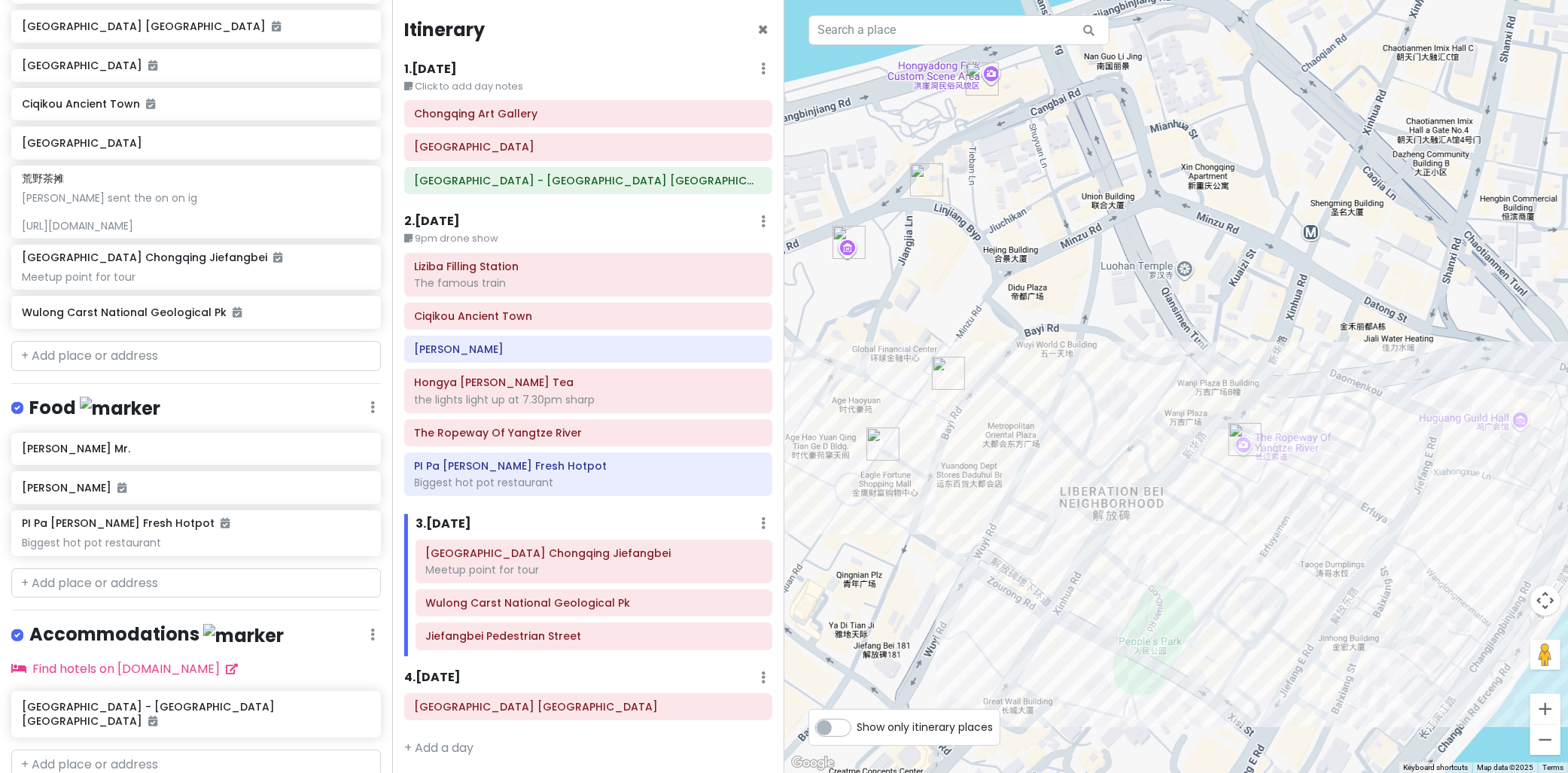
drag, startPoint x: 1040, startPoint y: 317, endPoint x: 1086, endPoint y: 412, distance: 105.6
click at [1085, 384] on div at bounding box center [1177, 386] width 785 height 773
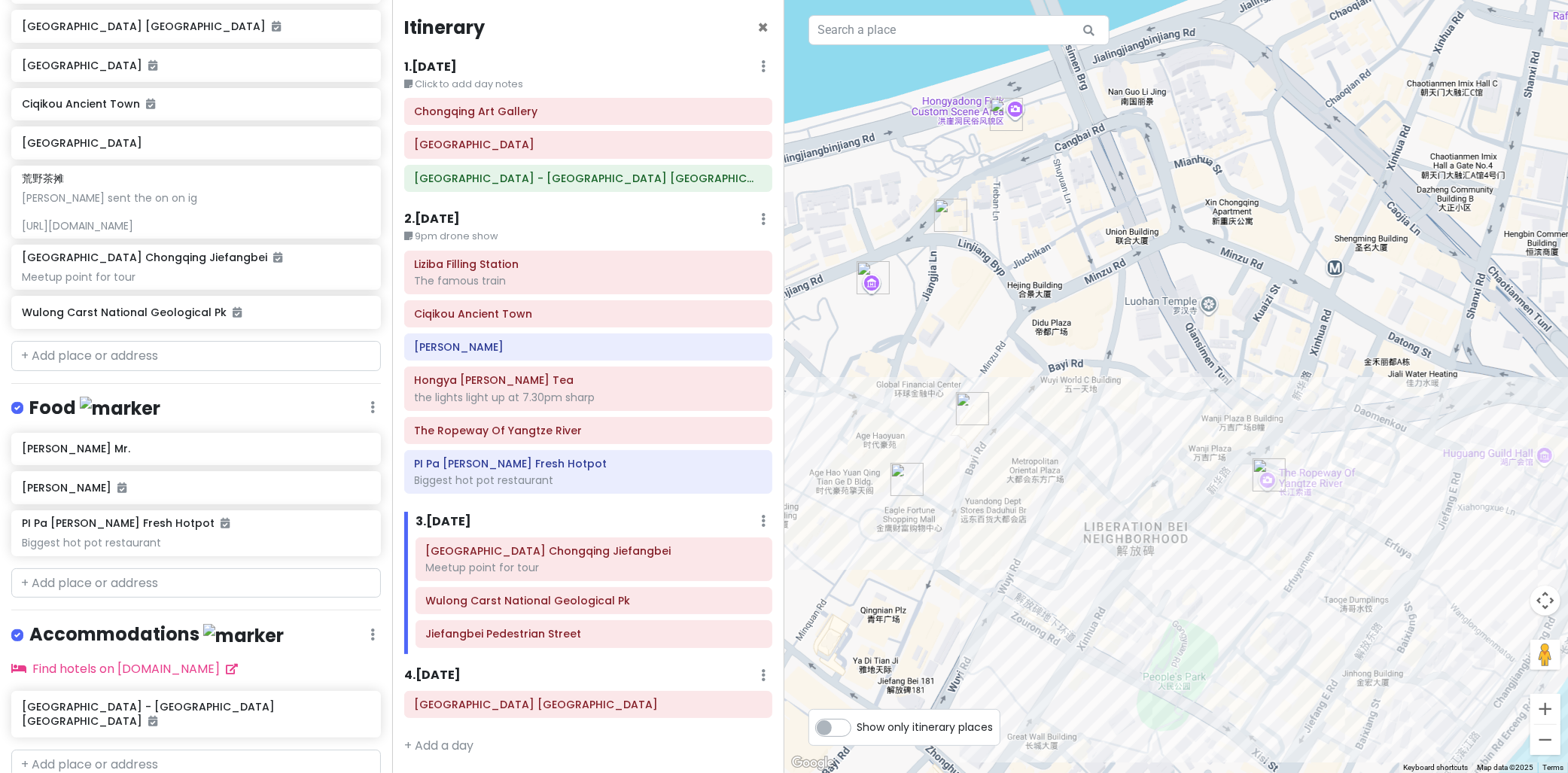
scroll to position [4, 0]
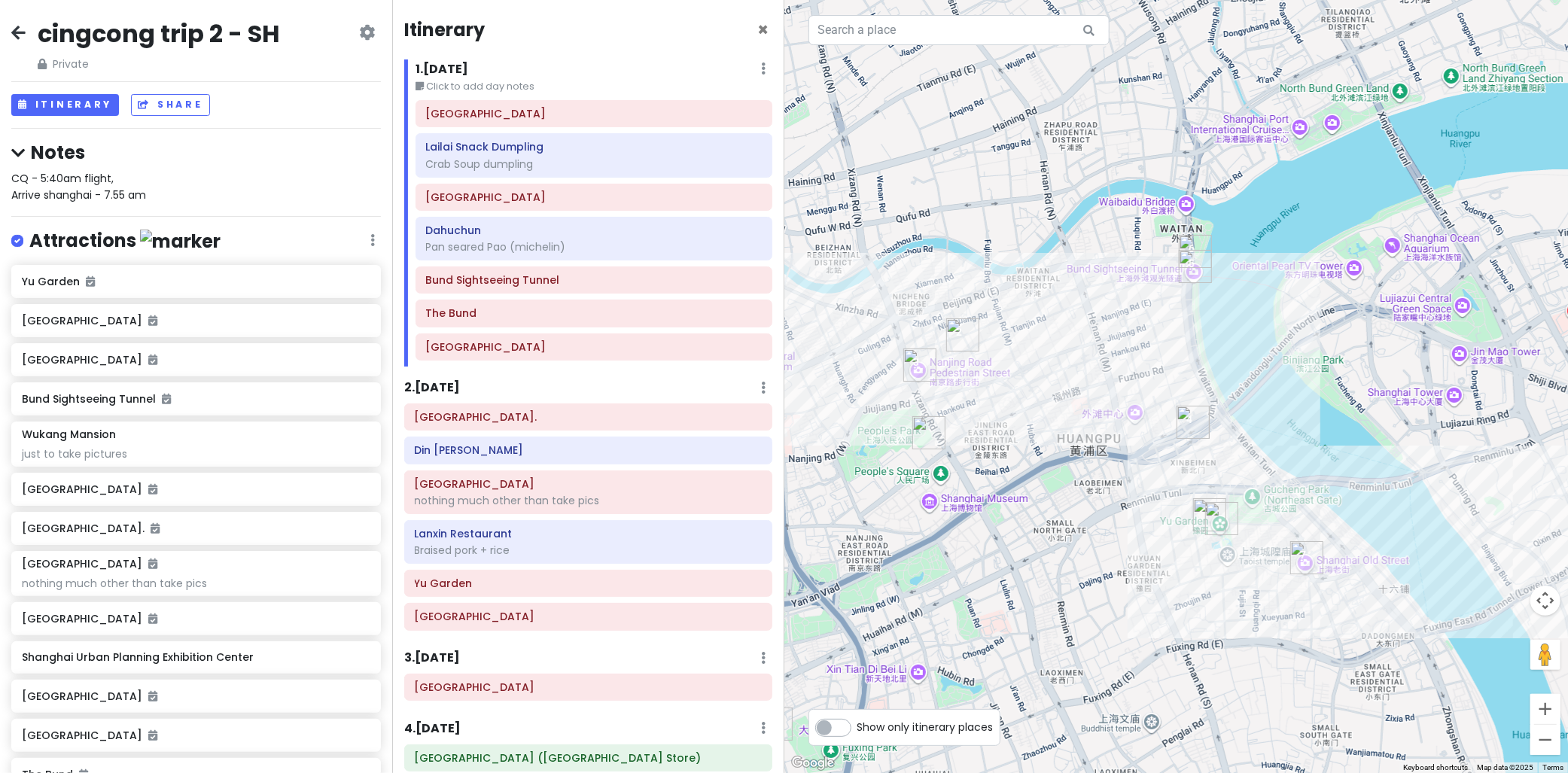
drag, startPoint x: 1269, startPoint y: 328, endPoint x: 1123, endPoint y: 319, distance: 146.3
click at [1123, 319] on div at bounding box center [1177, 386] width 785 height 773
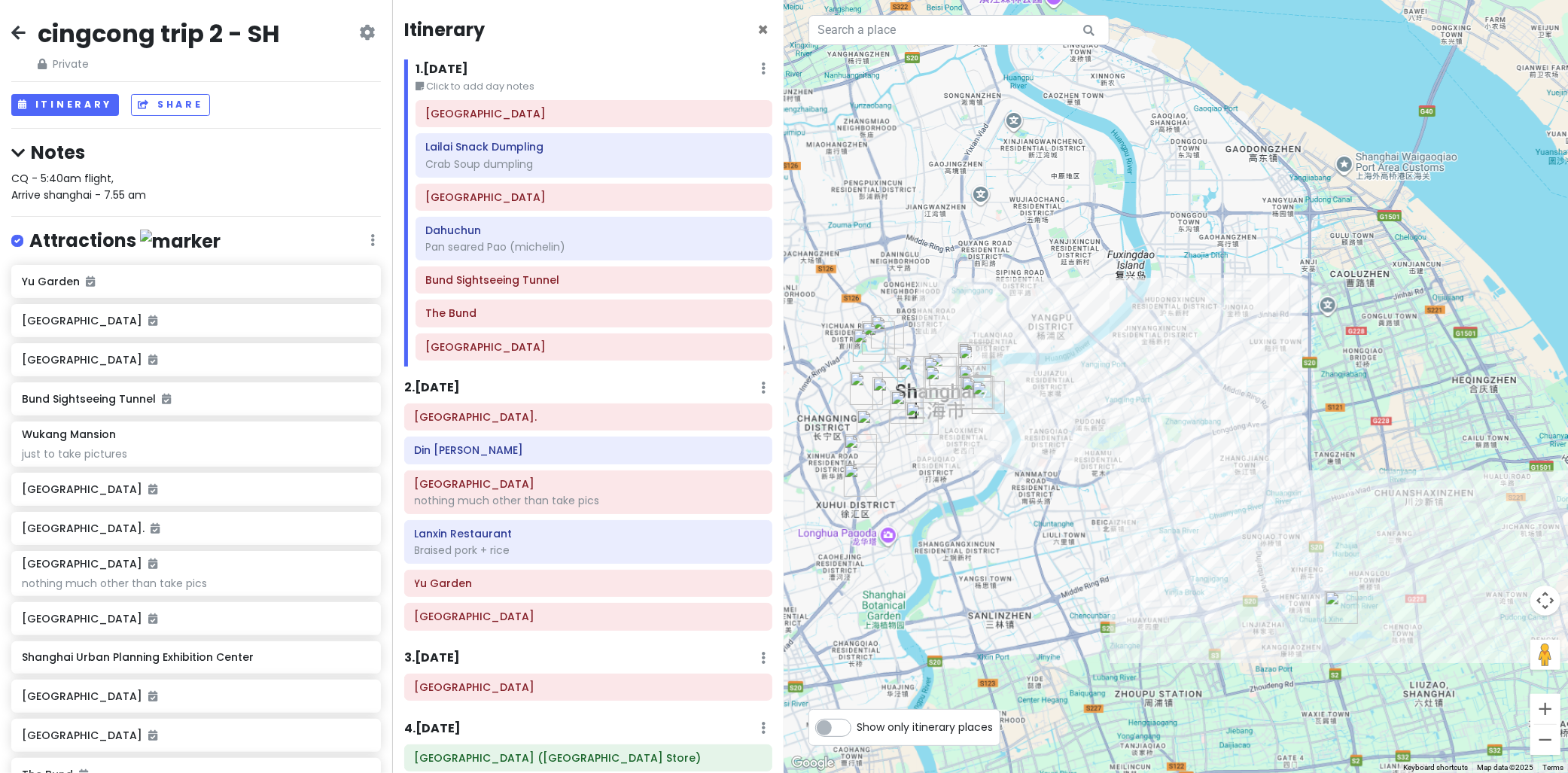
drag, startPoint x: 1371, startPoint y: 471, endPoint x: 1269, endPoint y: 455, distance: 103.2
click at [1269, 455] on div at bounding box center [1177, 386] width 785 height 773
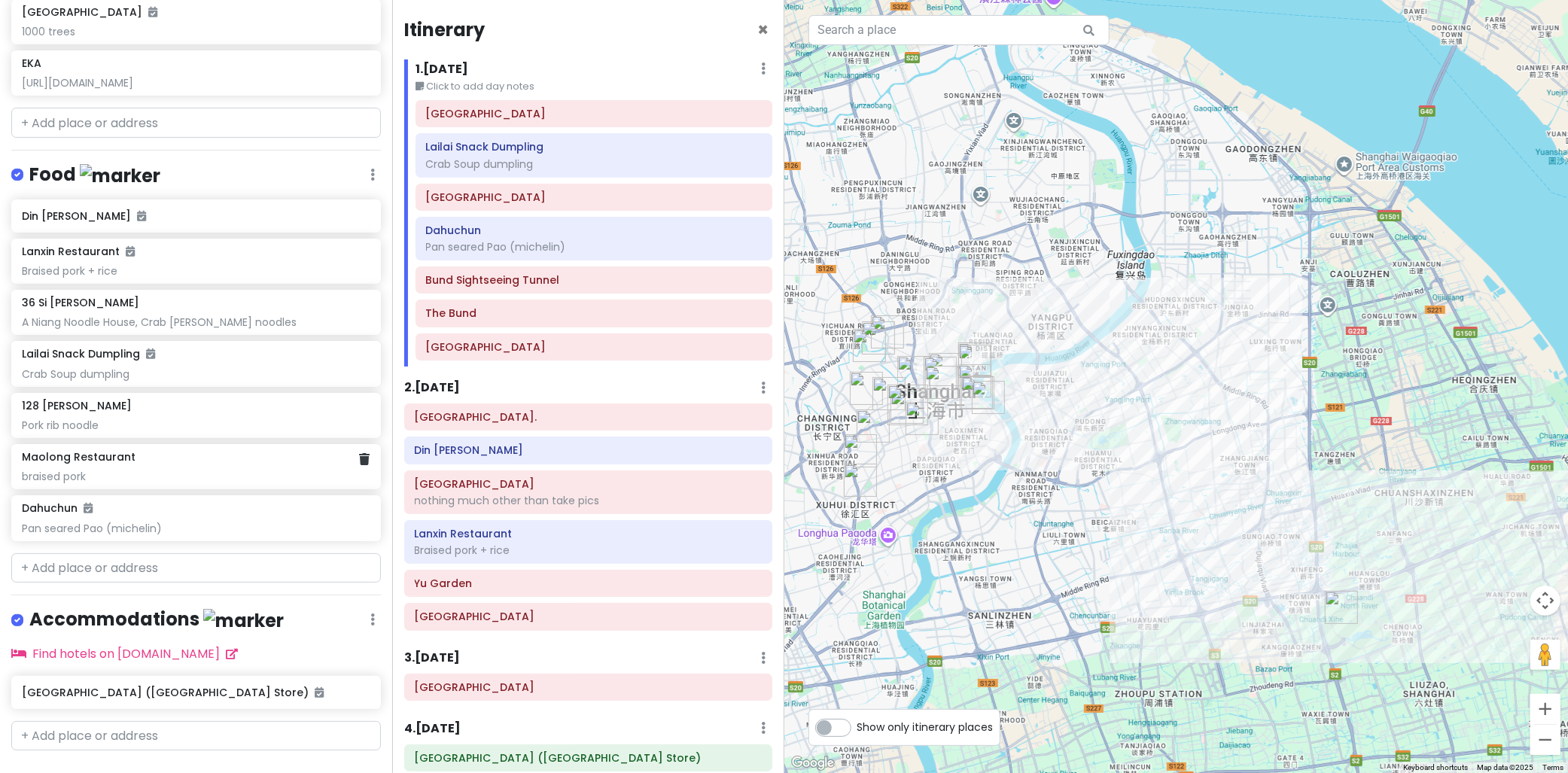
scroll to position [781, 0]
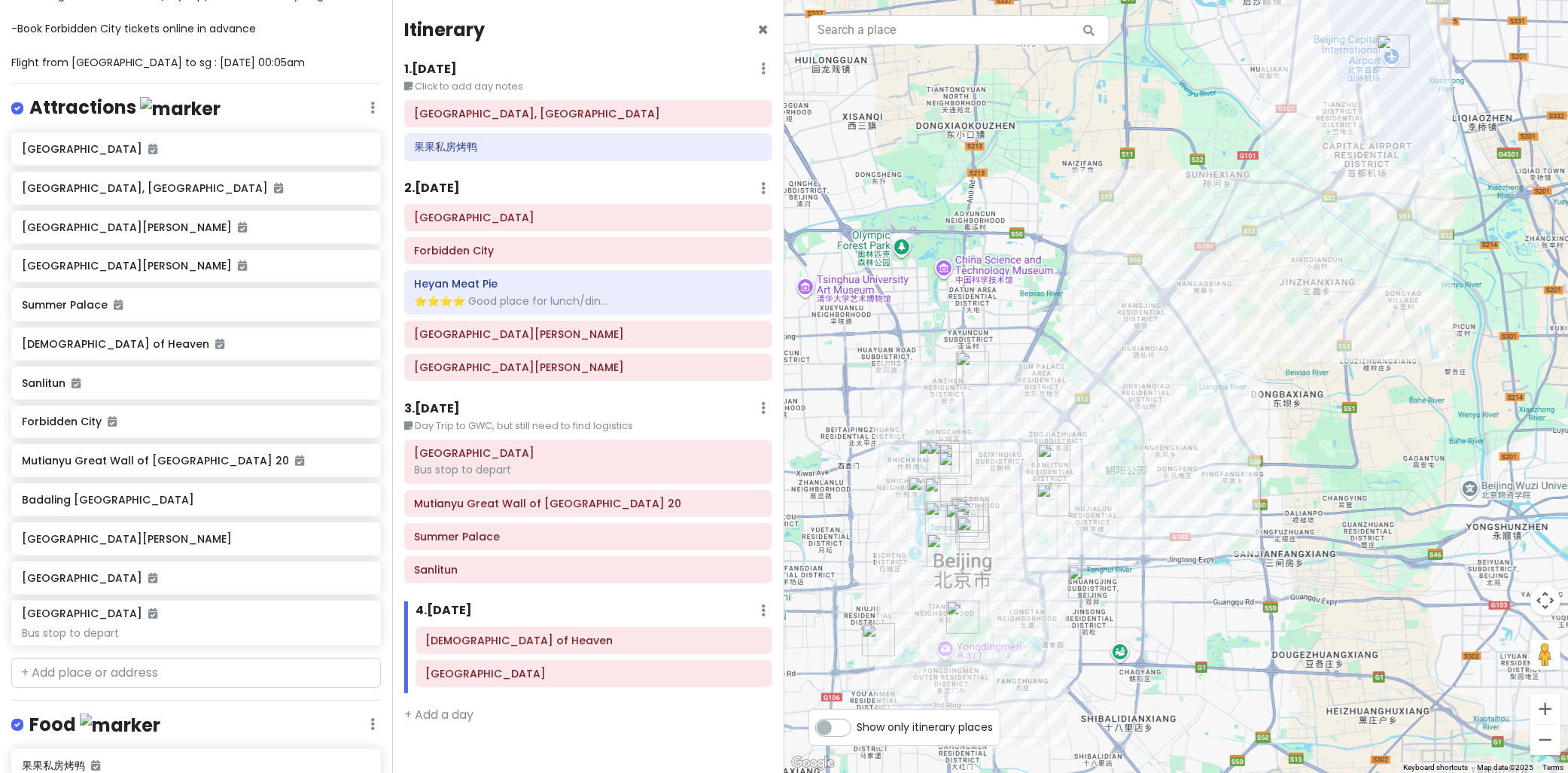
type input "[GEOGRAPHIC_DATA] Chongqing Jiefangbei"
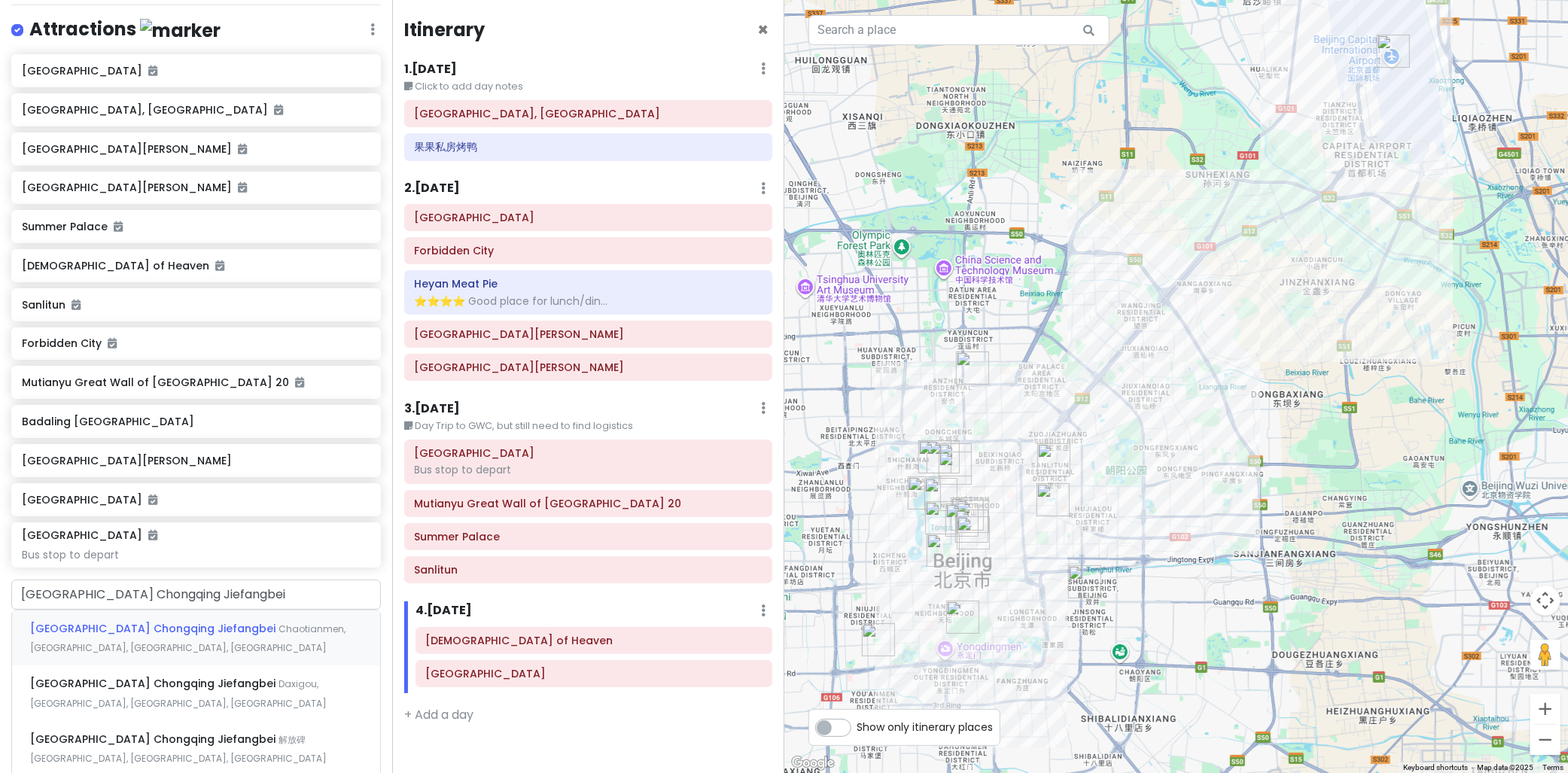
scroll to position [334, 0]
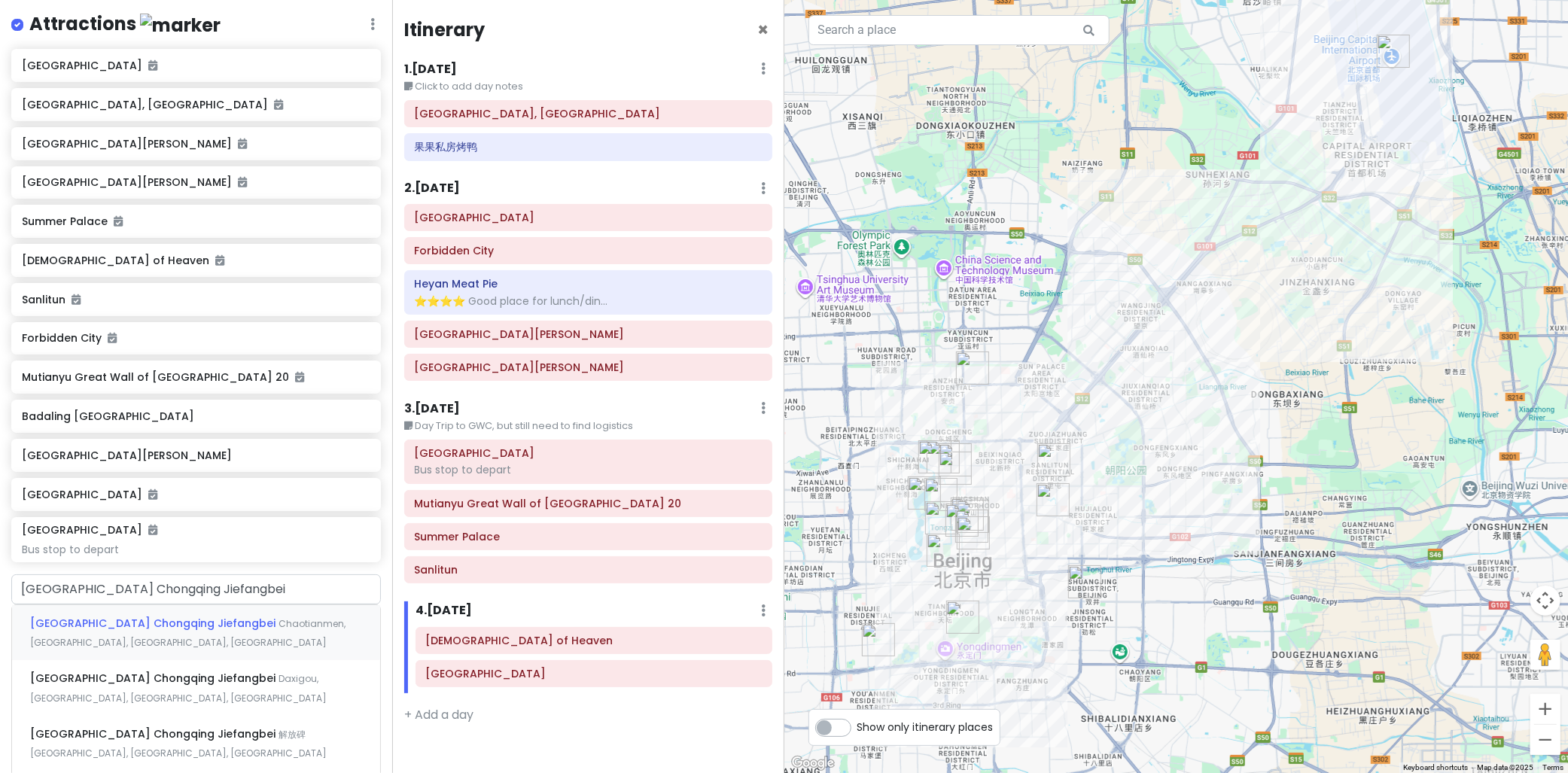
click at [171, 637] on div "[GEOGRAPHIC_DATA] [GEOGRAPHIC_DATA] Jiefangbei [GEOGRAPHIC_DATA], [GEOGRAPHIC_D…" at bounding box center [196, 633] width 368 height 56
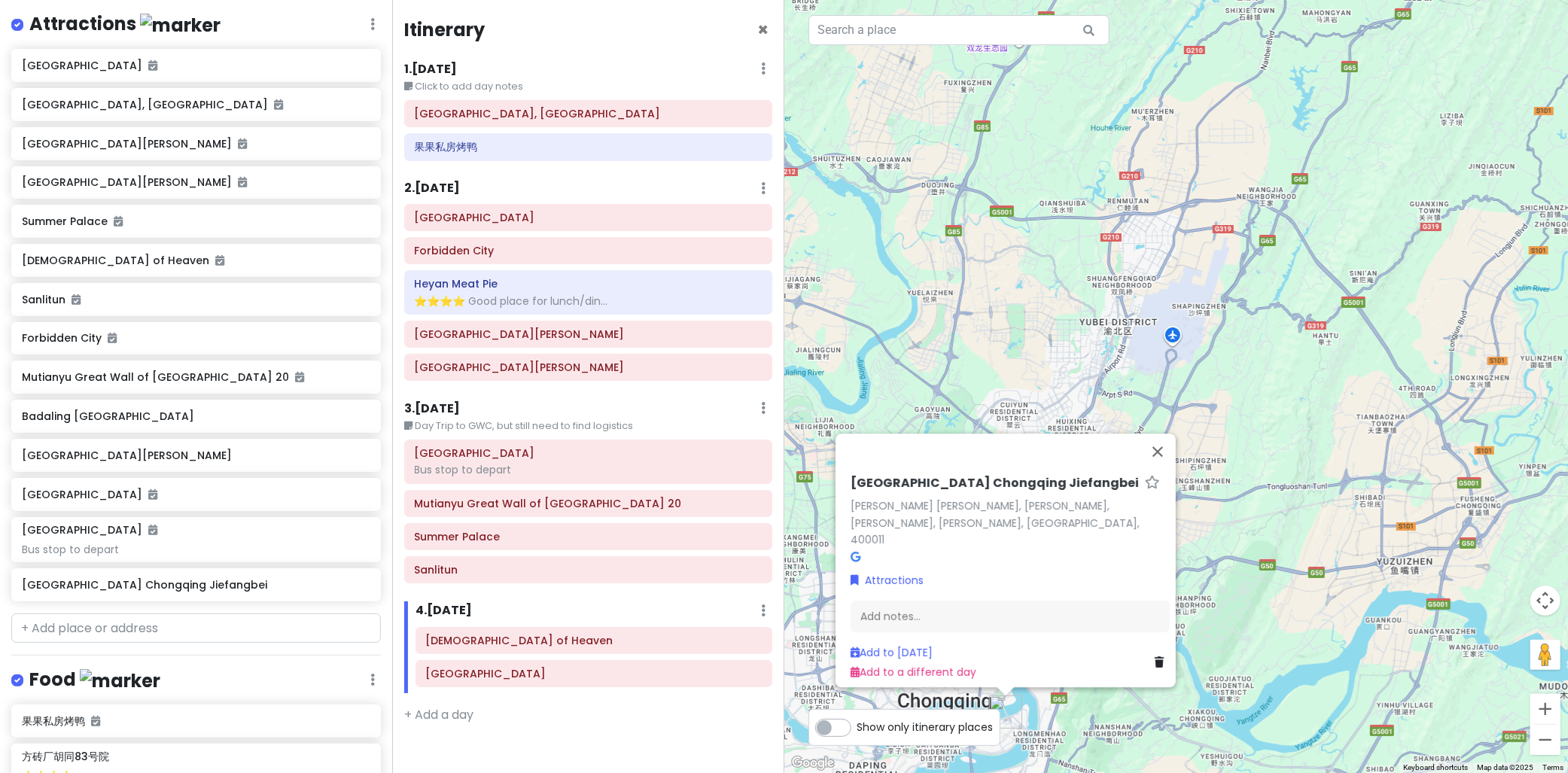
drag, startPoint x: 1128, startPoint y: 614, endPoint x: 1198, endPoint y: 544, distance: 99.0
click at [1198, 544] on div "Crowne Plaza Chongqing Jiefangbei [PERSON_NAME], Chaotianmen, [PERSON_NAME], [P…" at bounding box center [1177, 386] width 785 height 773
click at [1157, 457] on button "Close" at bounding box center [1158, 451] width 36 height 36
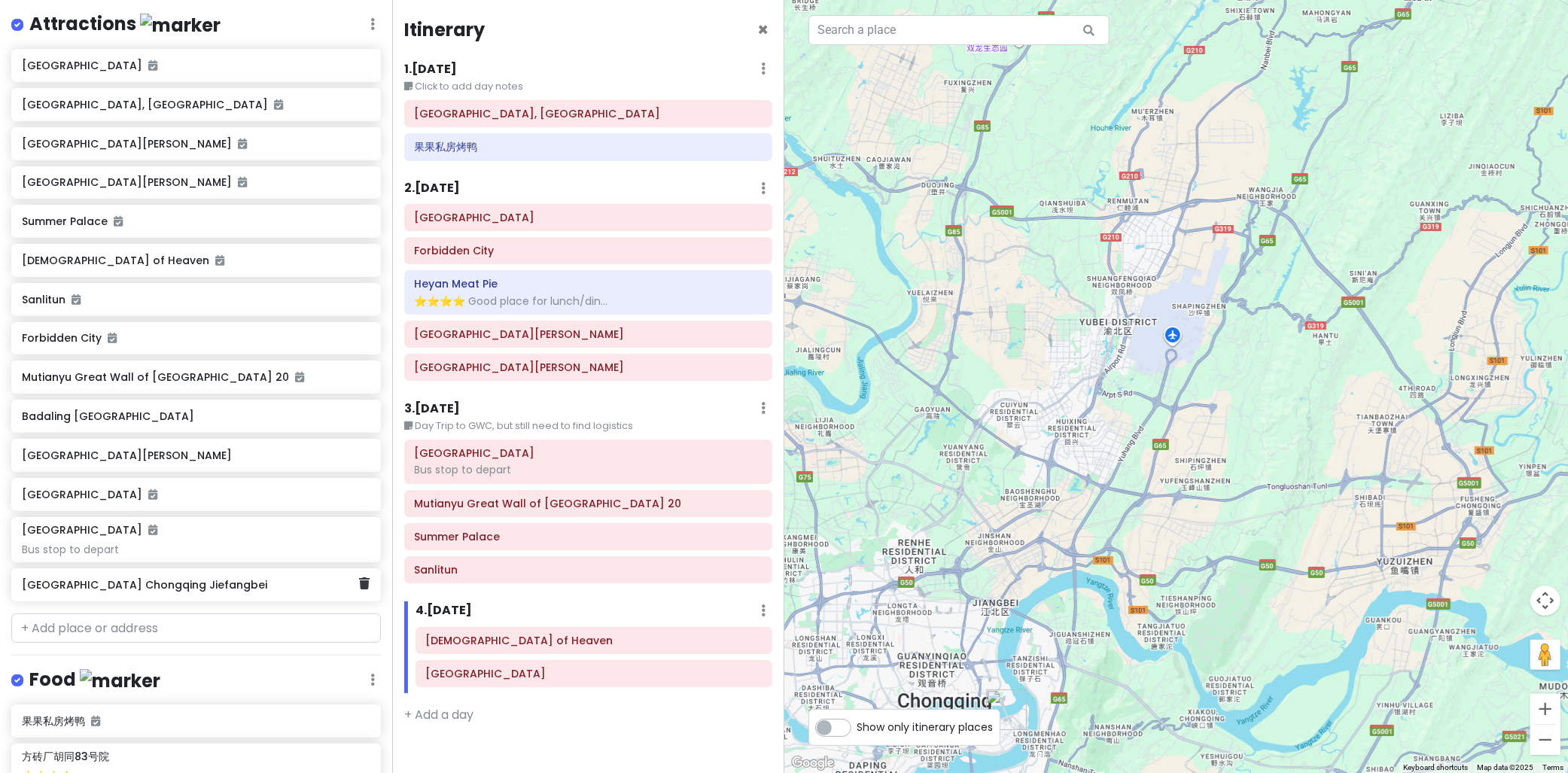
click at [170, 583] on h6 "[GEOGRAPHIC_DATA] Chongqing Jiefangbei" at bounding box center [190, 585] width 338 height 14
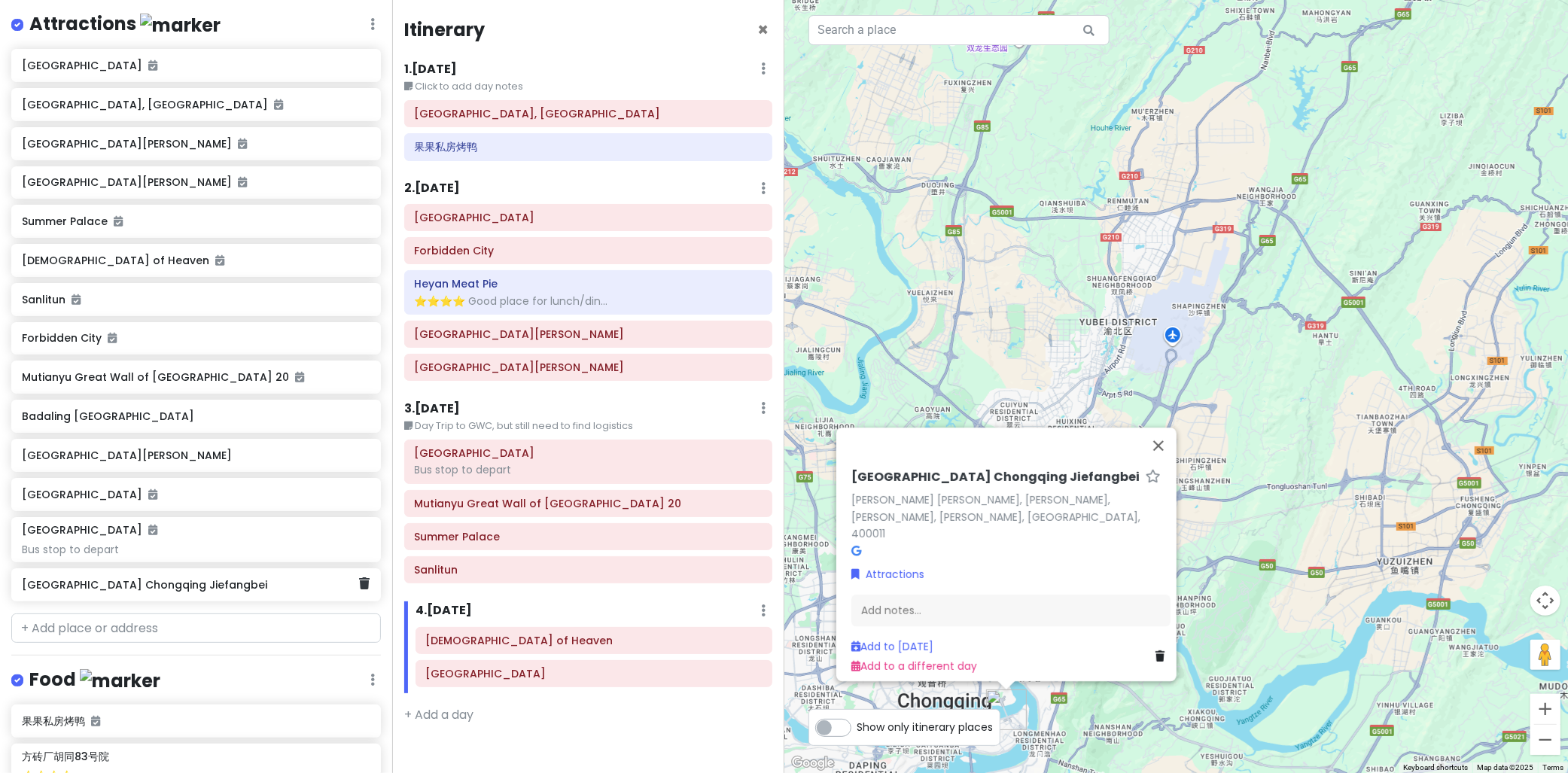
drag, startPoint x: 351, startPoint y: 583, endPoint x: 358, endPoint y: 588, distance: 8.6
click at [359, 583] on icon at bounding box center [364, 583] width 10 height 12
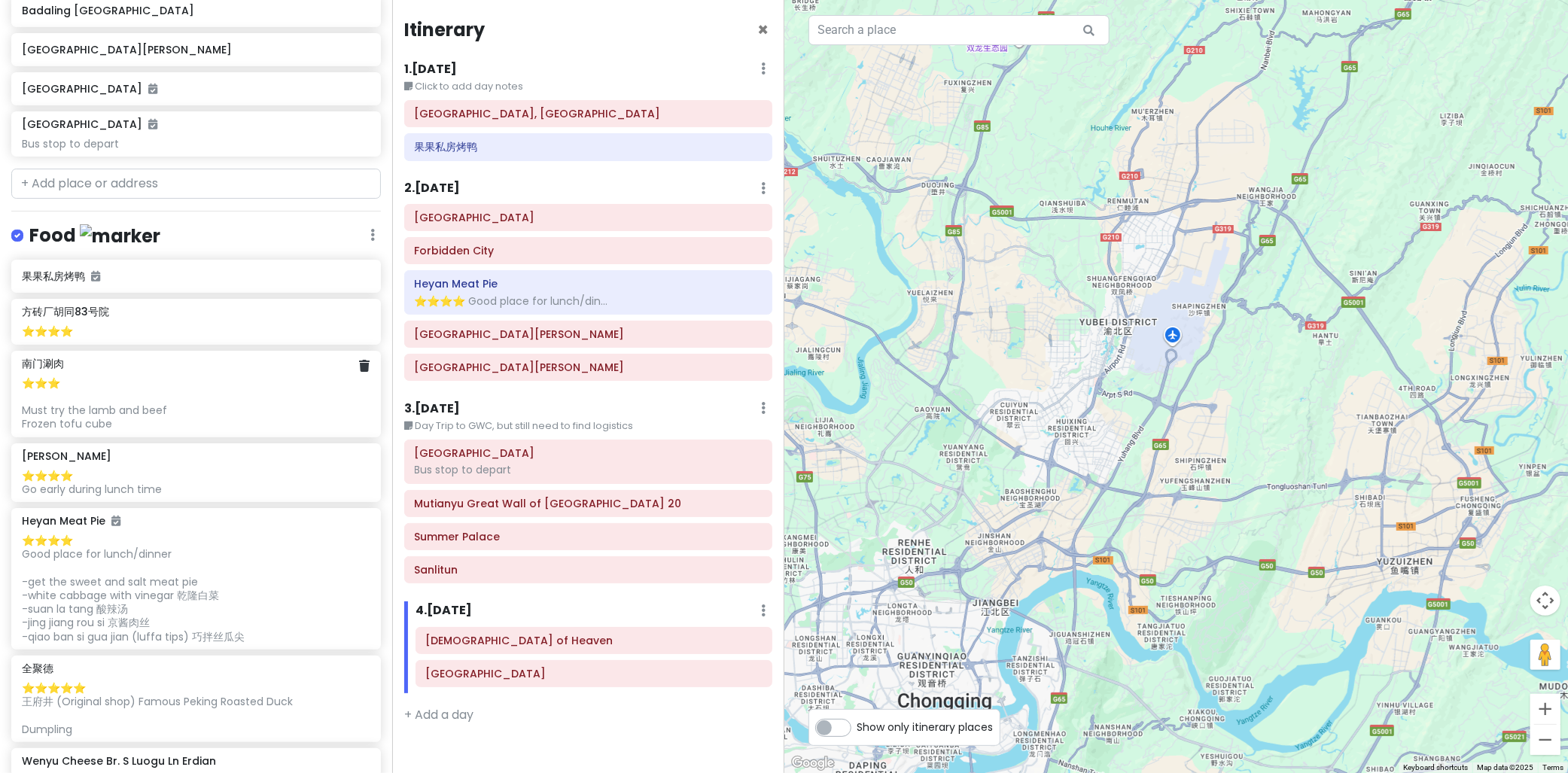
scroll to position [753, 0]
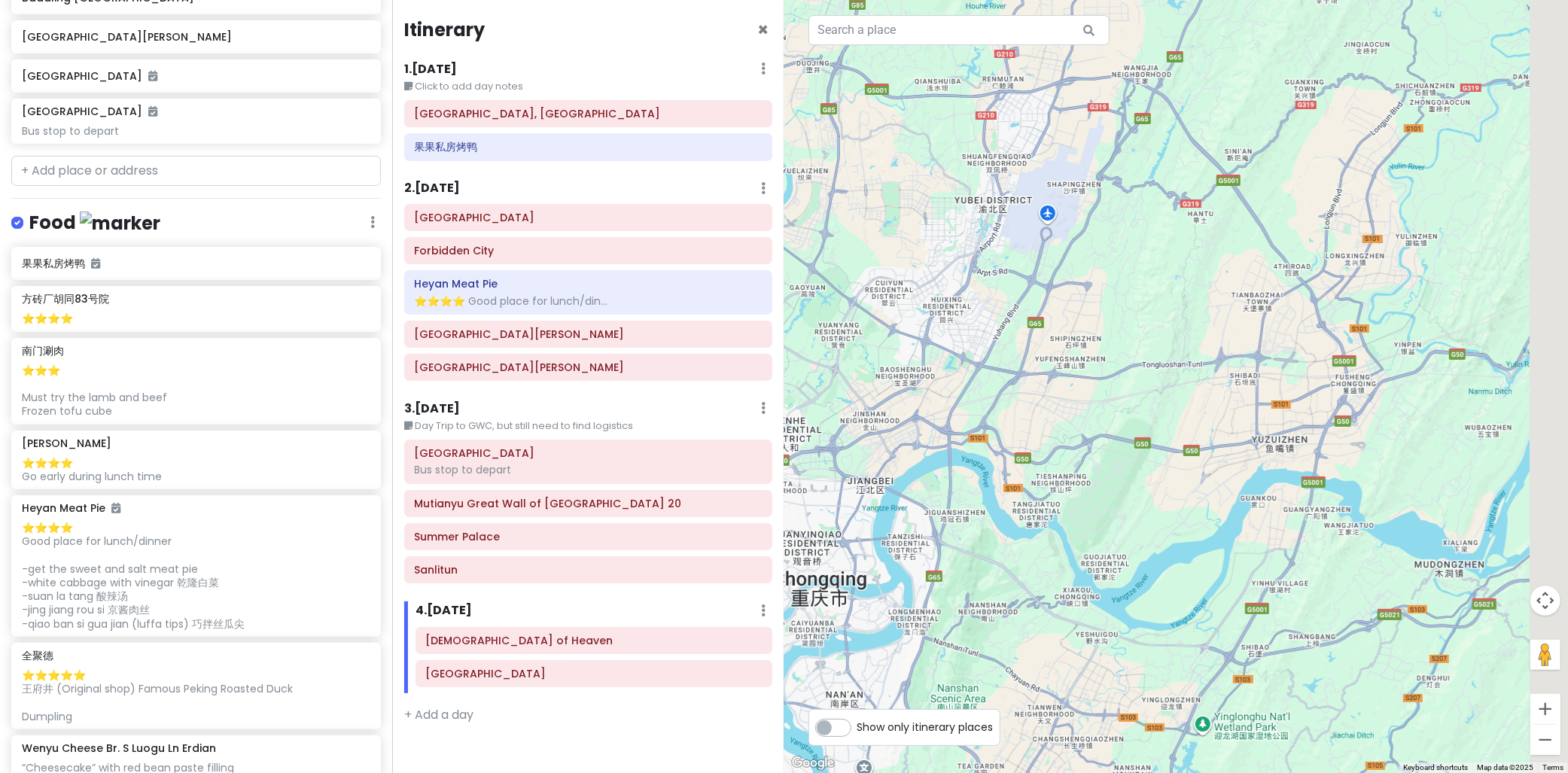
drag, startPoint x: 1334, startPoint y: 487, endPoint x: 1225, endPoint y: 374, distance: 157.0
click at [1209, 367] on div at bounding box center [1177, 386] width 785 height 773
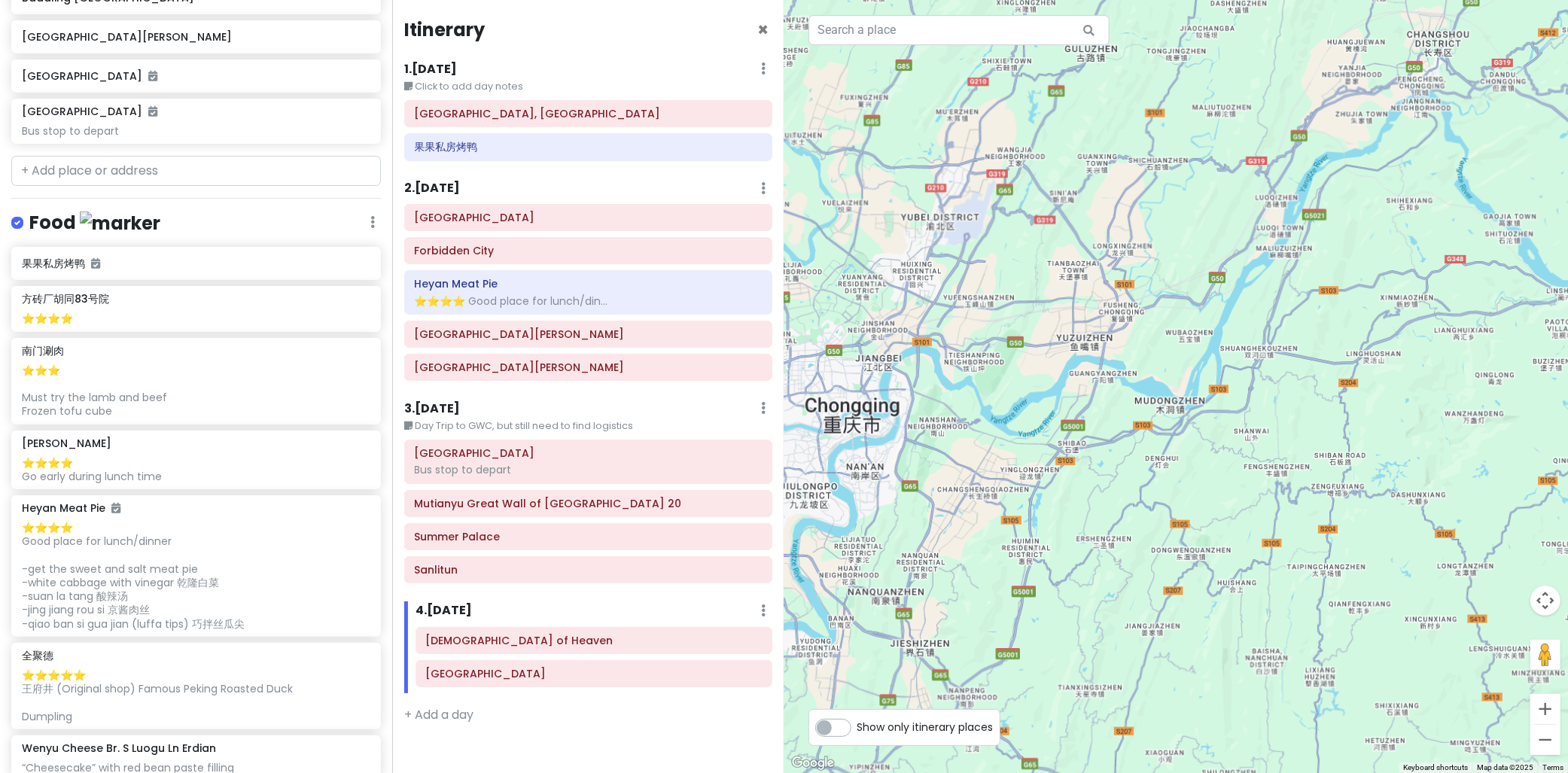
drag, startPoint x: 1191, startPoint y: 460, endPoint x: 963, endPoint y: 435, distance: 229.4
click at [964, 433] on div at bounding box center [1177, 386] width 785 height 773
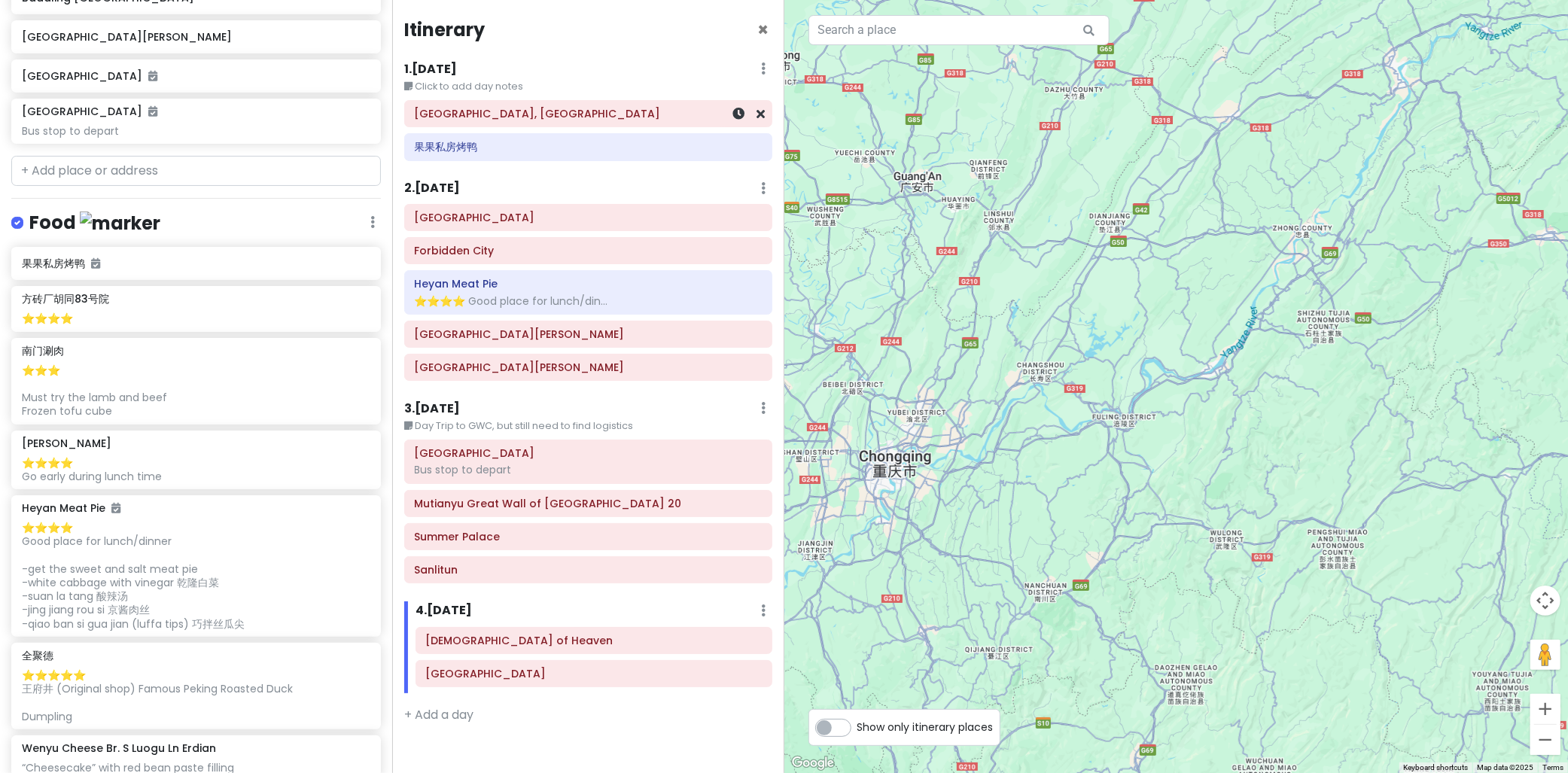
click at [525, 105] on div "[GEOGRAPHIC_DATA], [GEOGRAPHIC_DATA]" at bounding box center [588, 113] width 347 height 21
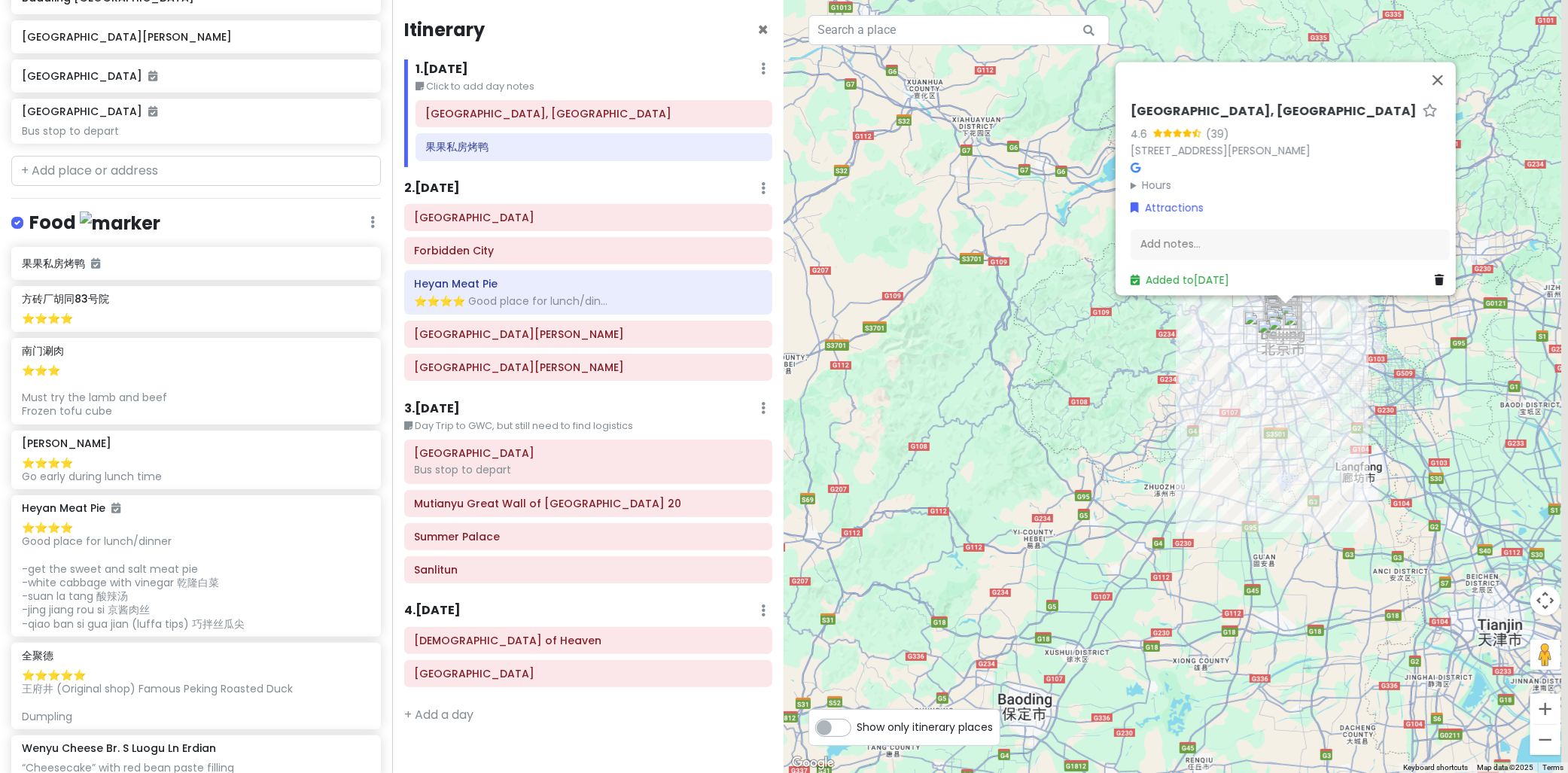
drag, startPoint x: 1351, startPoint y: 517, endPoint x: 1183, endPoint y: 537, distance: 169.2
click at [1239, 568] on div "[GEOGRAPHIC_DATA] 4.6 (39) 185, [PERSON_NAME]（[GEOGRAPHIC_DATA], 100006 Hours […" at bounding box center [1177, 386] width 785 height 773
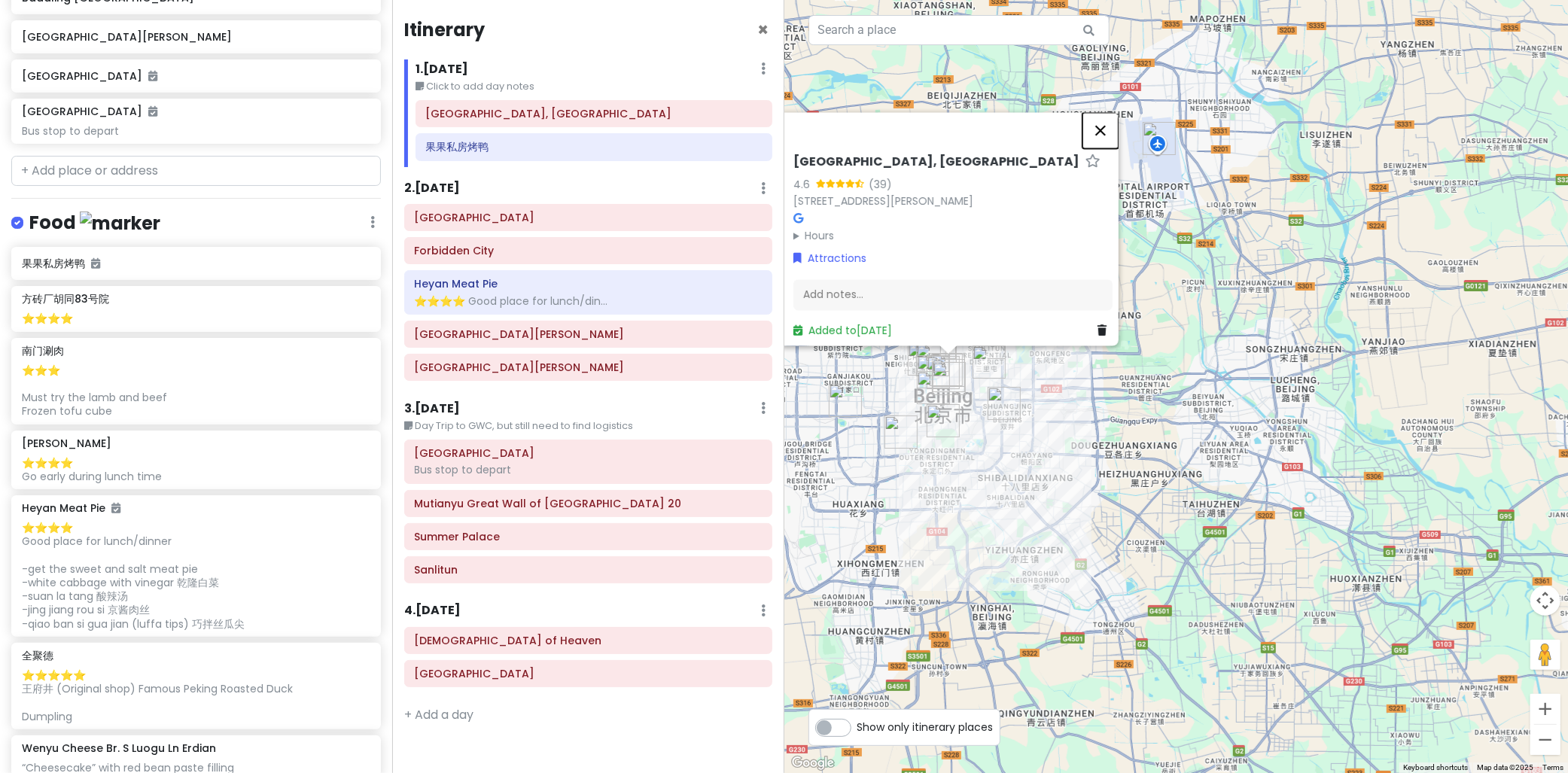
click at [1112, 129] on button "Close" at bounding box center [1100, 130] width 36 height 36
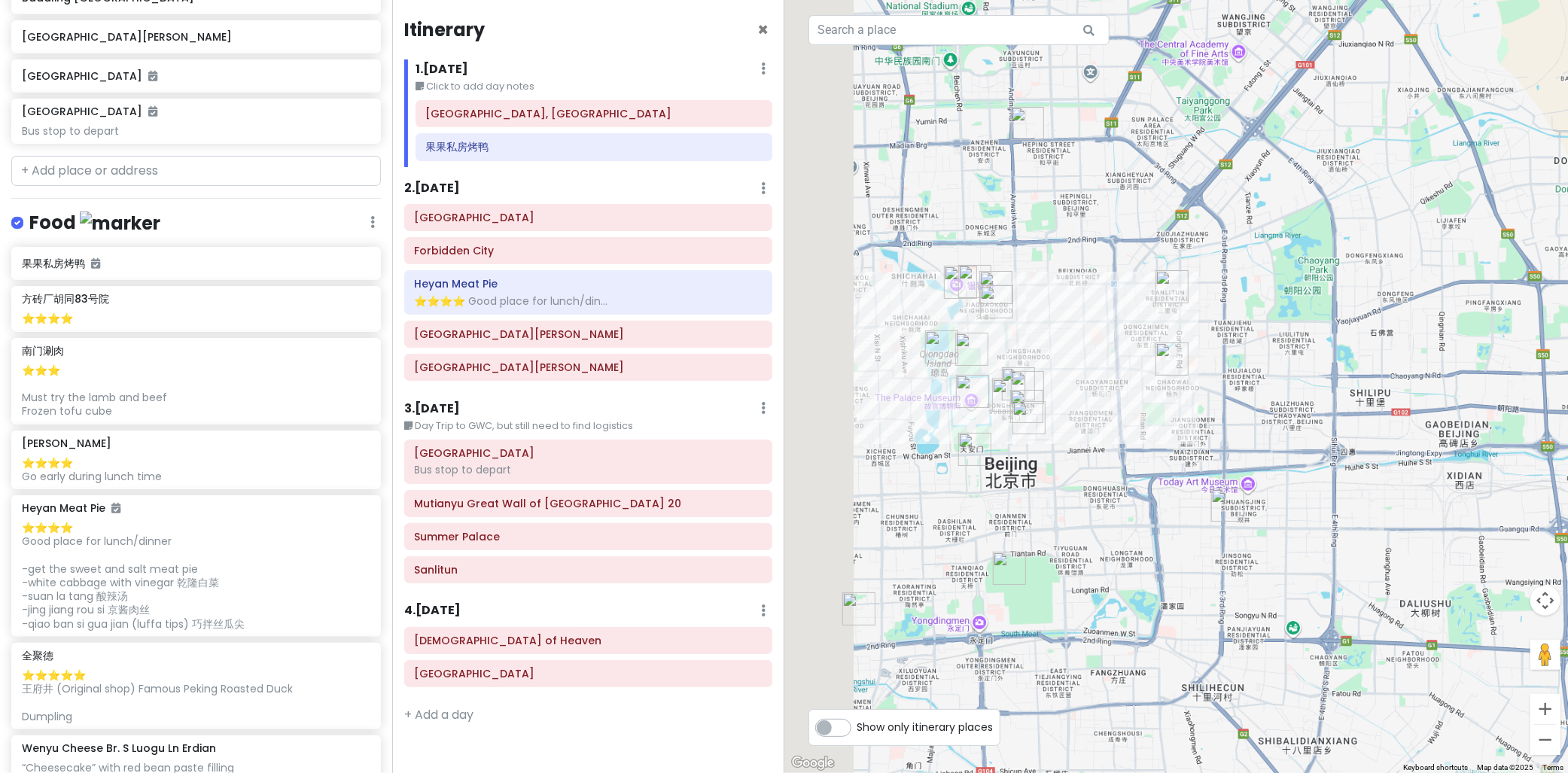
drag, startPoint x: 1003, startPoint y: 399, endPoint x: 1129, endPoint y: 419, distance: 127.6
click at [1205, 411] on div at bounding box center [1177, 386] width 785 height 773
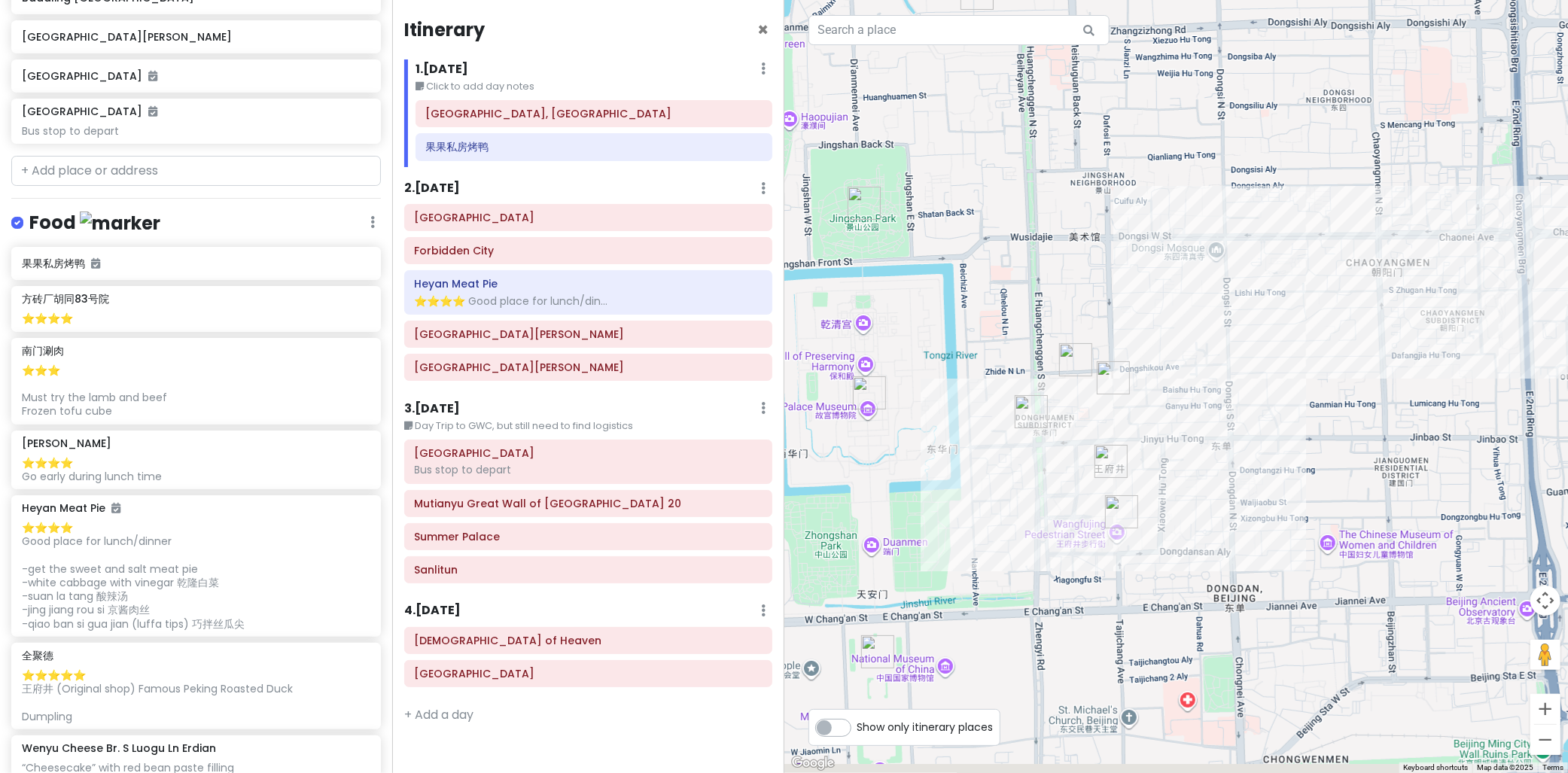
drag, startPoint x: 1003, startPoint y: 267, endPoint x: 1193, endPoint y: 307, distance: 194.2
click at [1163, 256] on div at bounding box center [1177, 386] width 785 height 773
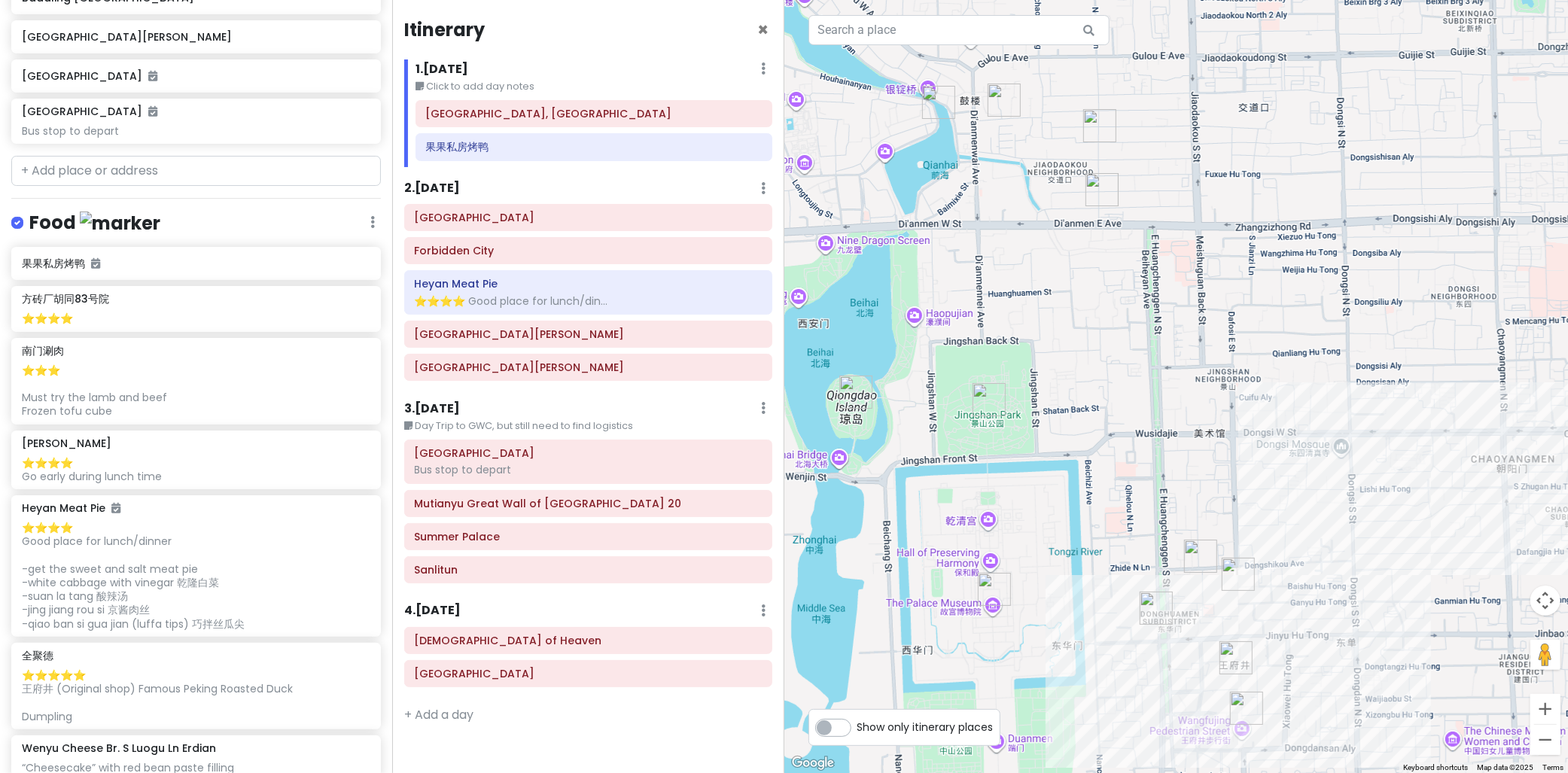
drag, startPoint x: 1223, startPoint y: 330, endPoint x: 1191, endPoint y: 411, distance: 87.1
click at [1191, 411] on div at bounding box center [1177, 386] width 785 height 773
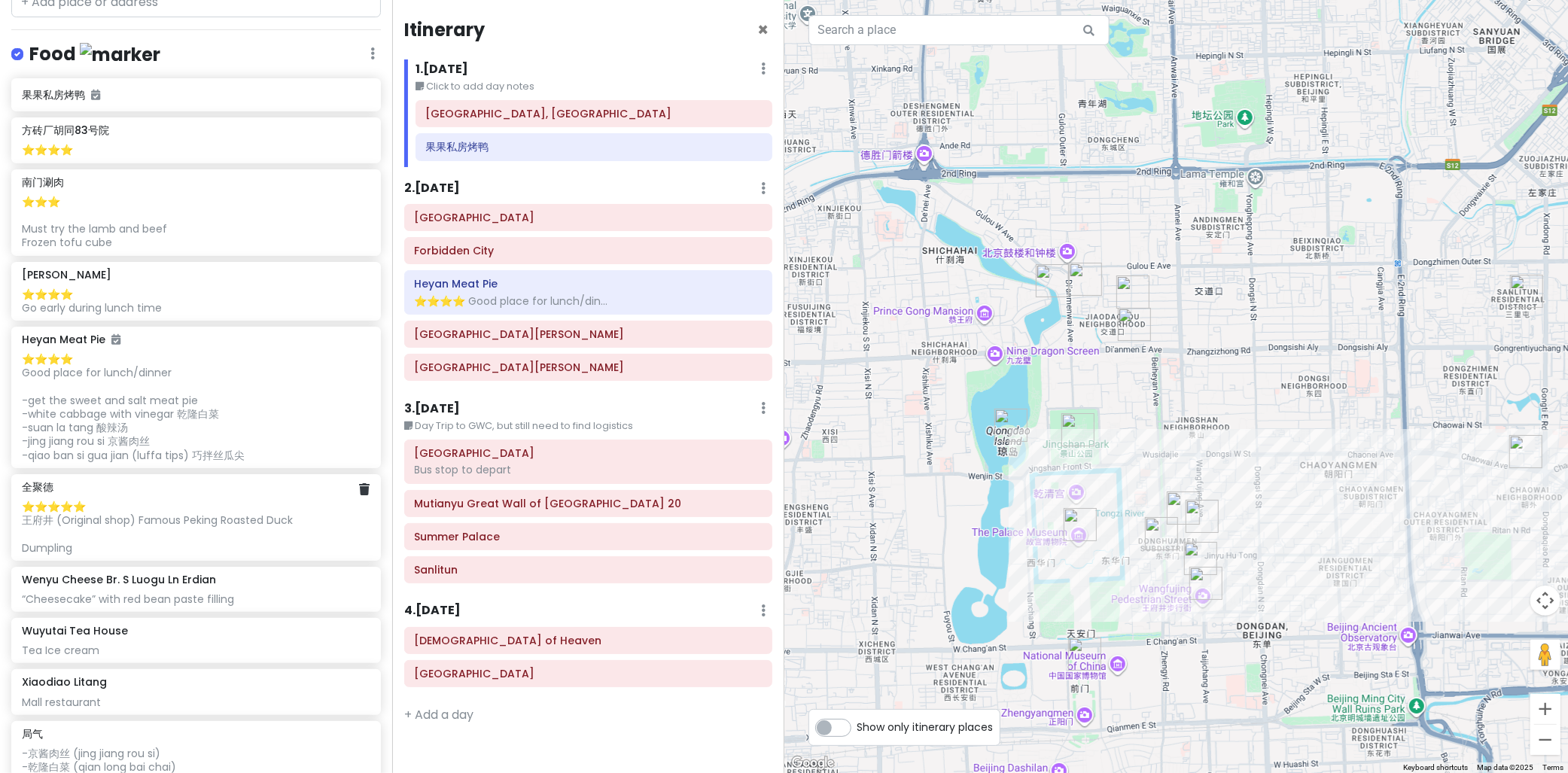
scroll to position [912, 0]
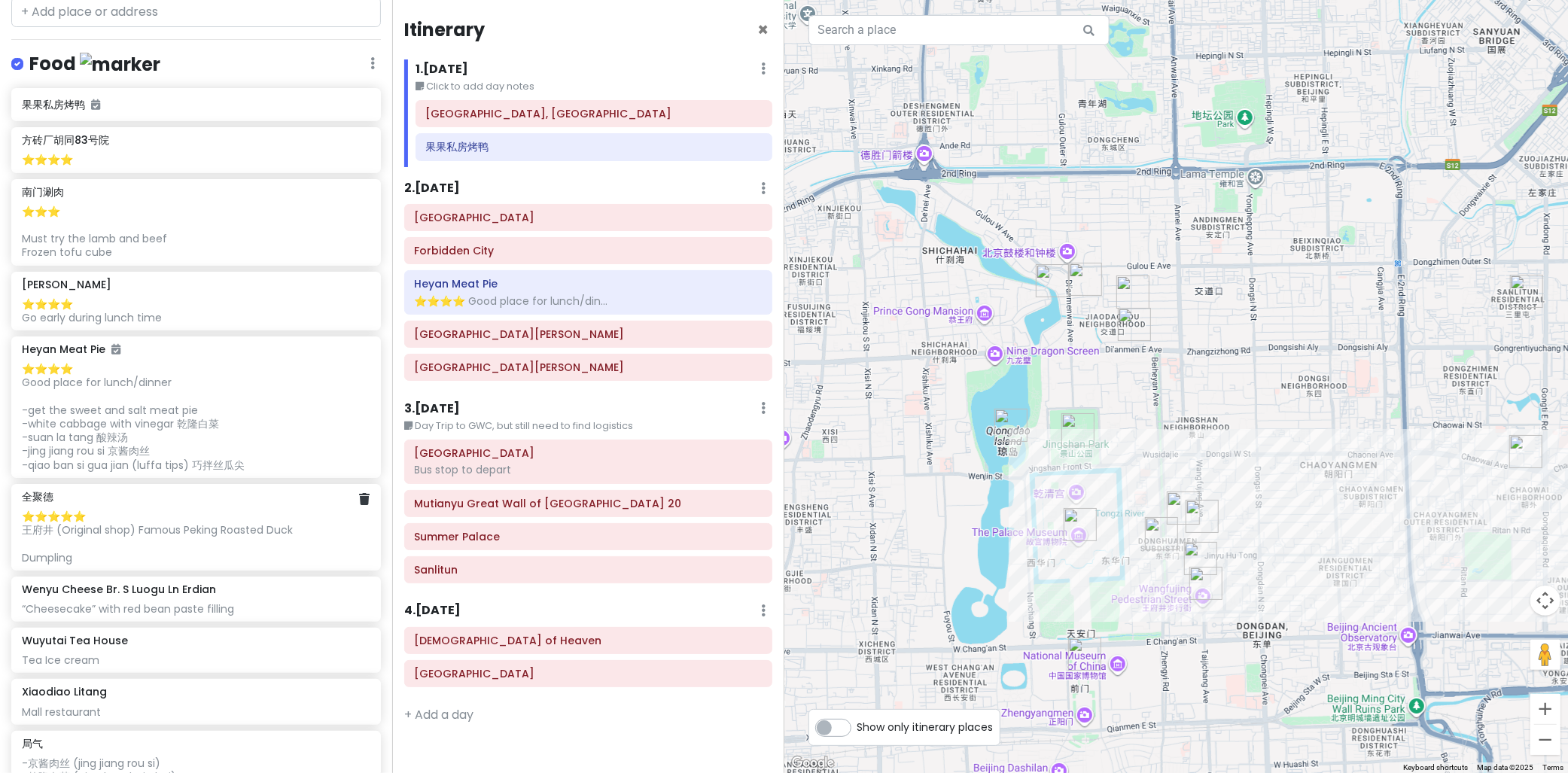
click at [216, 510] on div "⭐️⭐️⭐️⭐️⭐️ 王府井 (Original shop) Famous Peking Roasted Duck Dumpling" at bounding box center [195, 537] width 348 height 55
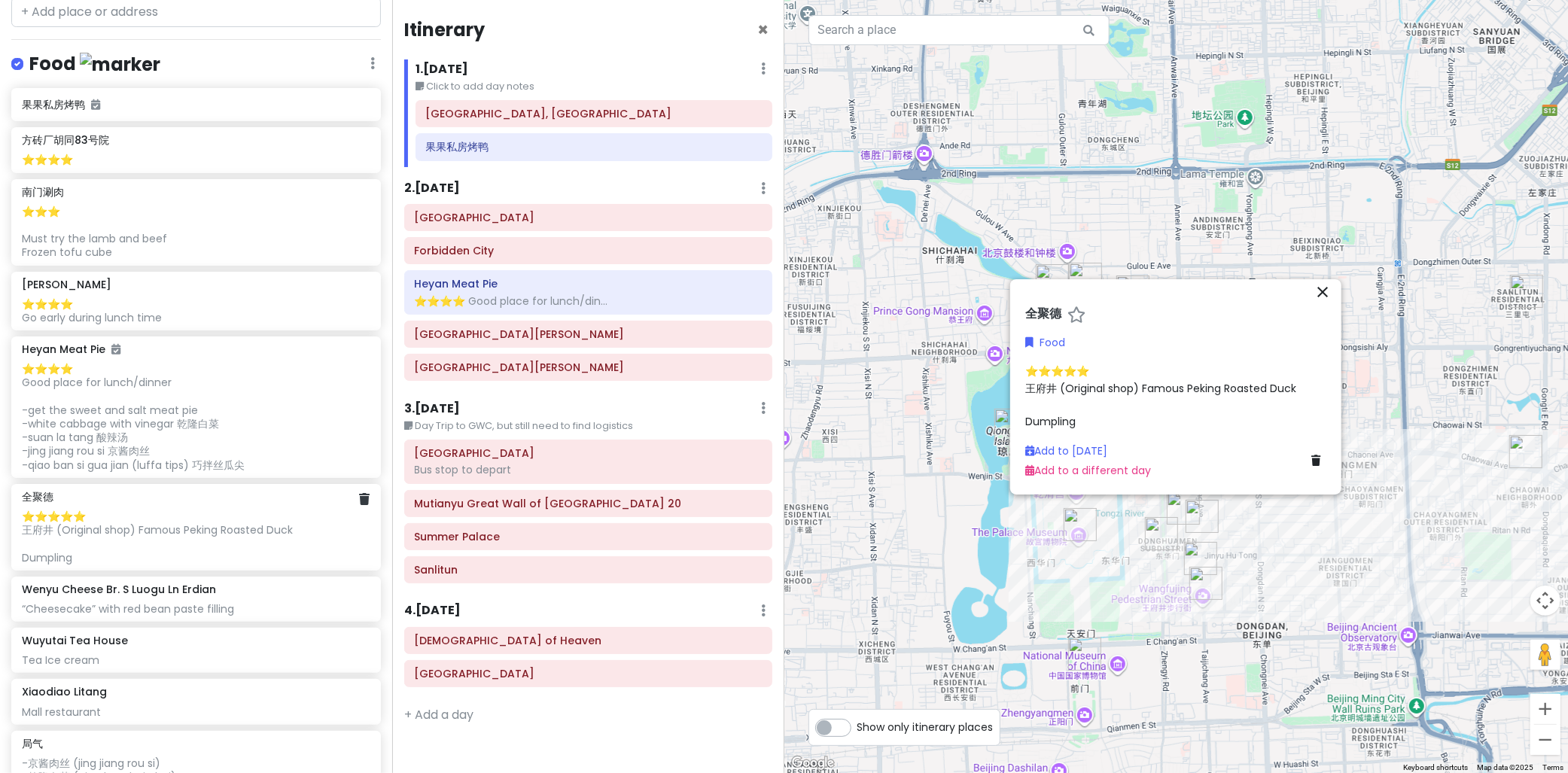
click at [229, 524] on div "⭐️⭐️⭐️⭐️⭐️ 王府井 (Original shop) Famous Peking Roasted Duck Dumpling" at bounding box center [195, 537] width 348 height 55
click at [1321, 299] on icon "close" at bounding box center [1322, 291] width 18 height 18
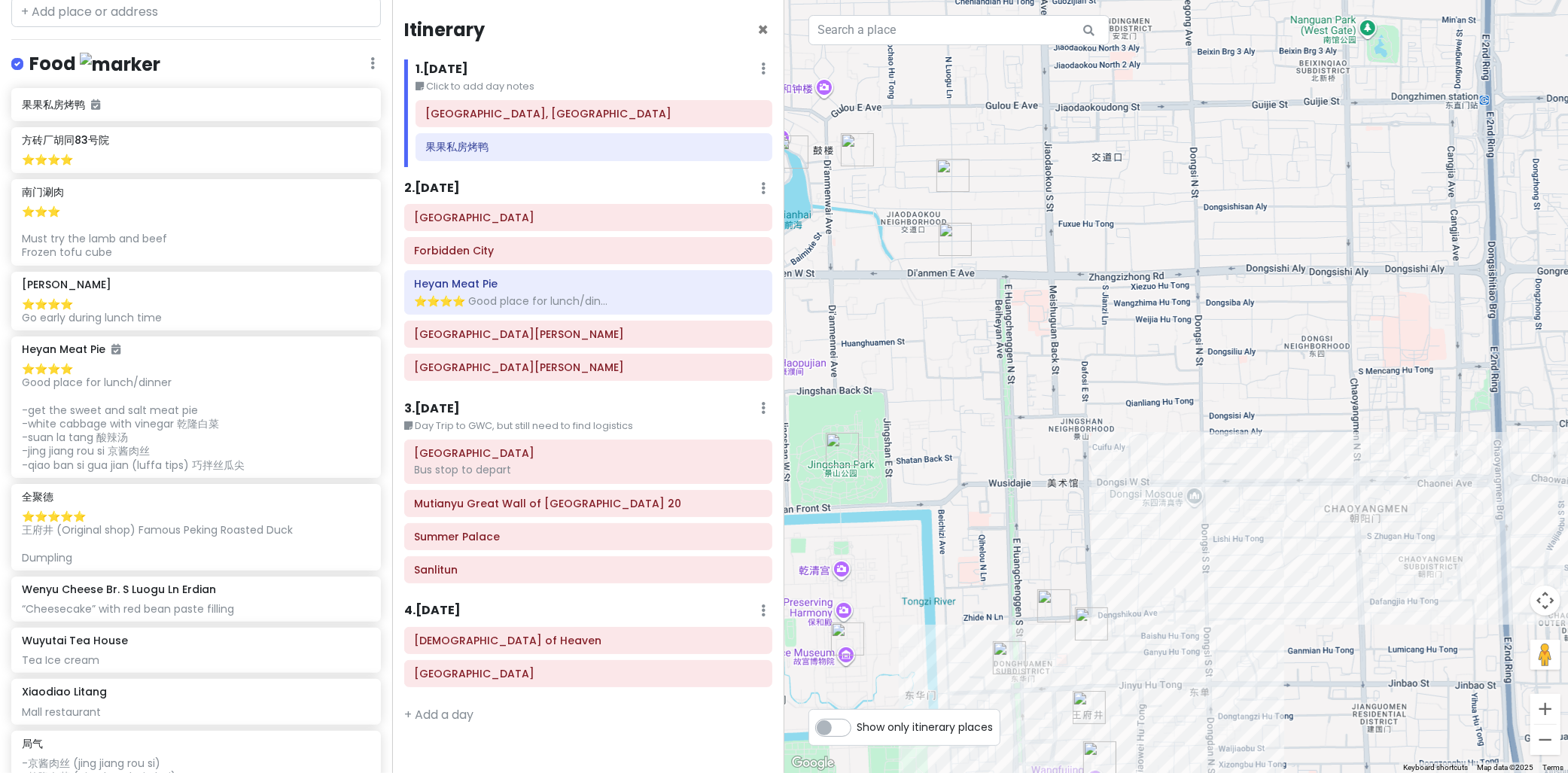
click at [1056, 607] on img "Siji Minfu" at bounding box center [1055, 606] width 33 height 33
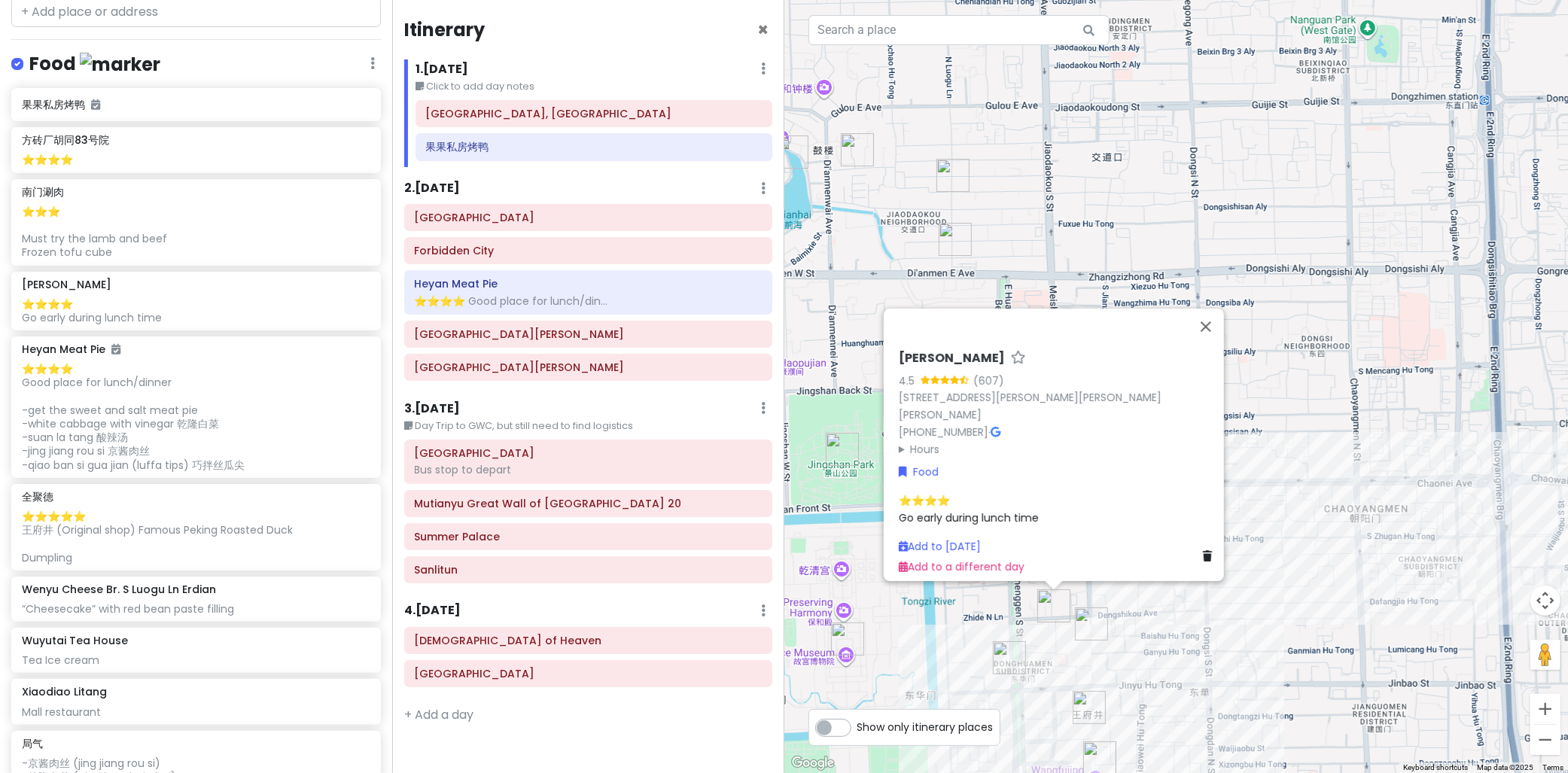
click at [999, 669] on img "Heyan Meat Pie" at bounding box center [1010, 659] width 33 height 33
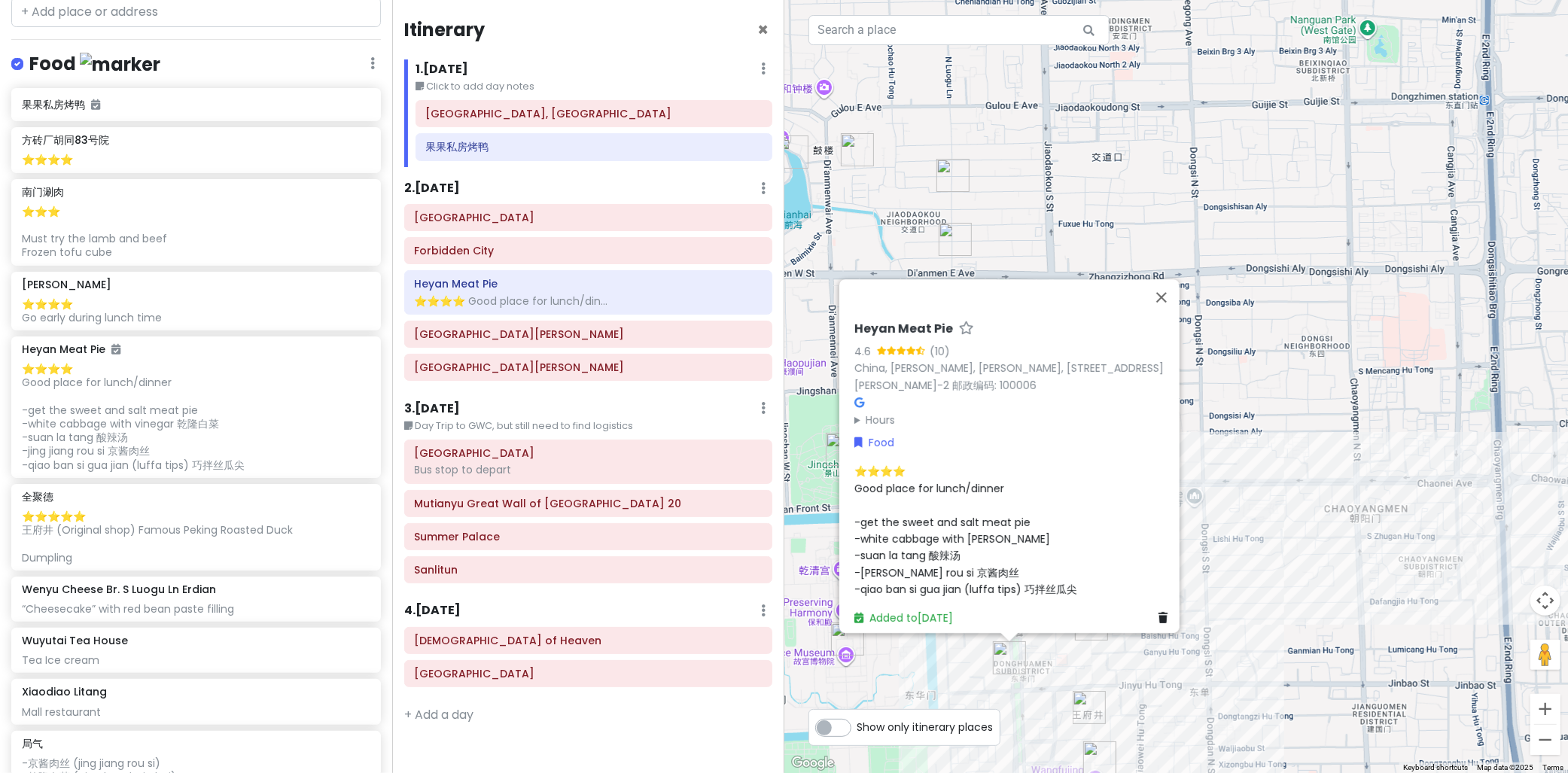
click at [1082, 698] on img "稻香村" at bounding box center [1090, 708] width 33 height 33
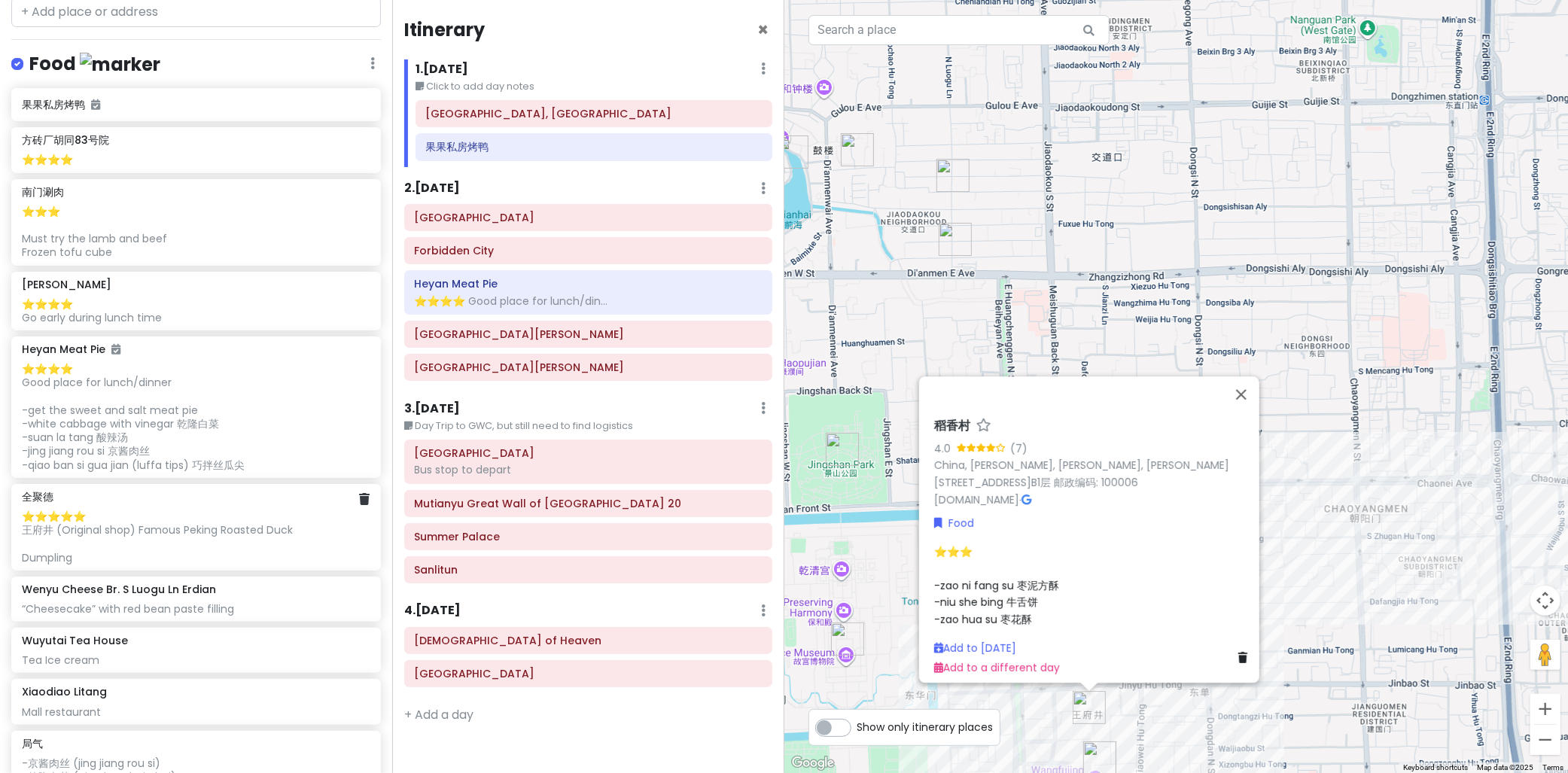
click at [199, 516] on div "⭐️⭐️⭐️⭐️⭐️ 王府井 (Original shop) Famous Peking Roasted Duck Dumpling" at bounding box center [195, 537] width 348 height 55
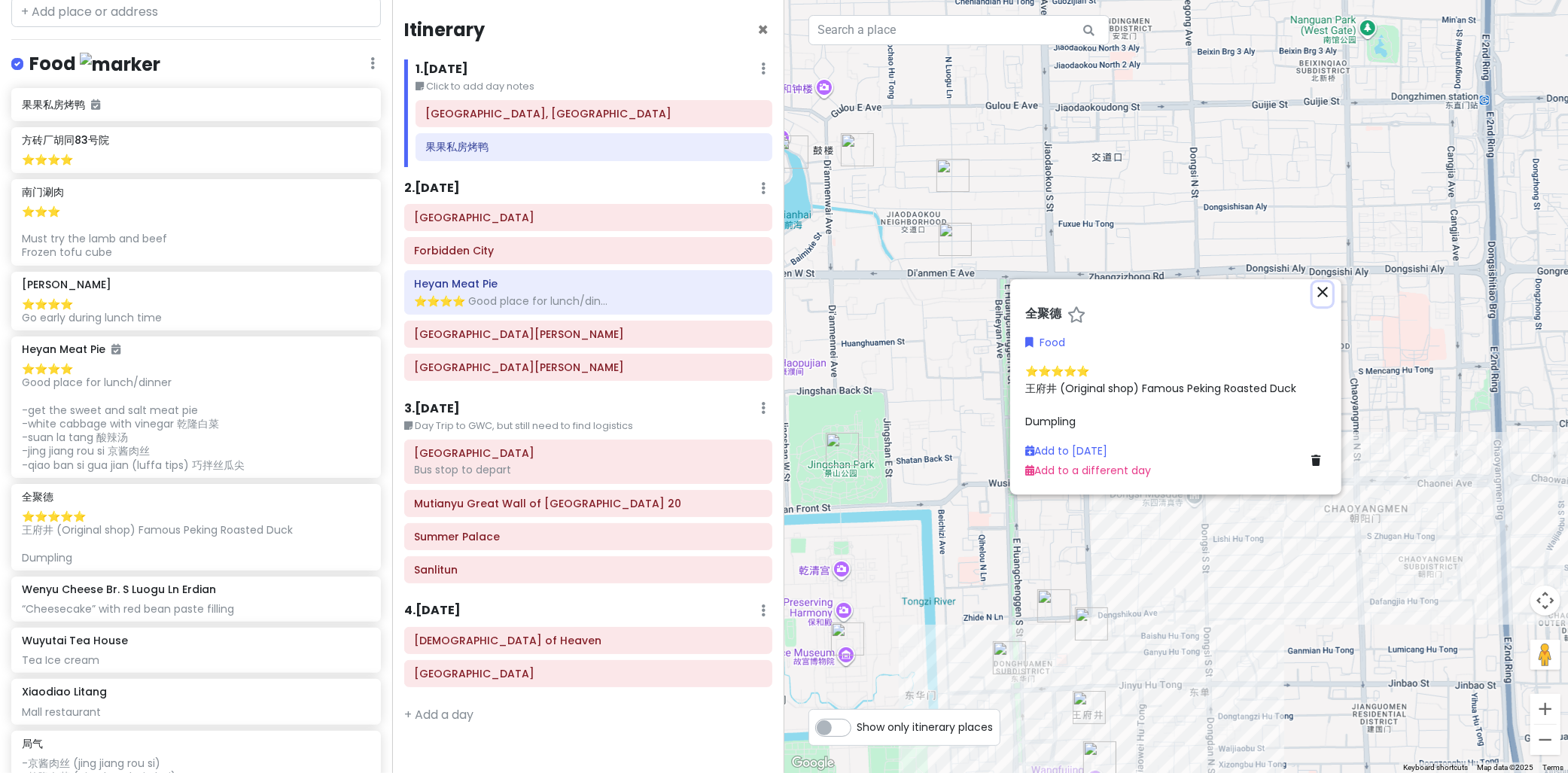
click at [1320, 292] on icon "close" at bounding box center [1322, 291] width 18 height 18
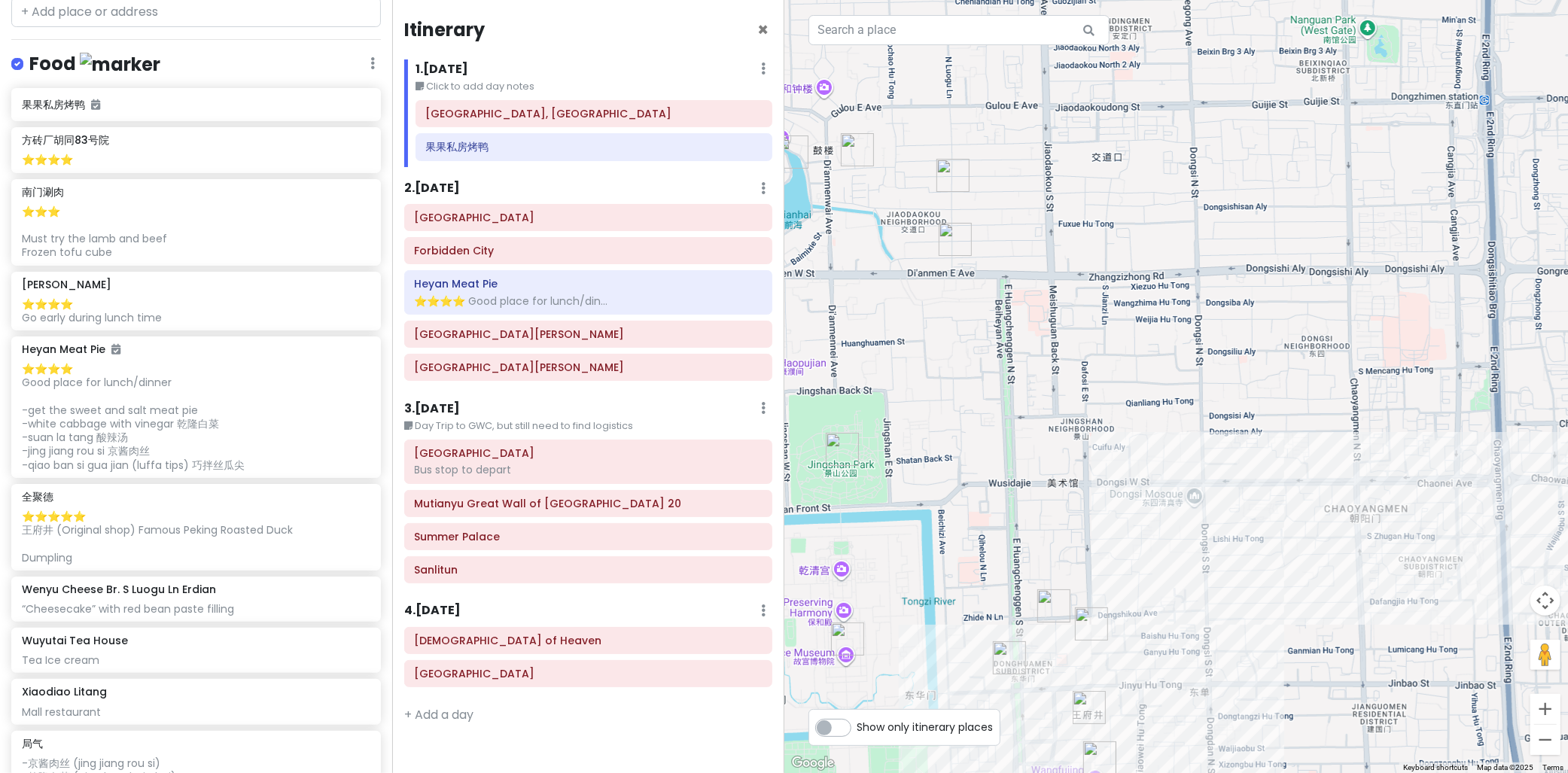
click at [952, 233] on img "Wenyu Cheese Br. S Luogu Ln Erdian" at bounding box center [956, 240] width 33 height 33
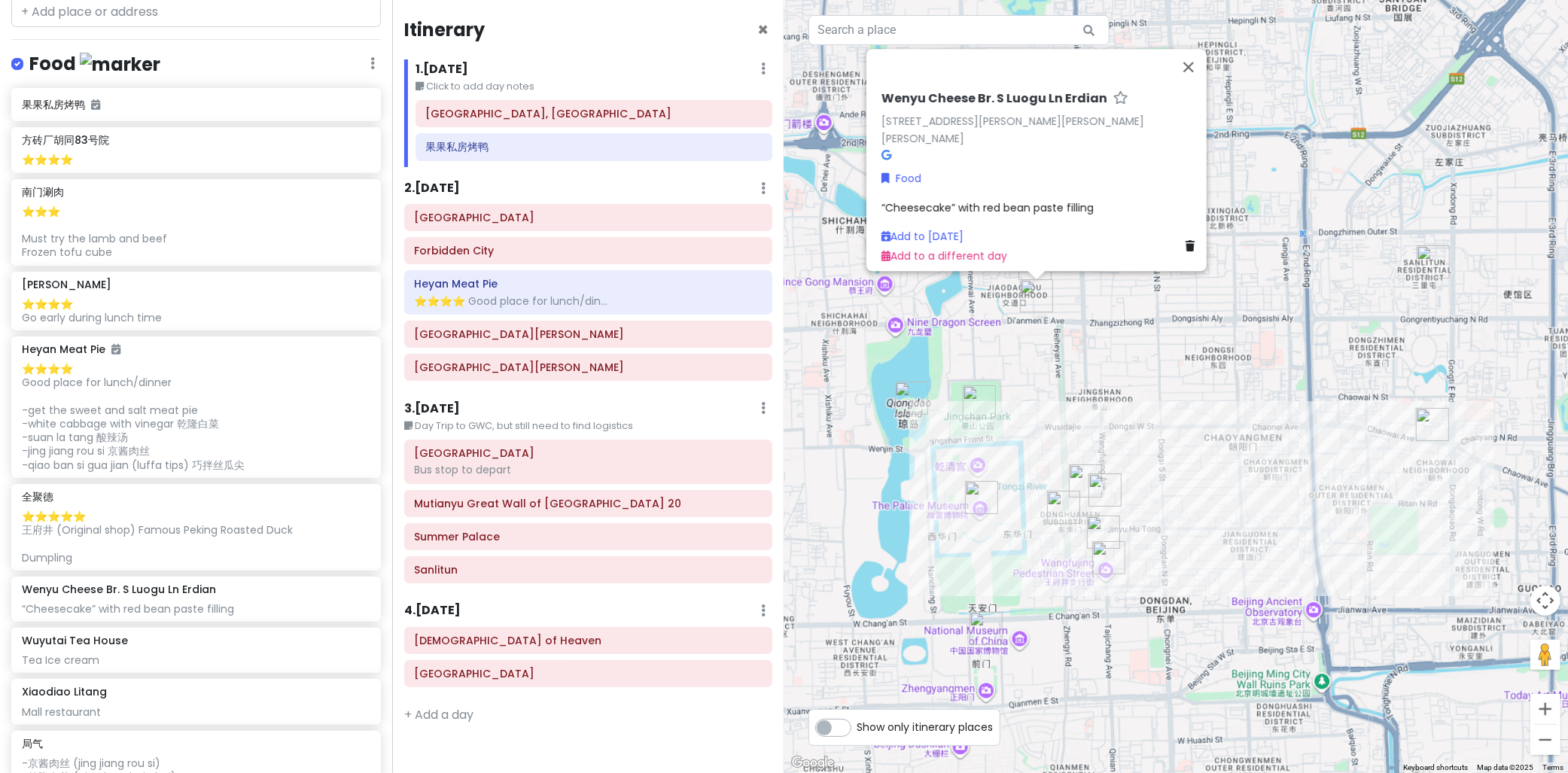
drag, startPoint x: 1214, startPoint y: 453, endPoint x: 1184, endPoint y: 455, distance: 30.1
click at [1212, 448] on div "Wenyu Cheese Br. S Luogu Ln Erdian [STREET_ADDRESS][PERSON_NAME][PERSON_NAME] F…" at bounding box center [1177, 386] width 785 height 773
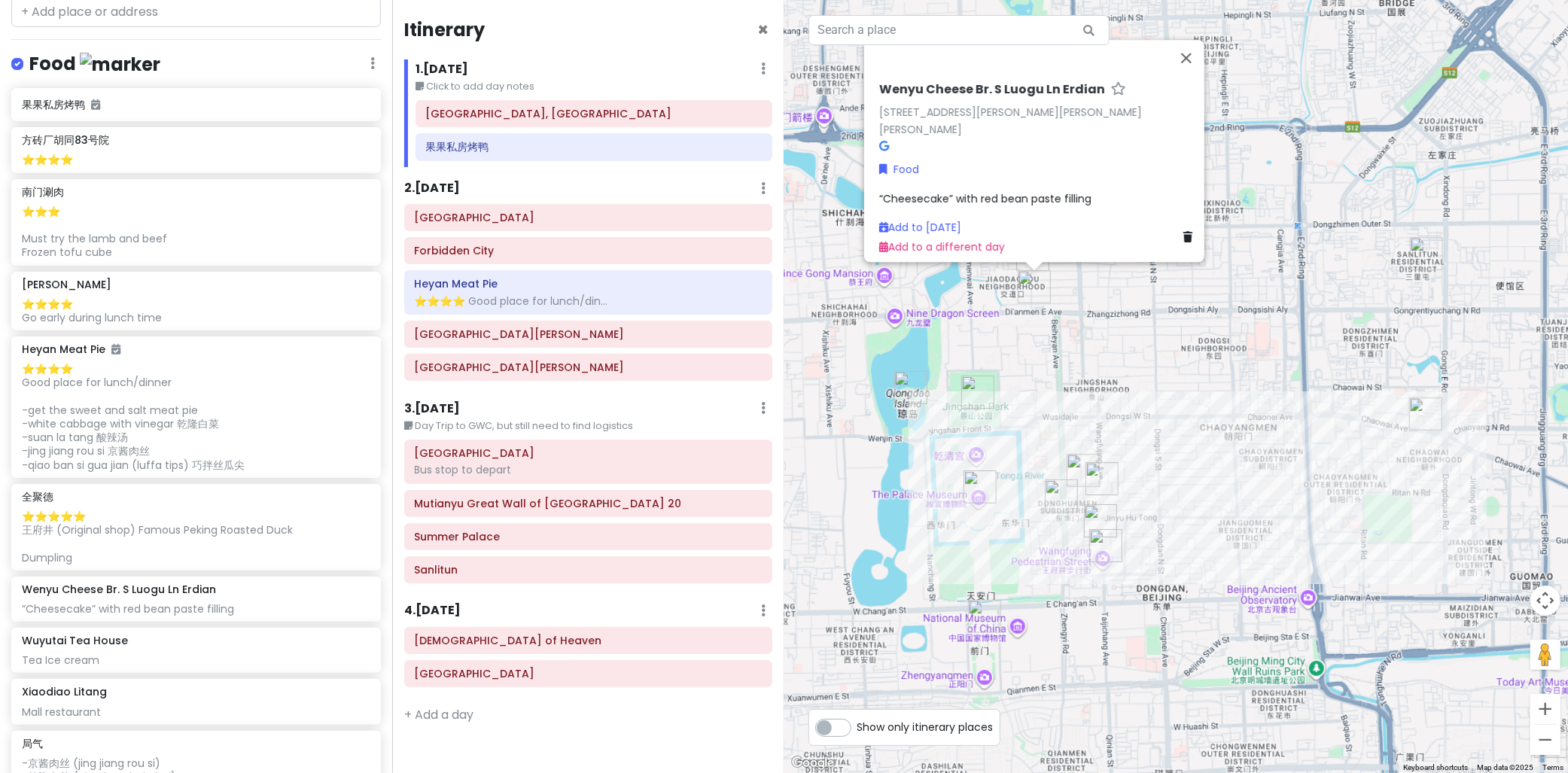
click at [1074, 468] on img "Siji Minfu" at bounding box center [1083, 471] width 33 height 33
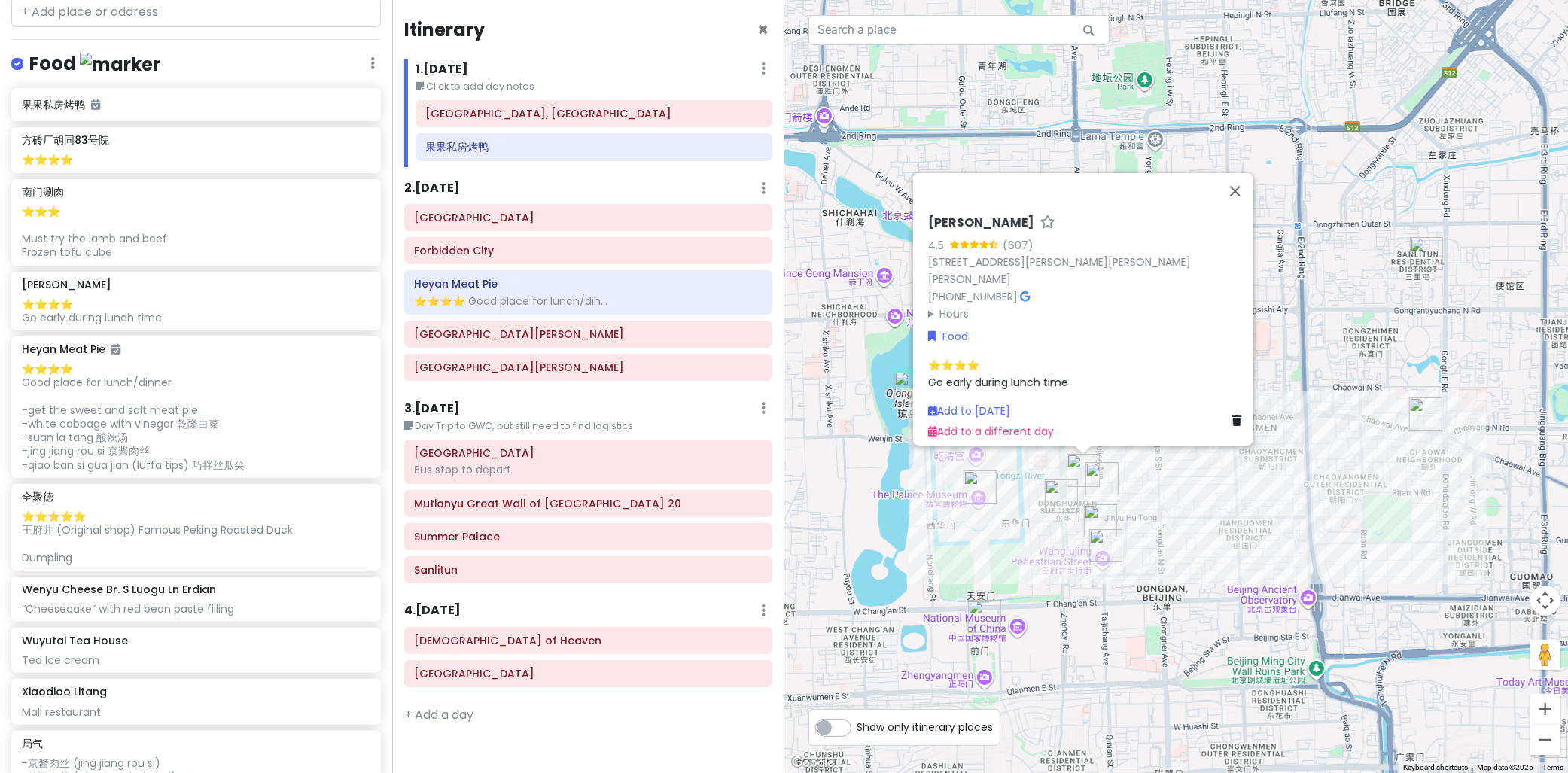
click at [1099, 526] on img "稻香村" at bounding box center [1101, 521] width 33 height 33
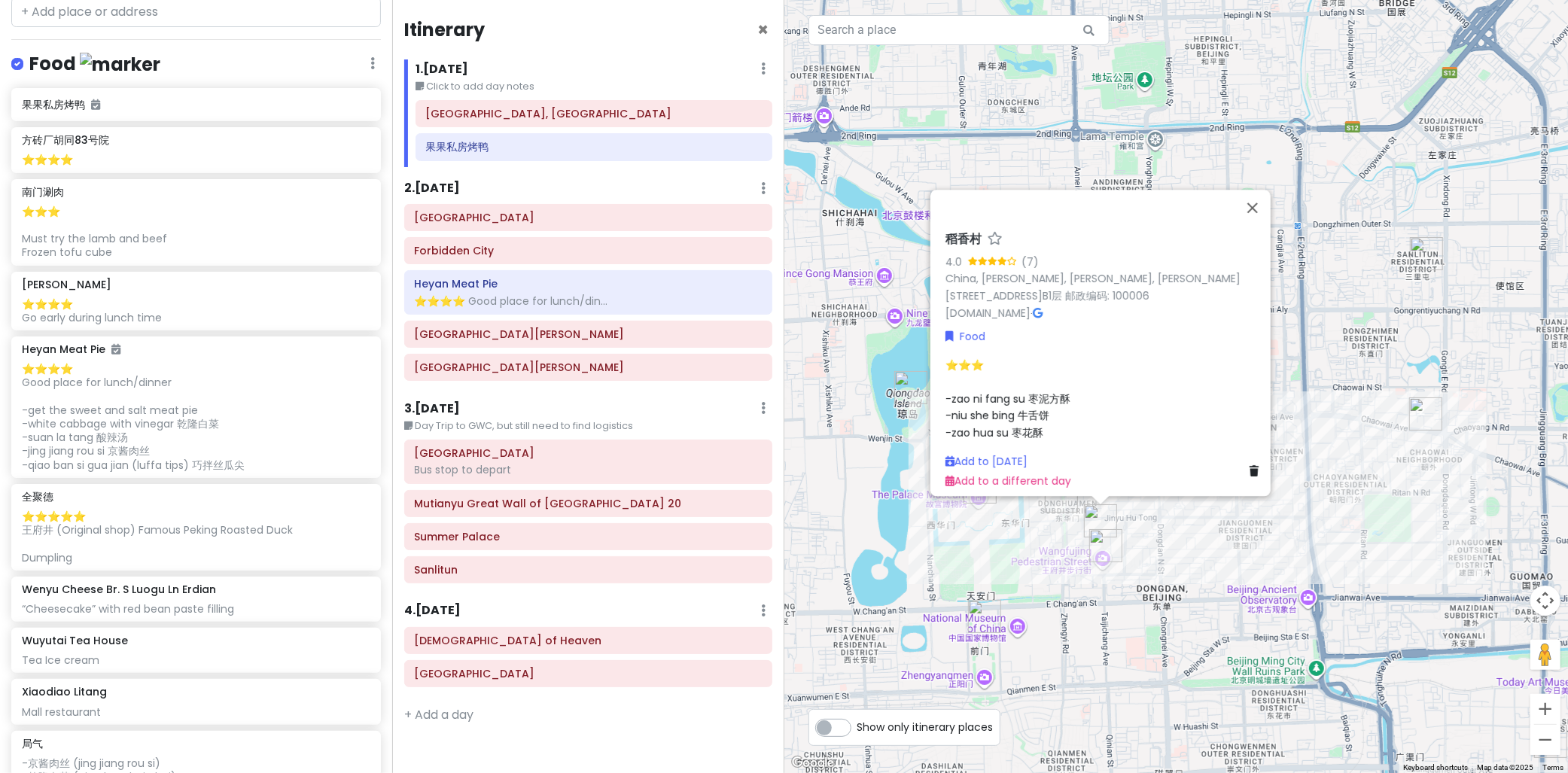
click at [1108, 550] on img "Wuyutai Tea House" at bounding box center [1107, 546] width 33 height 33
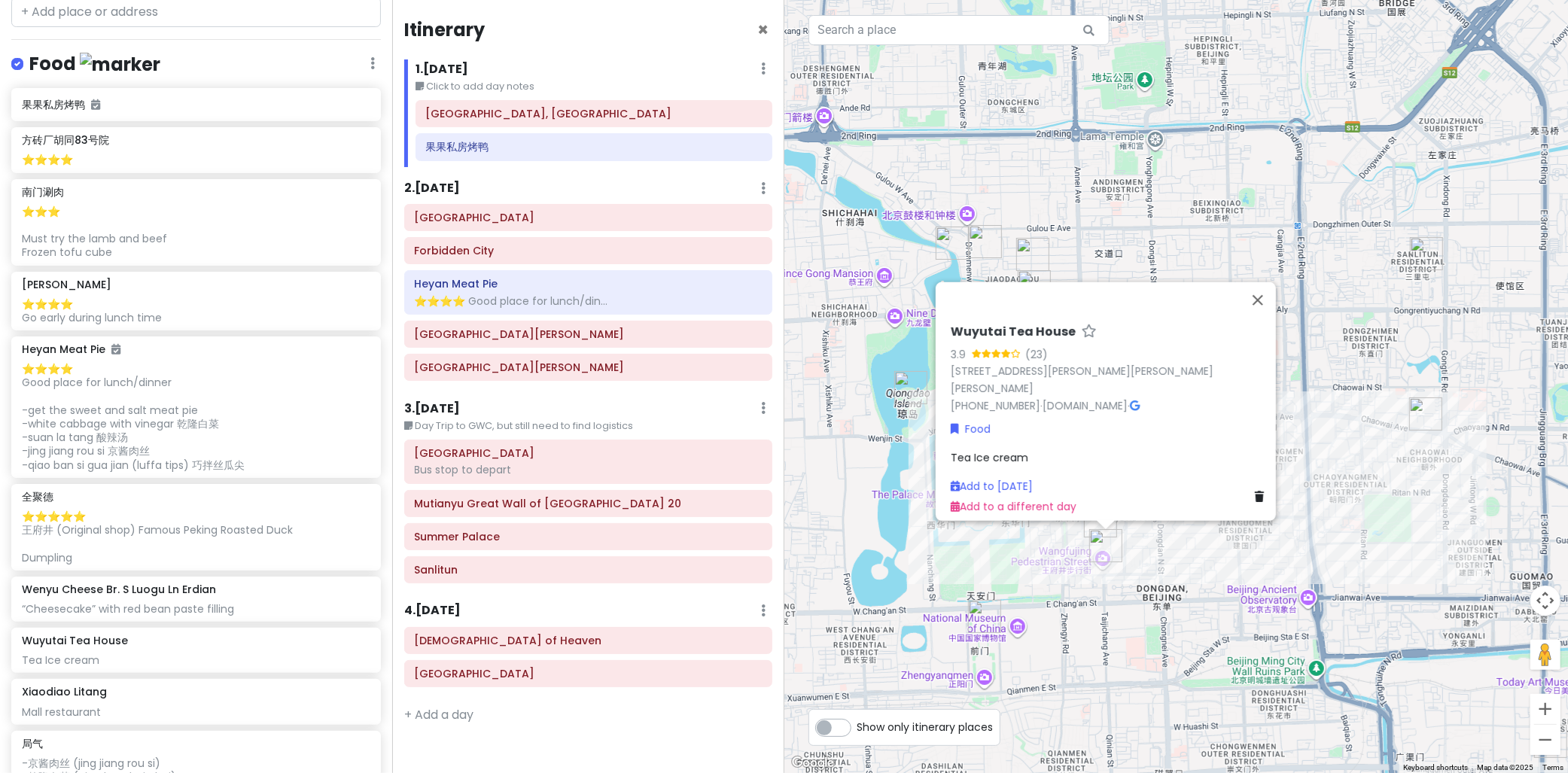
click at [1211, 575] on div "Wuyutai Tea House 3.9 (23) [STREET_ADDRESS][PERSON_NAME][PERSON_NAME][PERSON_NA…" at bounding box center [1177, 386] width 785 height 773
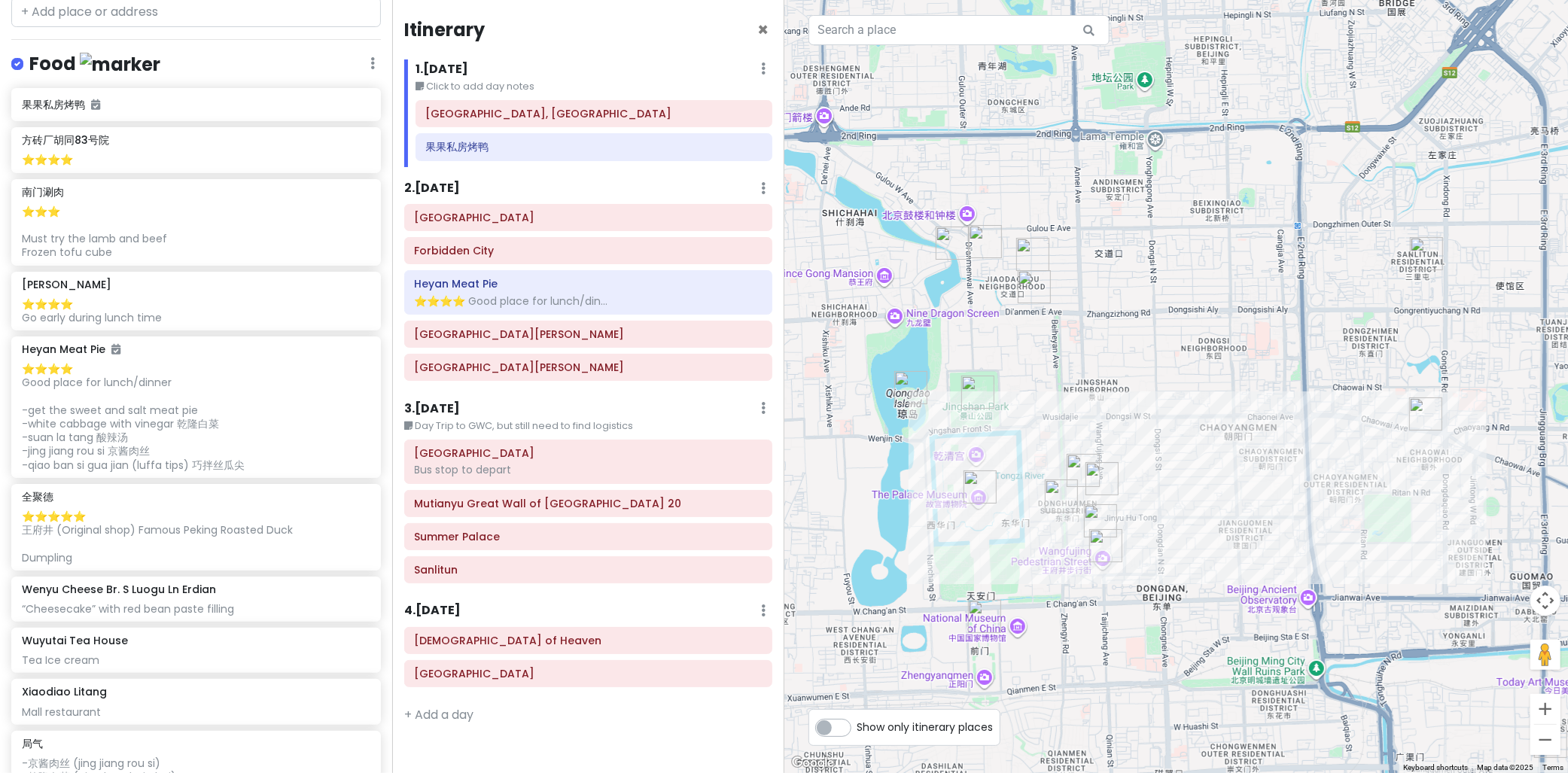
click at [1048, 491] on img "Heyan Meat Pie" at bounding box center [1062, 497] width 33 height 33
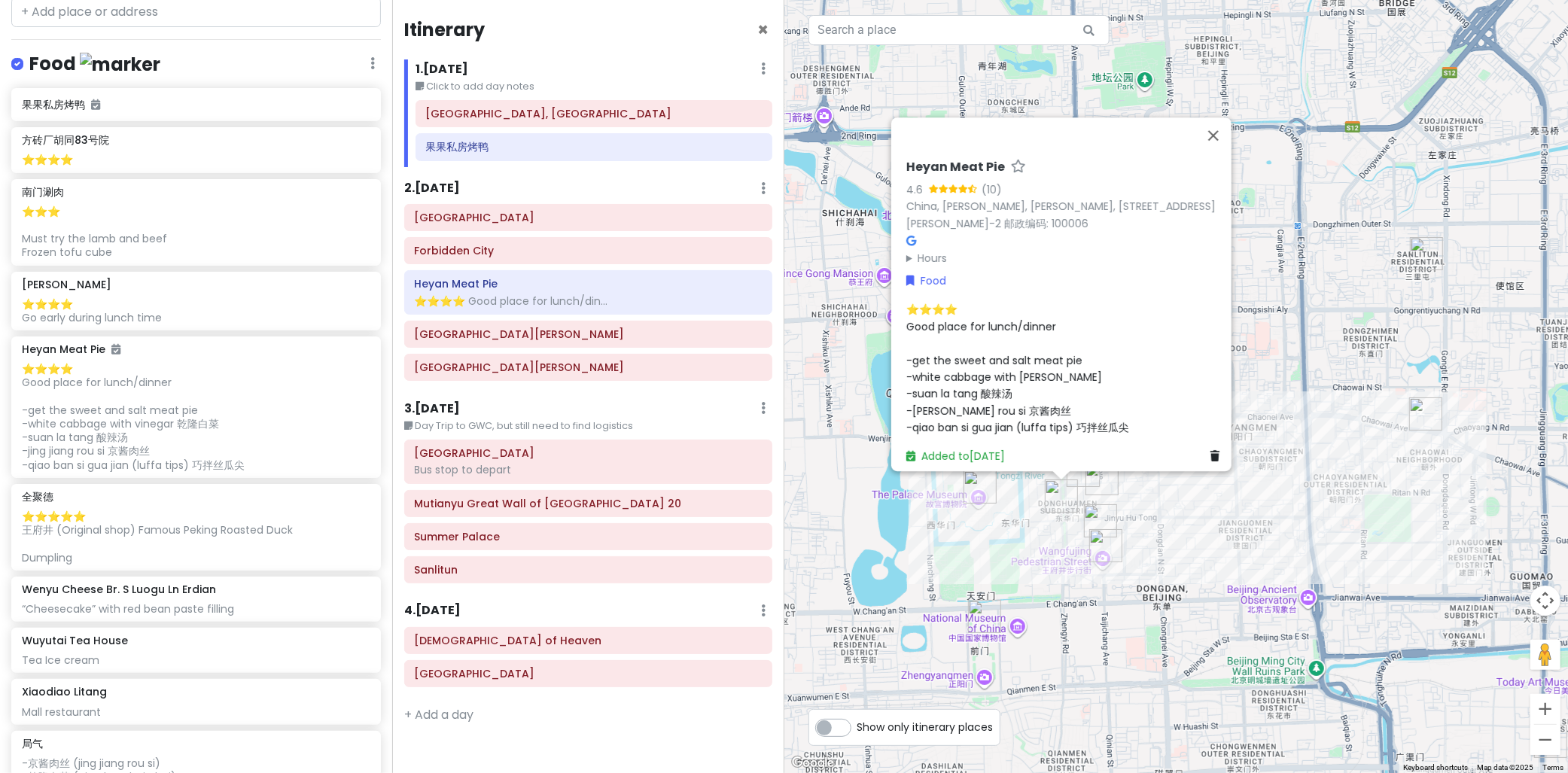
drag, startPoint x: 1286, startPoint y: 562, endPoint x: 1315, endPoint y: 531, distance: 42.4
click at [1286, 562] on div "Heyan Meat Pie 4.6 (10) [GEOGRAPHIC_DATA], [PERSON_NAME][GEOGRAPHIC_DATA][PERSO…" at bounding box center [1177, 386] width 785 height 773
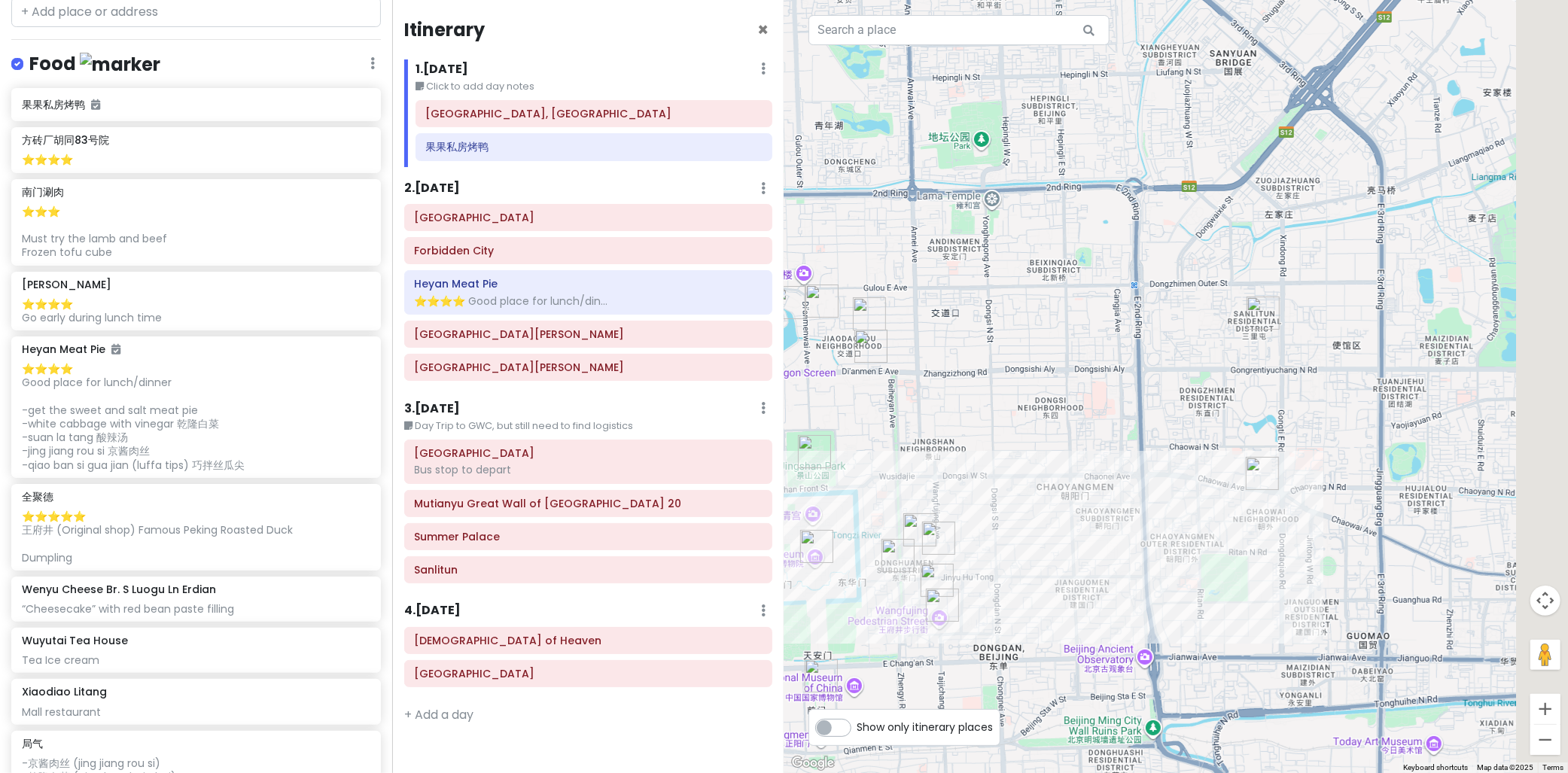
drag, startPoint x: 1306, startPoint y: 461, endPoint x: 1346, endPoint y: 576, distance: 121.8
click at [1346, 576] on div at bounding box center [1177, 386] width 785 height 773
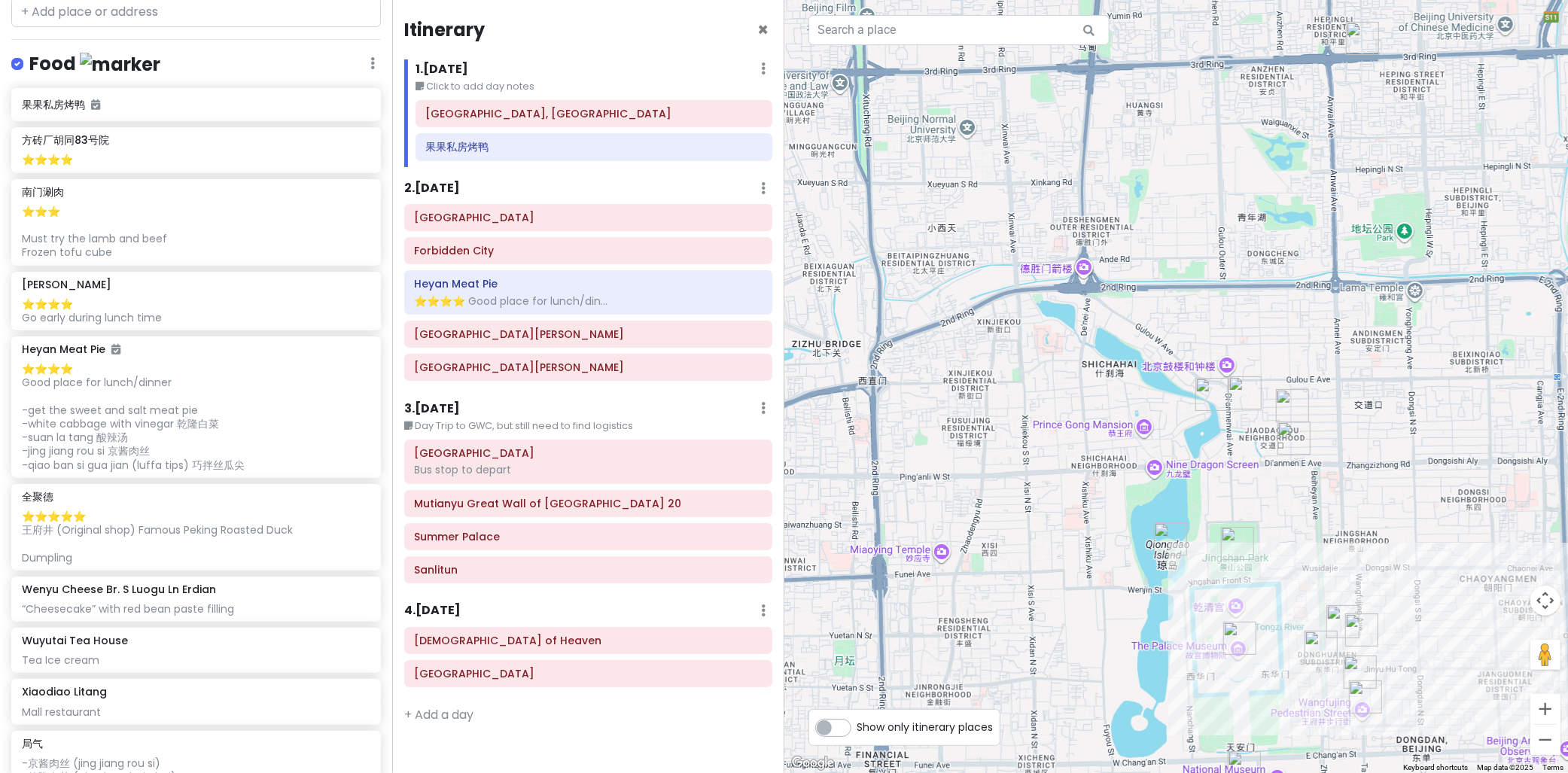
click at [1212, 407] on img "南门涮肉" at bounding box center [1213, 394] width 33 height 33
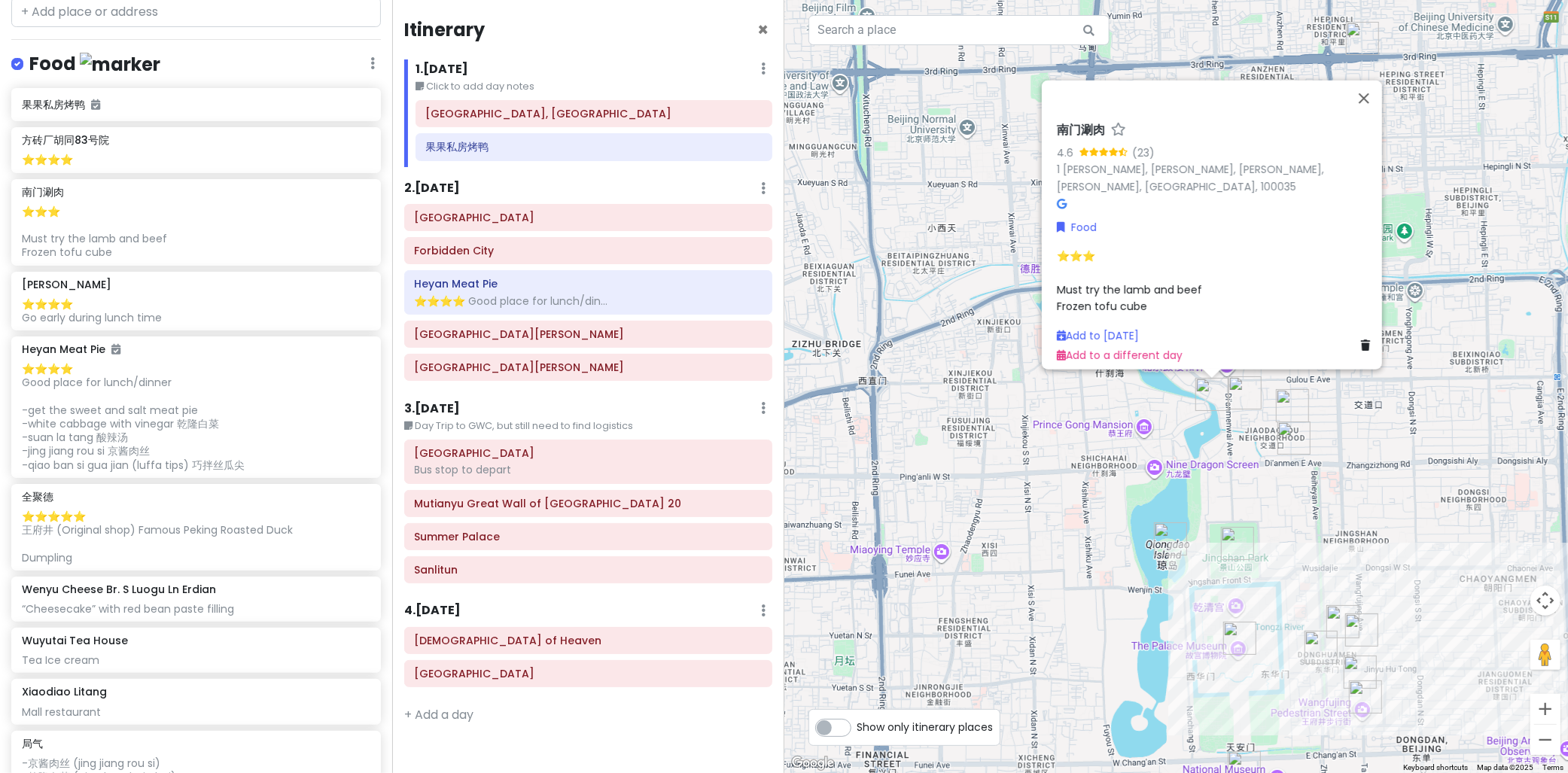
click at [1245, 394] on img "方砖厂胡同83号院" at bounding box center [1245, 393] width 33 height 33
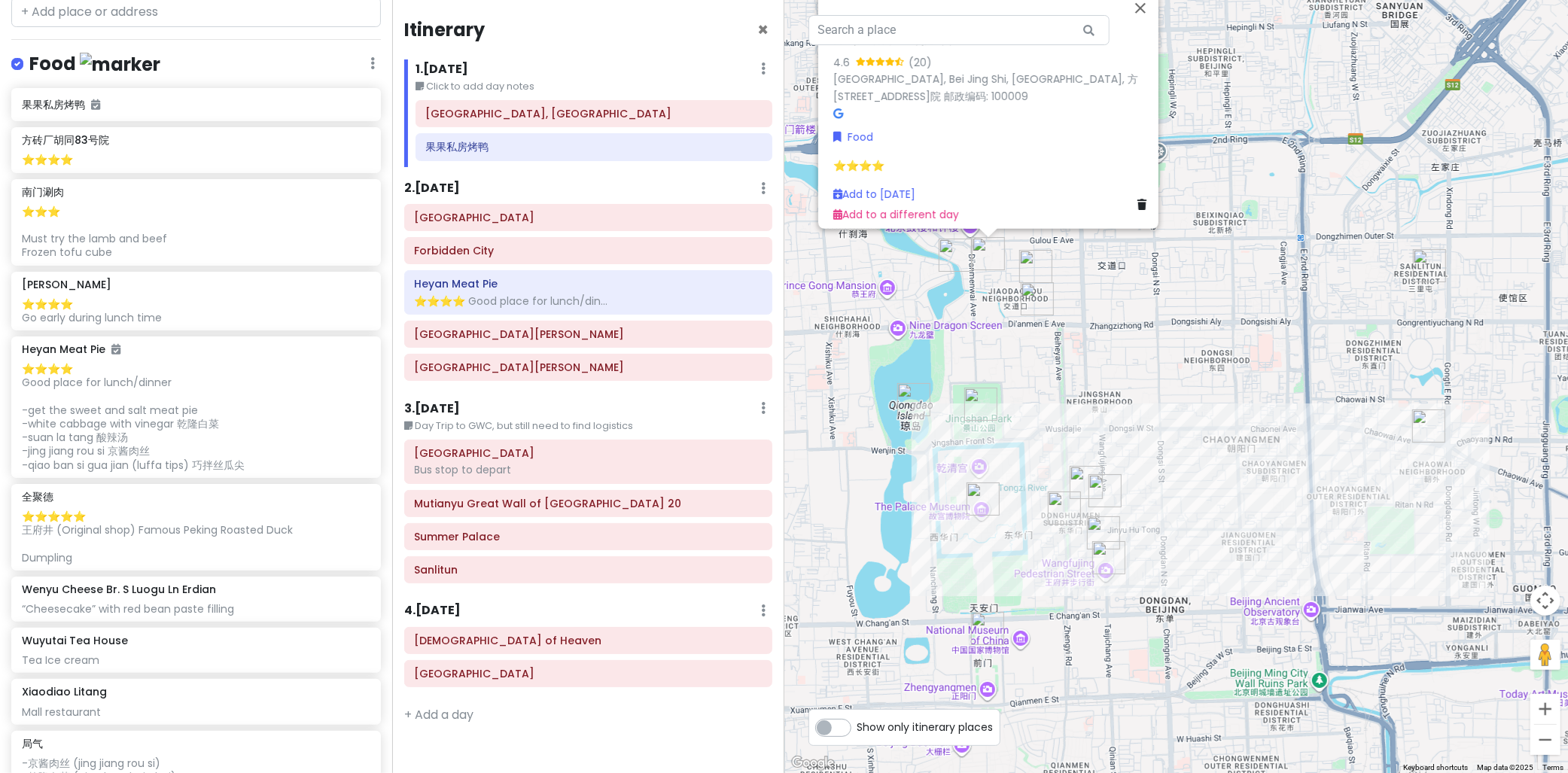
drag, startPoint x: 1390, startPoint y: 505, endPoint x: 1073, endPoint y: 380, distance: 340.8
click at [1127, 359] on div "方砖厂胡同83号院 4.6 (20) [GEOGRAPHIC_DATA], [GEOGRAPHIC_DATA], [STREET_ADDRESS]院 邮政编码…" at bounding box center [1177, 386] width 785 height 773
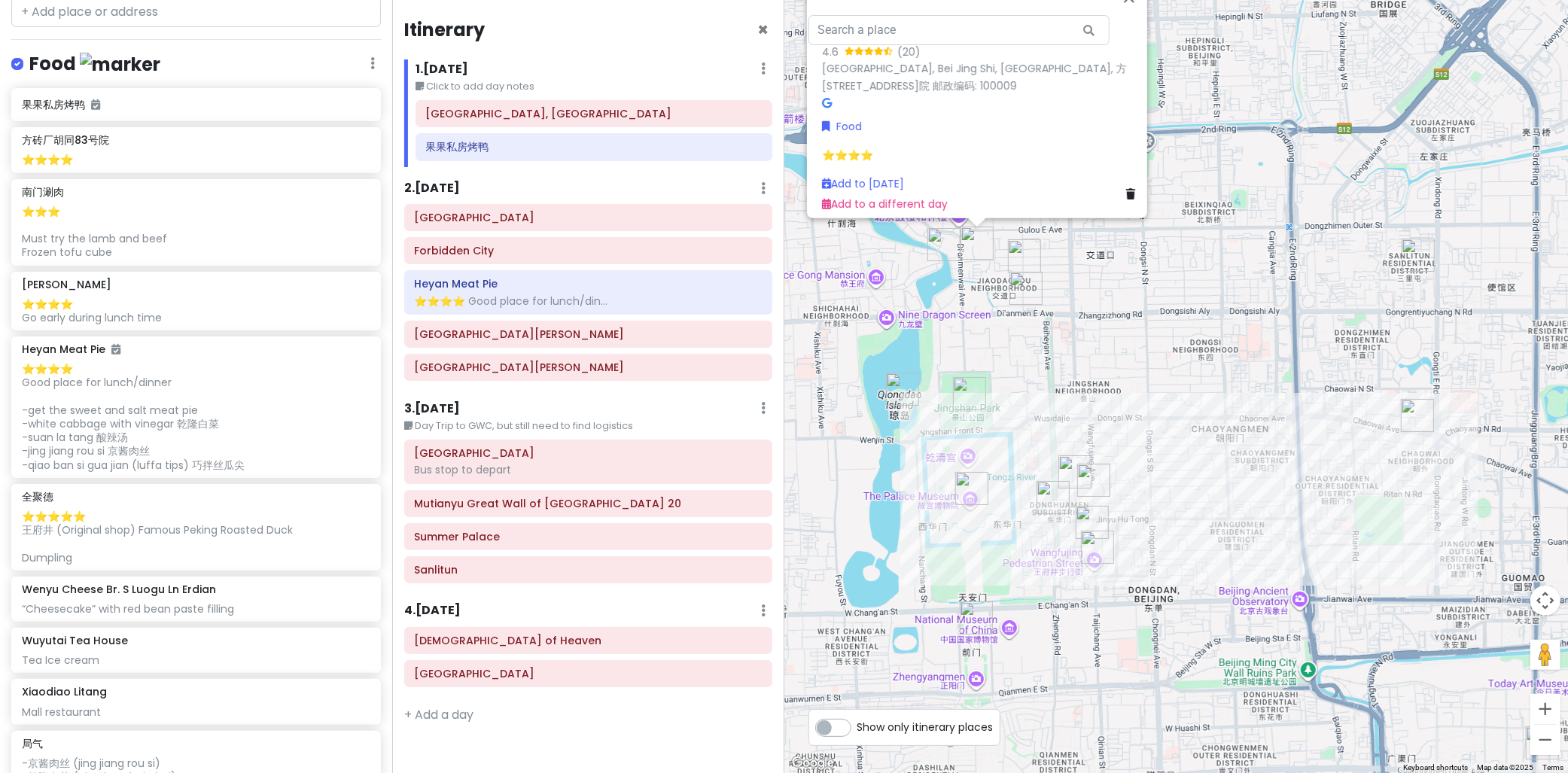
click at [1053, 500] on img "Heyan Meat Pie" at bounding box center [1054, 498] width 33 height 33
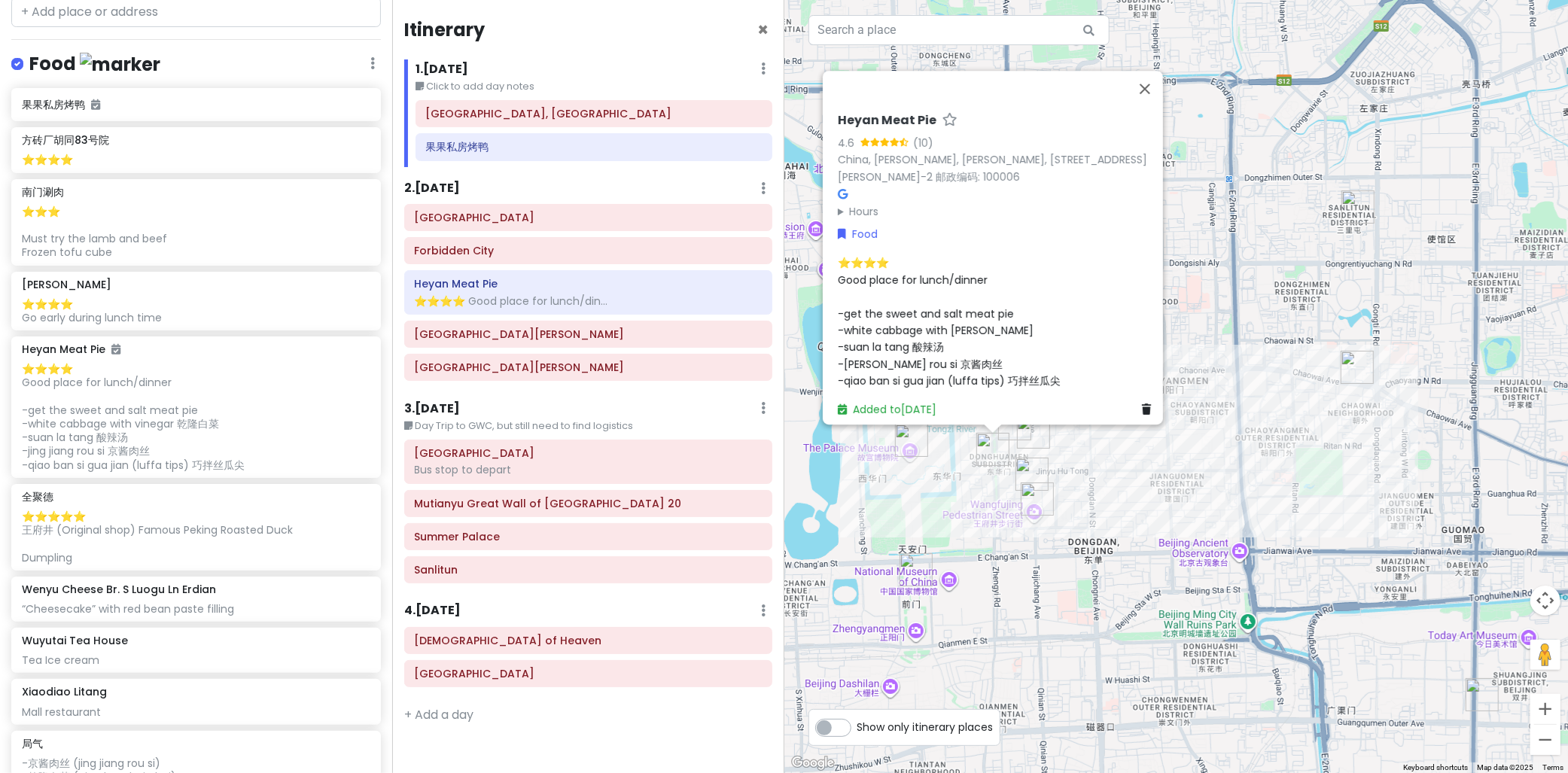
drag, startPoint x: 1311, startPoint y: 592, endPoint x: 1252, endPoint y: 446, distance: 157.5
click at [1252, 446] on div "Heyan Meat Pie 4.6 (10) [GEOGRAPHIC_DATA], [PERSON_NAME][GEOGRAPHIC_DATA][PERSO…" at bounding box center [1177, 386] width 785 height 773
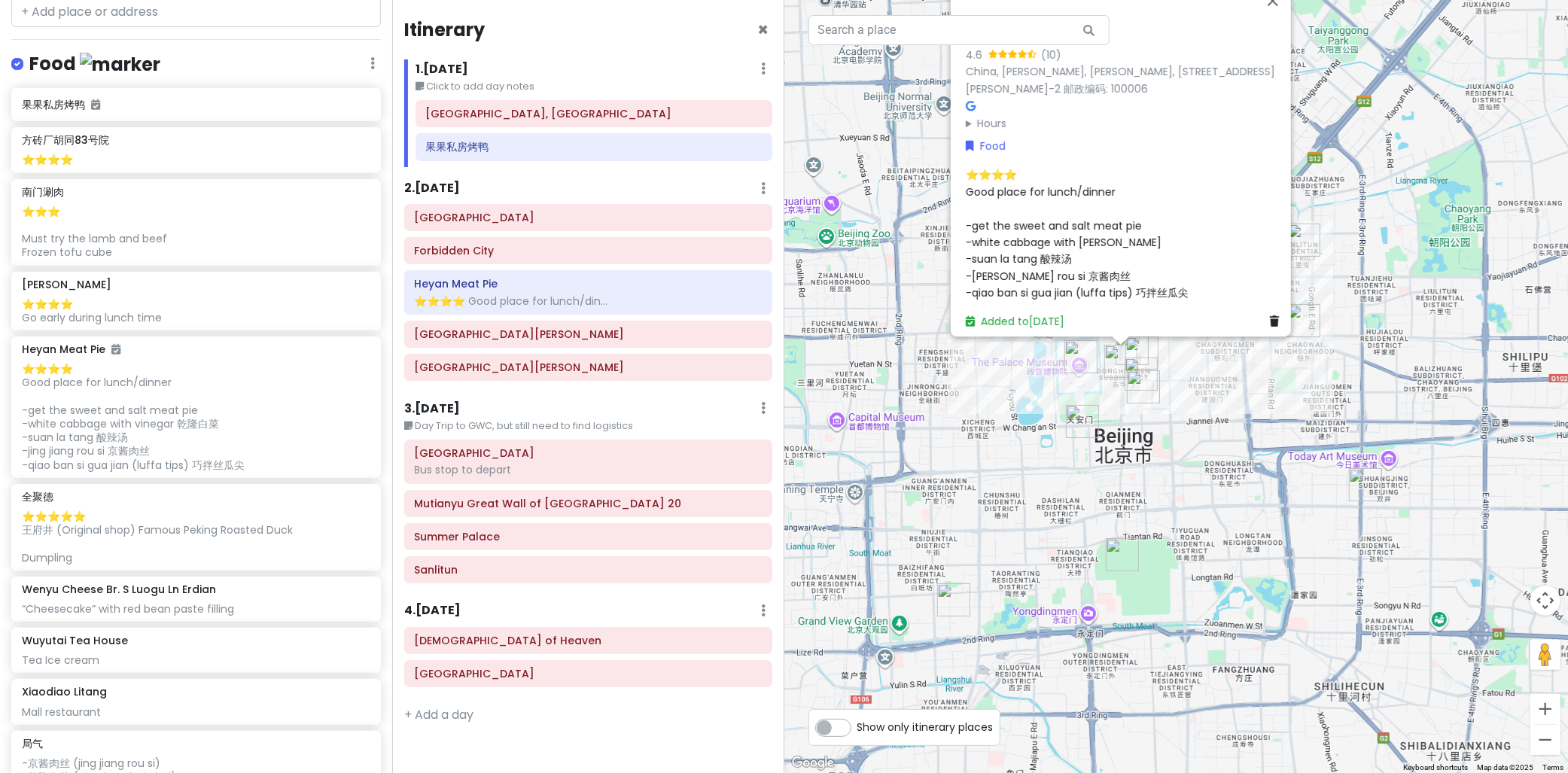
click at [1361, 485] on img "Xiaodiao Litang" at bounding box center [1366, 486] width 33 height 33
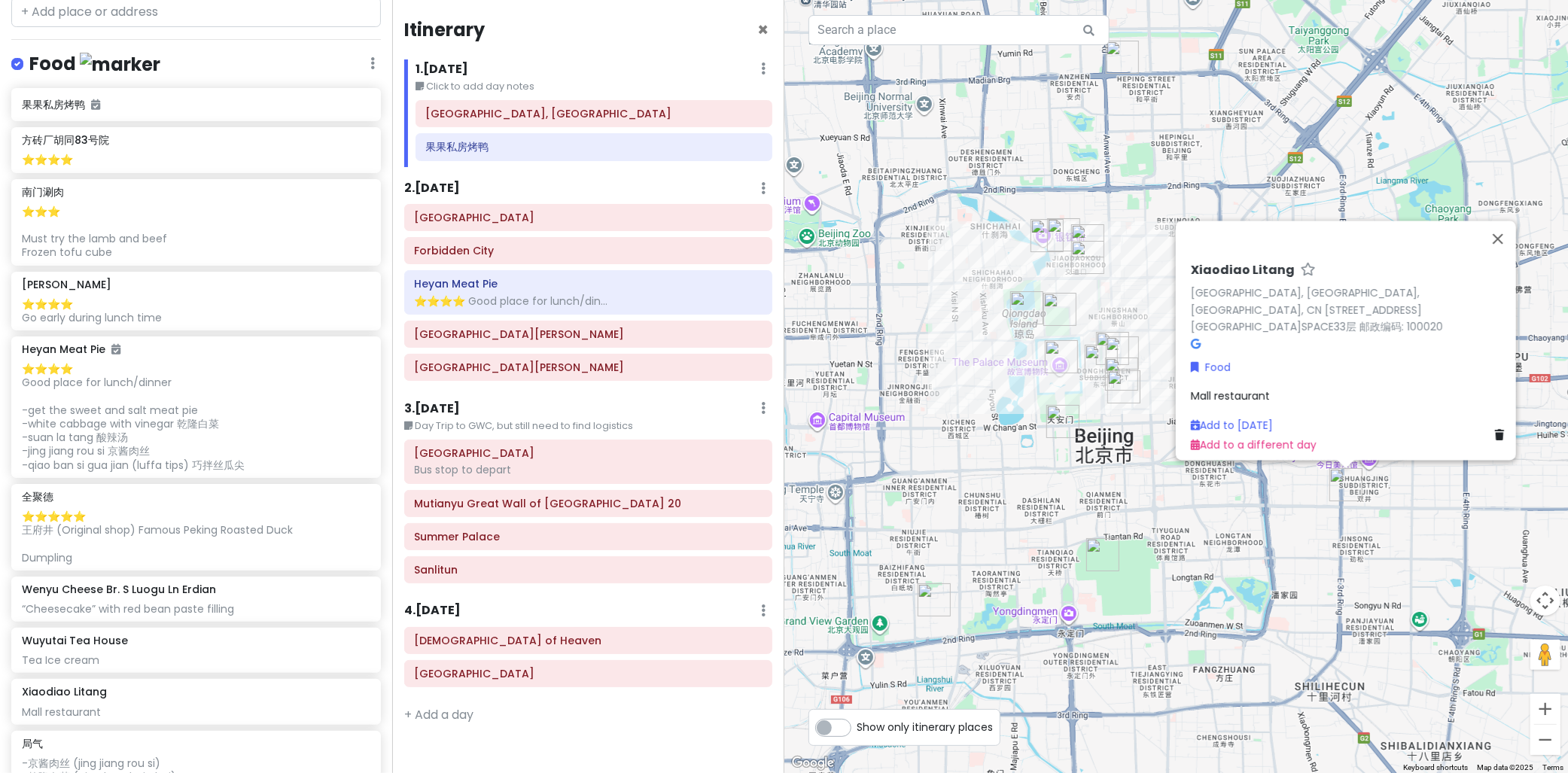
click at [936, 610] on img "局气" at bounding box center [935, 600] width 33 height 33
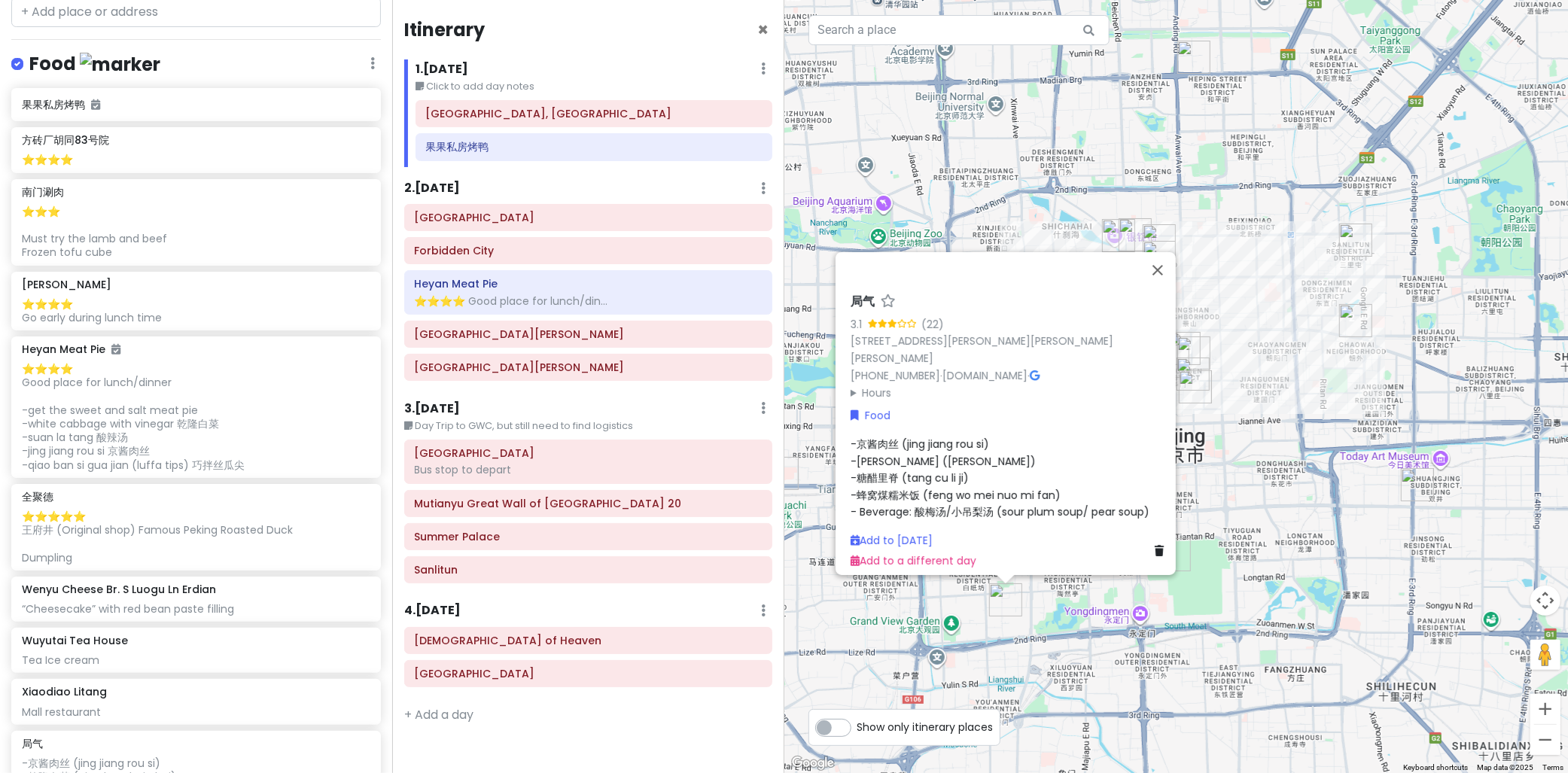
click at [1308, 301] on div "局气 3.1 (22) 14 Ban Bu [PERSON_NAME], [PERSON_NAME][GEOGRAPHIC_DATA] [PHONE_NUMB…" at bounding box center [1177, 386] width 785 height 773
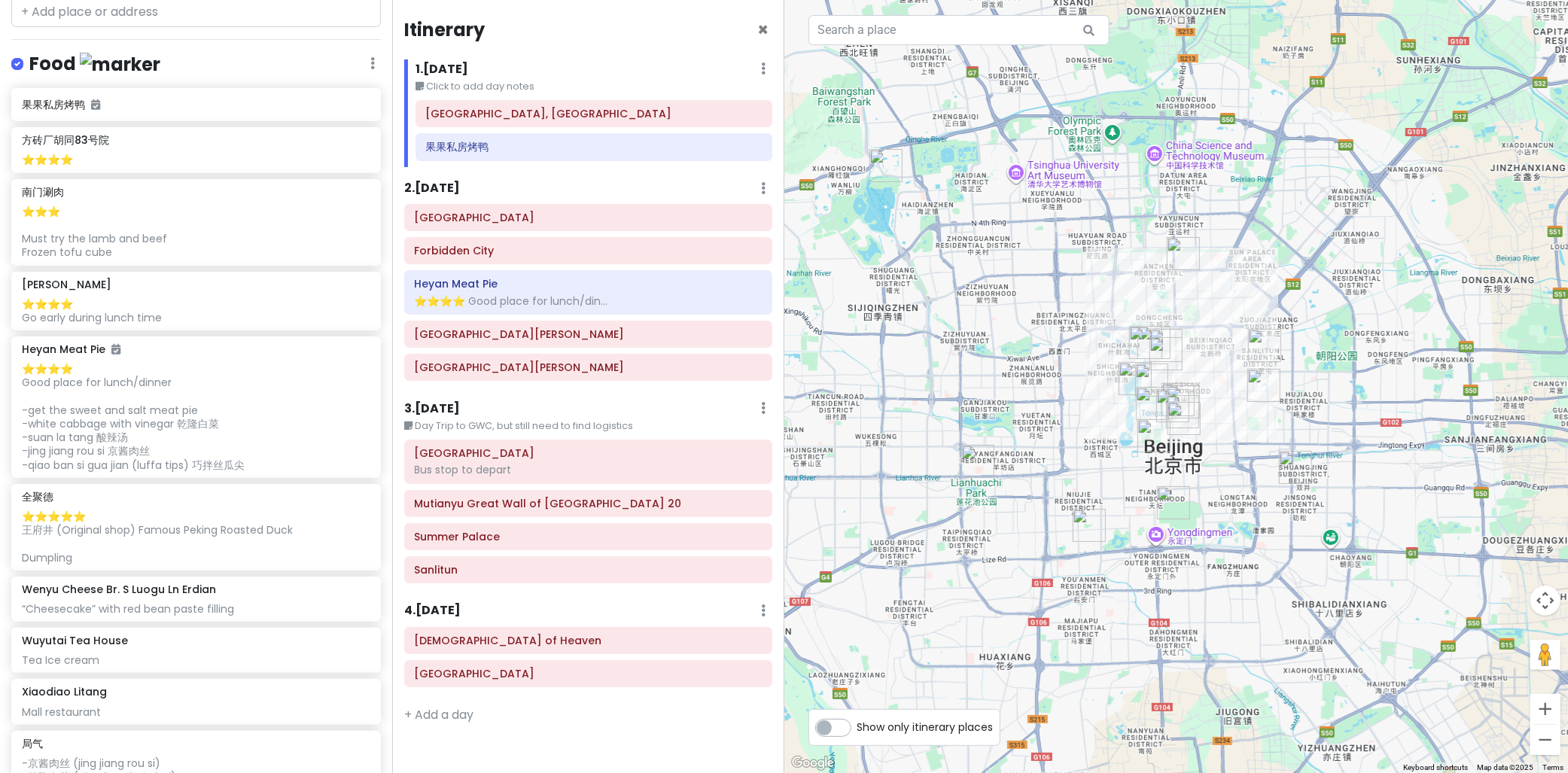
drag, startPoint x: 1314, startPoint y: 238, endPoint x: 1241, endPoint y: 317, distance: 107.6
click at [1255, 316] on div at bounding box center [1177, 386] width 785 height 773
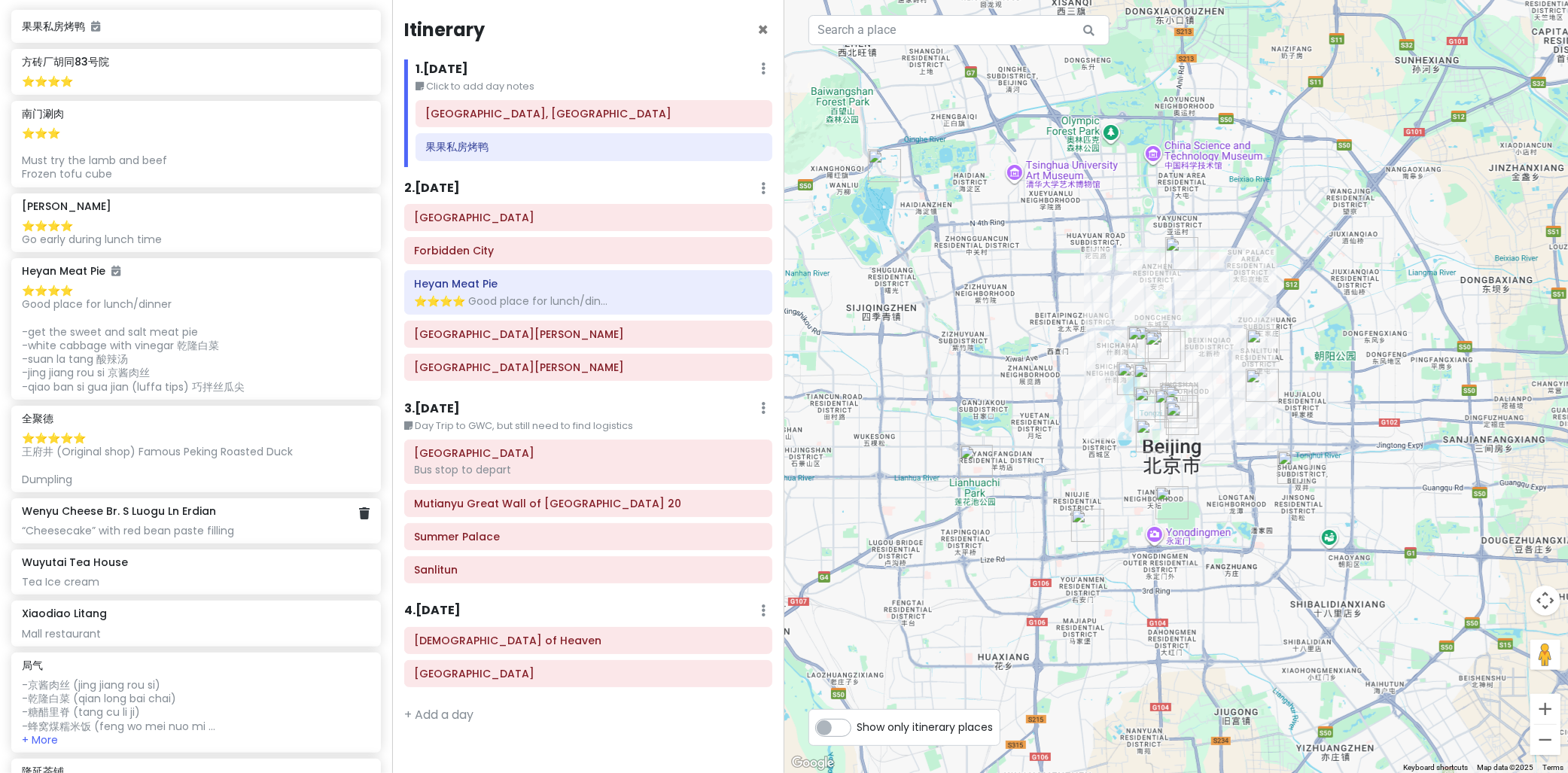
scroll to position [995, 0]
click at [168, 449] on div "⭐️⭐️⭐️⭐️⭐️ 王府井 (Original shop) Famous Peking Roasted Duck Dumpling" at bounding box center [195, 453] width 348 height 55
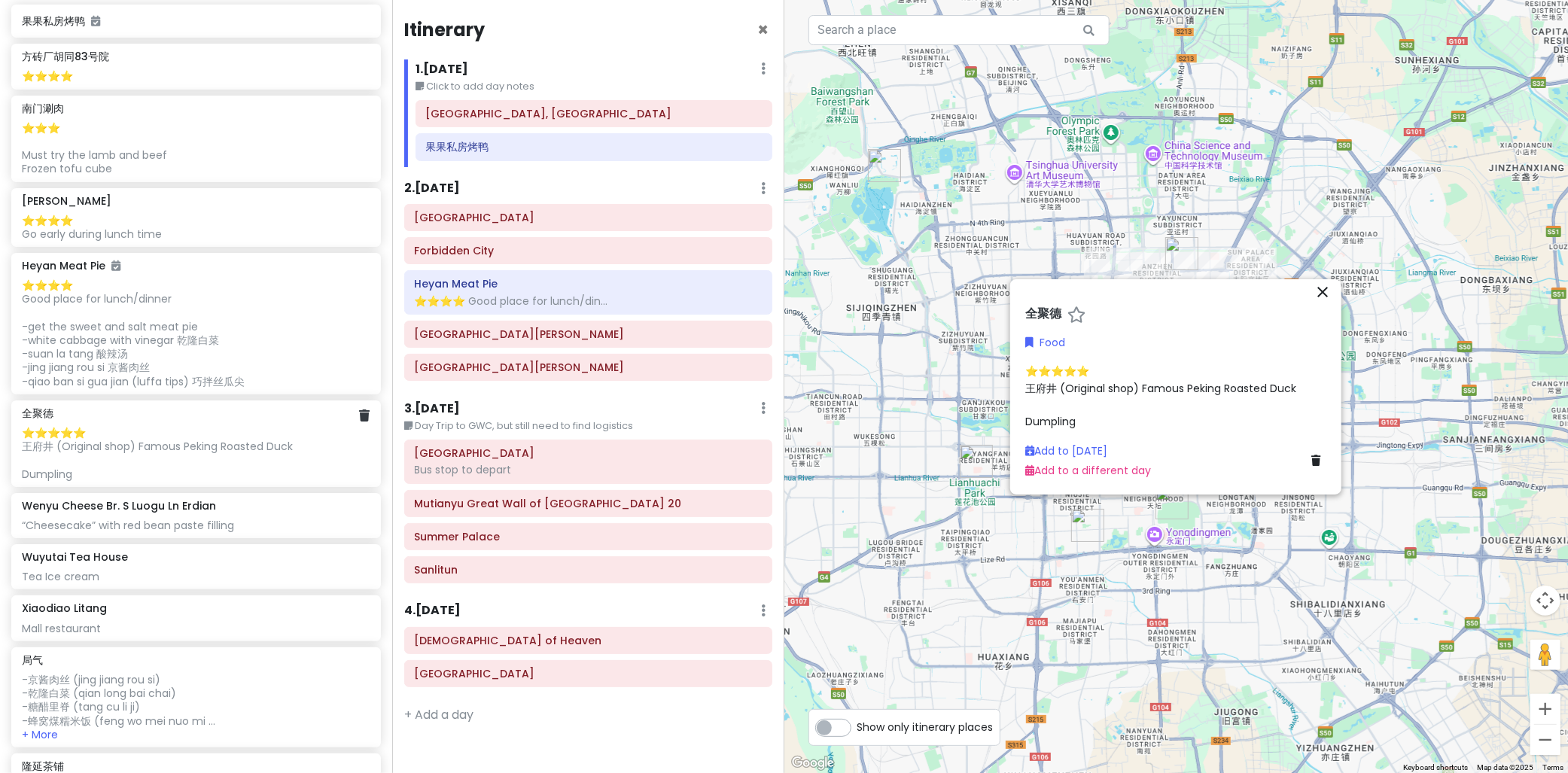
click at [168, 449] on div "⭐️⭐️⭐️⭐️⭐️ 王府井 (Original shop) Famous Peking Roasted Duck Dumpling" at bounding box center [195, 453] width 348 height 55
click at [1322, 283] on icon "close" at bounding box center [1322, 291] width 18 height 18
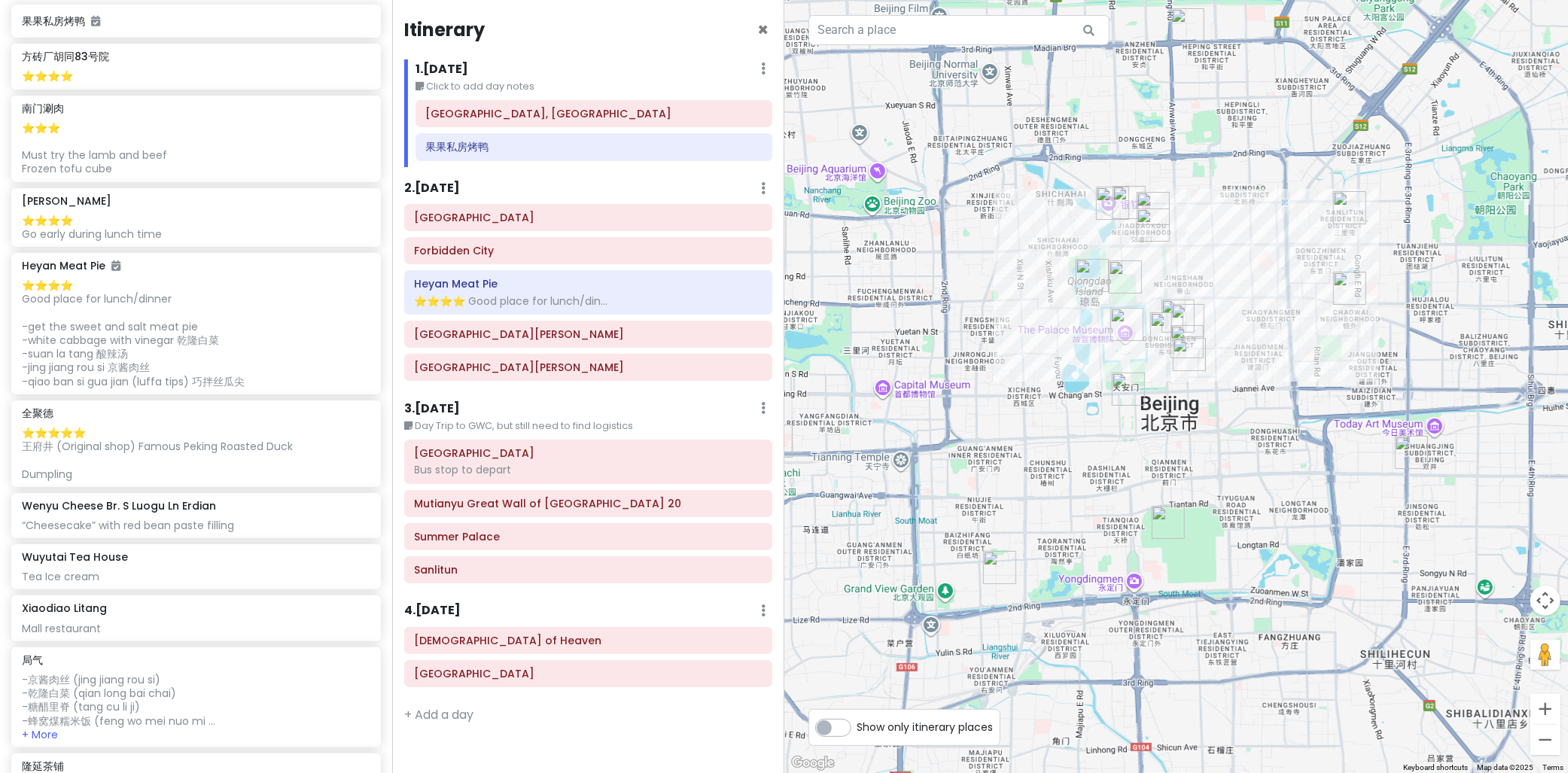
click at [1187, 356] on img "Wuyutai Tea House" at bounding box center [1189, 355] width 33 height 33
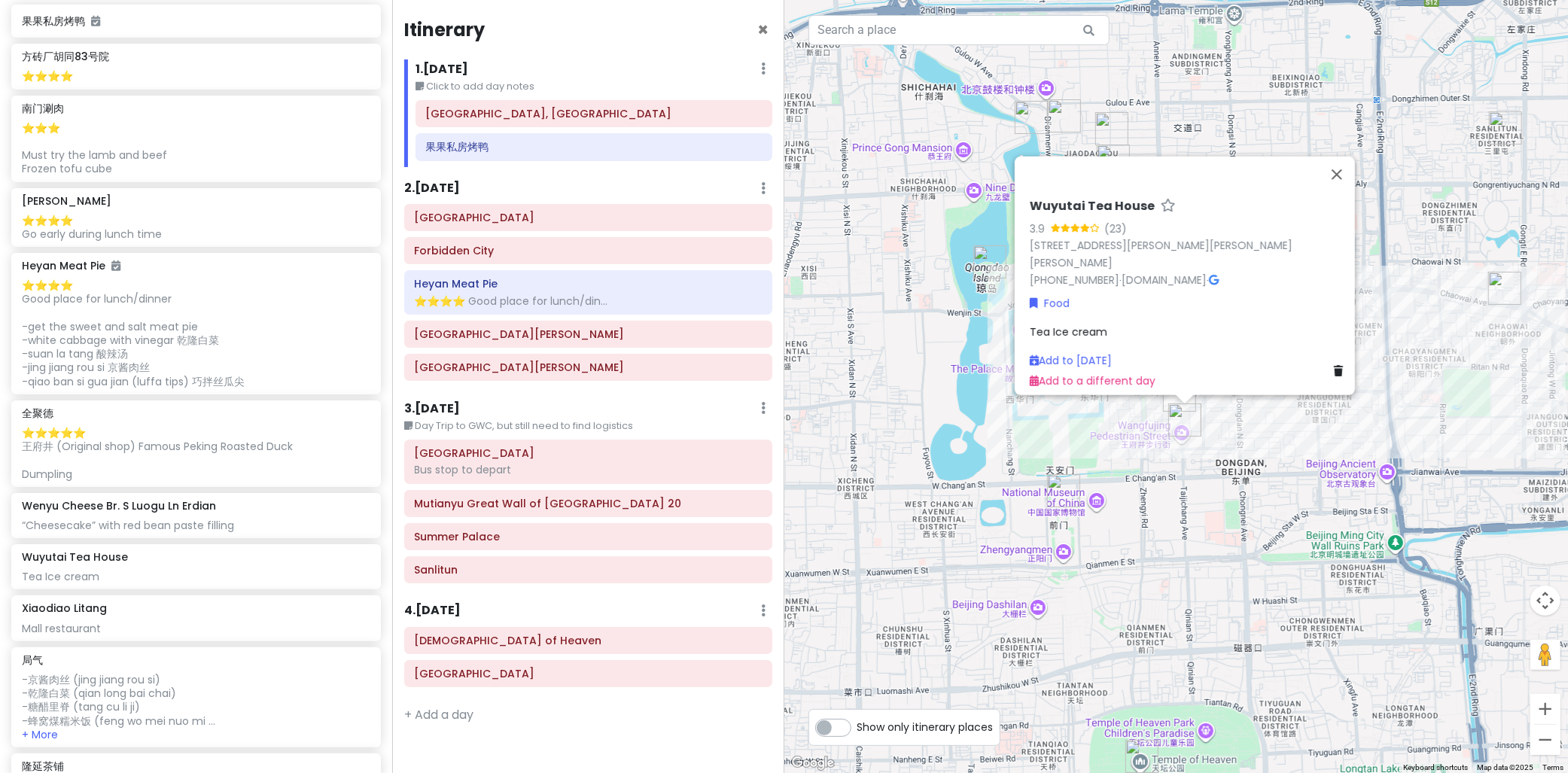
drag, startPoint x: 1209, startPoint y: 417, endPoint x: 1209, endPoint y: 453, distance: 36.0
click at [1209, 453] on div "Wuyutai Tea House 3.9 (23) [STREET_ADDRESS][PERSON_NAME][PERSON_NAME][PERSON_NA…" at bounding box center [1177, 386] width 785 height 773
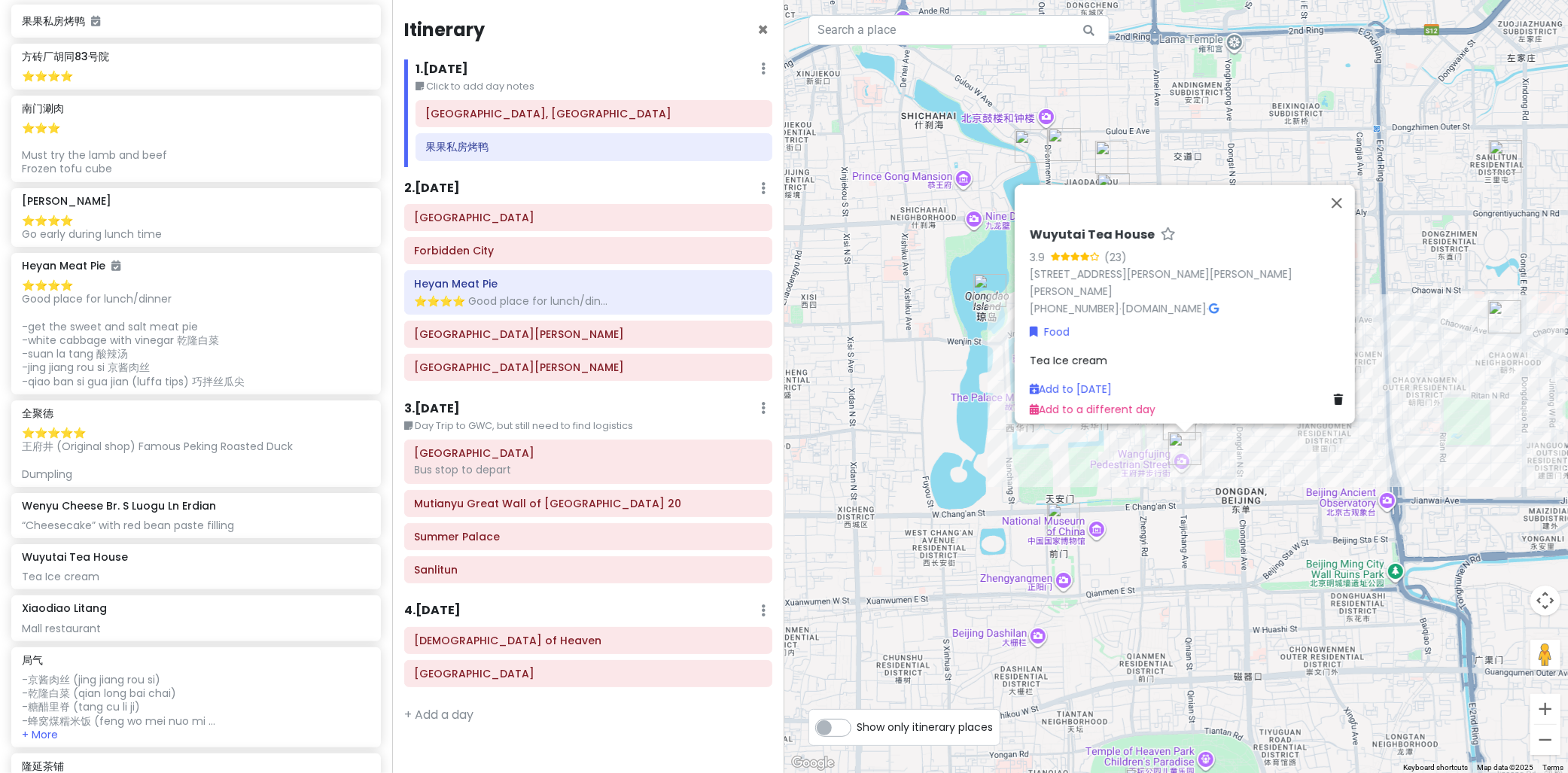
click at [1169, 427] on img "稻香村" at bounding box center [1180, 424] width 33 height 33
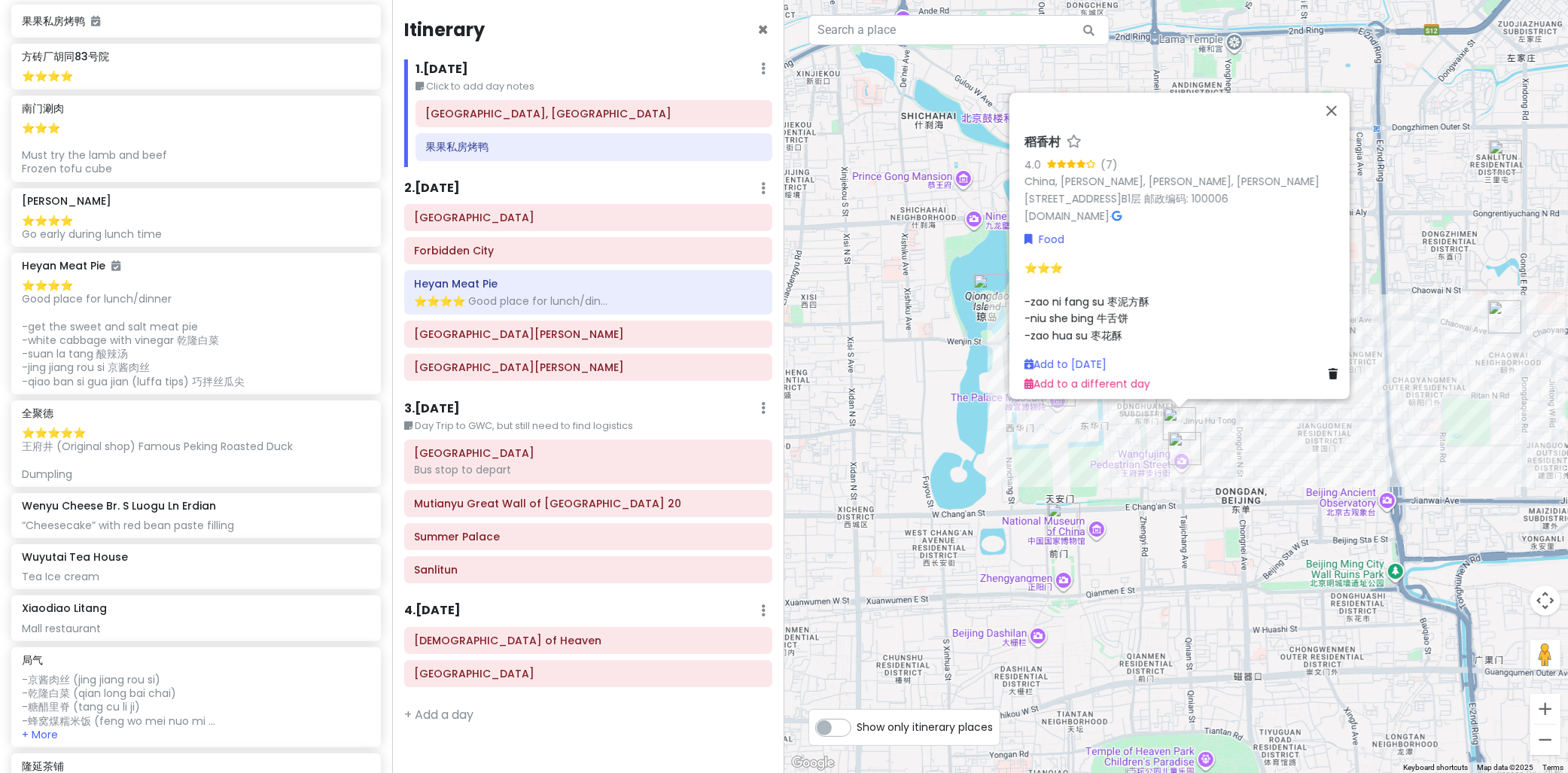
click at [1251, 441] on div "稻香村 4.0 (7) [GEOGRAPHIC_DATA], [PERSON_NAME], [PERSON_NAME], Wang [STREET_ADDRE…" at bounding box center [1177, 386] width 785 height 773
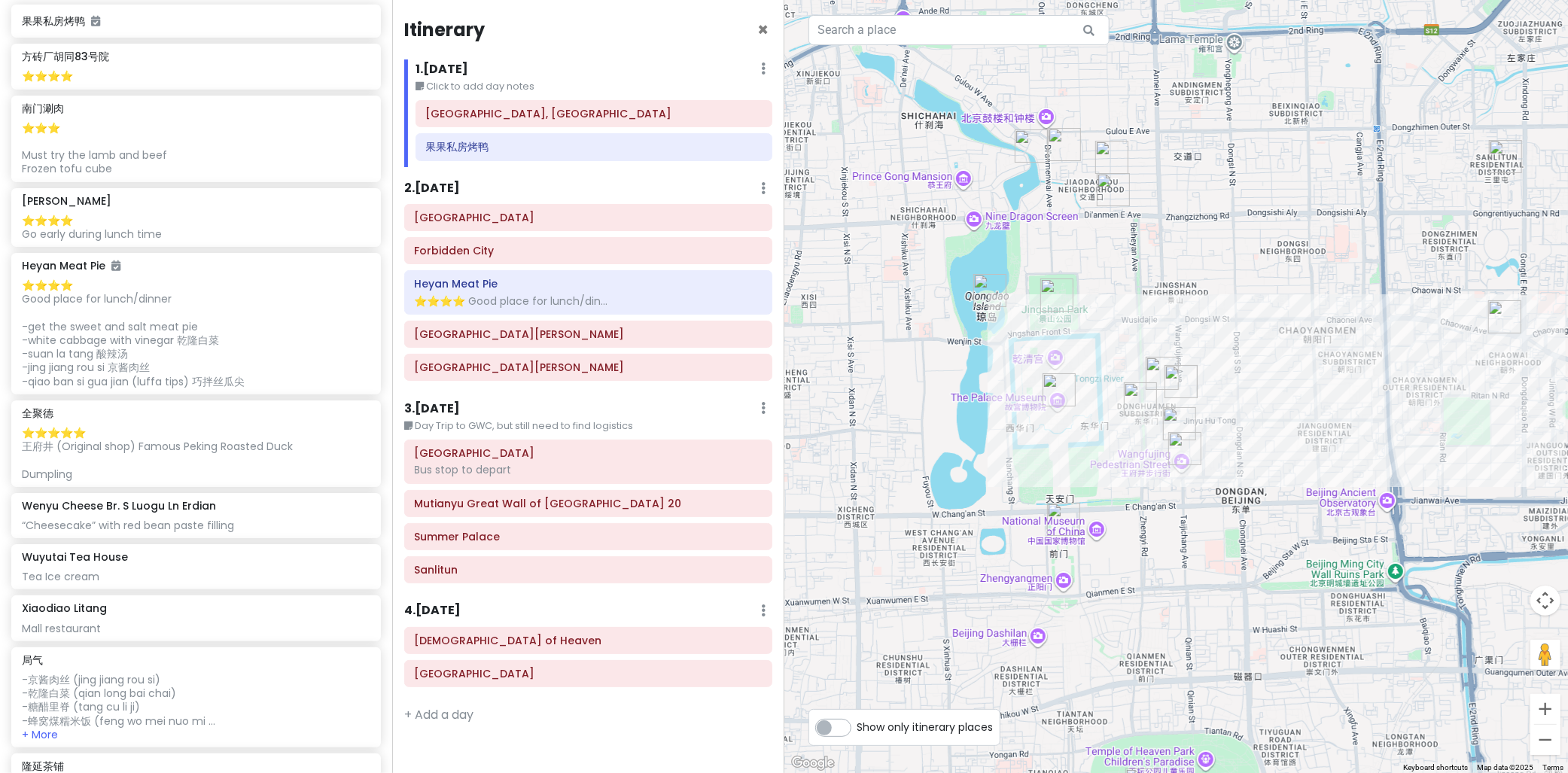
click at [1124, 407] on img "Heyan Meat Pie" at bounding box center [1141, 399] width 33 height 33
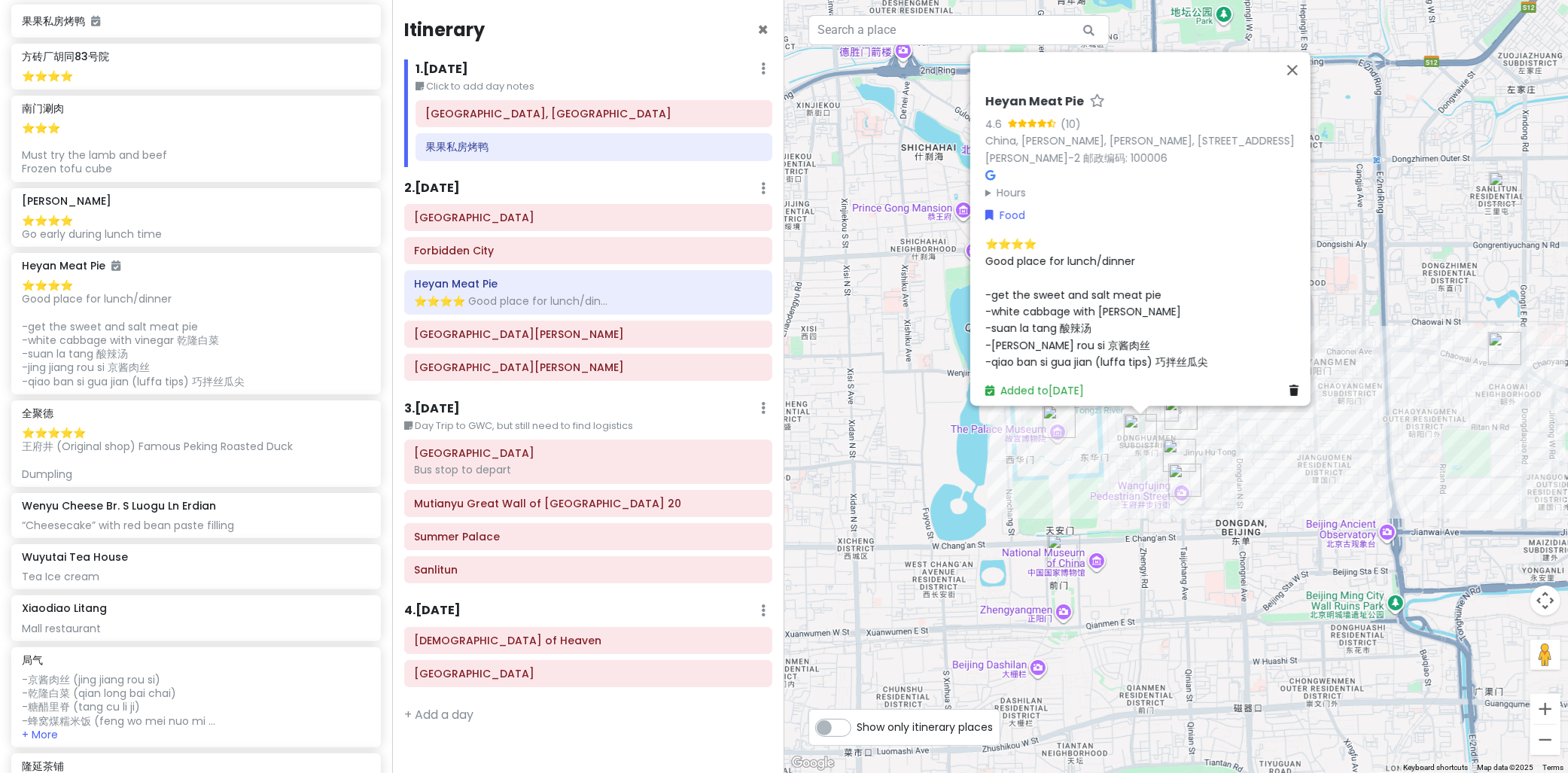
click at [1130, 409] on div "Heyan Meat Pie 4.6 (10) [GEOGRAPHIC_DATA], [PERSON_NAME][GEOGRAPHIC_DATA][PERSO…" at bounding box center [1177, 386] width 785 height 773
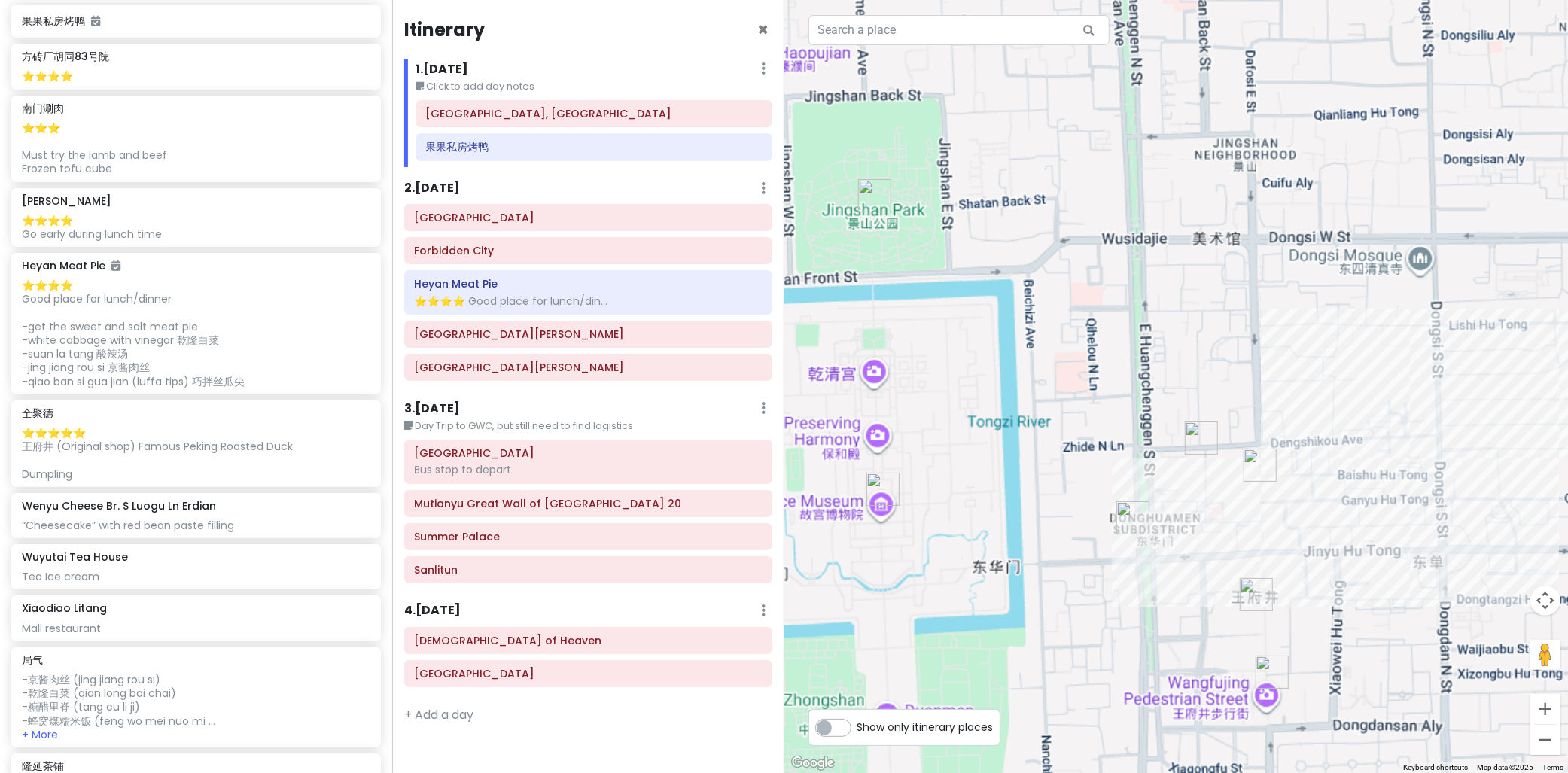
click at [1189, 429] on div at bounding box center [1177, 386] width 785 height 773
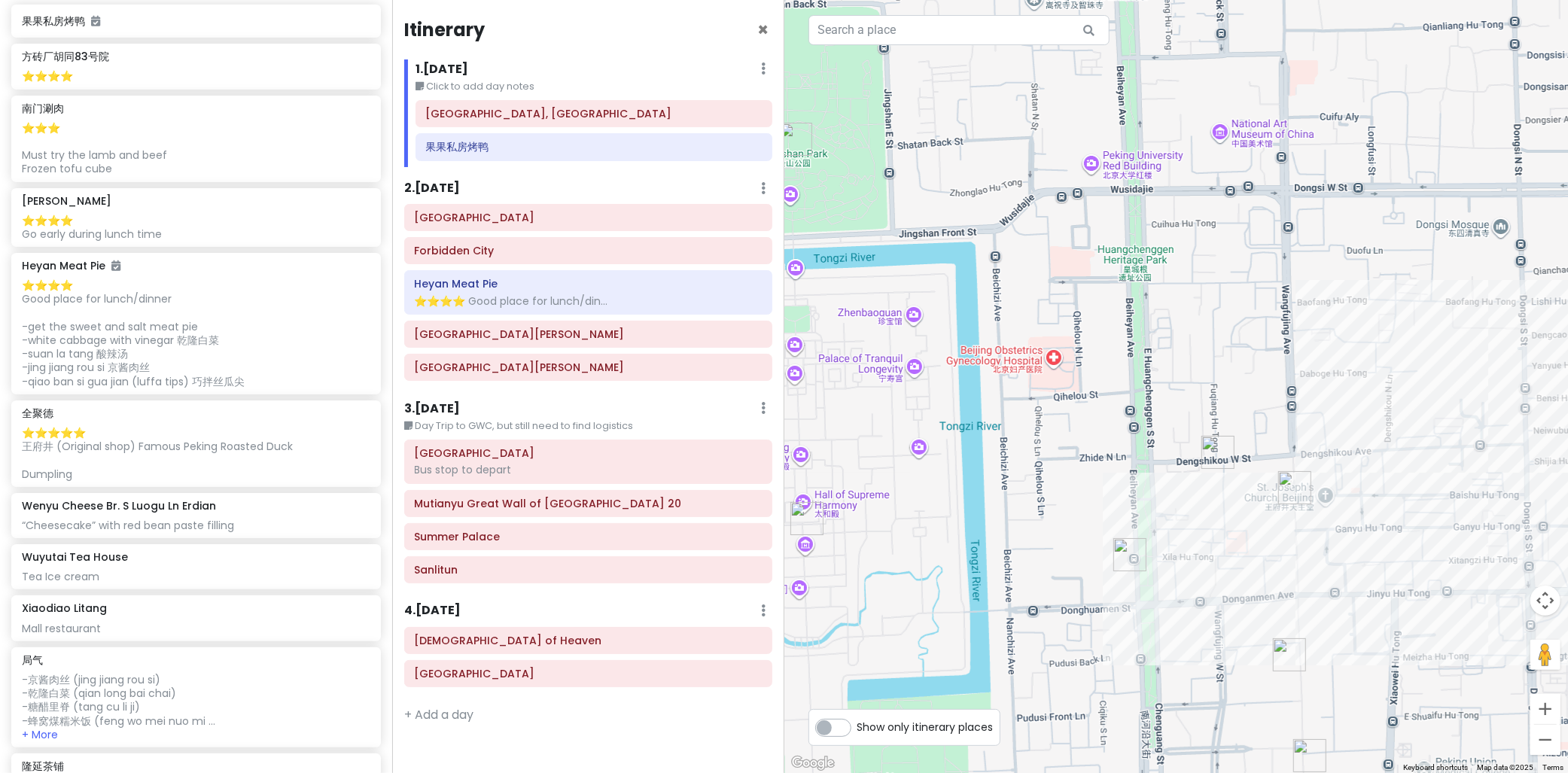
click at [1217, 462] on img "Siji Minfu" at bounding box center [1218, 453] width 33 height 33
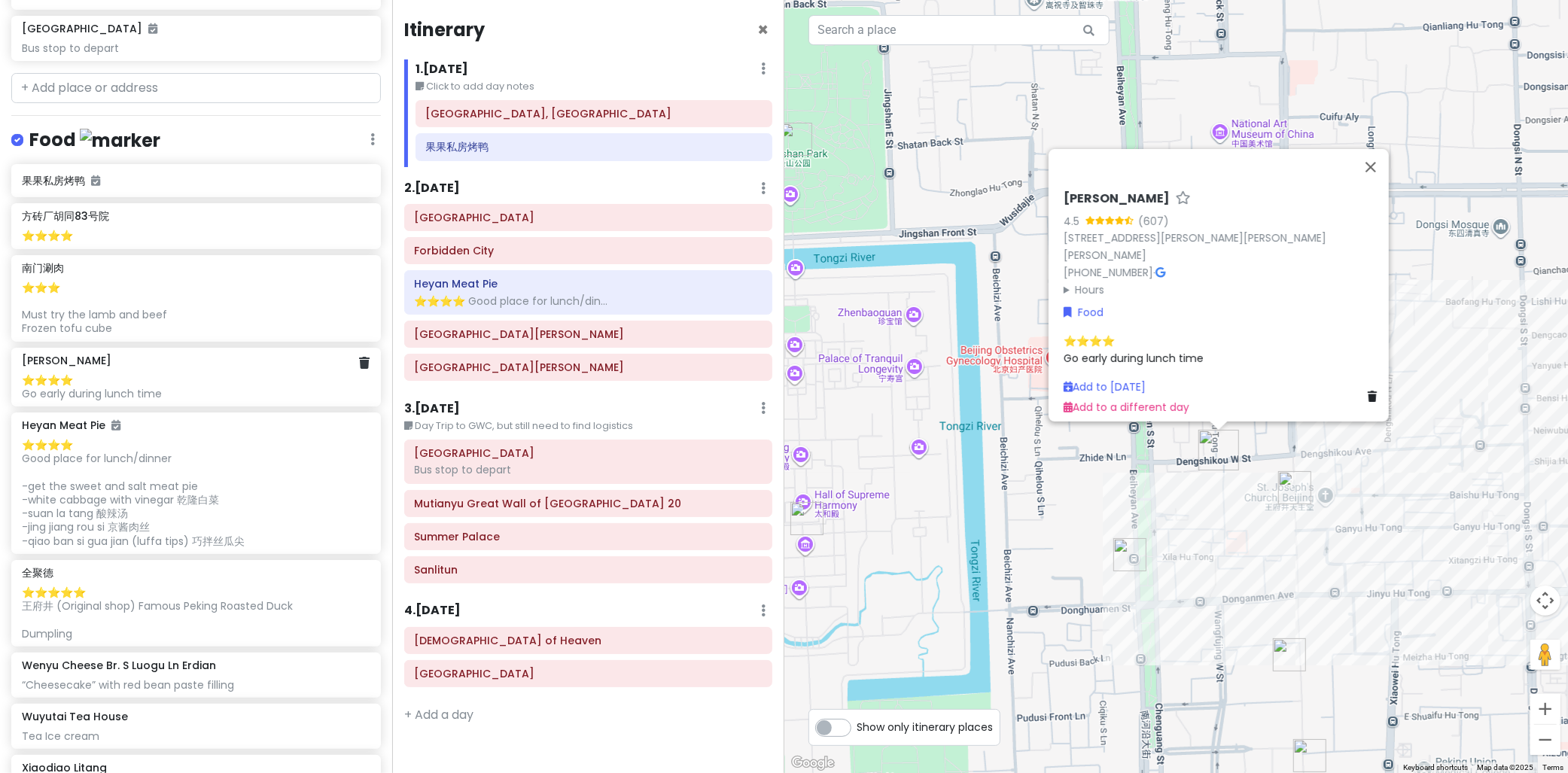
scroll to position [829, 0]
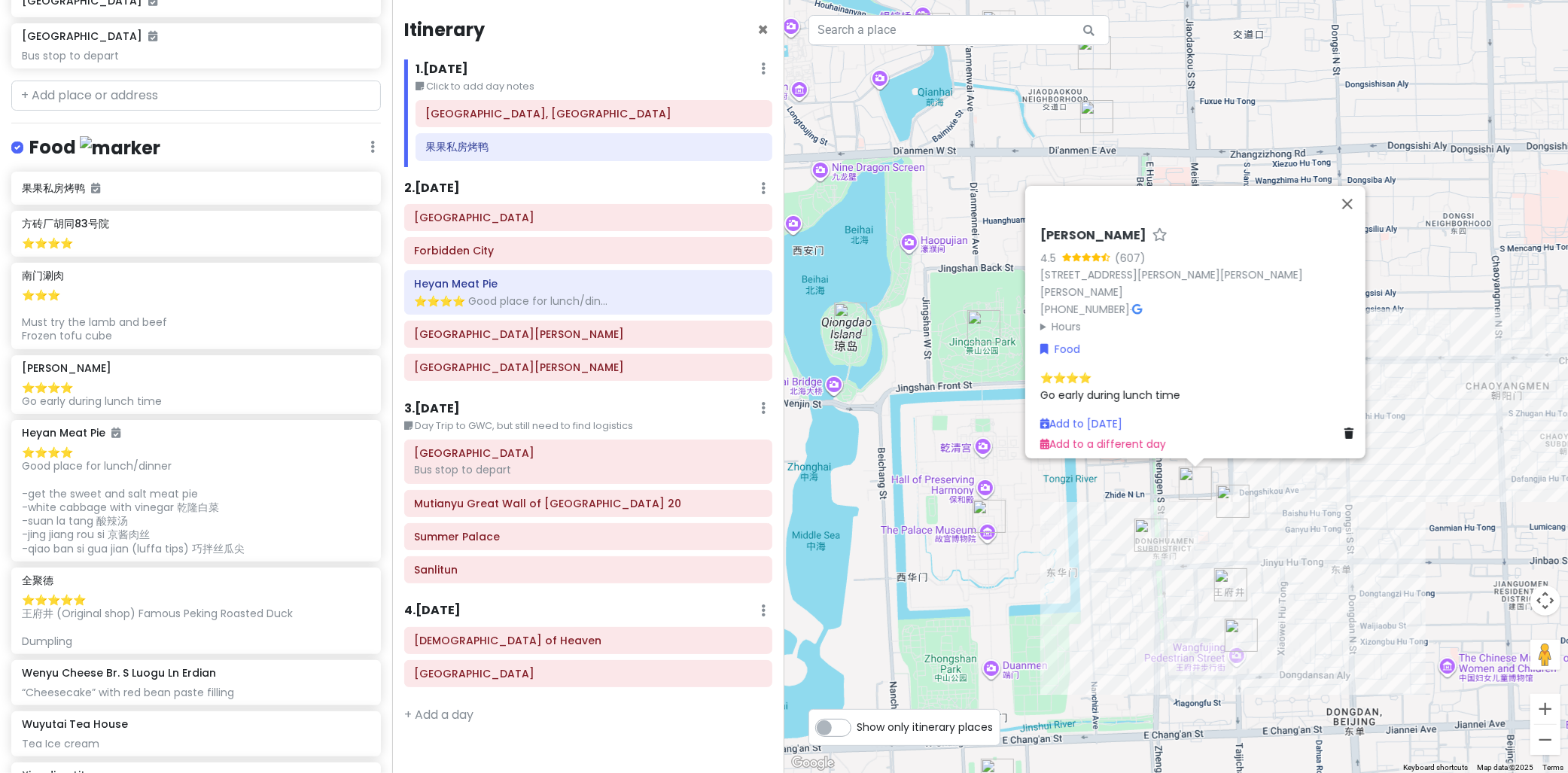
click at [1237, 502] on img "Wangfujing Street, Beijing" at bounding box center [1233, 501] width 33 height 33
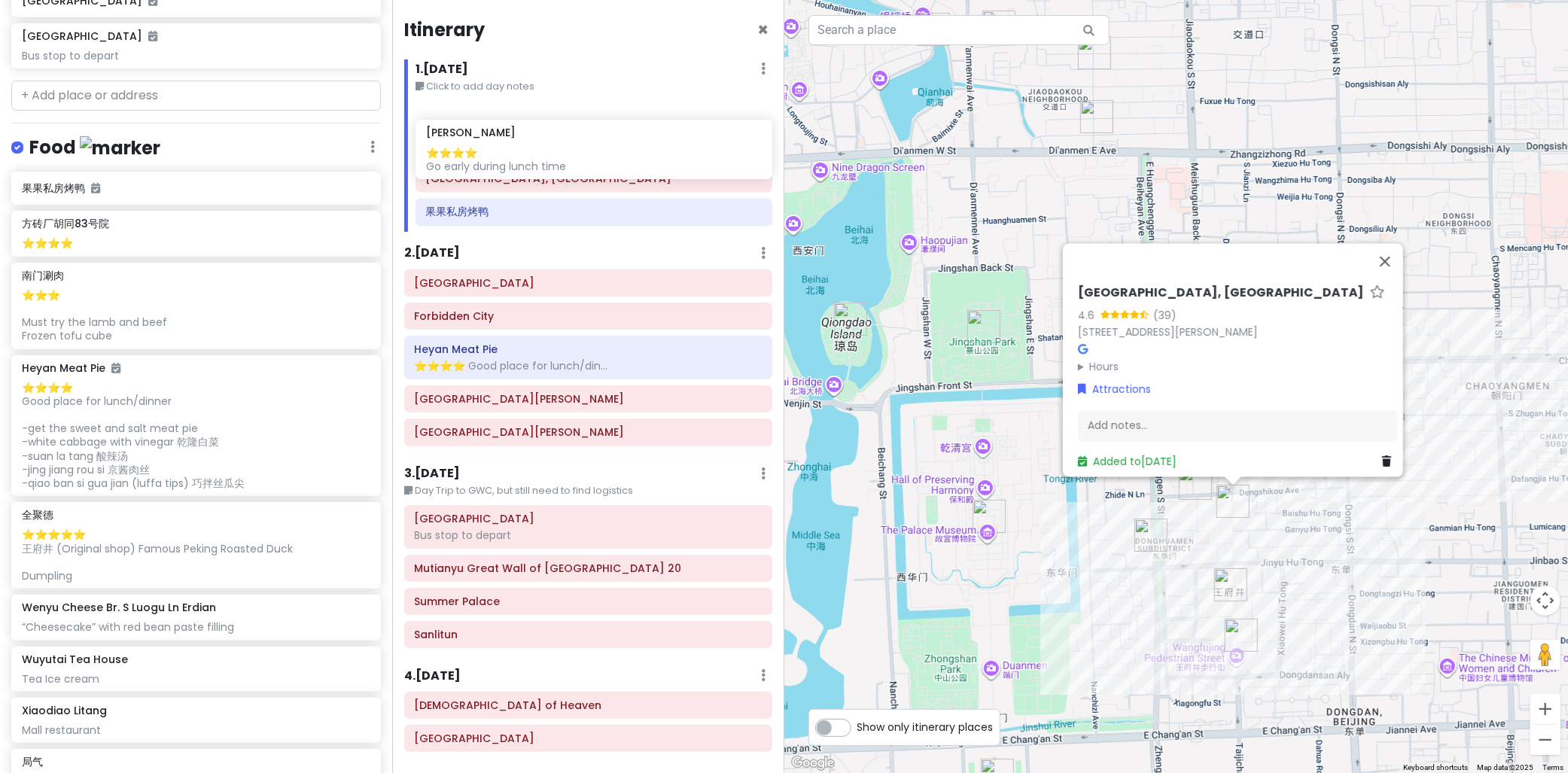
drag, startPoint x: 176, startPoint y: 380, endPoint x: 504, endPoint y: 153, distance: 398.9
click at [504, 153] on div "cingcong trip 3 - BJ Private Change Dates Make a Copy Delete Trip Go Pro ⚡️ Giv…" at bounding box center [784, 386] width 1568 height 773
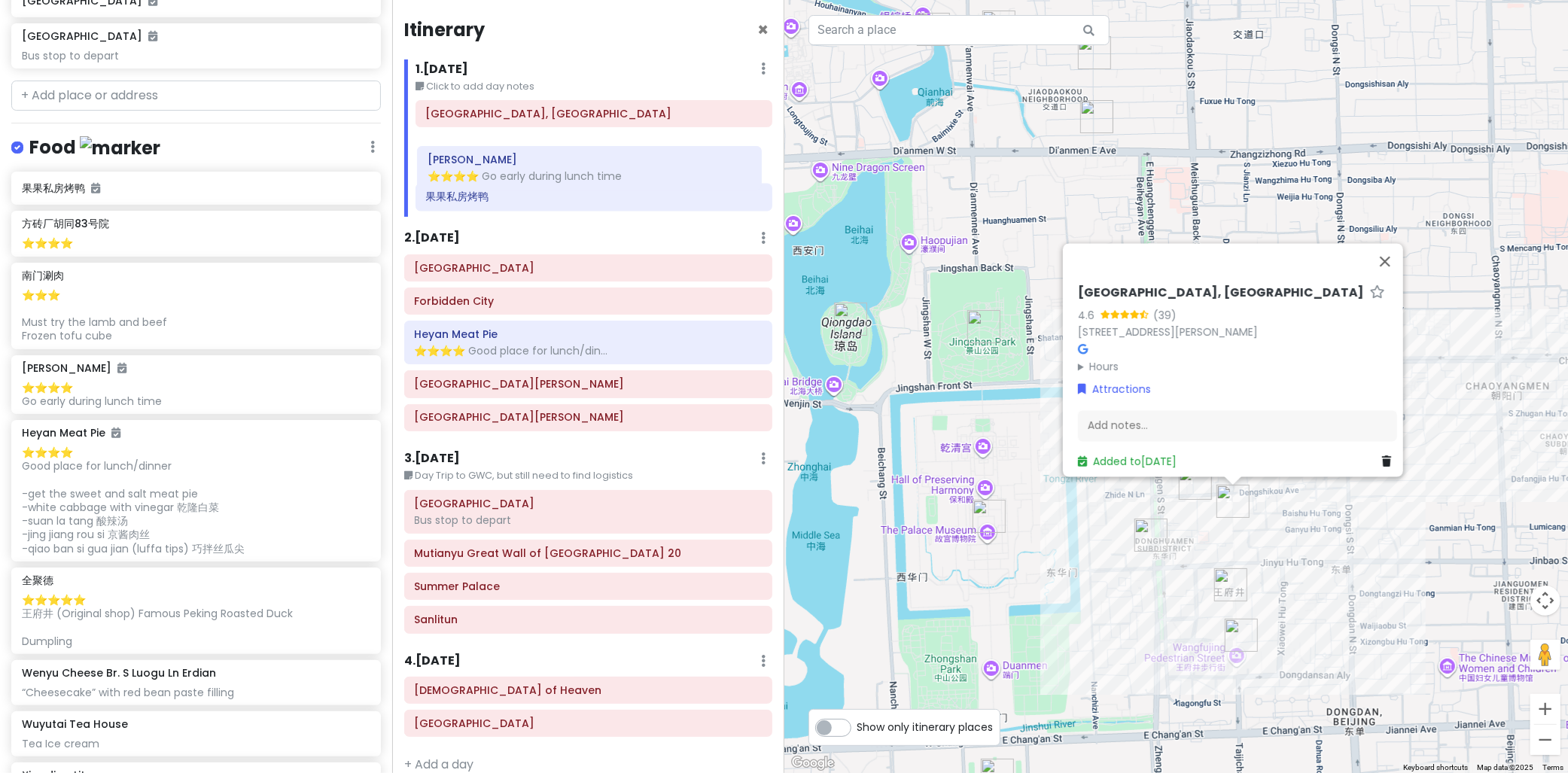
drag, startPoint x: 500, startPoint y: 128, endPoint x: 503, endPoint y: 176, distance: 48.1
click at [503, 176] on div "[PERSON_NAME] ⭐️⭐️⭐️⭐️ Go early during lunch time [GEOGRAPHIC_DATA], [GEOGRAPHI…" at bounding box center [594, 158] width 379 height 116
click at [501, 196] on h6 "果果私房烤鸭" at bounding box center [593, 197] width 336 height 14
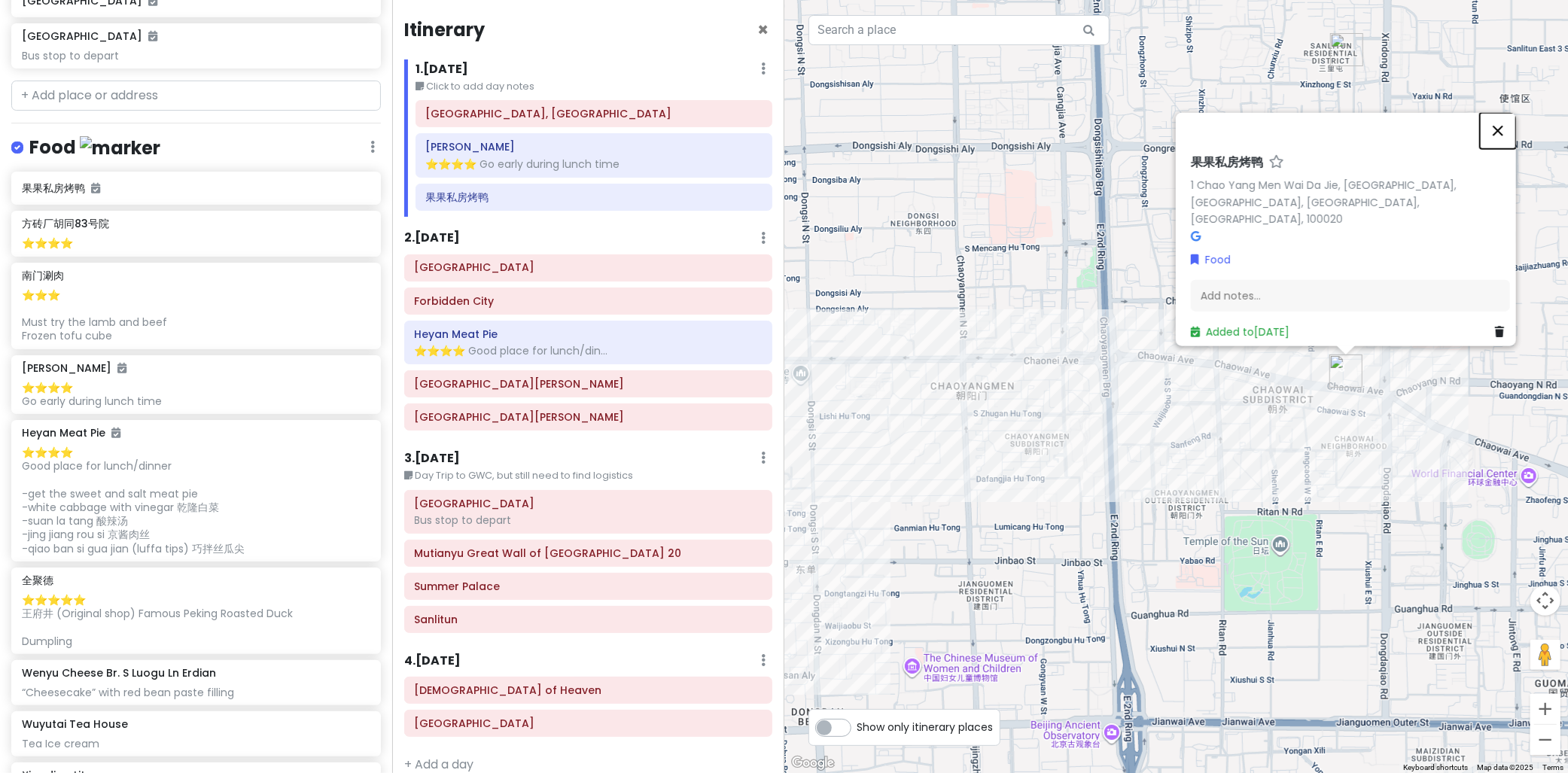
click at [1501, 145] on button "Close" at bounding box center [1498, 130] width 36 height 36
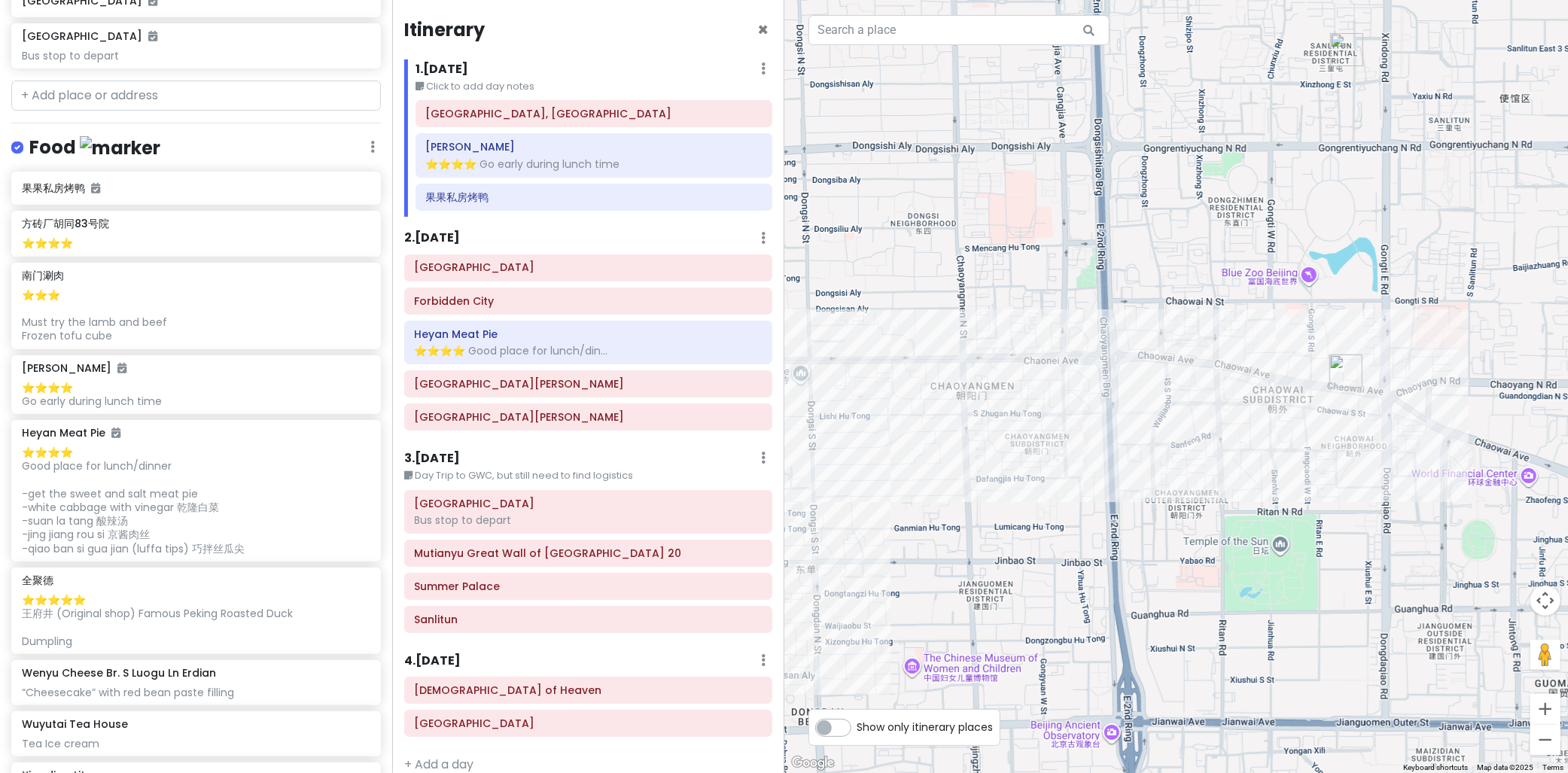
click at [492, 204] on h6 "果果私房烤鸭" at bounding box center [593, 197] width 336 height 14
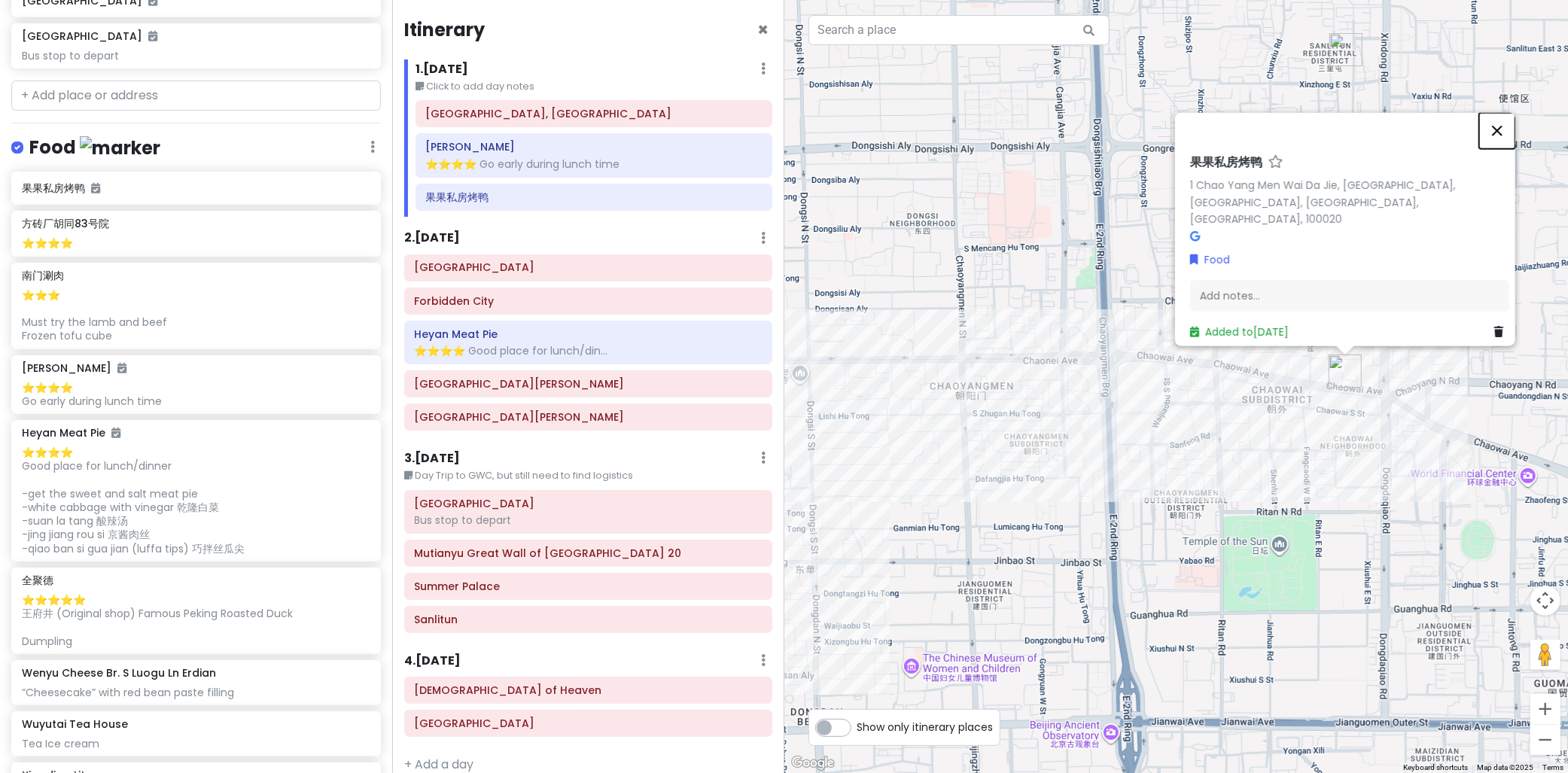
click at [1493, 140] on button "Close" at bounding box center [1497, 130] width 36 height 36
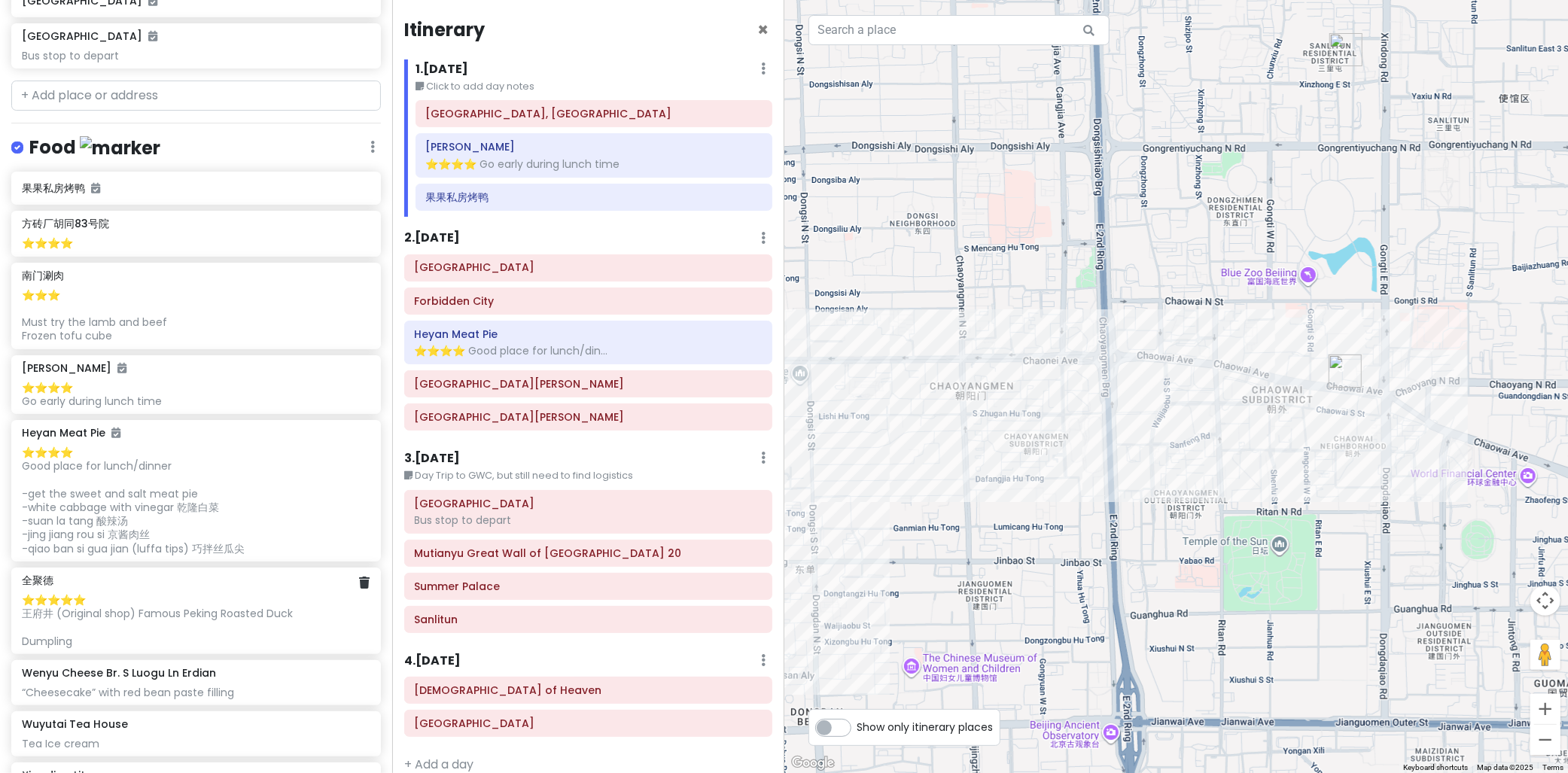
click at [98, 593] on div "⭐️⭐️⭐️⭐️⭐️ 王府井 (Original shop) Famous Peking Roasted Duck Dumpling" at bounding box center [195, 620] width 348 height 55
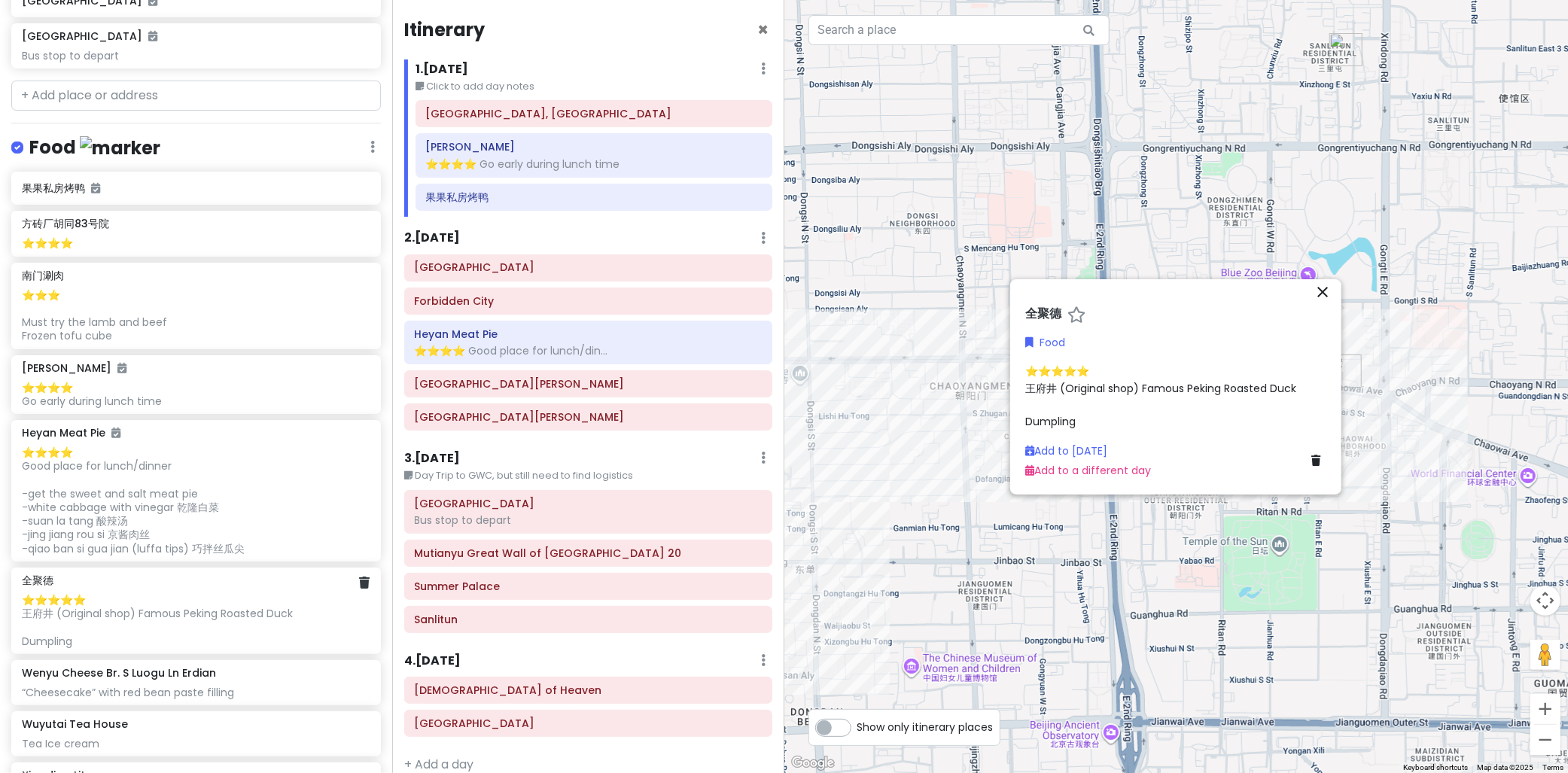
click at [98, 593] on div "⭐️⭐️⭐️⭐️⭐️ 王府井 (Original shop) Famous Peking Roasted Duck Dumpling" at bounding box center [195, 620] width 348 height 55
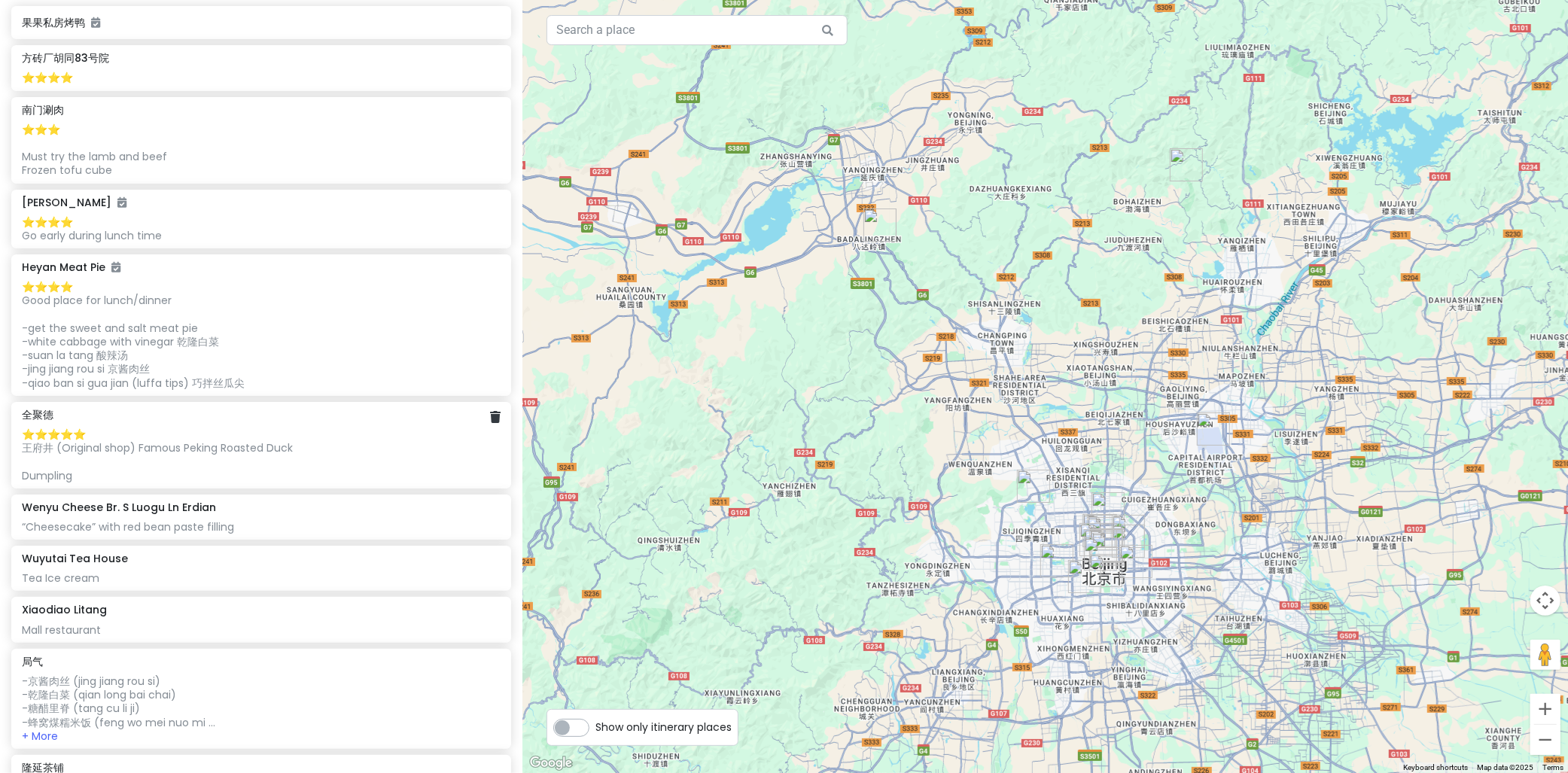
scroll to position [1004, 0]
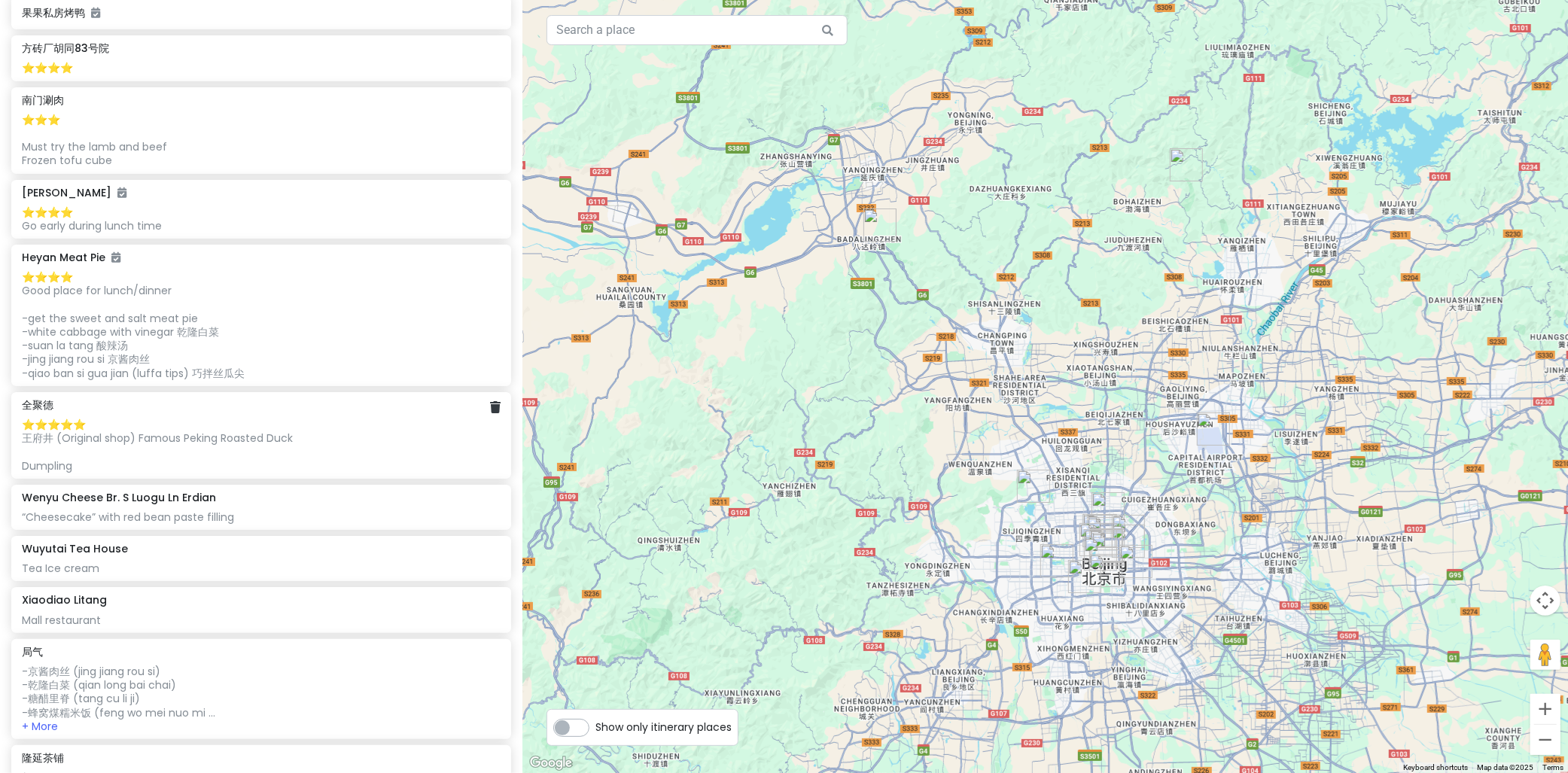
click at [238, 440] on div "⭐️⭐️⭐️⭐️⭐️ 王府井 (Original shop) Famous Peking Roasted Duck Dumpling" at bounding box center [260, 445] width 479 height 55
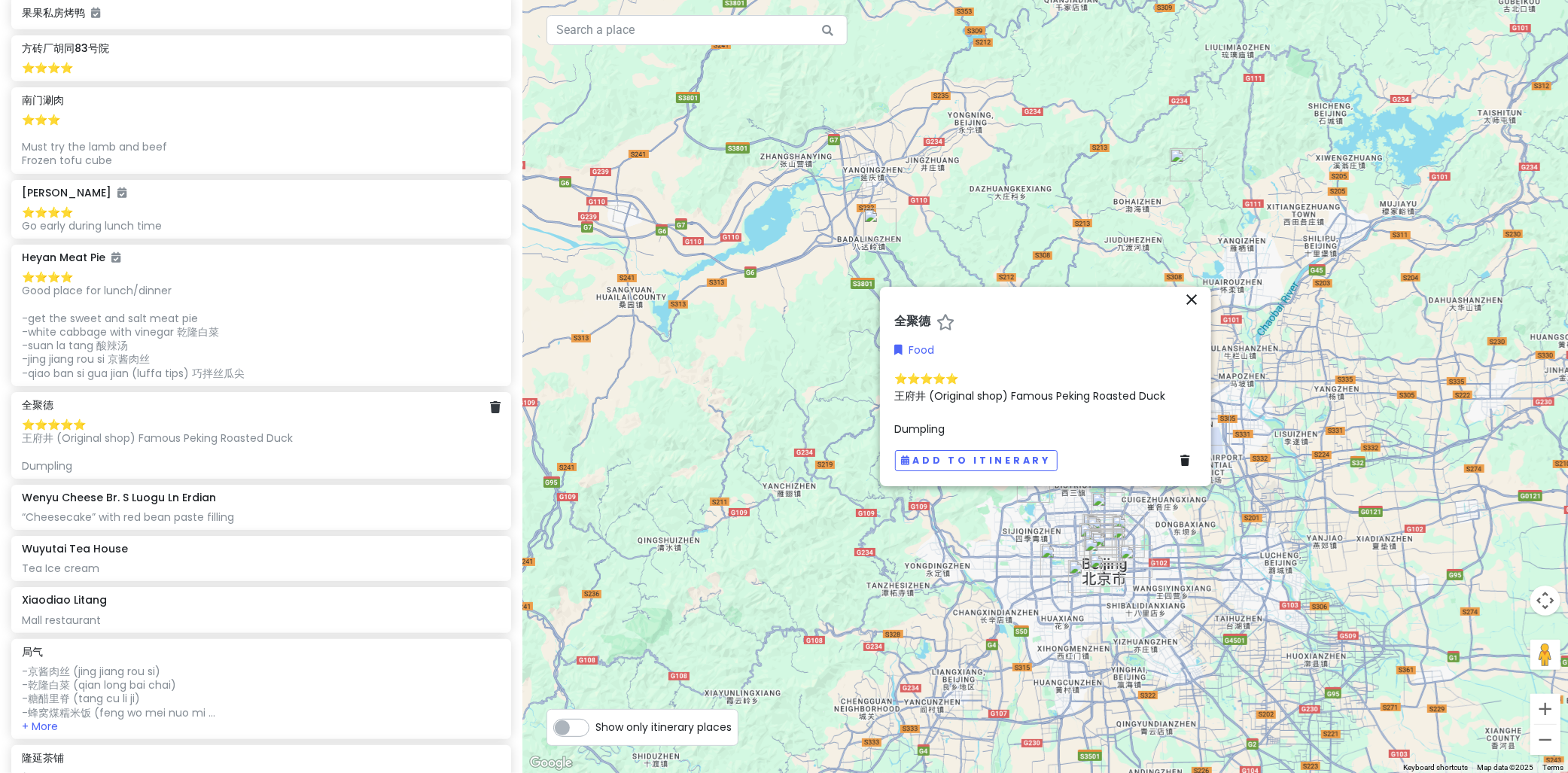
click at [238, 440] on div "⭐️⭐️⭐️⭐️⭐️ 王府井 (Original shop) Famous Peking Roasted Duck Dumpling" at bounding box center [260, 445] width 479 height 55
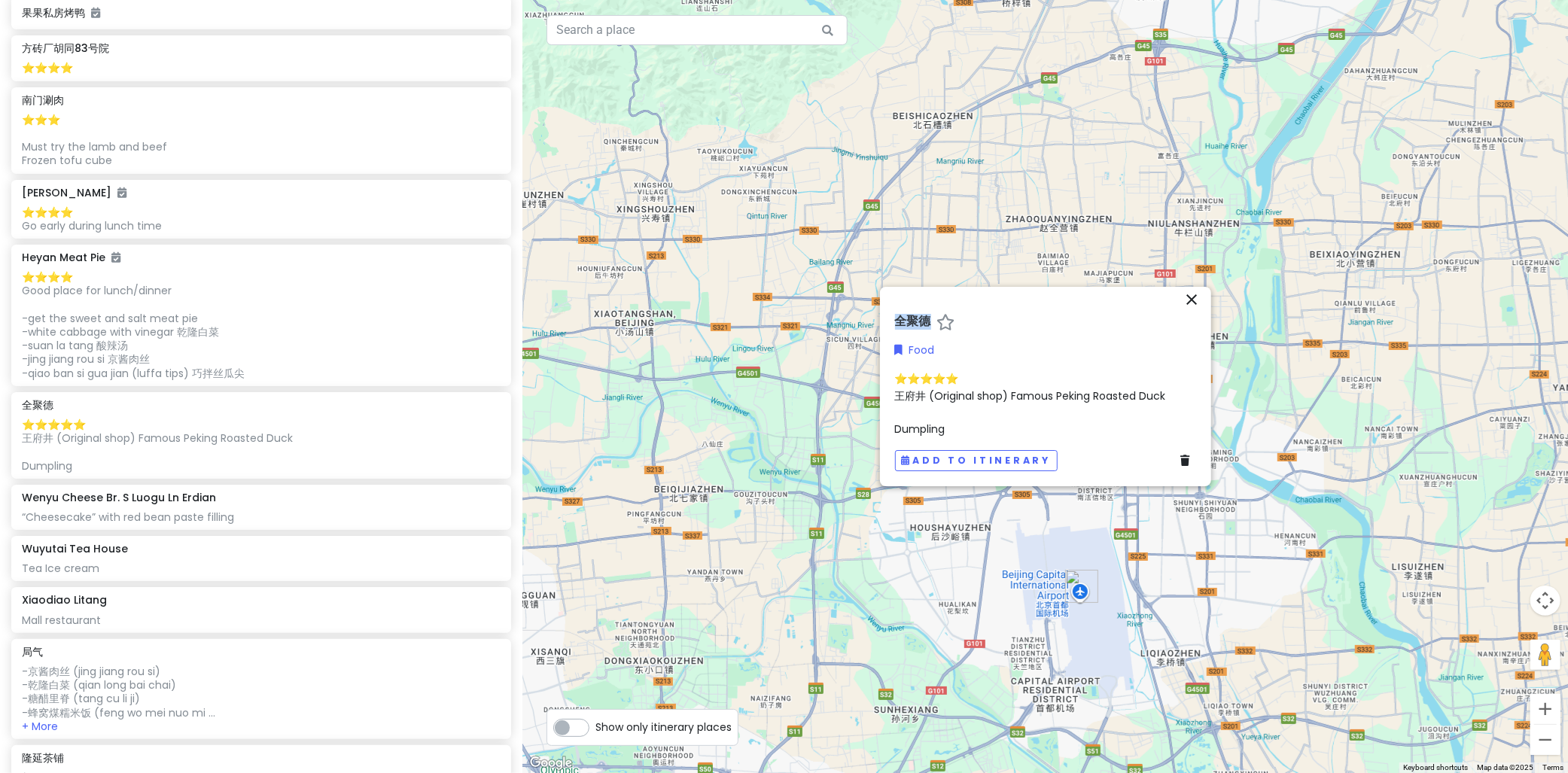
drag, startPoint x: 899, startPoint y: 320, endPoint x: 926, endPoint y: 319, distance: 27.0
click at [926, 319] on h6 "全聚德" at bounding box center [913, 322] width 36 height 16
click at [1007, 322] on input "全聚德" at bounding box center [1046, 323] width 301 height 23
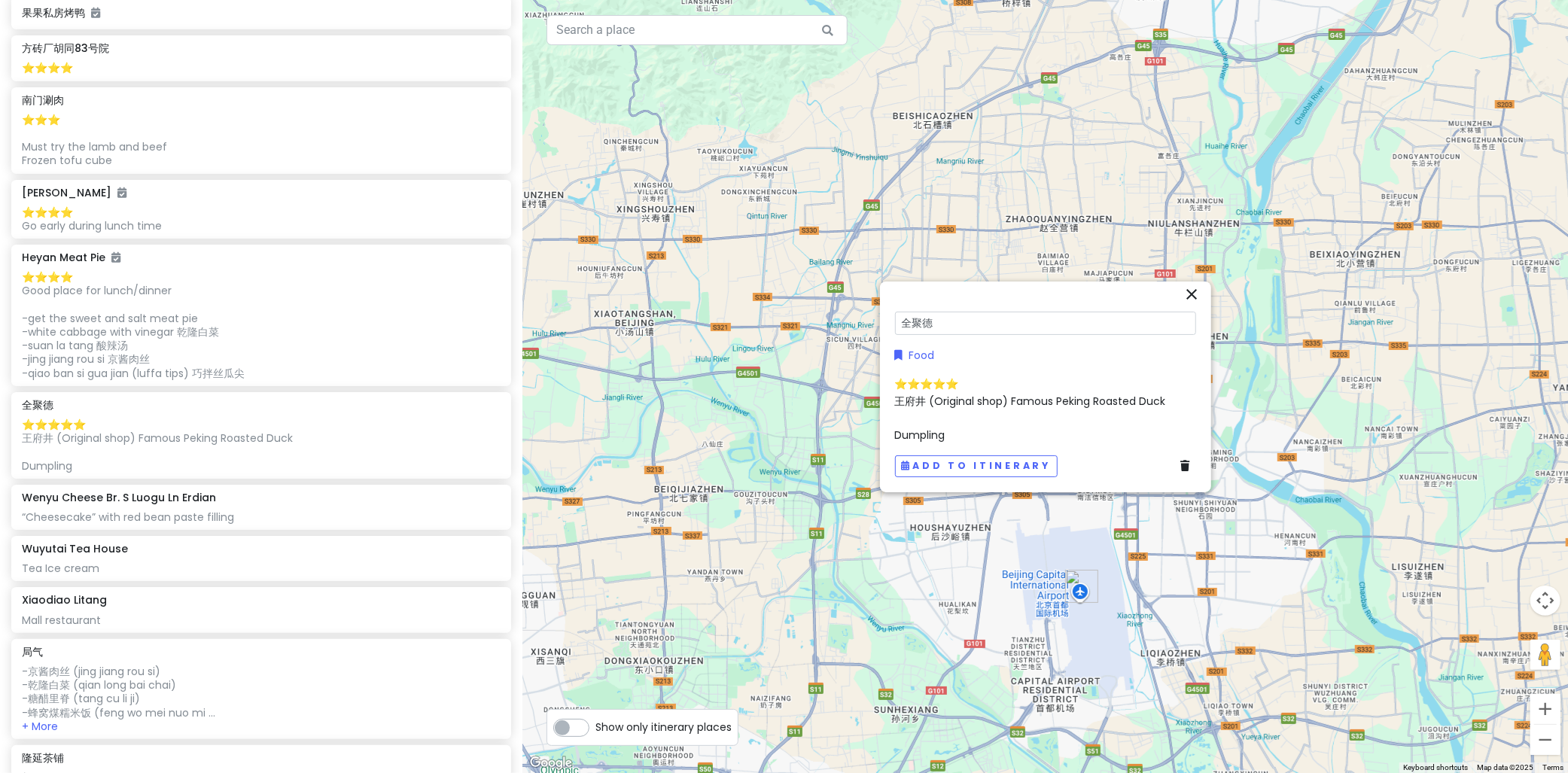
click at [1176, 285] on div "← Move left → Move right ↑ Move up ↓ Move down + Zoom in - Zoom out Home Jump l…" at bounding box center [1045, 386] width 1046 height 773
click at [1186, 291] on icon "close" at bounding box center [1192, 300] width 18 height 18
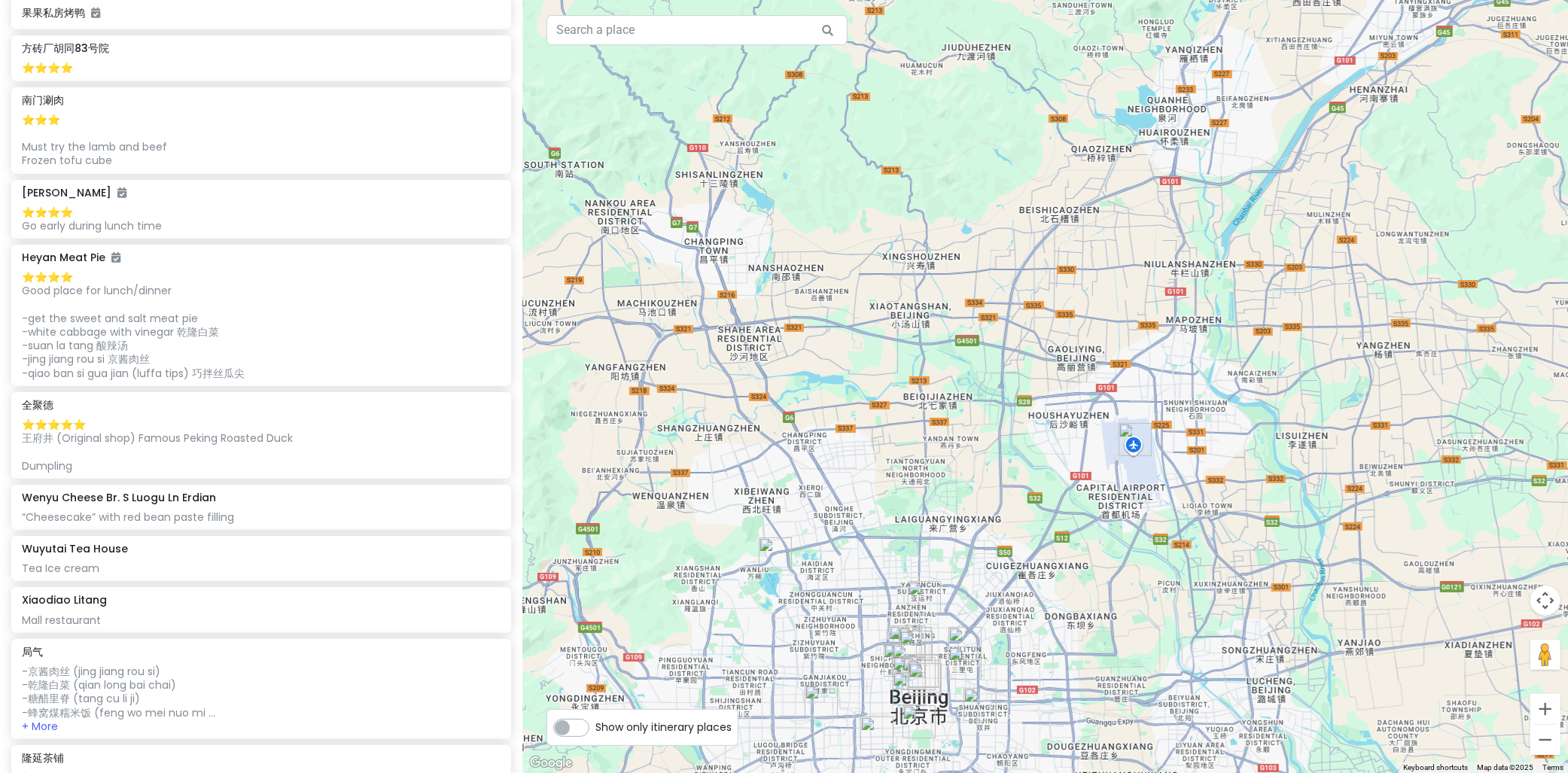
drag, startPoint x: 1036, startPoint y: 348, endPoint x: 1080, endPoint y: 190, distance: 164.0
click at [1080, 190] on div at bounding box center [1045, 386] width 1046 height 773
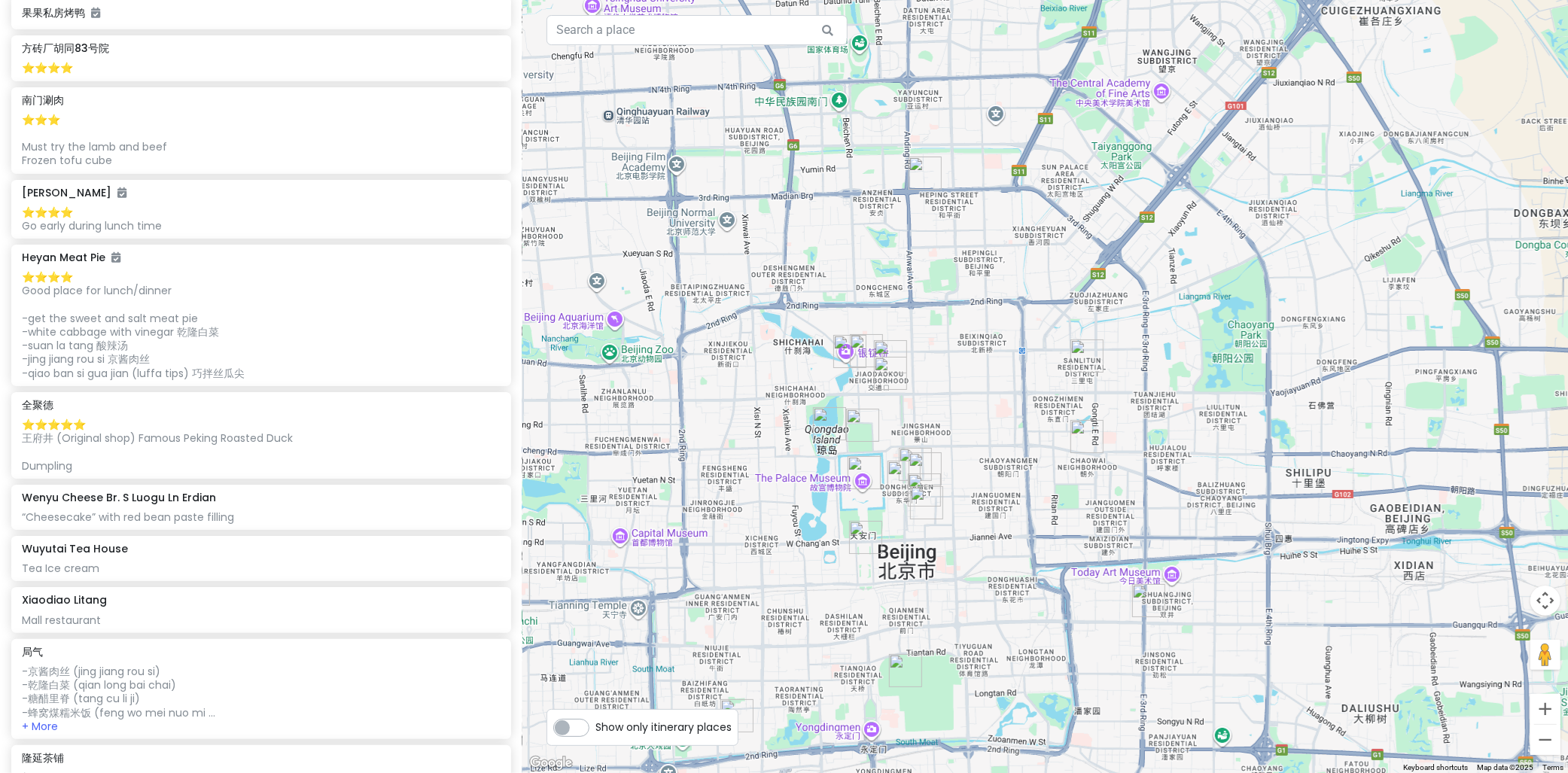
drag, startPoint x: 985, startPoint y: 263, endPoint x: 990, endPoint y: 244, distance: 19.6
click at [994, 244] on div at bounding box center [1045, 386] width 1046 height 773
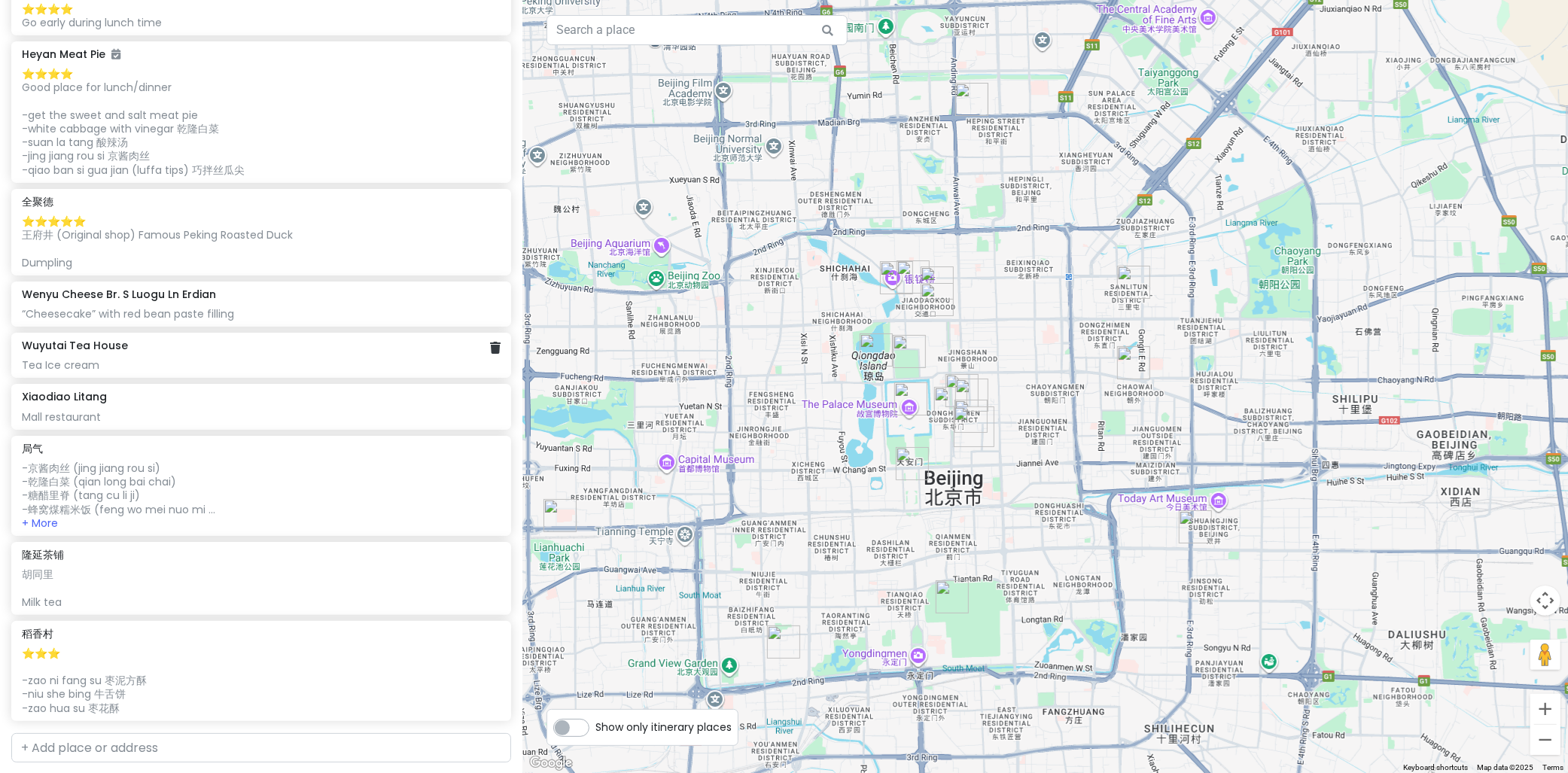
scroll to position [1255, 0]
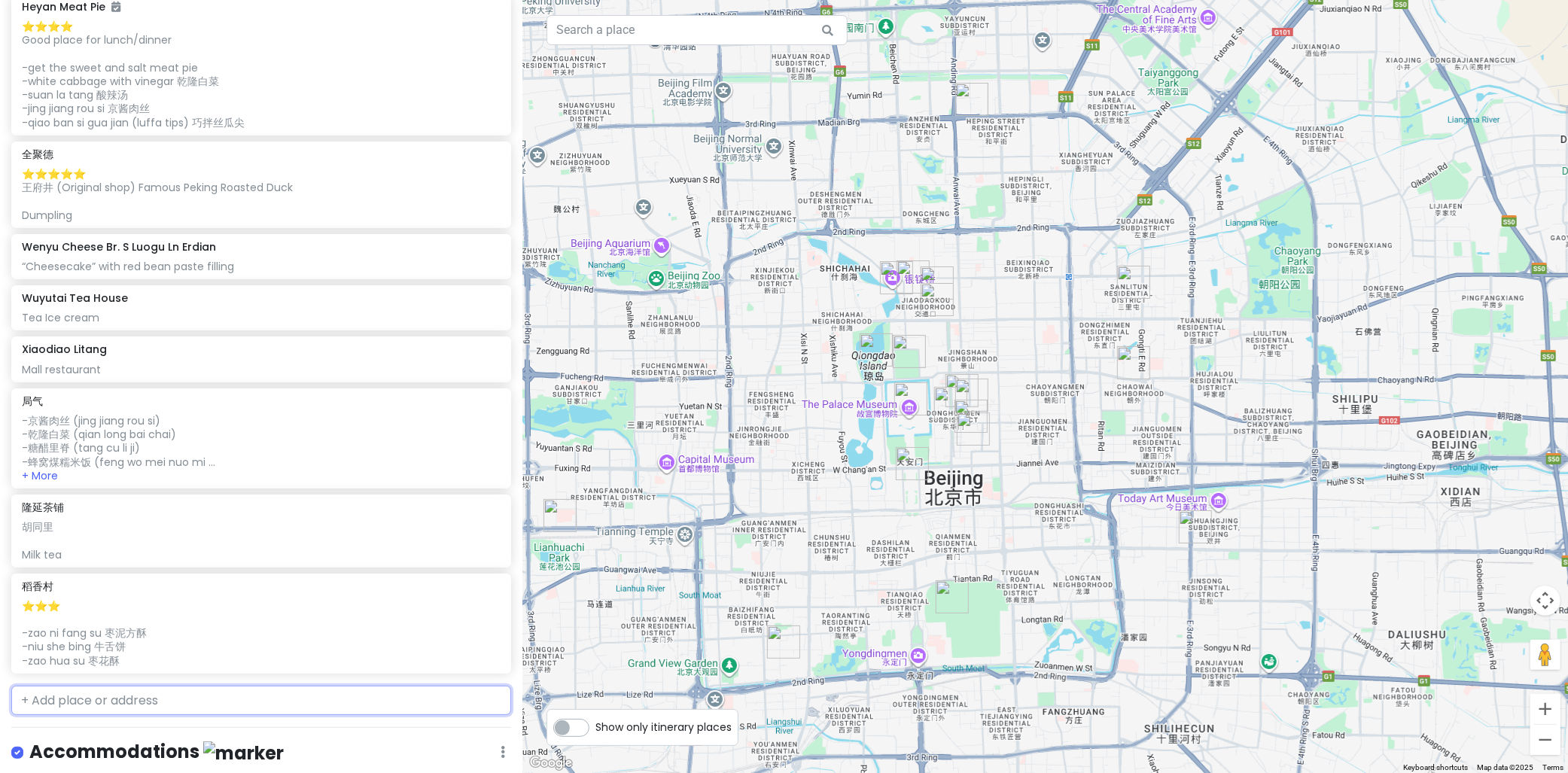
click at [80, 702] on input "text" at bounding box center [261, 701] width 500 height 30
paste input "Quanjude"
type input "Quanjude"
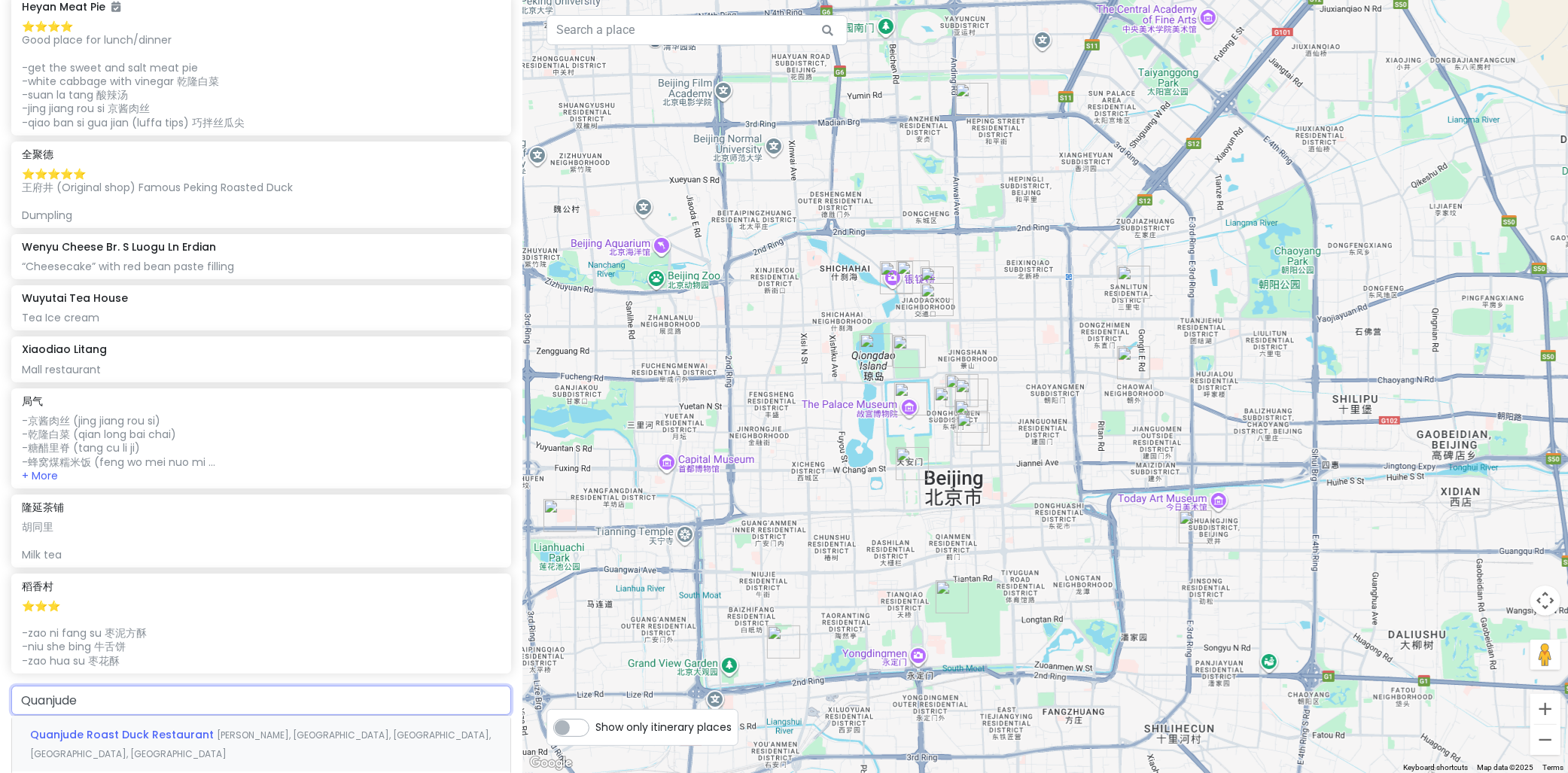
click at [184, 730] on span "Quanjude Roast Duck Restaurant" at bounding box center [123, 735] width 187 height 15
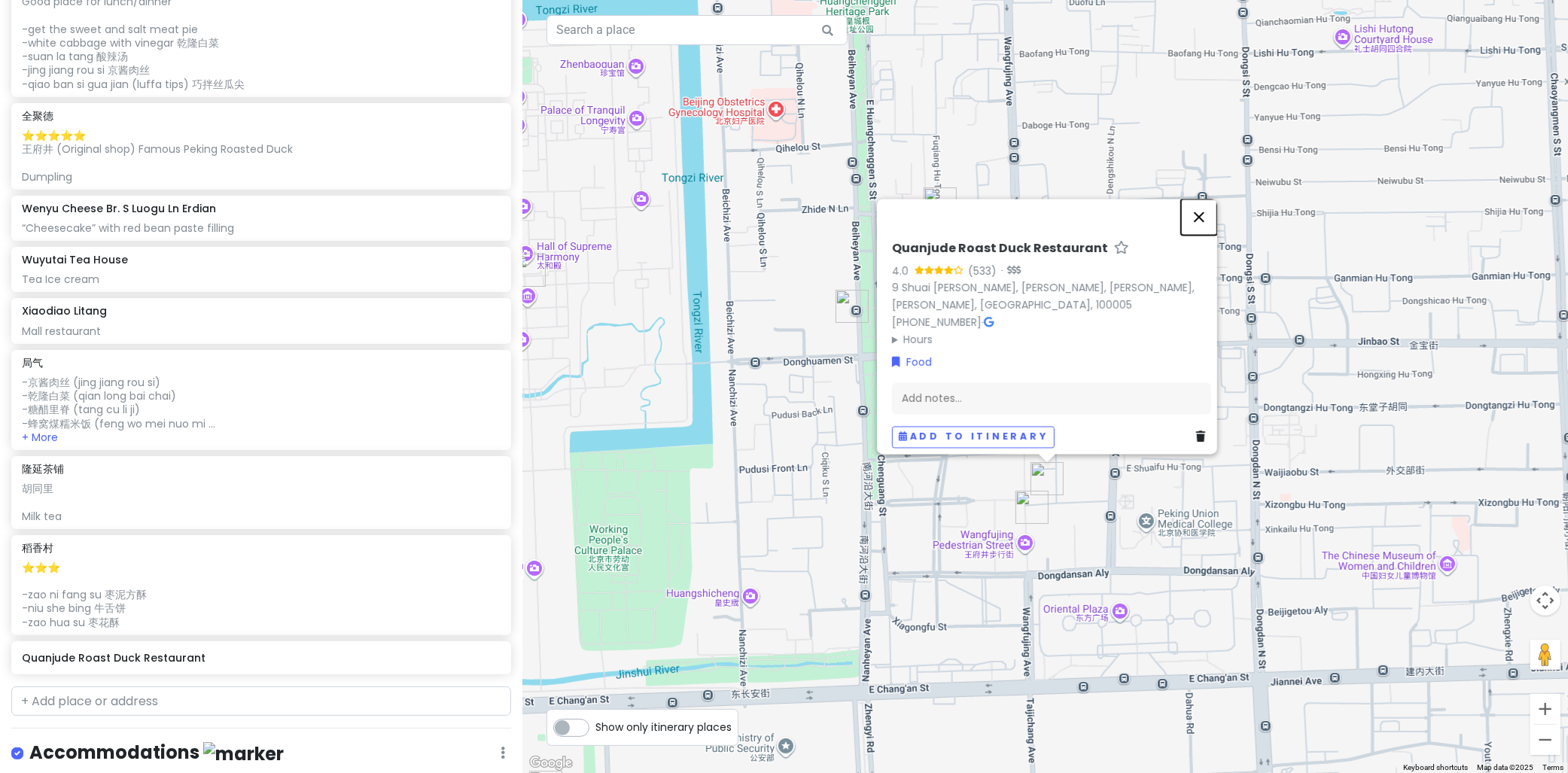
click at [1206, 214] on button "Close" at bounding box center [1199, 217] width 36 height 36
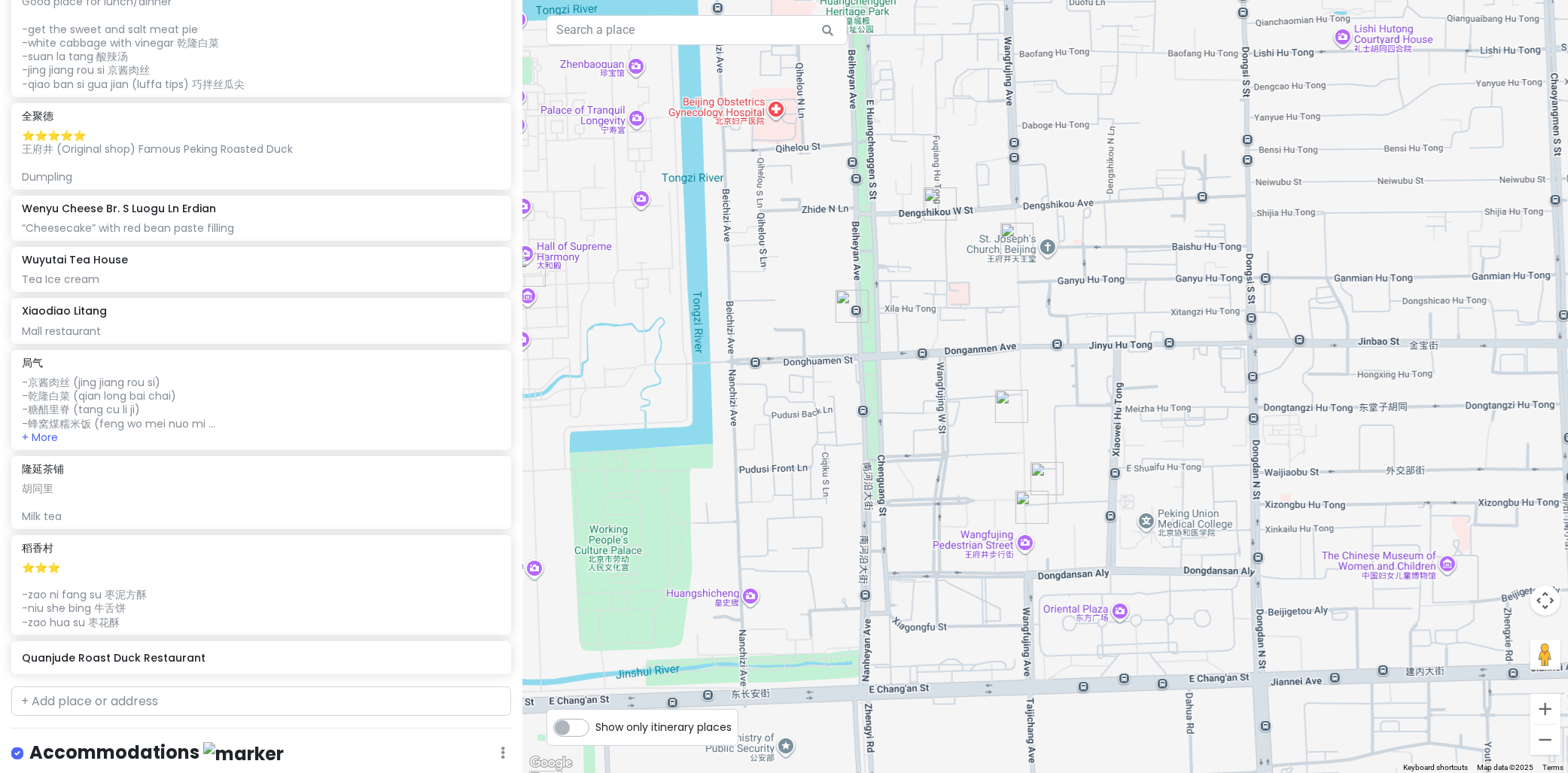
click at [1046, 483] on img "Quanjude Roast Duck Restaurant" at bounding box center [1047, 479] width 33 height 33
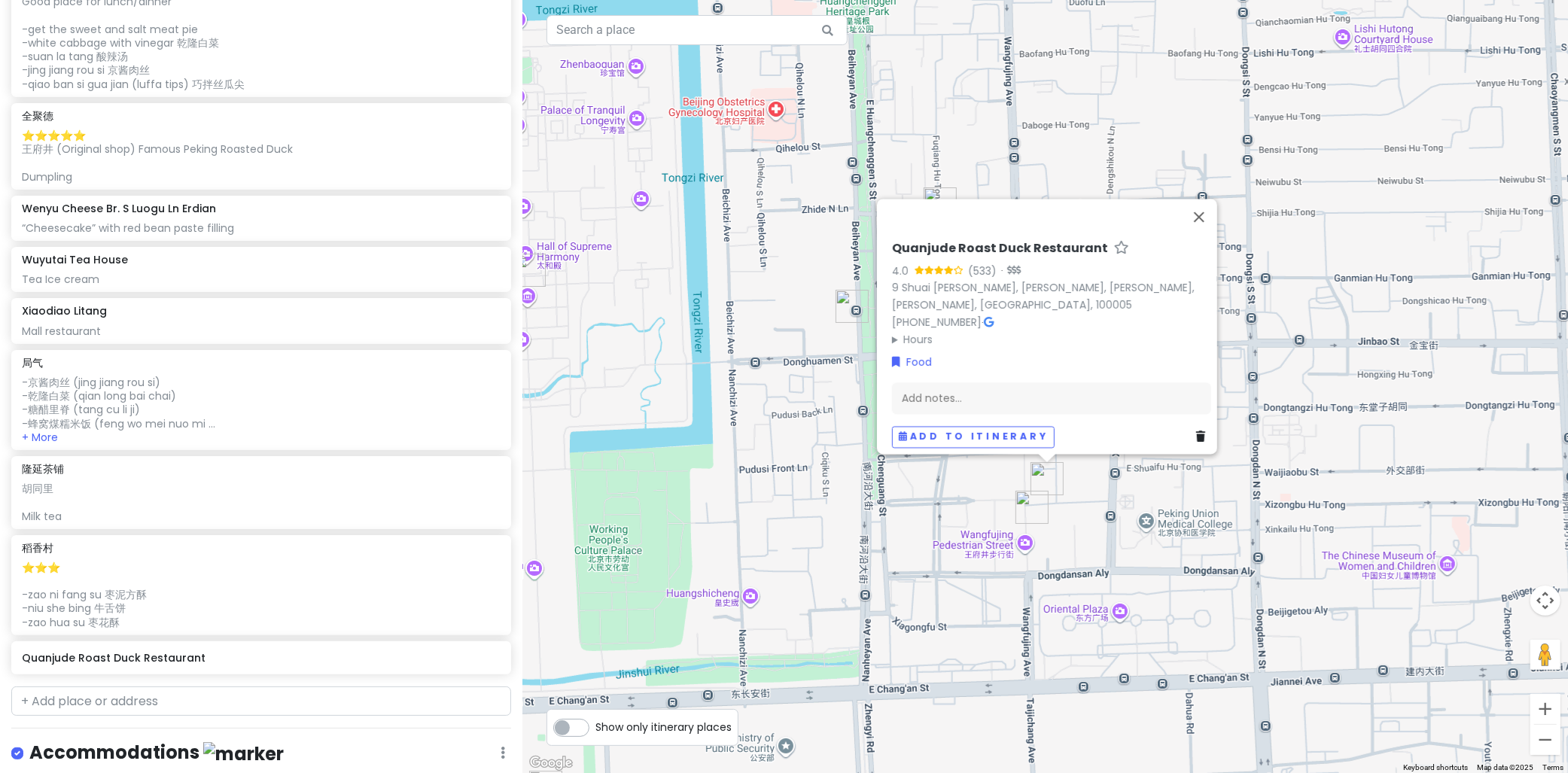
click at [1029, 522] on img "Wuyutai Tea House" at bounding box center [1032, 508] width 33 height 33
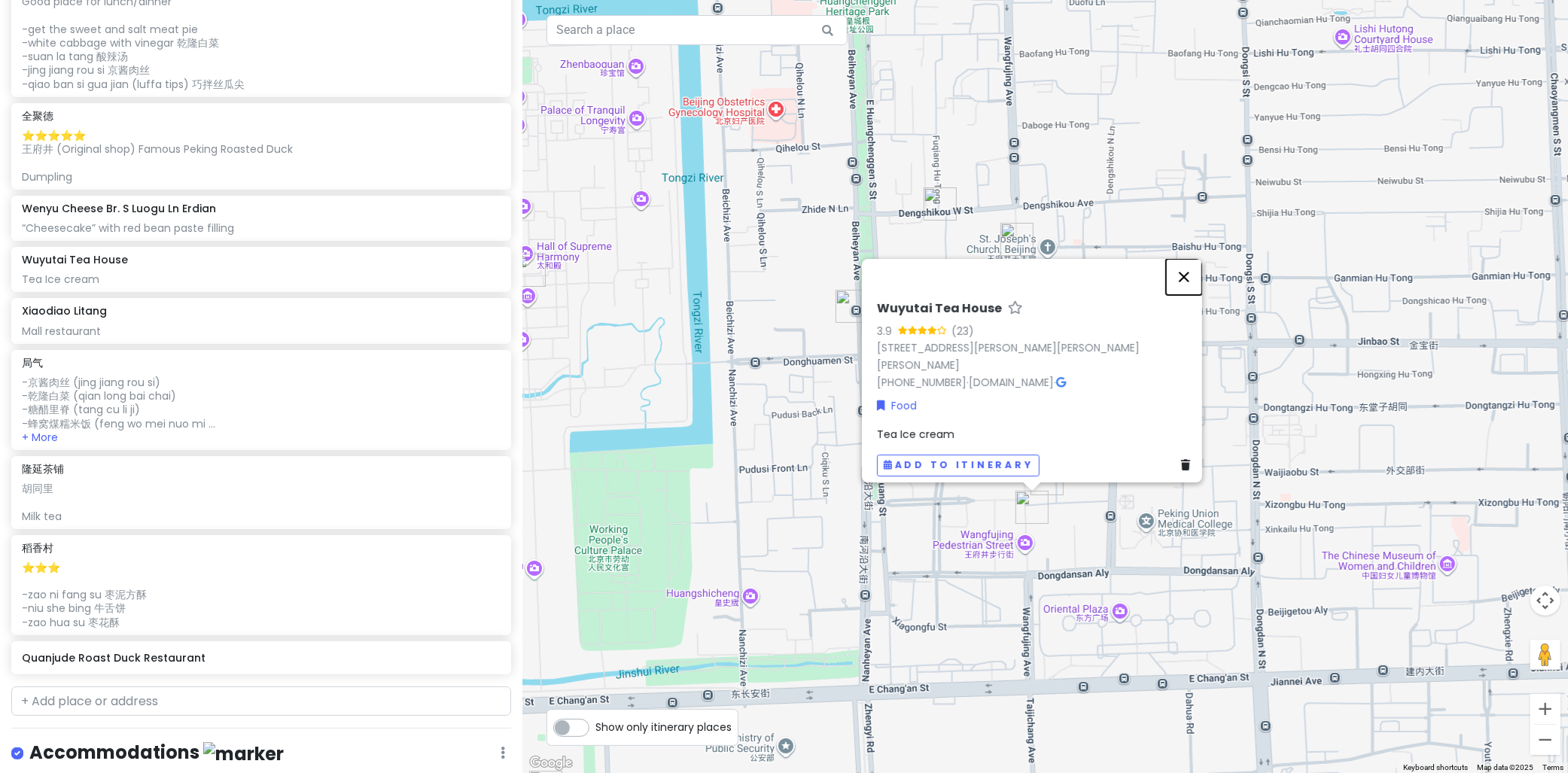
click at [1197, 277] on button "Close" at bounding box center [1184, 277] width 36 height 36
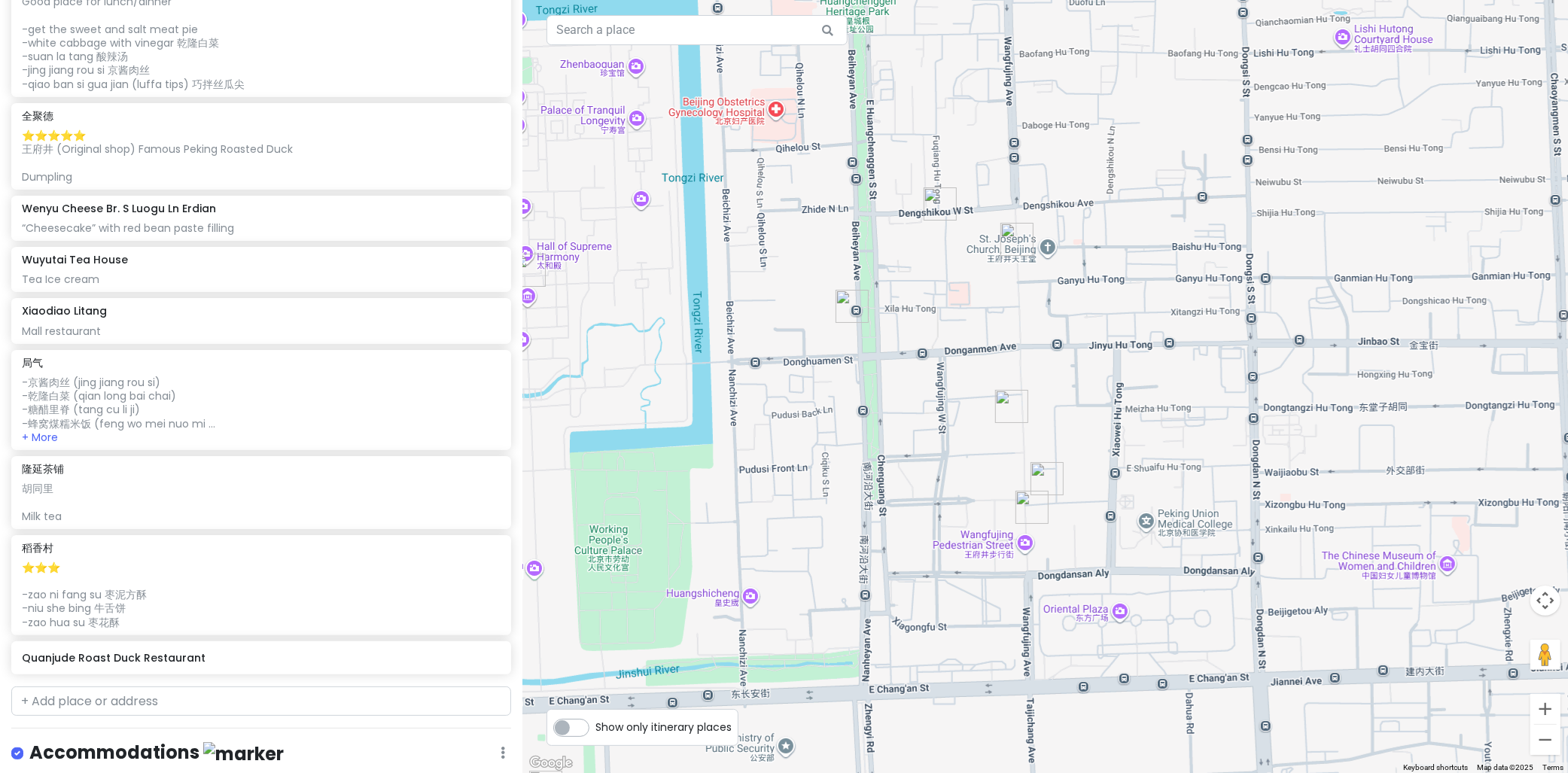
click at [1013, 417] on img "稻香村" at bounding box center [1012, 406] width 33 height 33
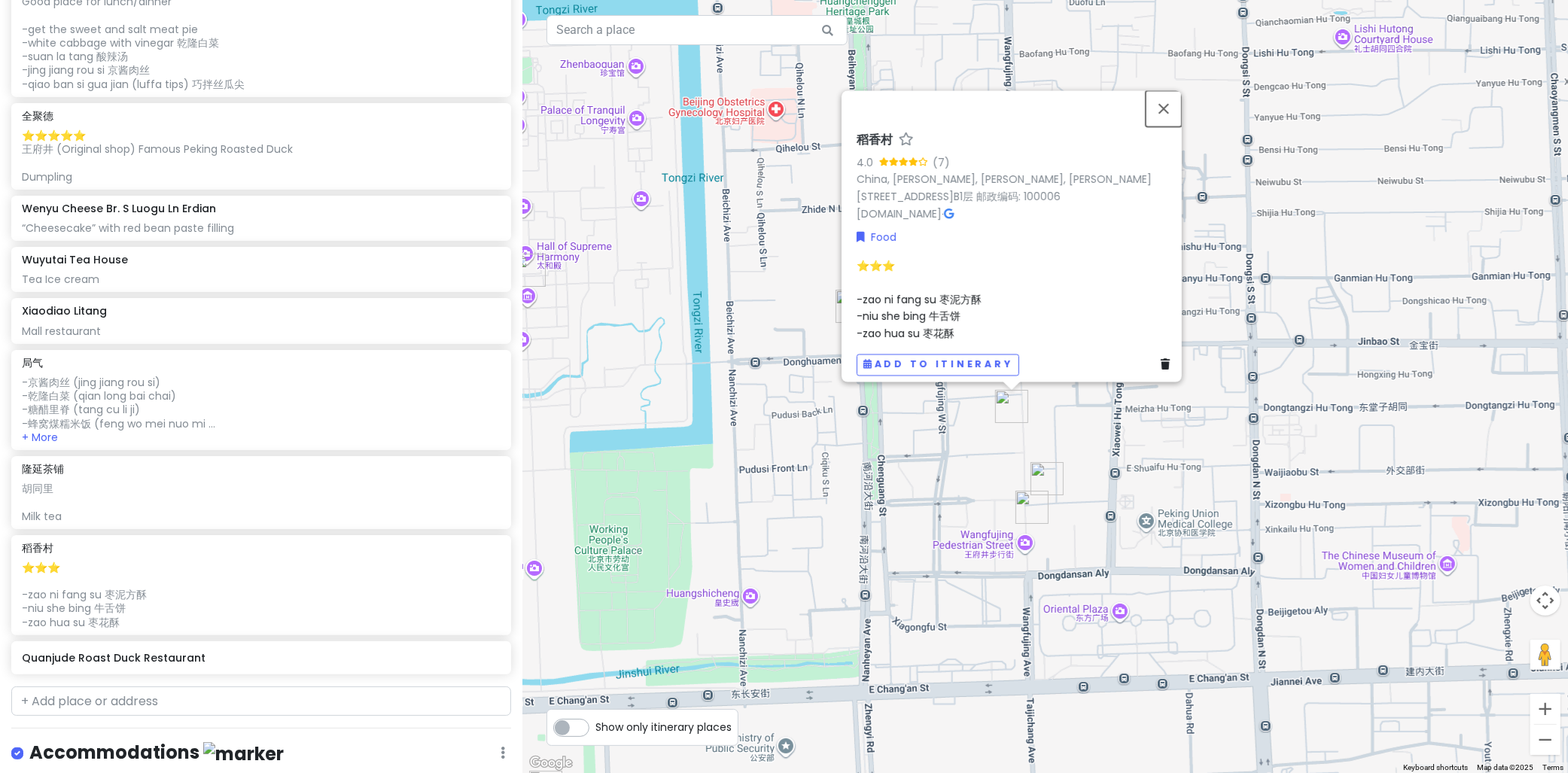
drag, startPoint x: 1170, startPoint y: 107, endPoint x: 1168, endPoint y: 121, distance: 14.1
click at [1170, 107] on button "Close" at bounding box center [1163, 108] width 36 height 36
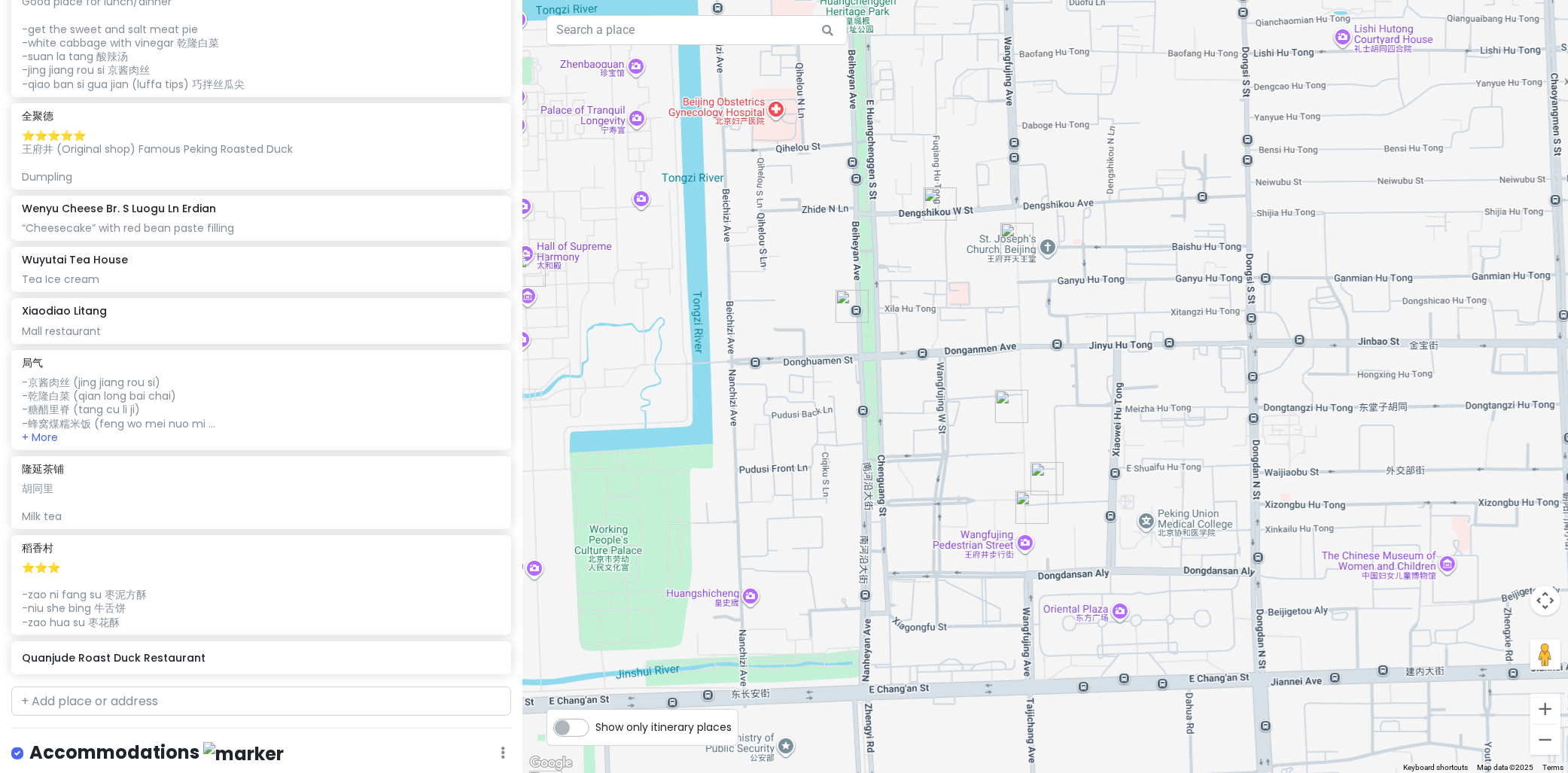
click at [1038, 476] on img "Quanjude Roast Duck Restaurant" at bounding box center [1047, 479] width 33 height 33
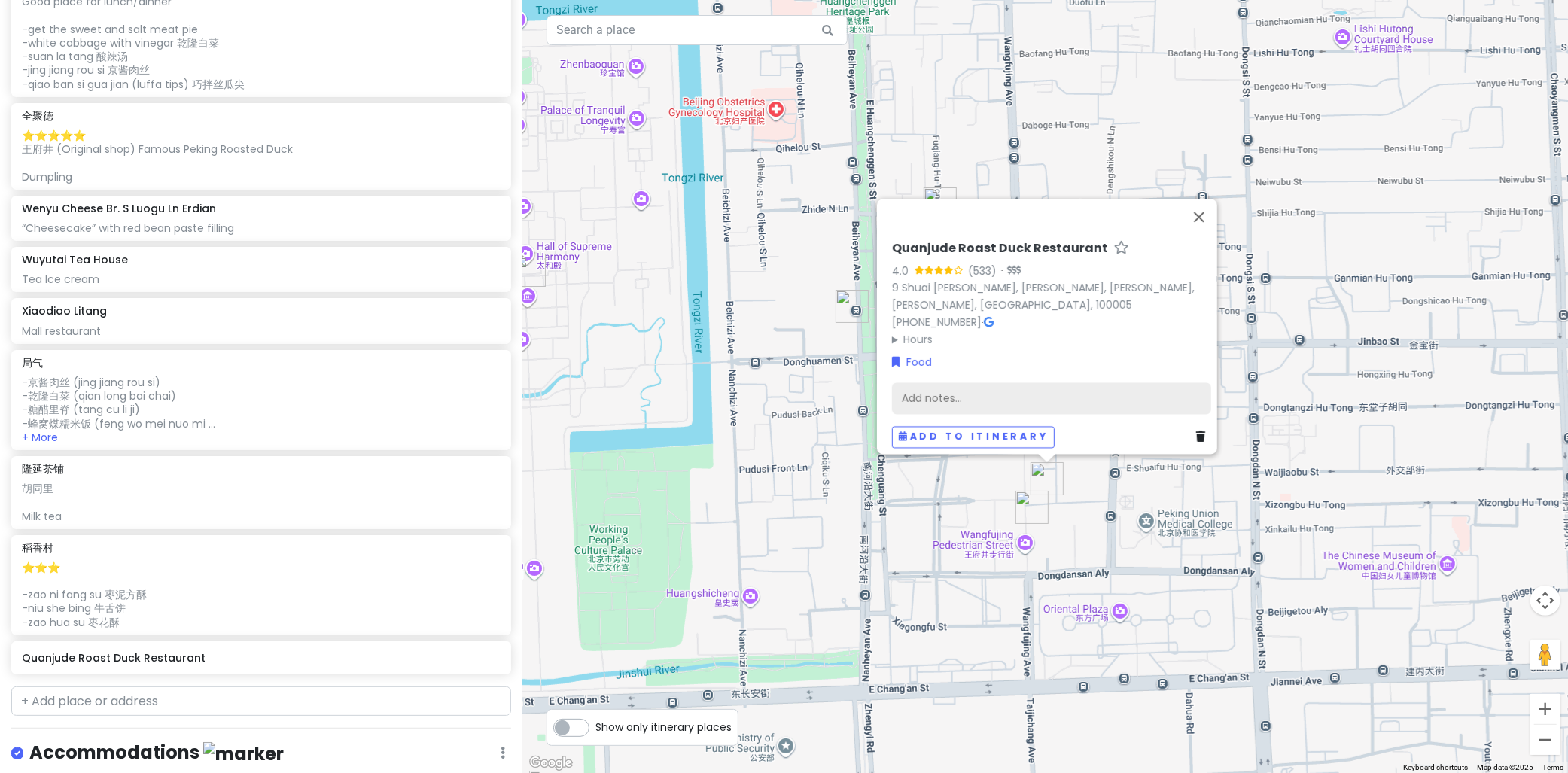
click at [990, 387] on div "Add notes..." at bounding box center [1051, 398] width 319 height 32
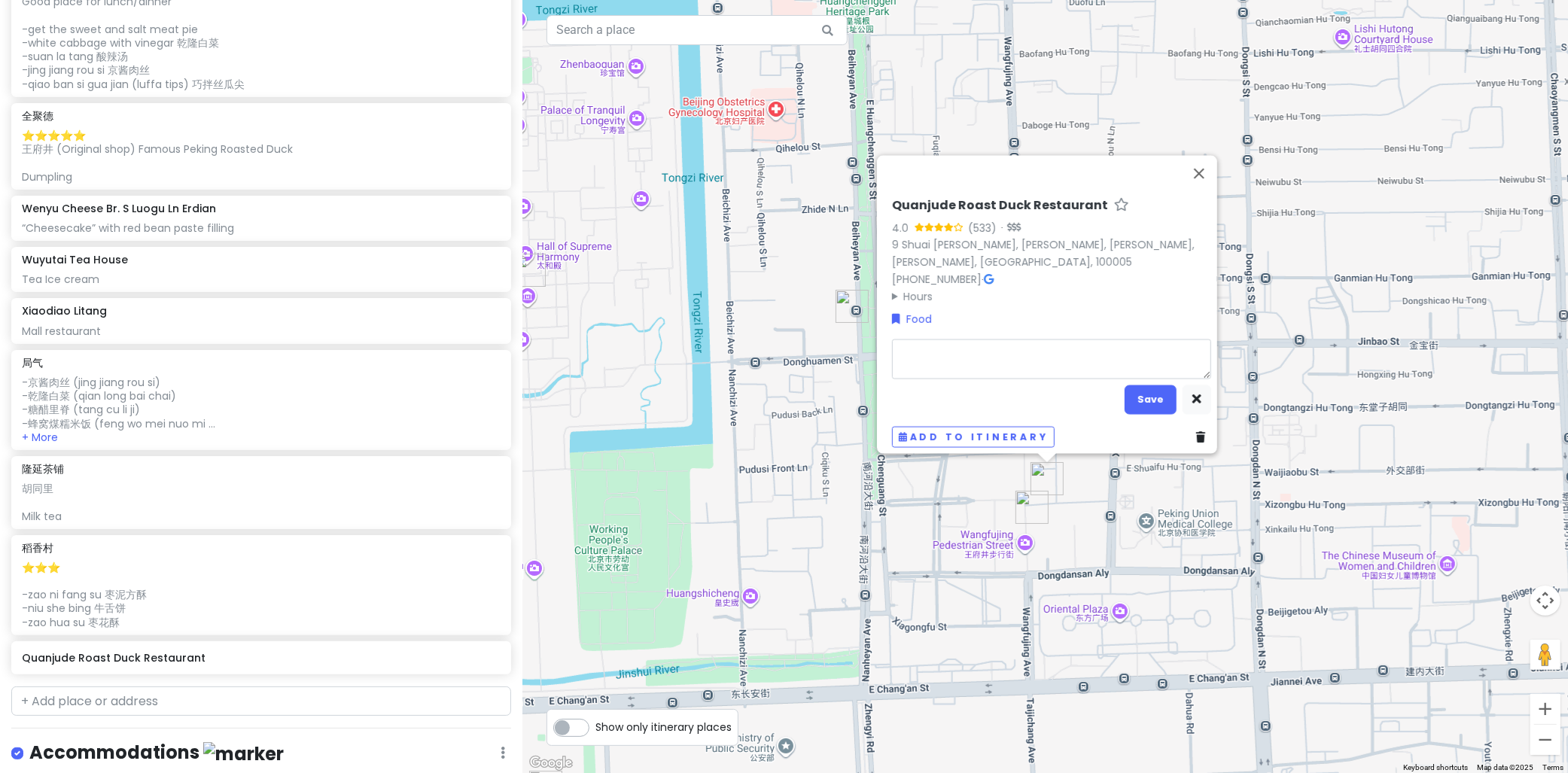
type textarea "x"
type textarea "P"
type textarea "x"
type textarea "PE"
type textarea "x"
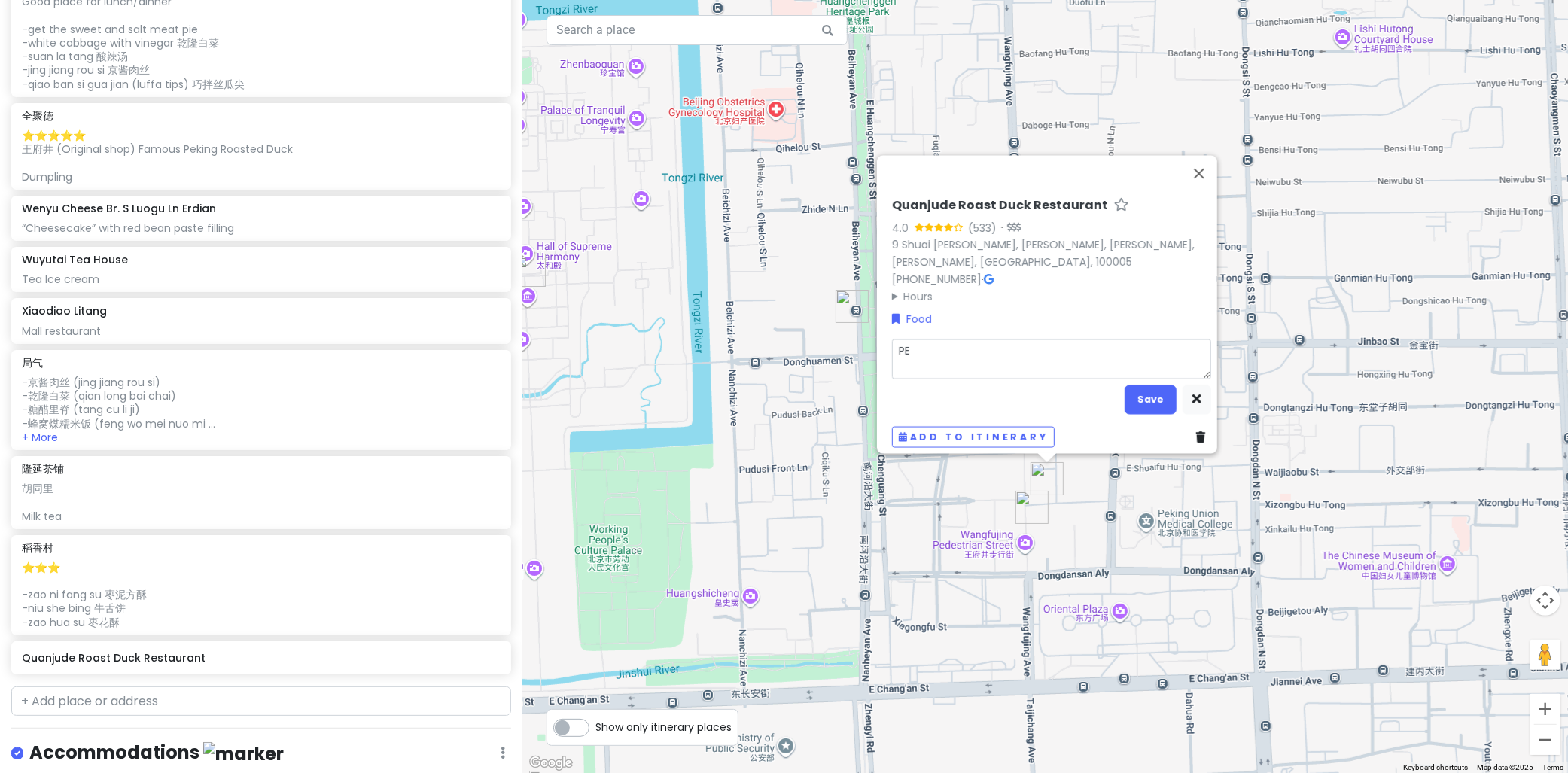
type textarea "PEK"
type textarea "x"
type textarea "PEKI"
type textarea "x"
type textarea "PEKIN"
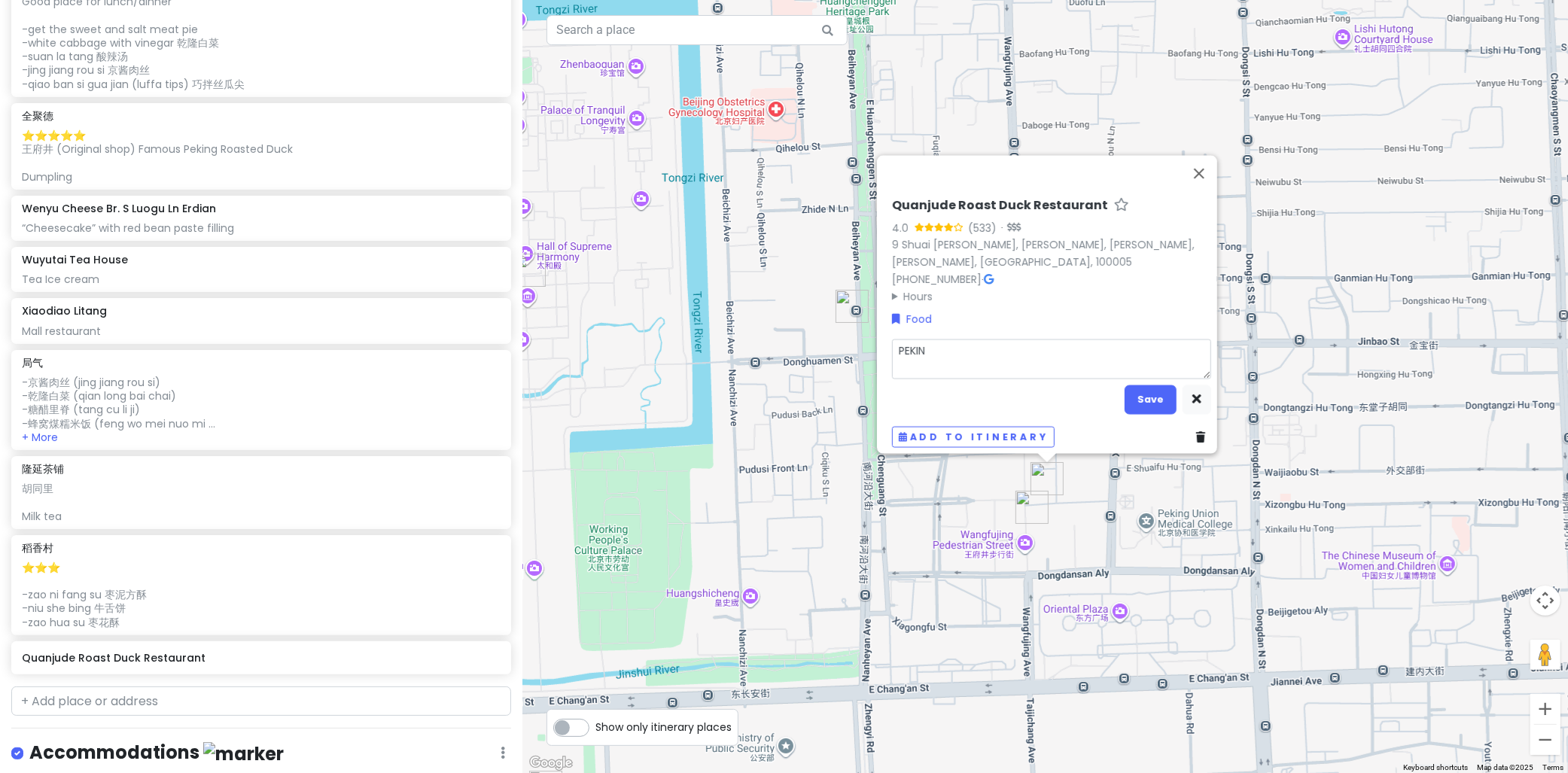
type textarea "x"
type textarea "PEKING"
type textarea "x"
type textarea "PEKING"
type textarea "x"
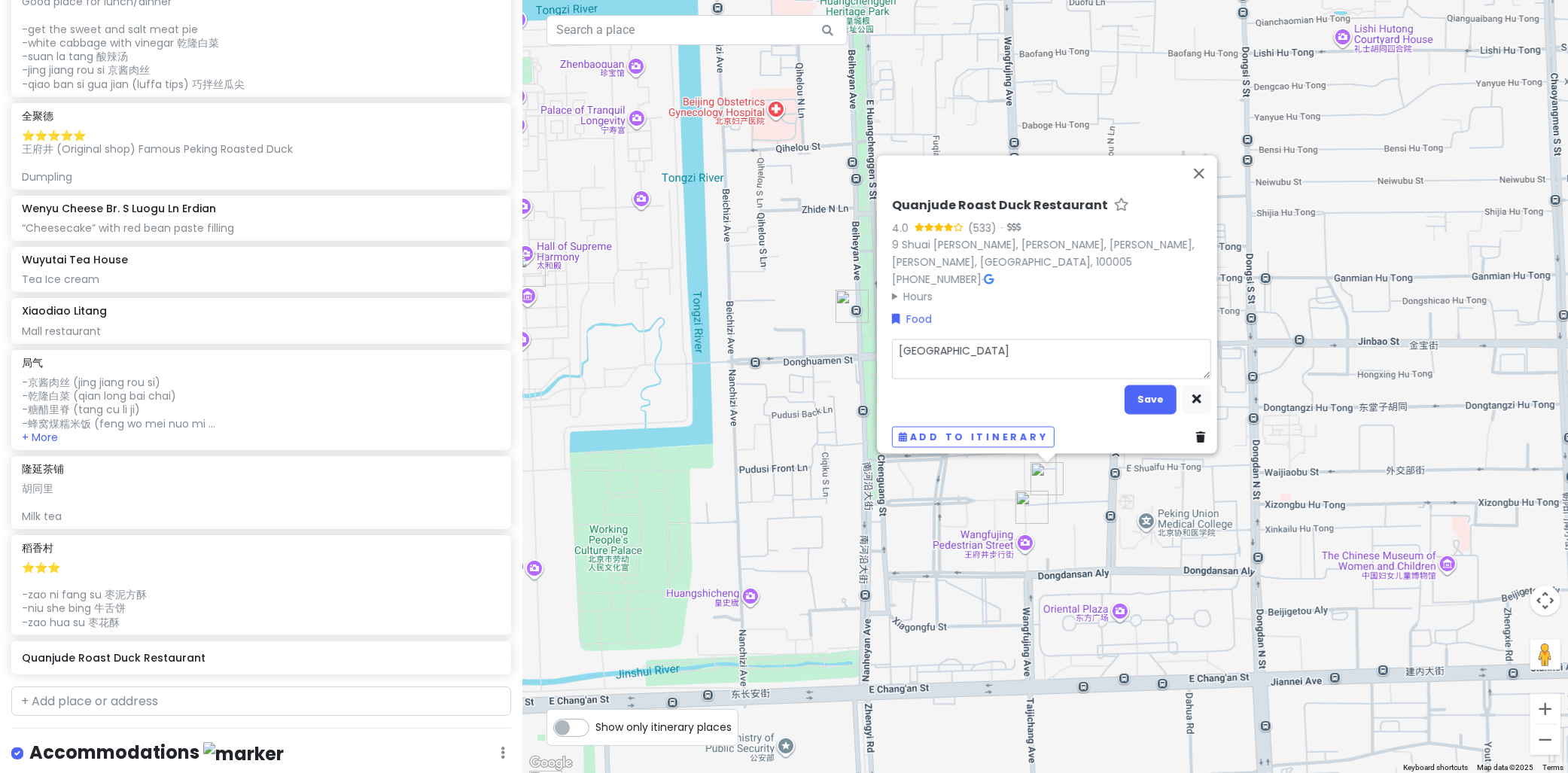
type textarea "PEKING D"
type textarea "x"
type textarea "PEKING DU"
type textarea "x"
type textarea "PEKING DUC"
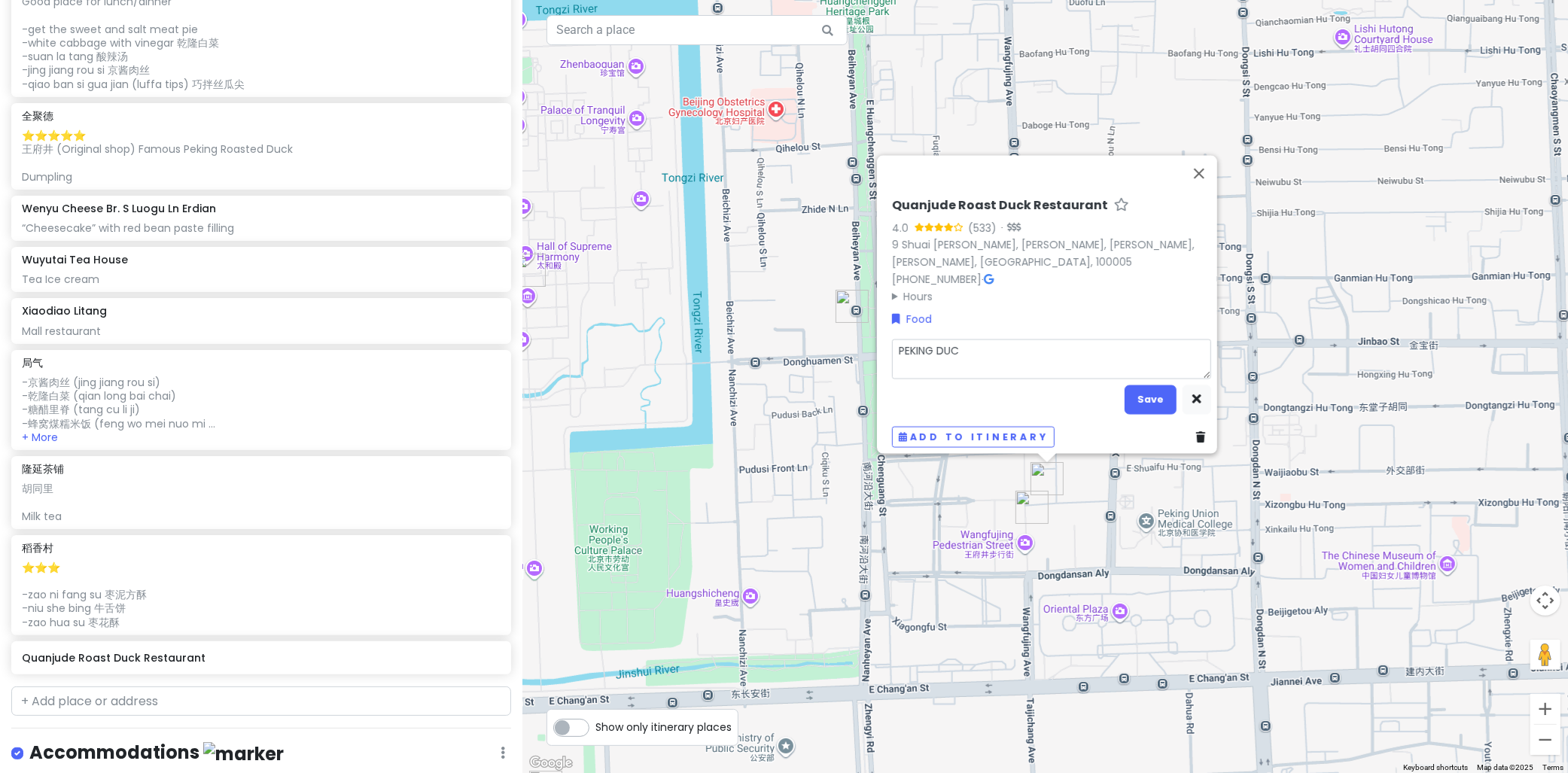
type textarea "x"
type textarea "PEKING DUCK"
drag, startPoint x: 1188, startPoint y: 390, endPoint x: 1161, endPoint y: 390, distance: 27.0
click at [1192, 393] on icon "button" at bounding box center [1197, 398] width 9 height 10
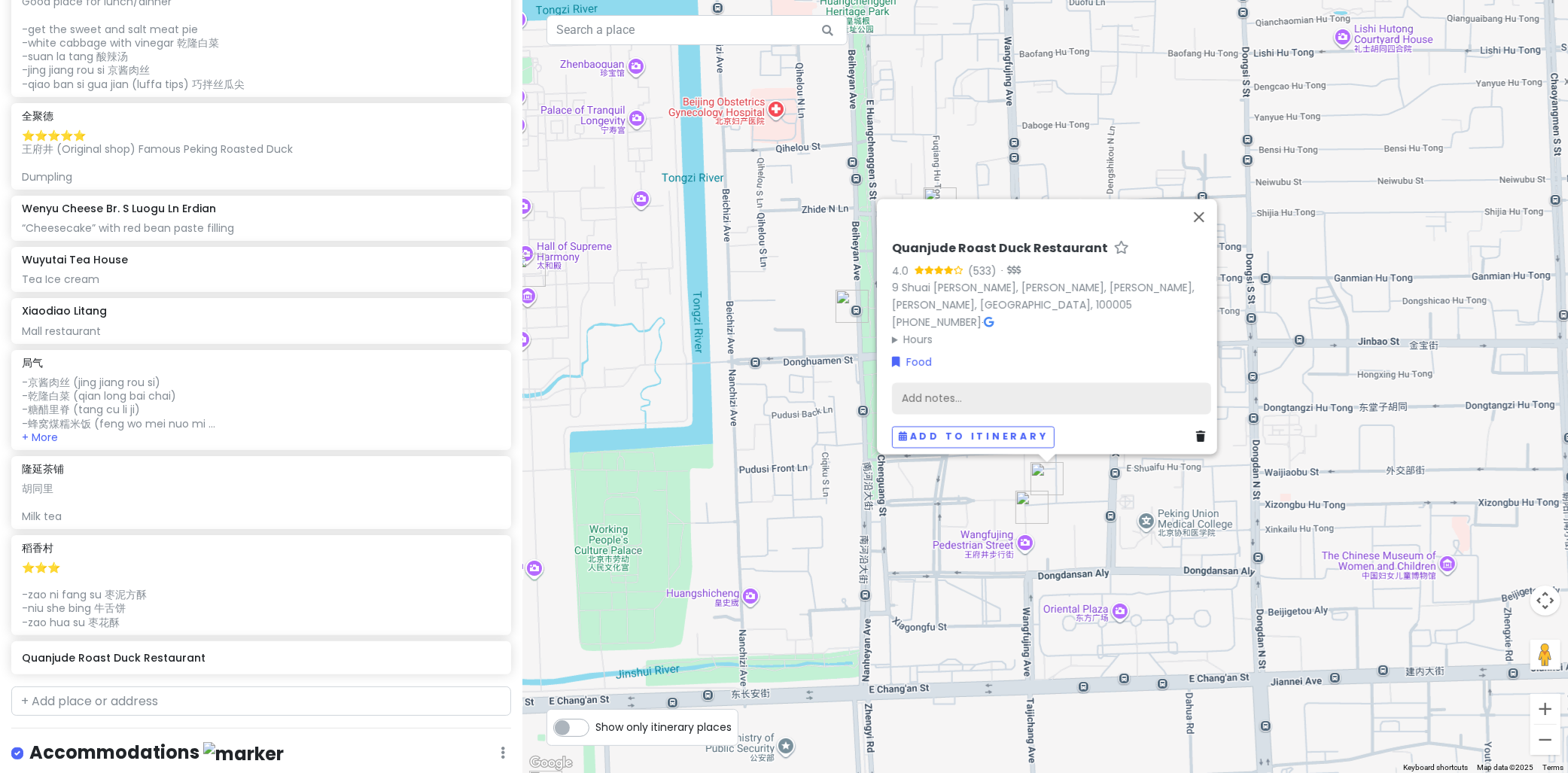
click at [1090, 386] on div "Add notes..." at bounding box center [1051, 398] width 319 height 32
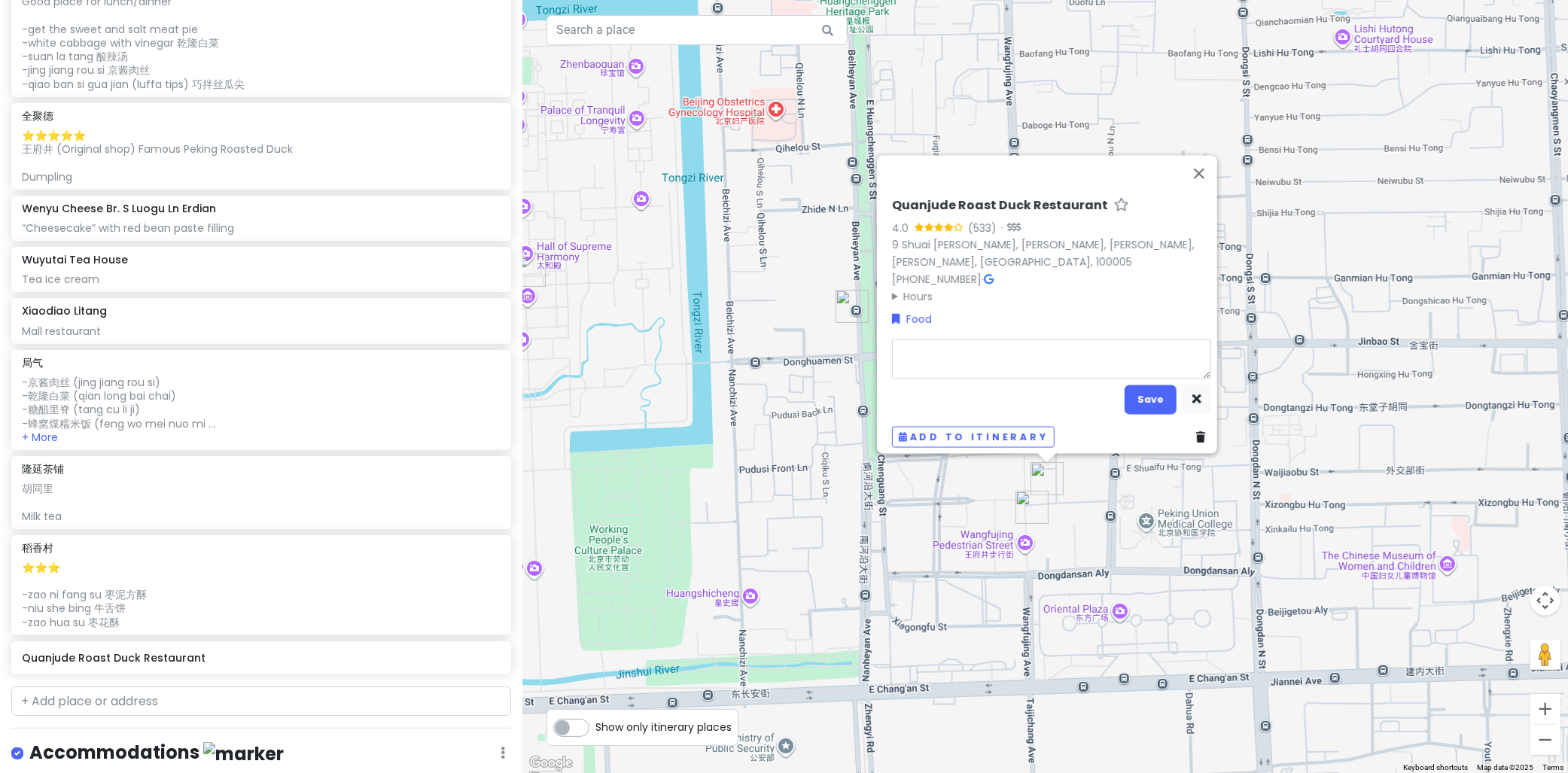
type textarea "x"
type textarea "P"
type textarea "x"
type textarea "PE"
type textarea "x"
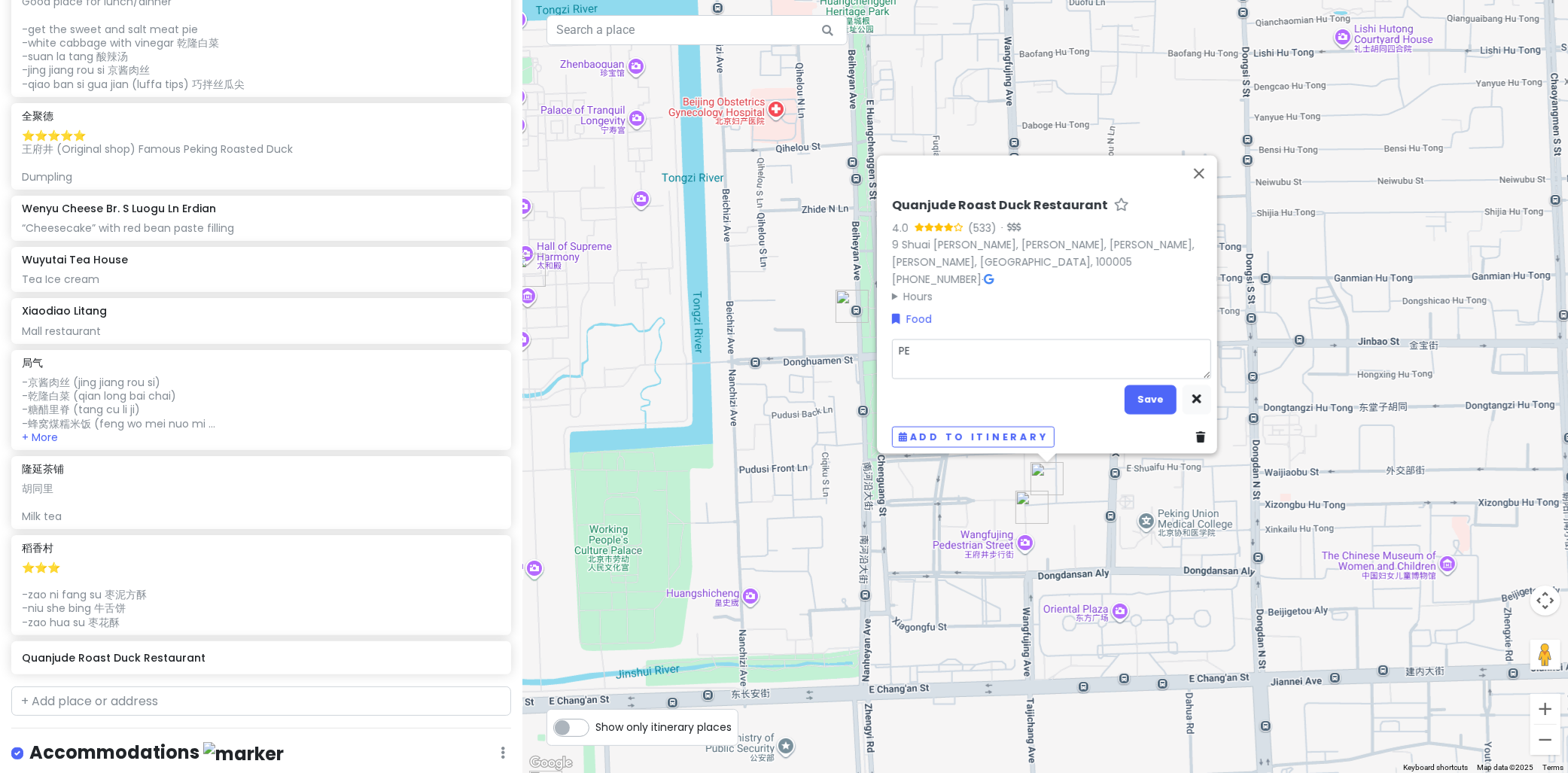
type textarea "PEK"
type textarea "x"
type textarea "PEKI"
type textarea "x"
type textarea "PEKIN"
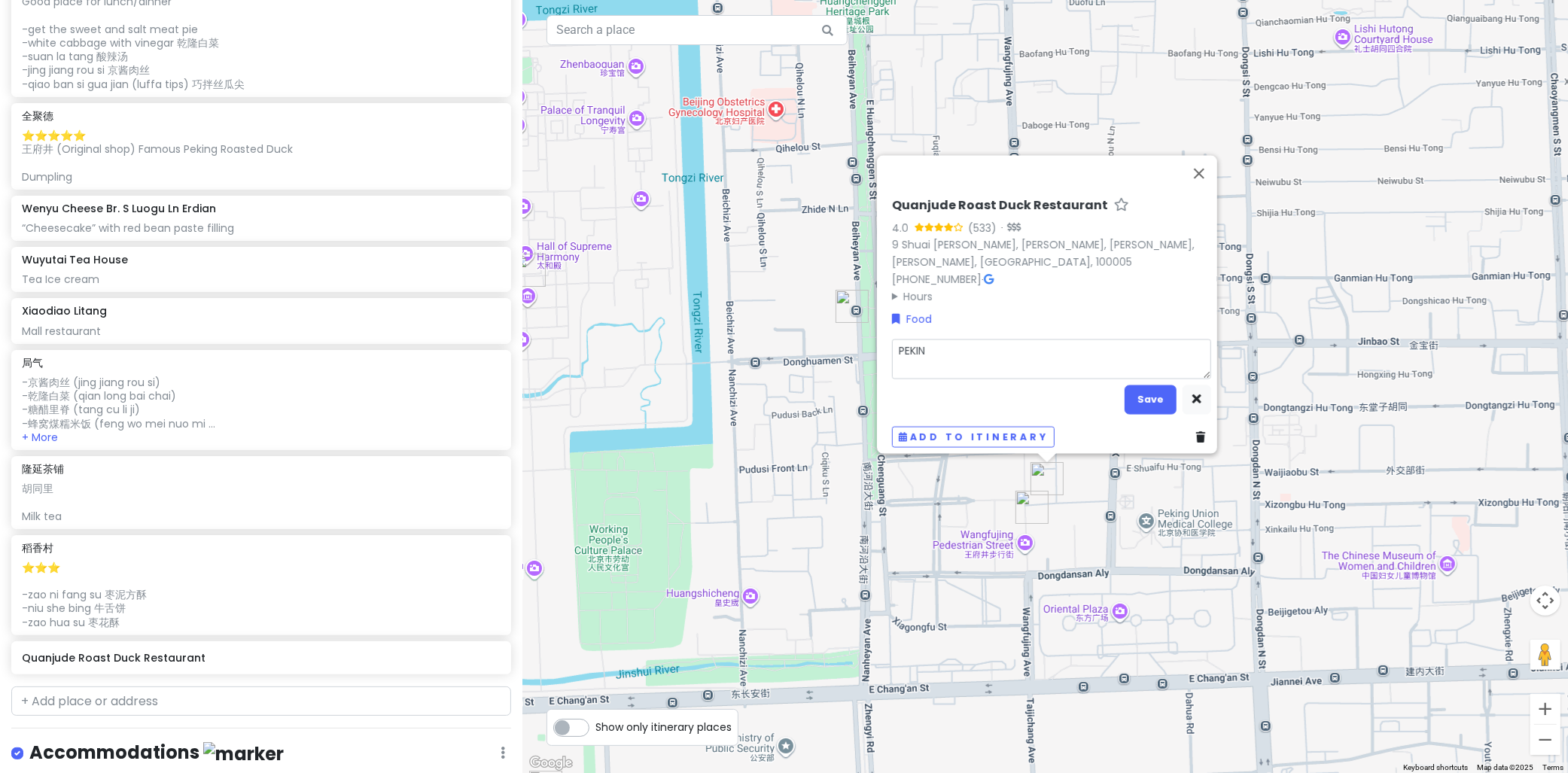
type textarea "x"
type textarea "PEKING"
type textarea "x"
type textarea "PEKING"
type textarea "x"
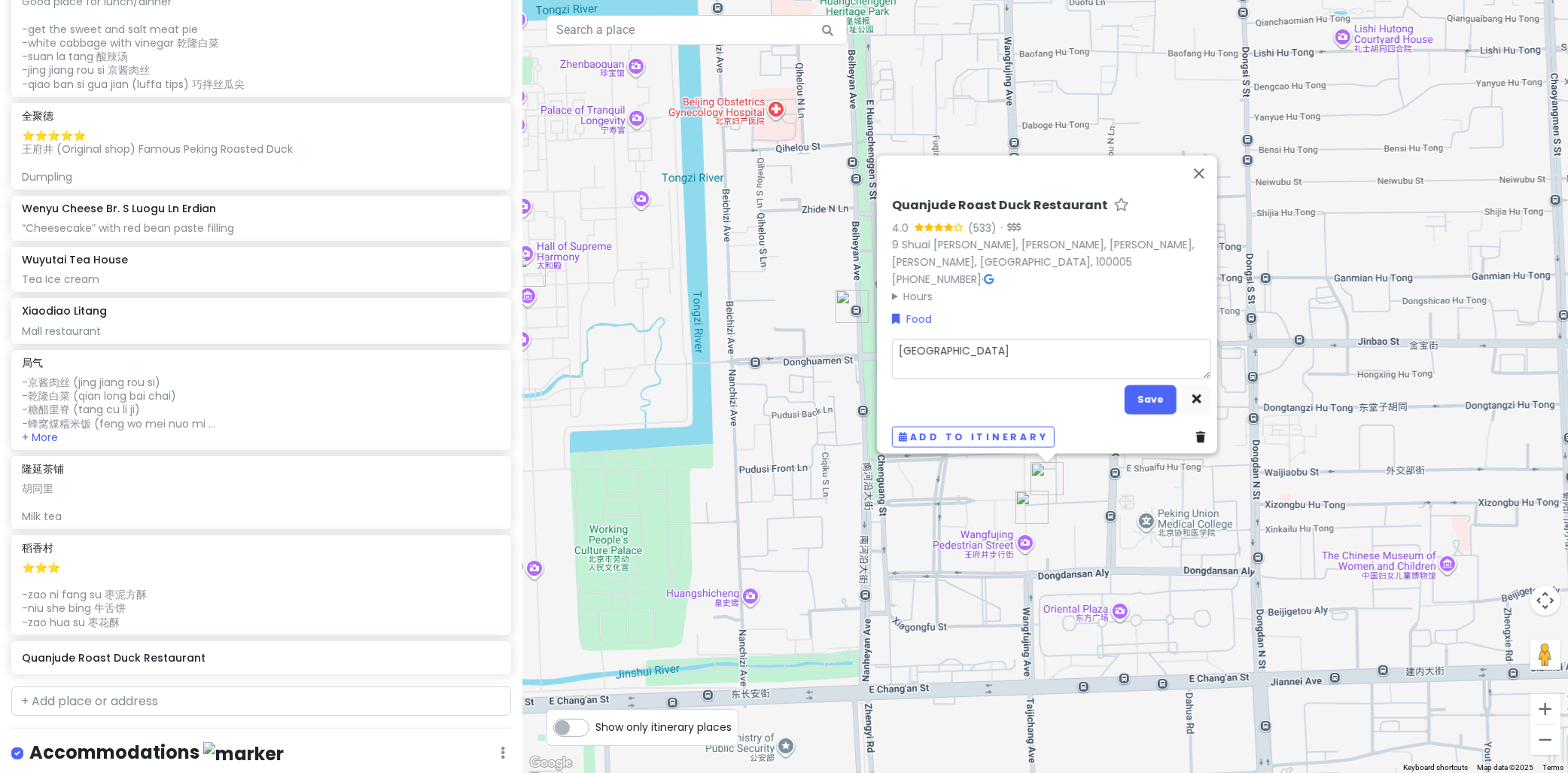
type textarea "PEKING D"
type textarea "x"
type textarea "PEKING DU"
type textarea "x"
type textarea "PEKING DUC"
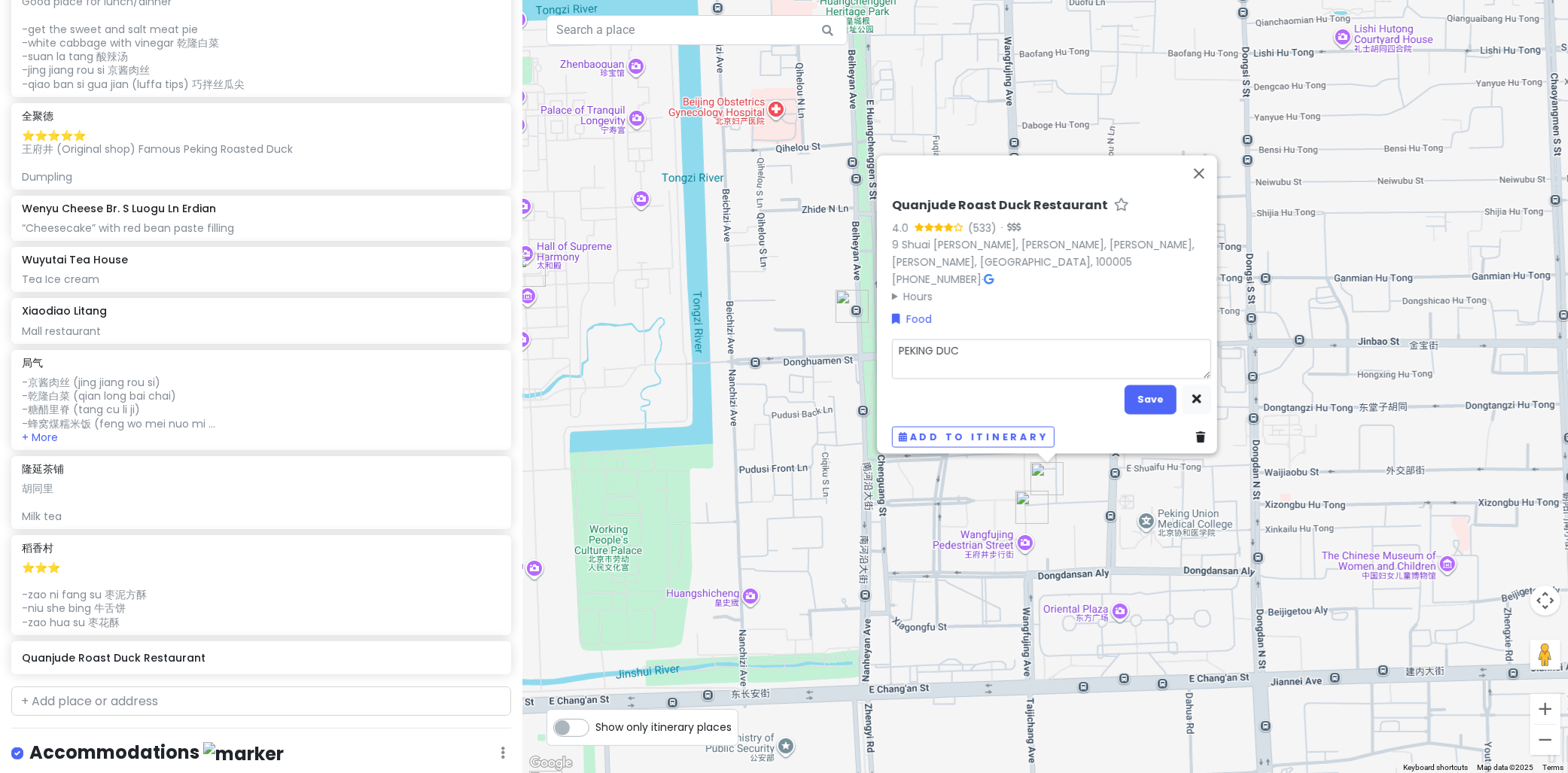
type textarea "x"
type textarea "PEKING DUCK"
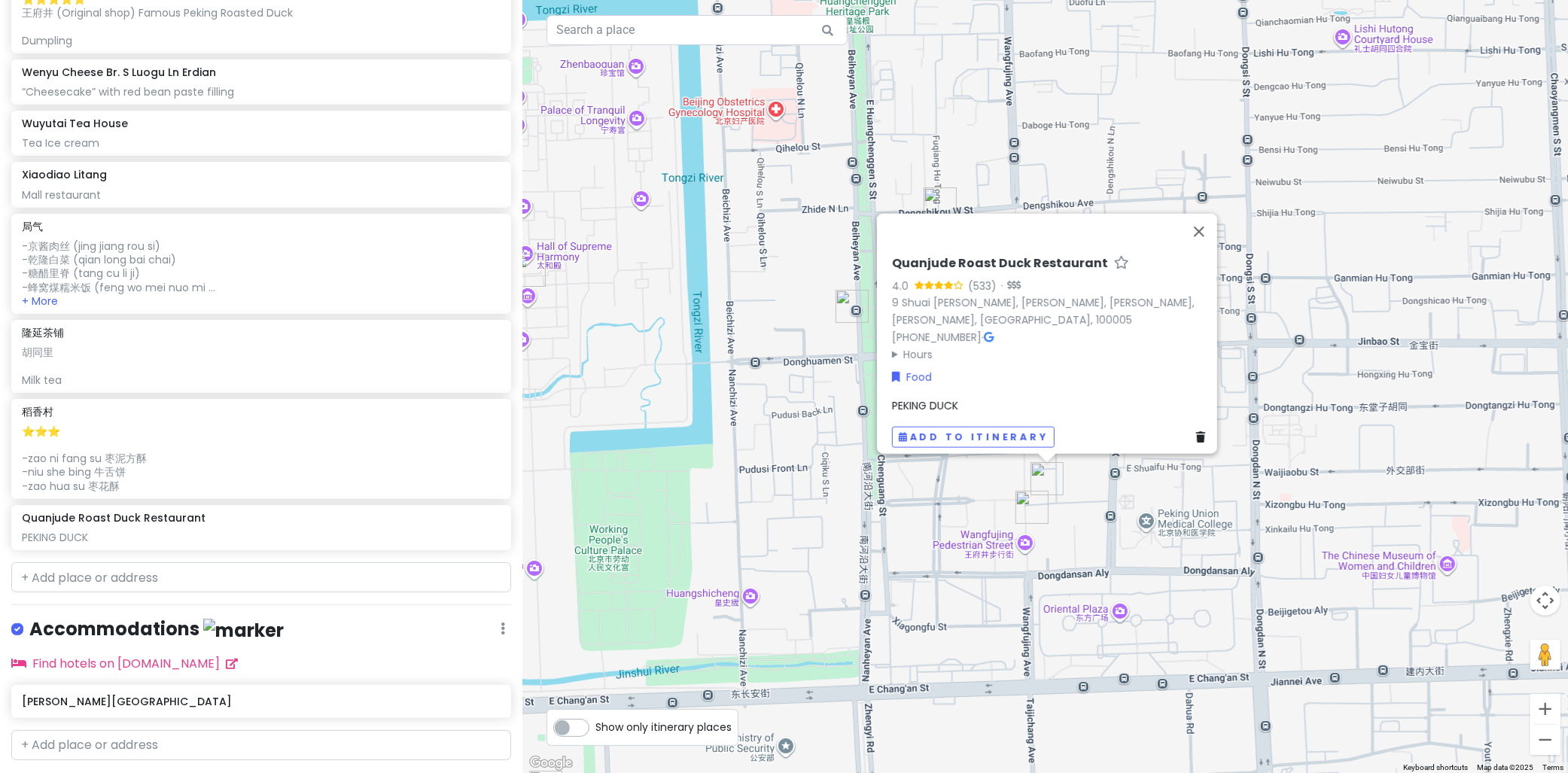
scroll to position [1382, 0]
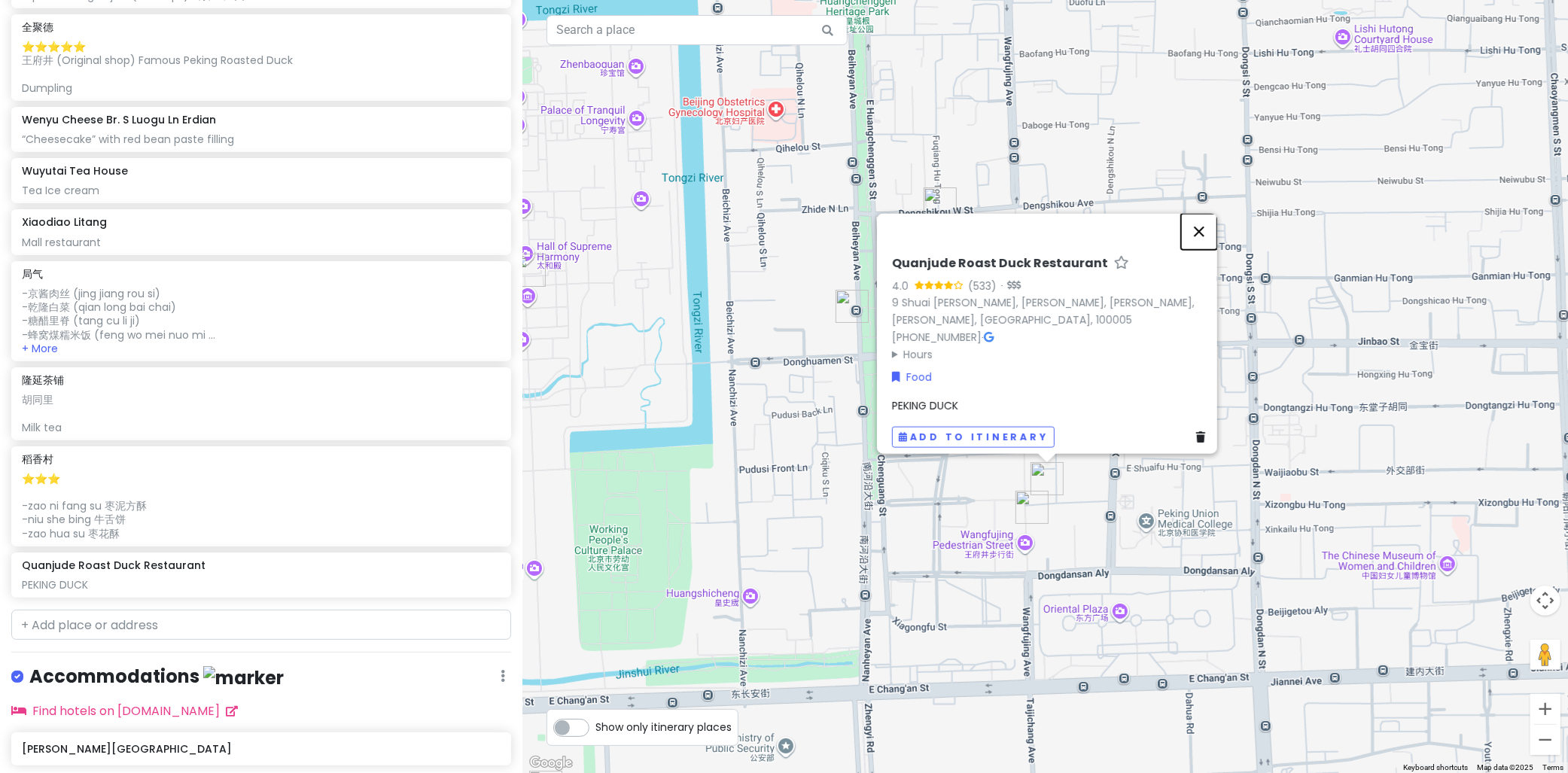
click at [1208, 236] on button "Close" at bounding box center [1199, 231] width 36 height 36
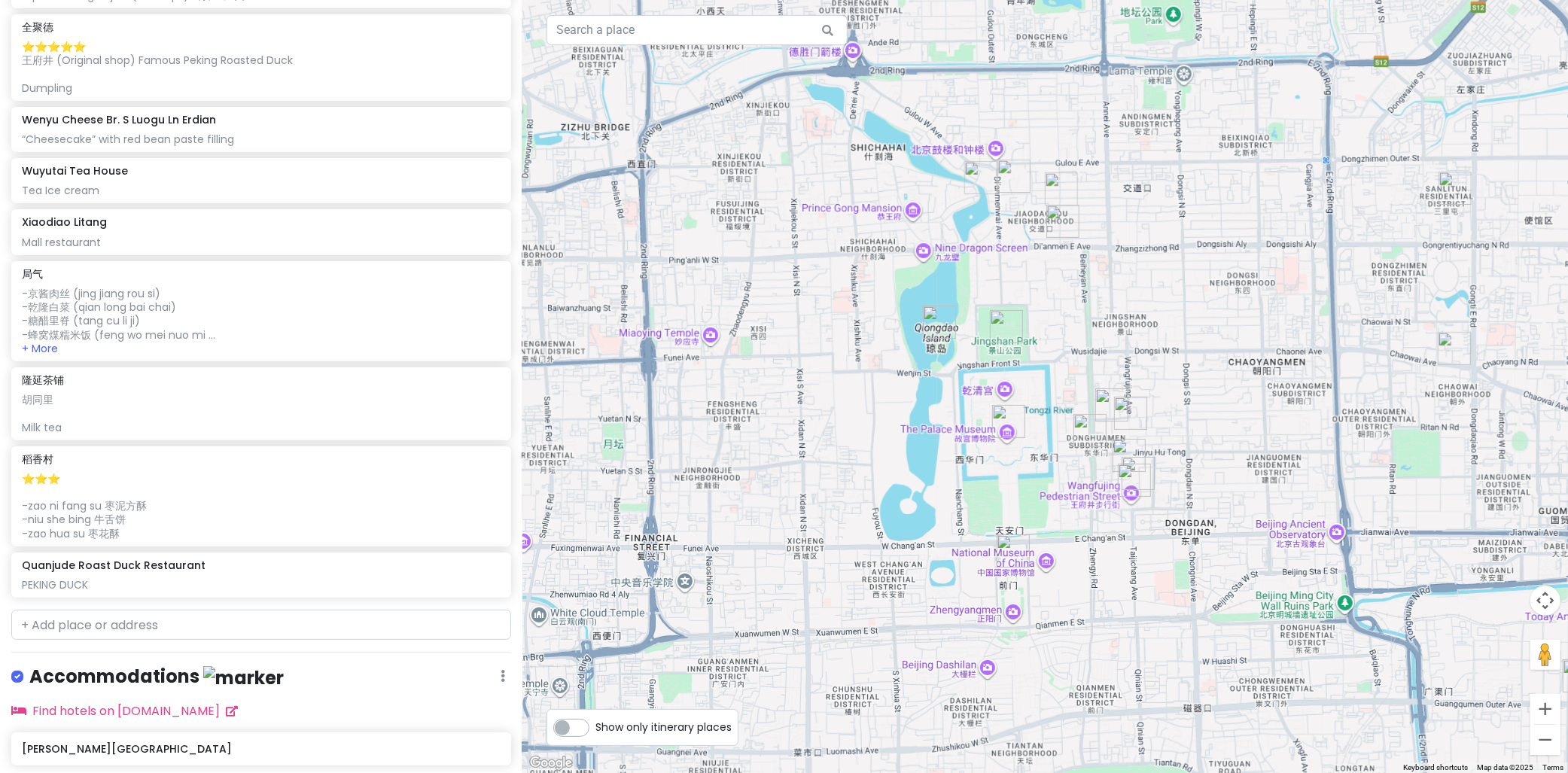
click at [1129, 402] on img "Wangfujing Street, Beijing" at bounding box center [1131, 414] width 33 height 33
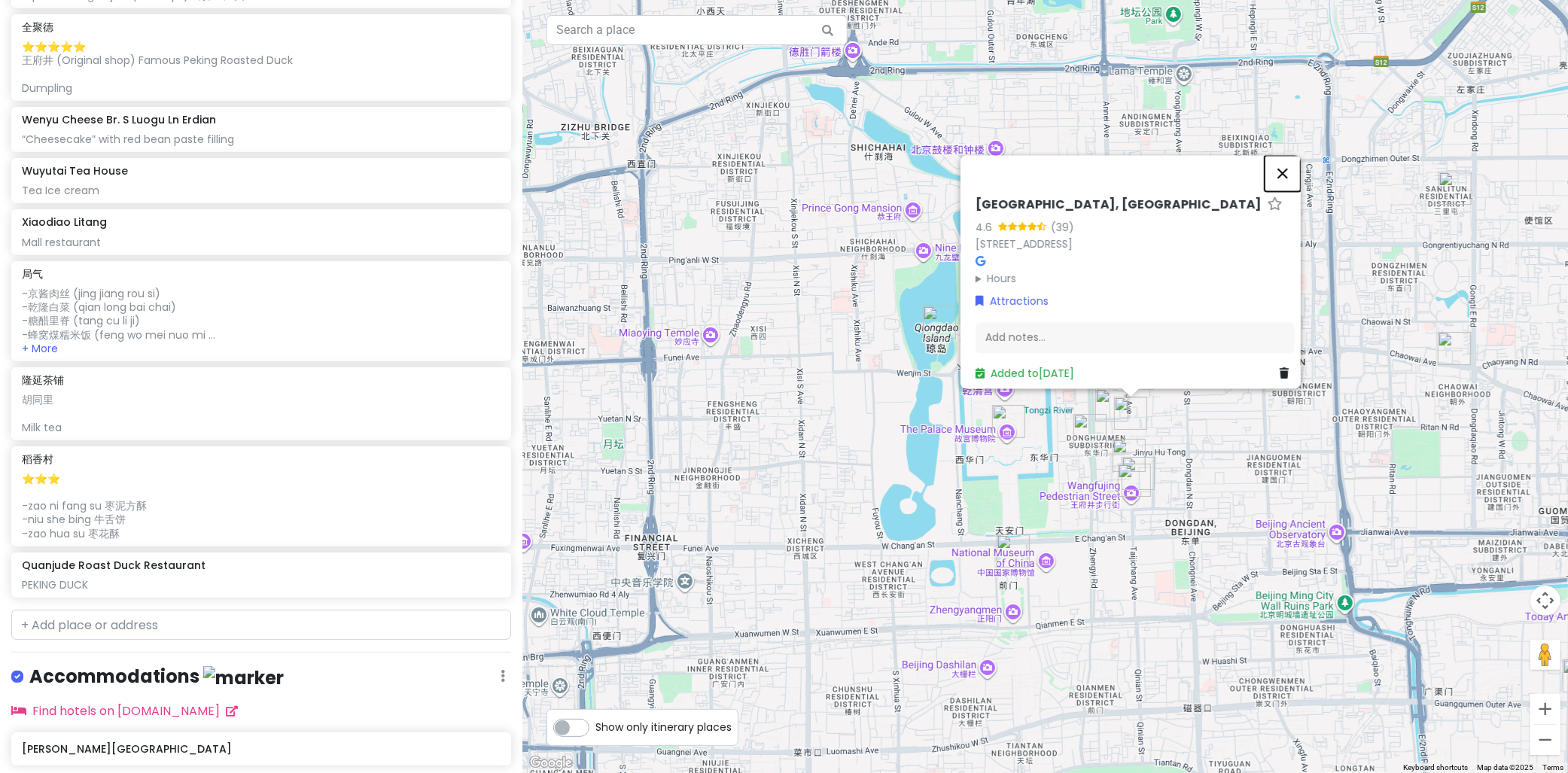
click at [1287, 177] on button "Close" at bounding box center [1282, 173] width 36 height 36
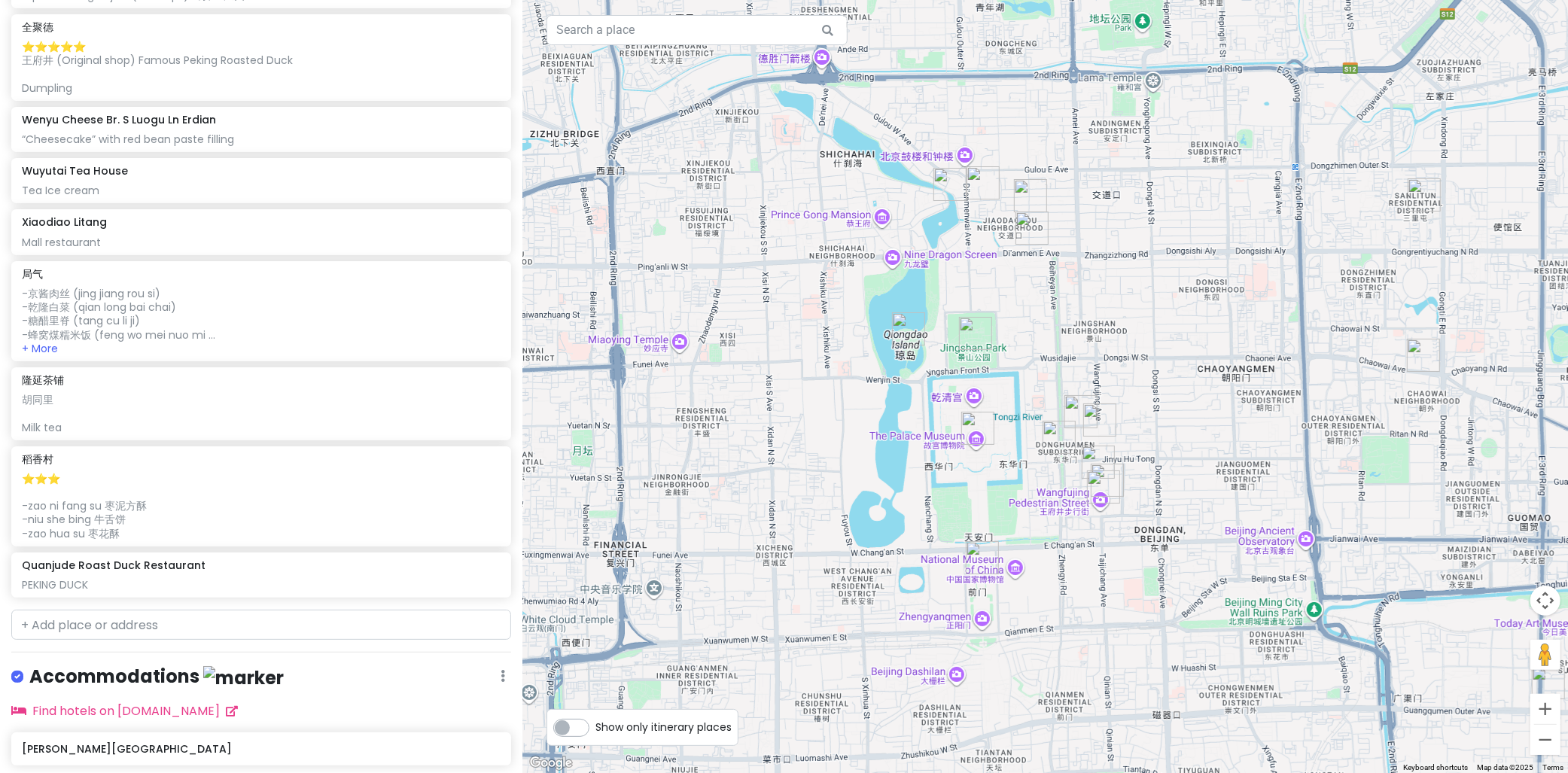
click at [1157, 438] on div "To navigate, press the arrow keys." at bounding box center [1045, 386] width 1046 height 773
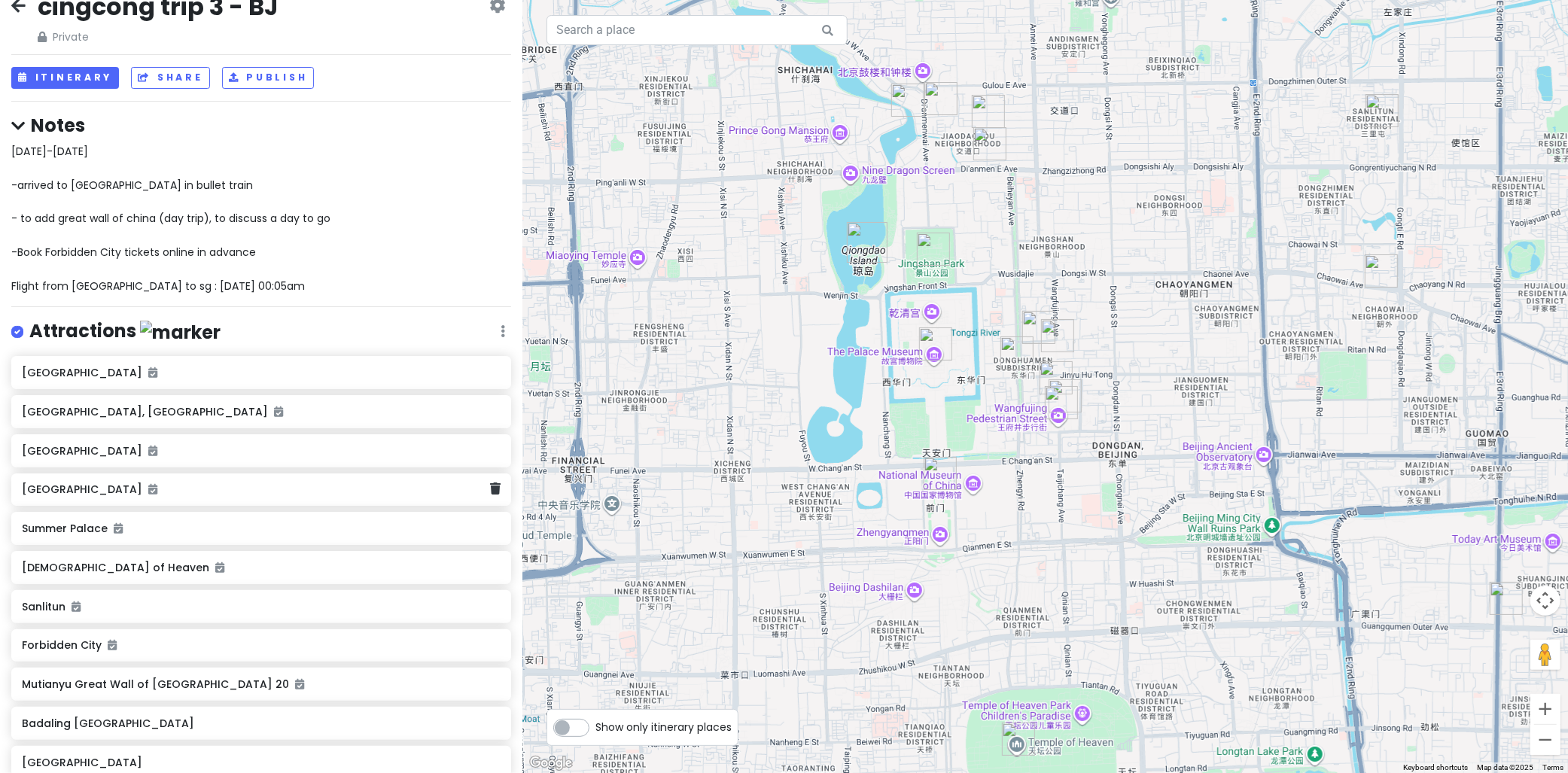
scroll to position [0, 0]
